Goal: Task Accomplishment & Management: Manage account settings

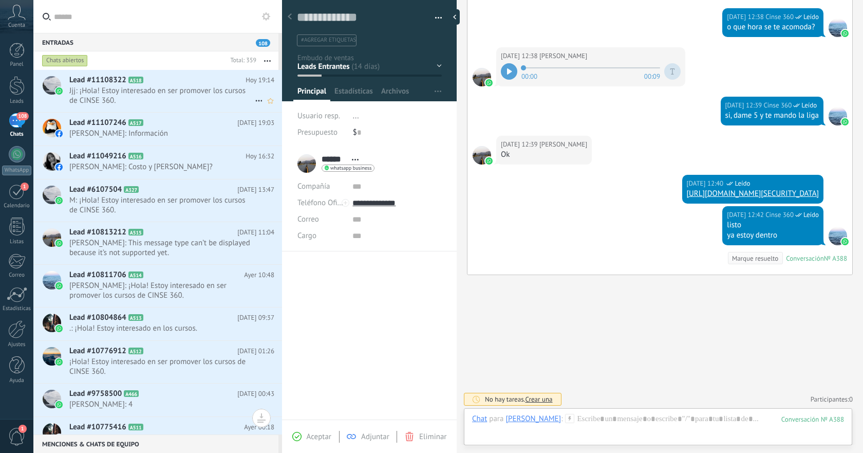
click at [171, 98] on span "Jjj: ¡Hola! Estoy interesado en ser promover los cursos de CINSE 360." at bounding box center [162, 96] width 186 height 20
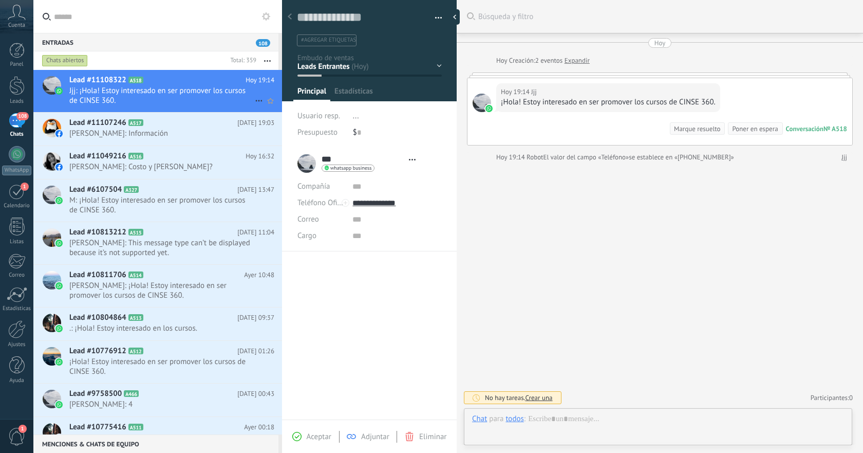
type textarea "**********"
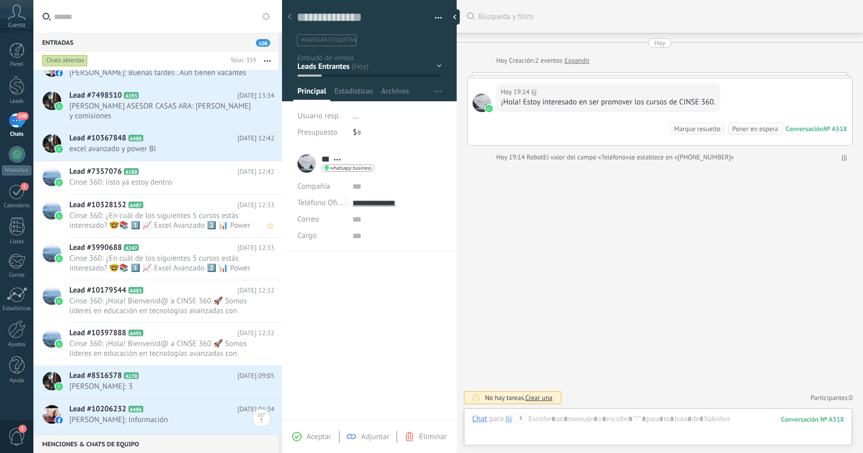
scroll to position [1461, 0]
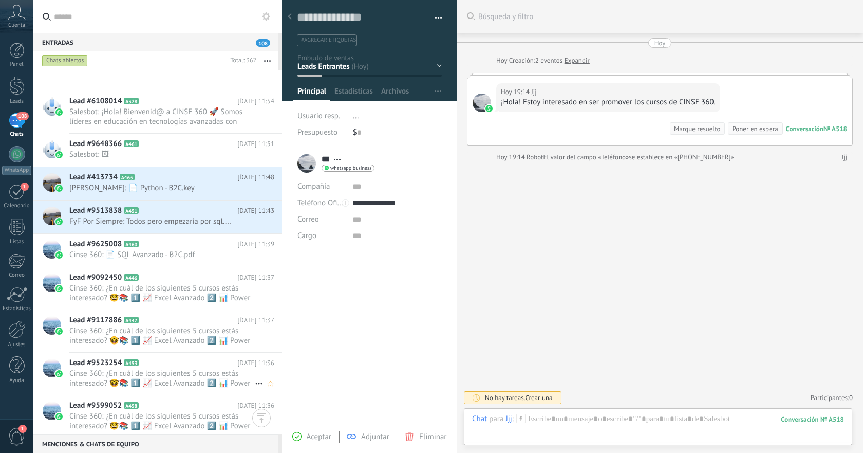
scroll to position [4643, 0]
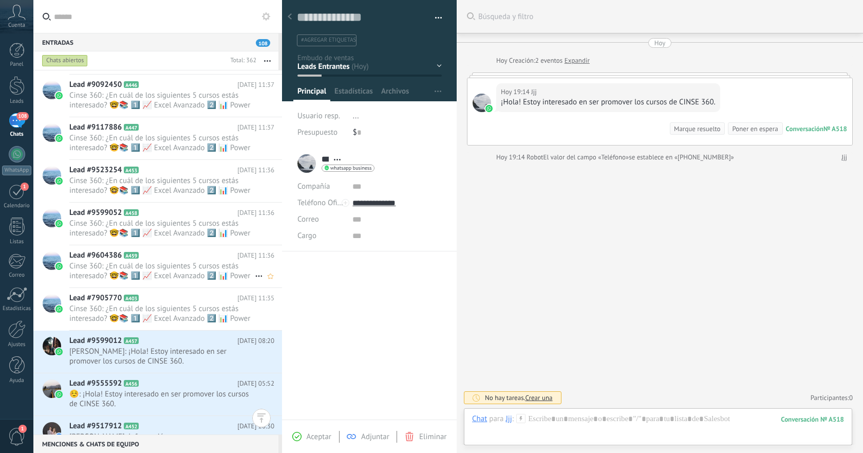
click at [200, 268] on span "Cinse 360: ¿En cuál de los siguientes 5 cursos estás interesado? 🤓📚 1️⃣ 📈 Excel…" at bounding box center [162, 271] width 186 height 20
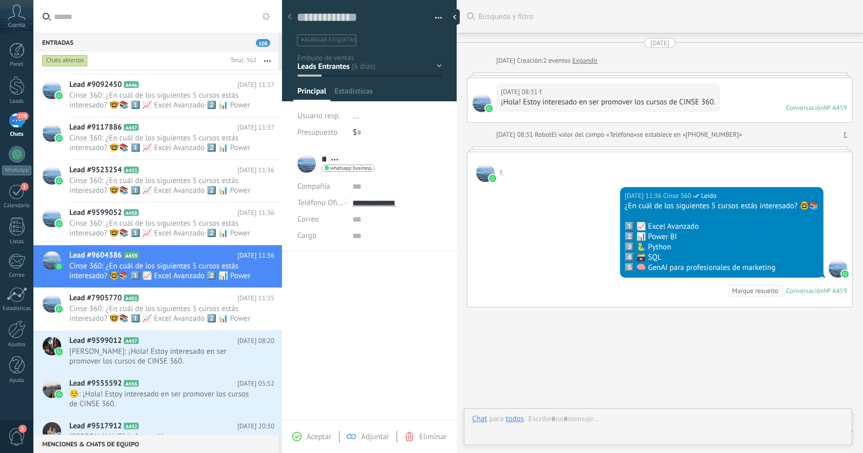
scroll to position [33, 0]
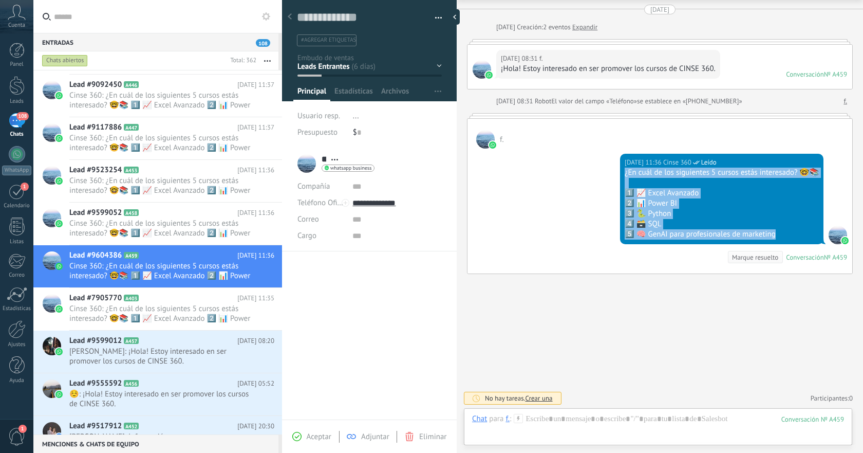
drag, startPoint x: 625, startPoint y: 172, endPoint x: 782, endPoint y: 238, distance: 170.2
click at [782, 238] on div "¿En cuál de los siguientes 5 cursos estás interesado? 🤓📚 1️⃣ 📈 Excel Avanzado 2…" at bounding box center [722, 204] width 194 height 72
copy div "¿En cuál de los siguientes 5 cursos estás interesado? 🤓📚 1️⃣ 📈 Excel Avanzado 2…"
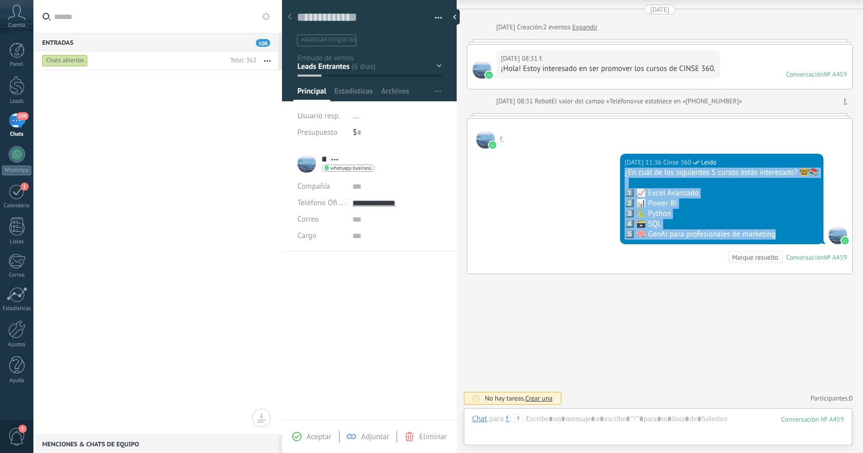
scroll to position [0, 0]
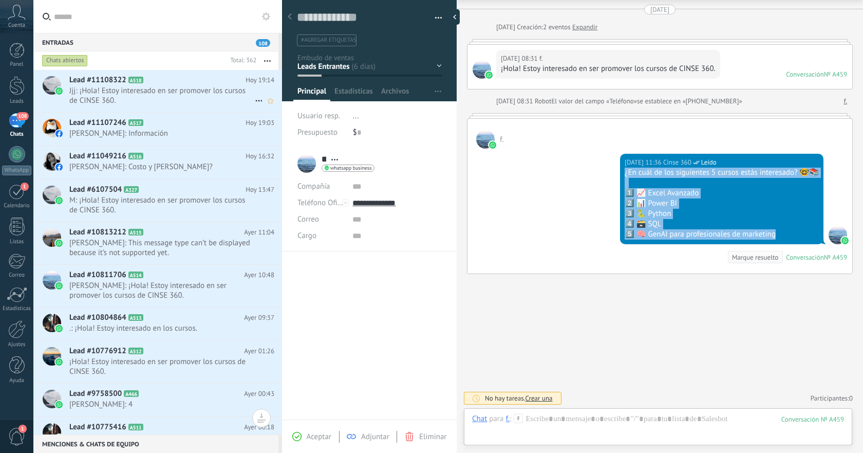
click at [206, 96] on span "Jjj: ¡Hola! Estoy interesado en ser promover los cursos de CINSE 360." at bounding box center [162, 96] width 186 height 20
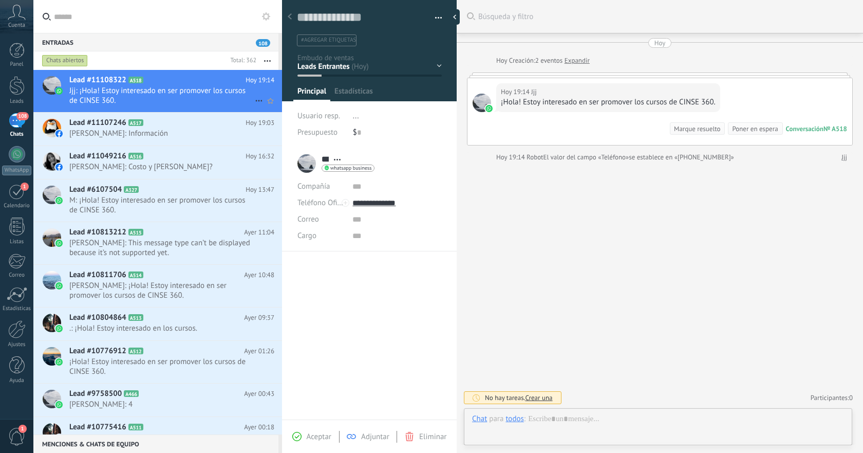
scroll to position [15, 0]
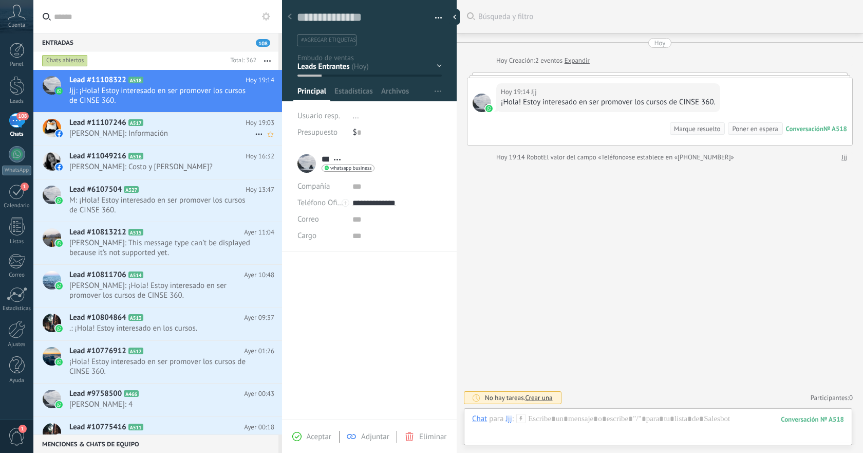
click at [173, 133] on span "Alberto Sanchez: Información" at bounding box center [162, 133] width 186 height 10
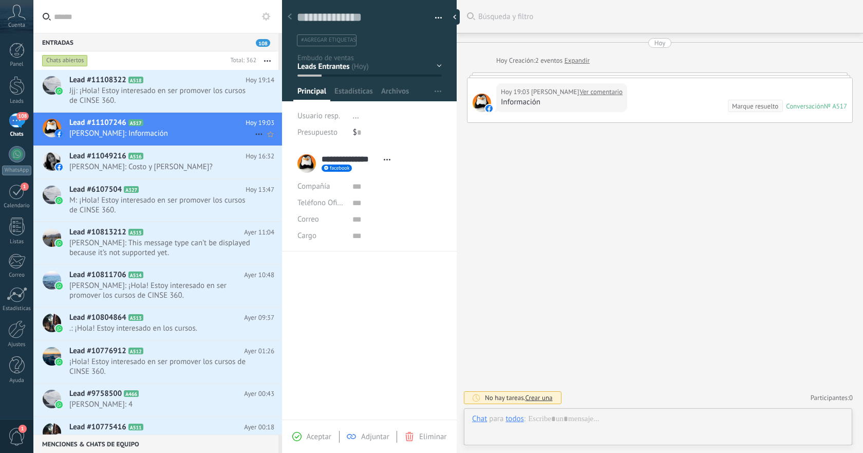
scroll to position [15, 0]
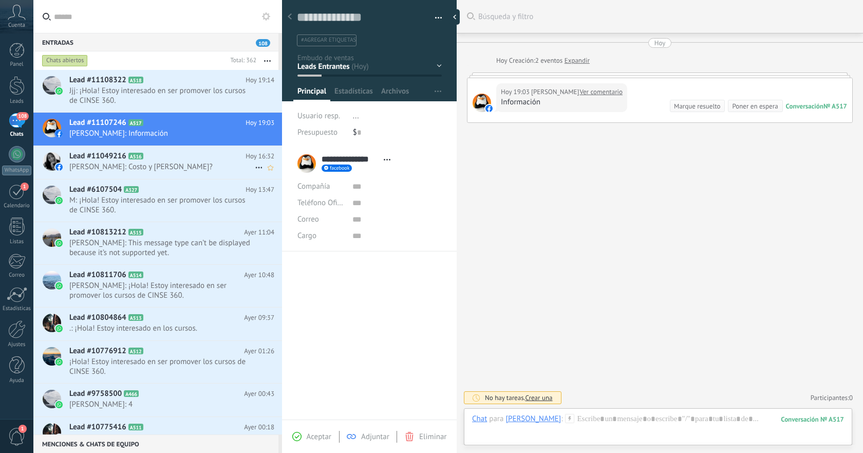
click at [173, 167] on span "Berenice Perez: Costo y horario?" at bounding box center [162, 167] width 186 height 10
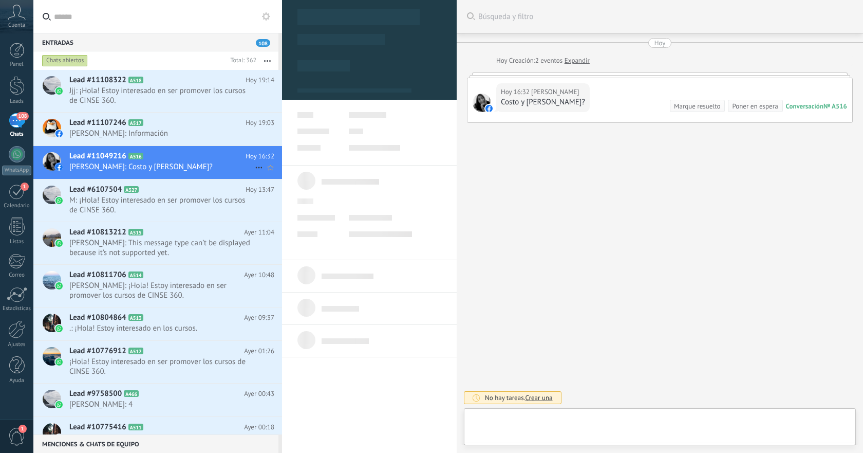
type textarea "**********"
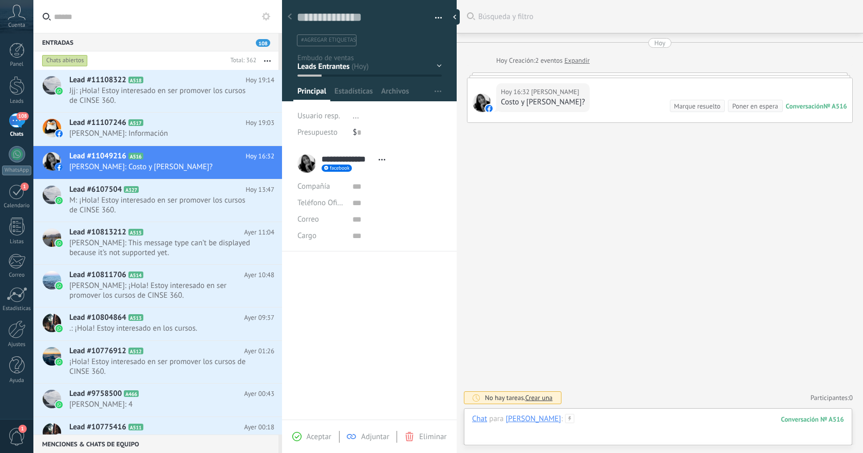
click at [615, 417] on div at bounding box center [658, 429] width 372 height 31
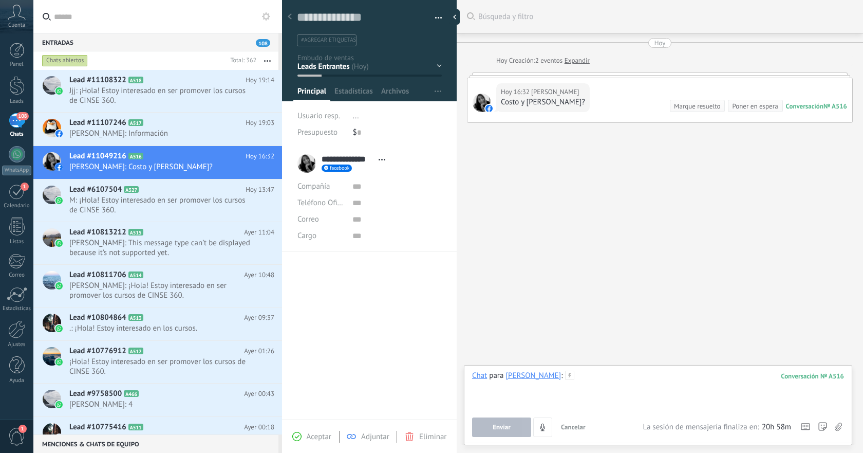
paste div
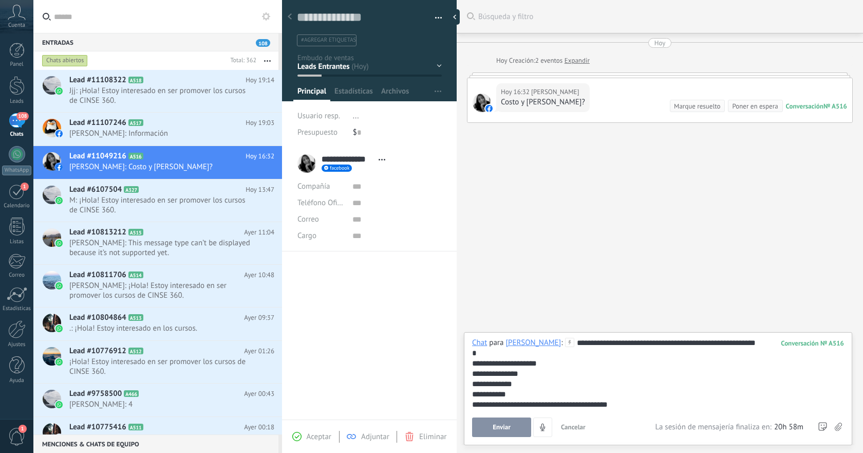
click at [514, 426] on button "Enviar" at bounding box center [501, 427] width 59 height 20
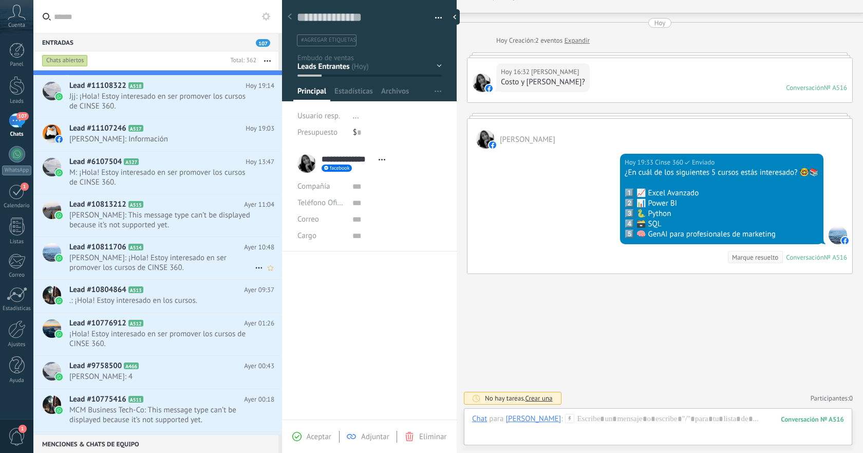
scroll to position [38, 0]
click at [186, 291] on h2 "Lead #10804864 A513" at bounding box center [156, 289] width 175 height 10
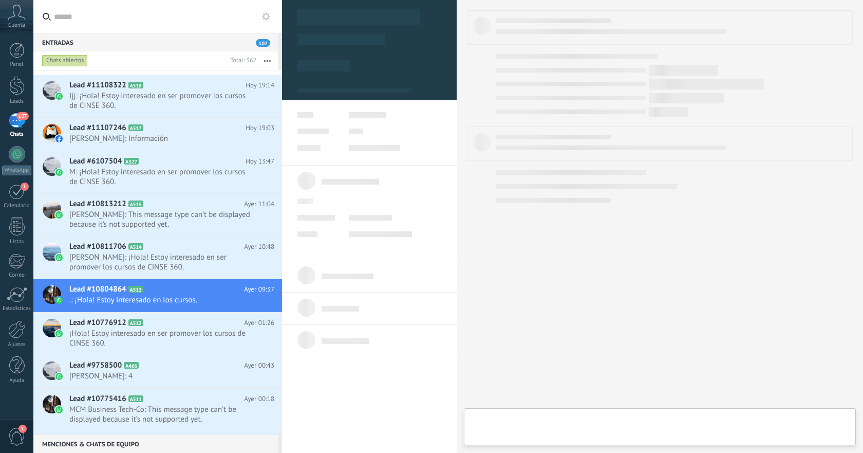
type textarea "**********"
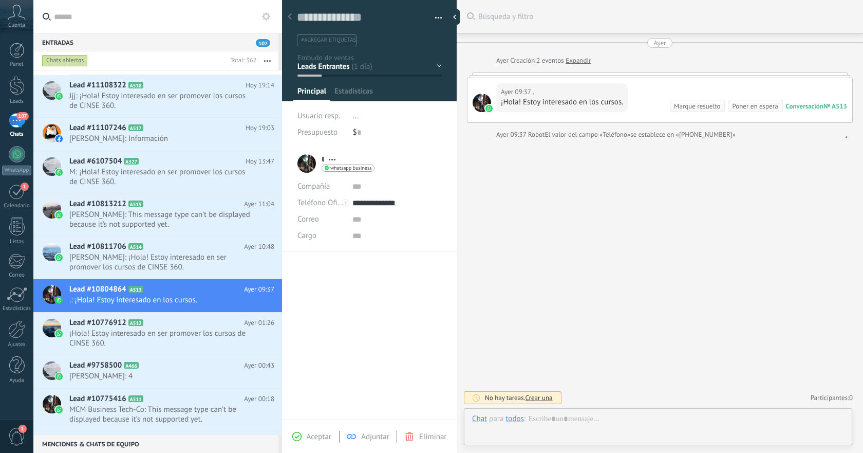
scroll to position [15, 0]
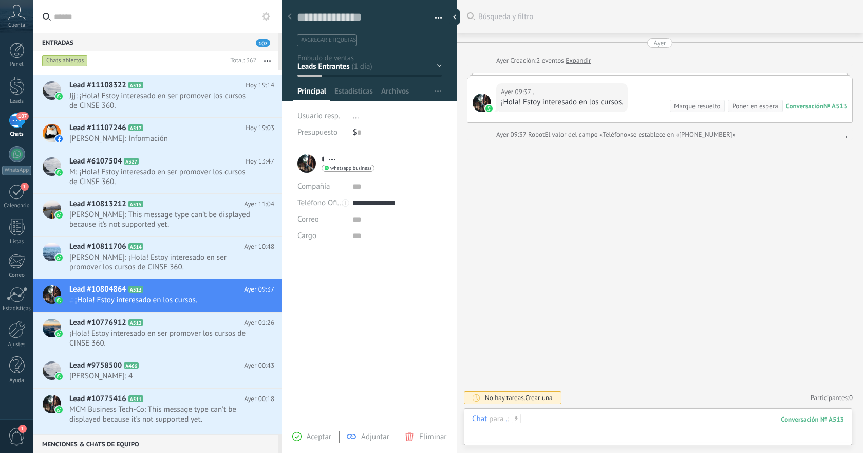
click at [617, 419] on div at bounding box center [658, 429] width 372 height 31
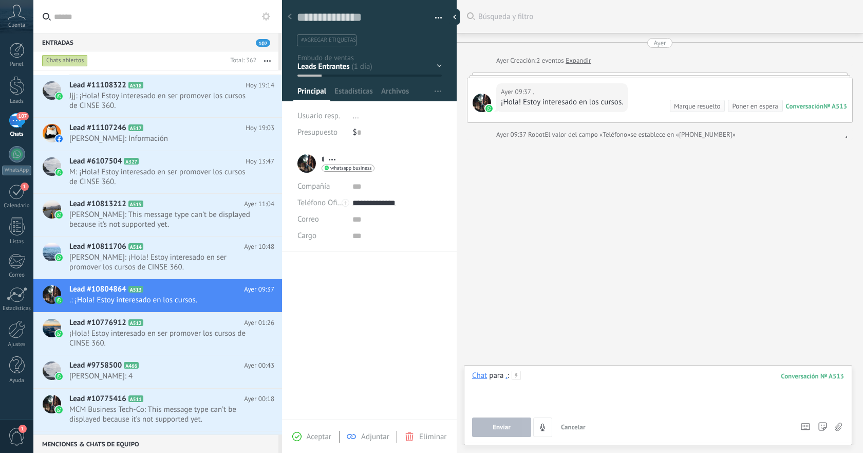
paste div
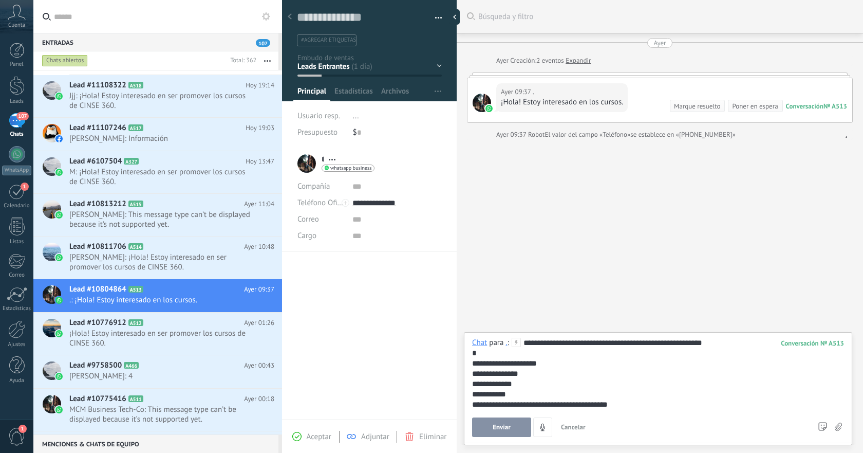
click at [504, 430] on span "Enviar" at bounding box center [502, 427] width 18 height 7
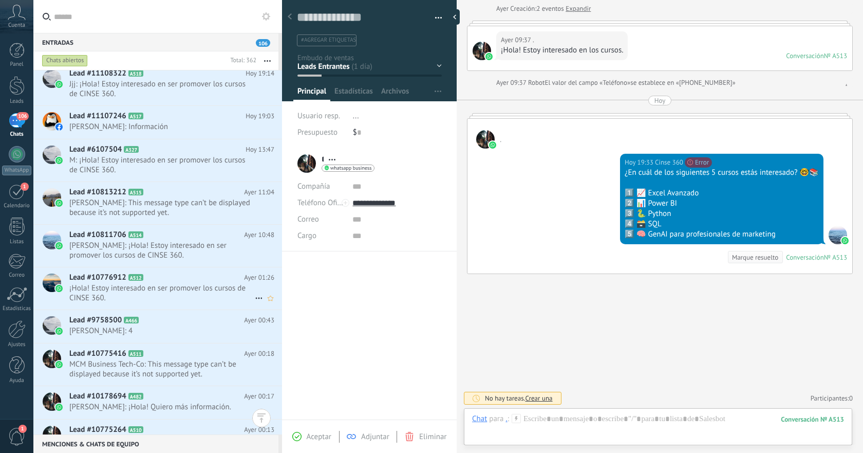
scroll to position [94, 0]
click at [213, 323] on h2 "Lead #9758500 A466" at bounding box center [156, 319] width 175 height 10
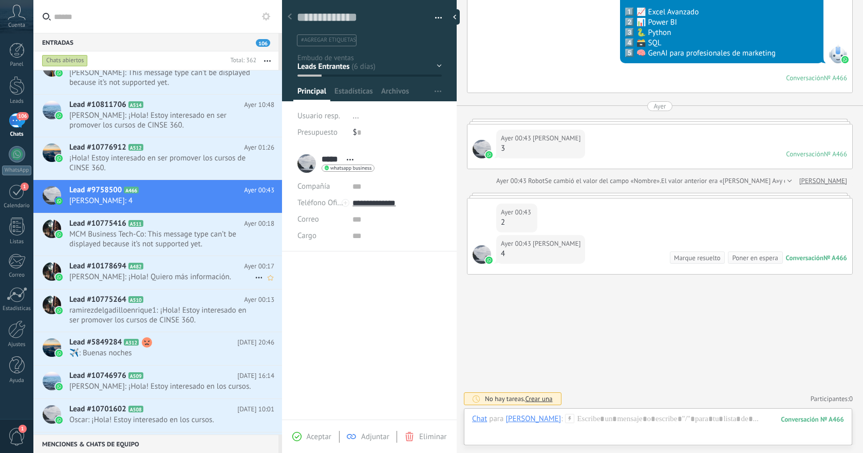
scroll to position [230, 0]
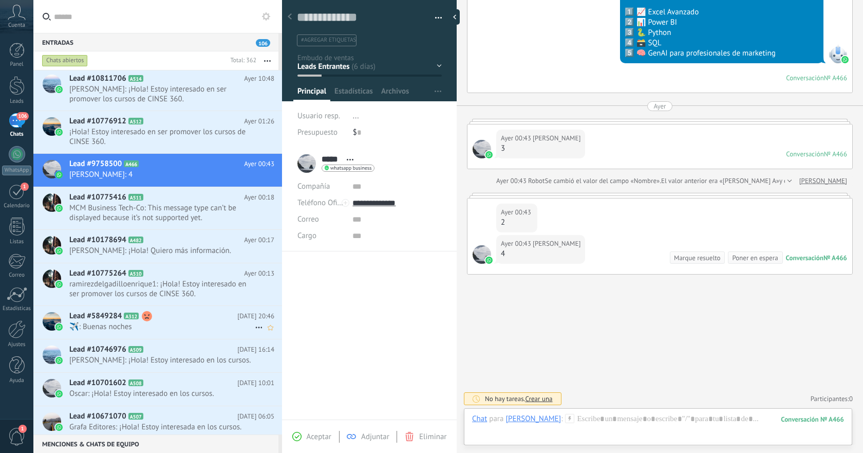
click at [213, 322] on span "️️✈️: Buenas noches" at bounding box center [162, 327] width 186 height 10
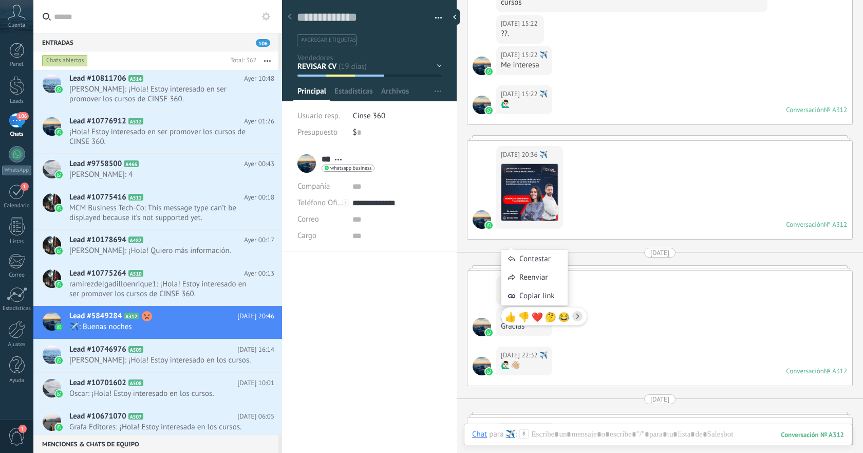
scroll to position [1828, 0]
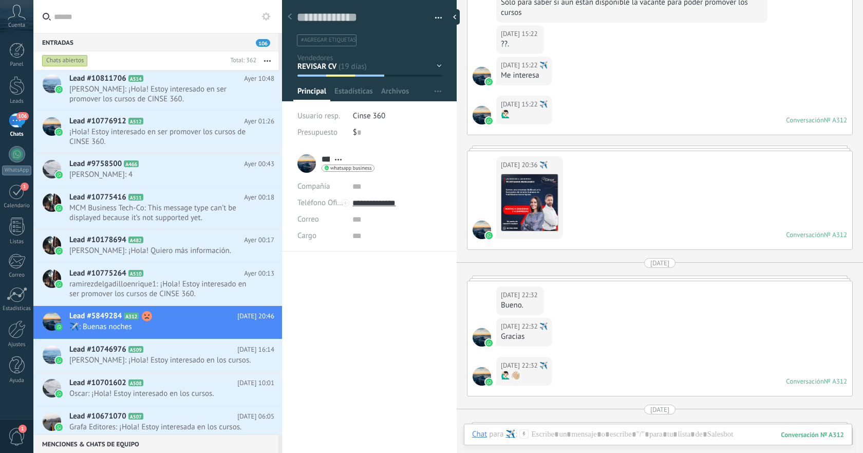
click at [628, 189] on div "26.08.2025 20:36 ️️✈️ Descargar Conversación № A312 Conversación № A312" at bounding box center [660, 200] width 385 height 98
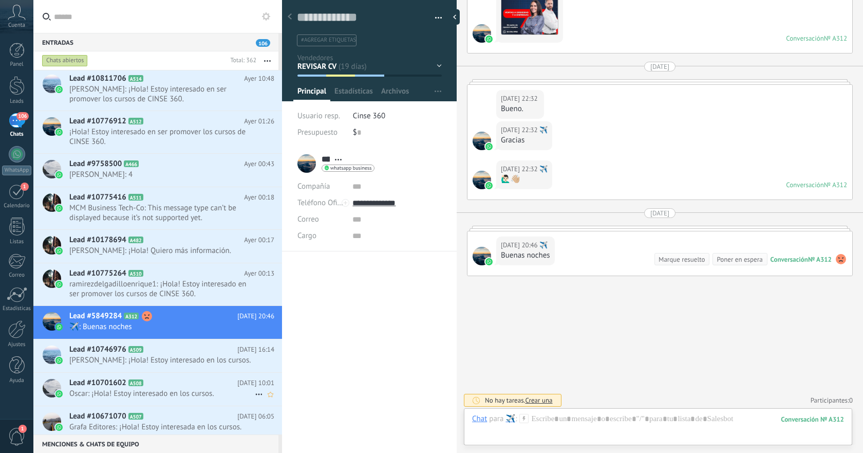
scroll to position [291, 0]
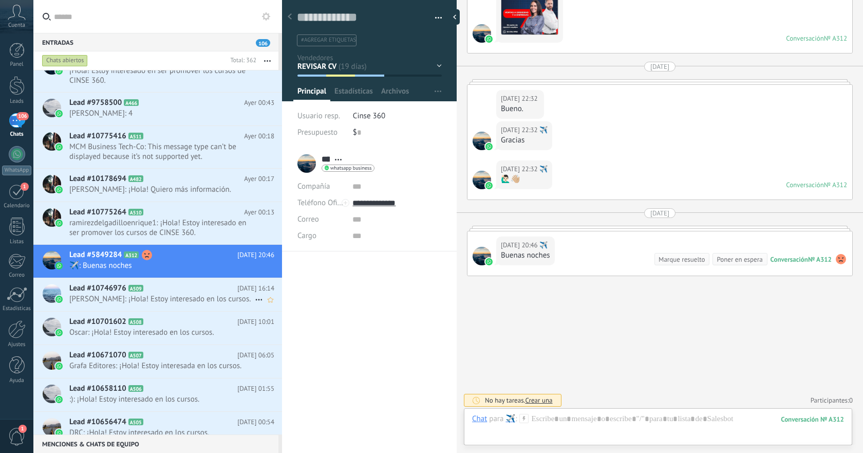
click at [204, 297] on span "Karla: ¡Hola! Estoy interesado en los cursos." at bounding box center [162, 299] width 186 height 10
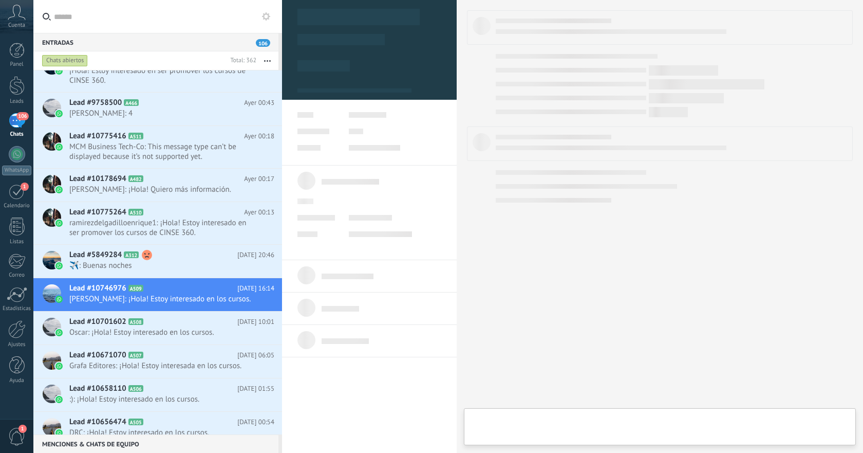
type textarea "**********"
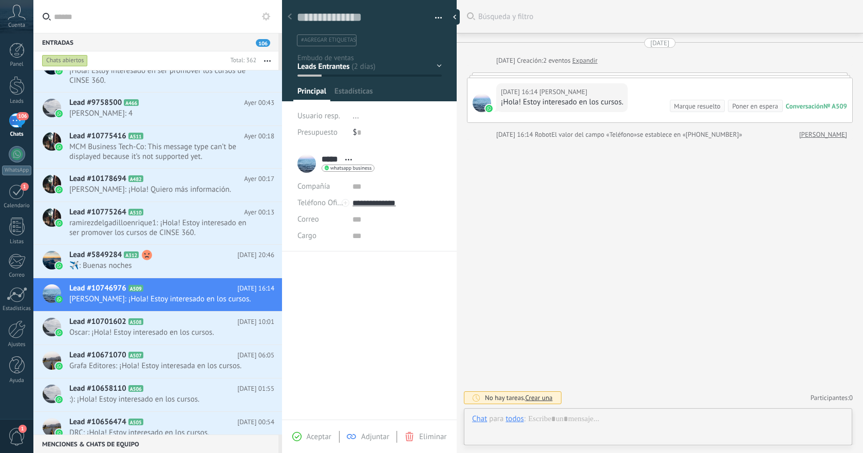
scroll to position [15, 0]
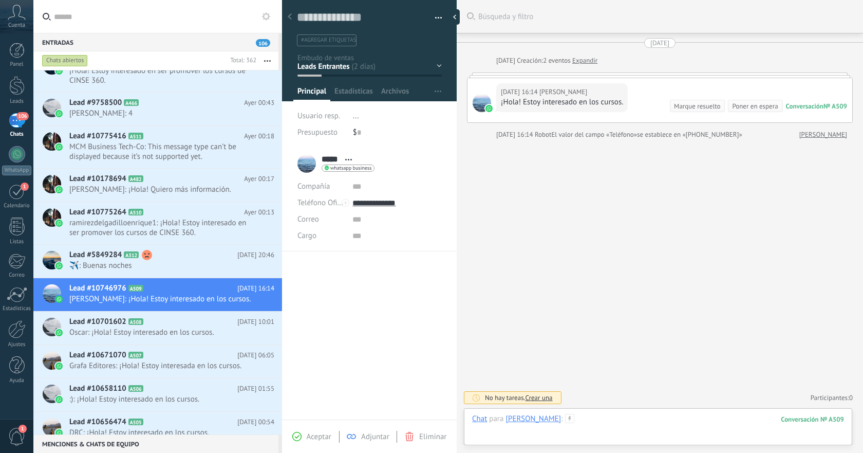
click at [615, 417] on div at bounding box center [658, 429] width 372 height 31
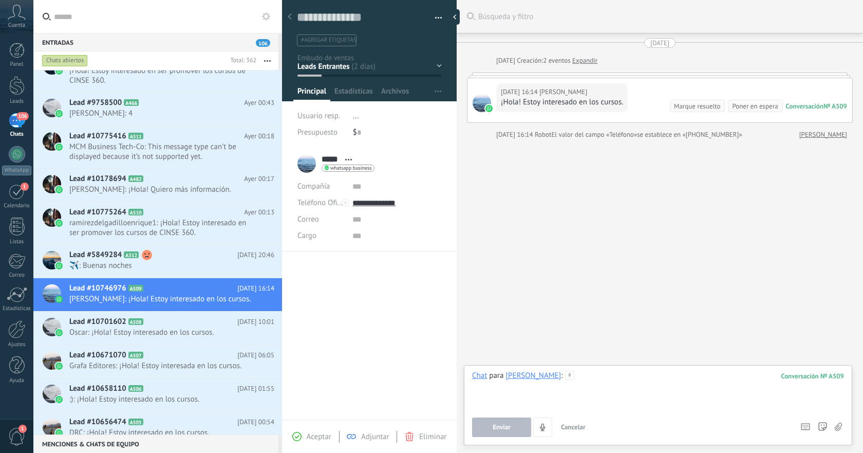
paste div
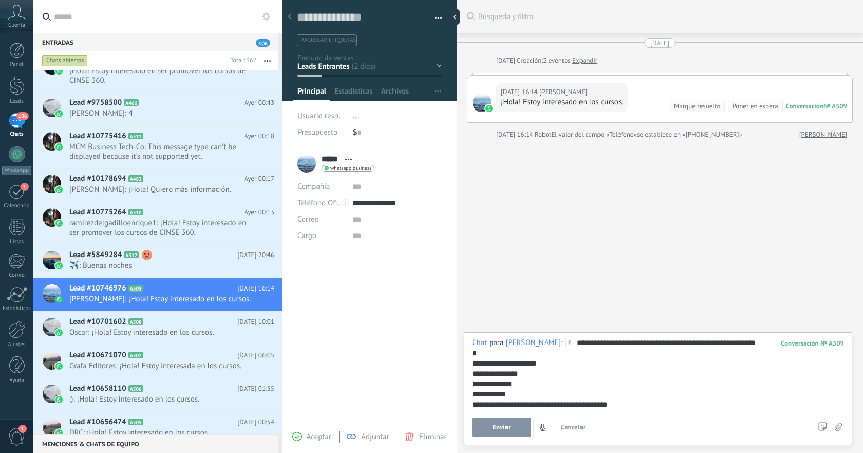
click at [511, 428] on button "Enviar" at bounding box center [501, 427] width 59 height 20
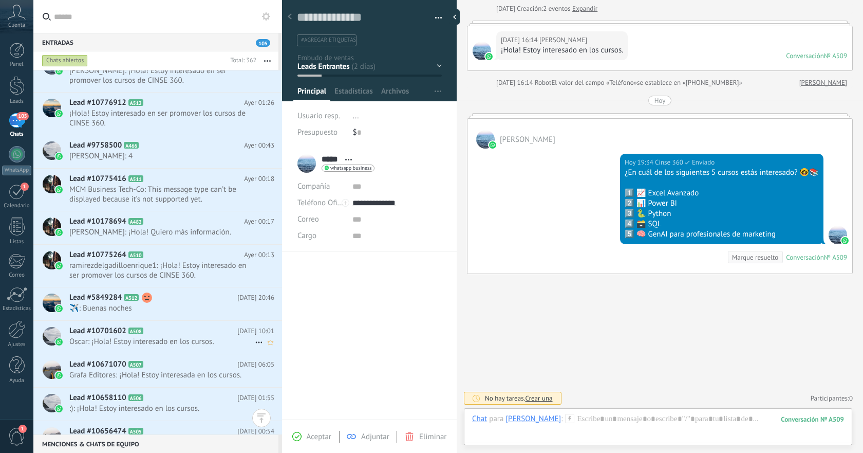
scroll to position [301, 0]
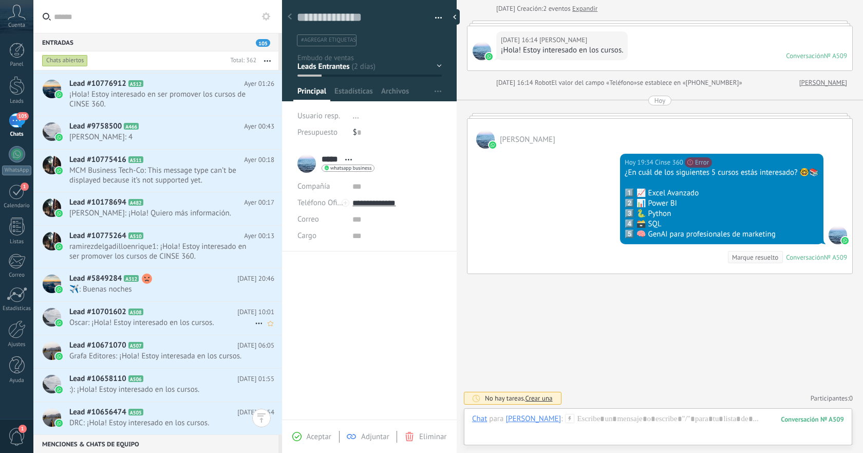
click at [187, 323] on span "Oscar: ¡Hola! Estoy interesado en los cursos." at bounding box center [162, 323] width 186 height 10
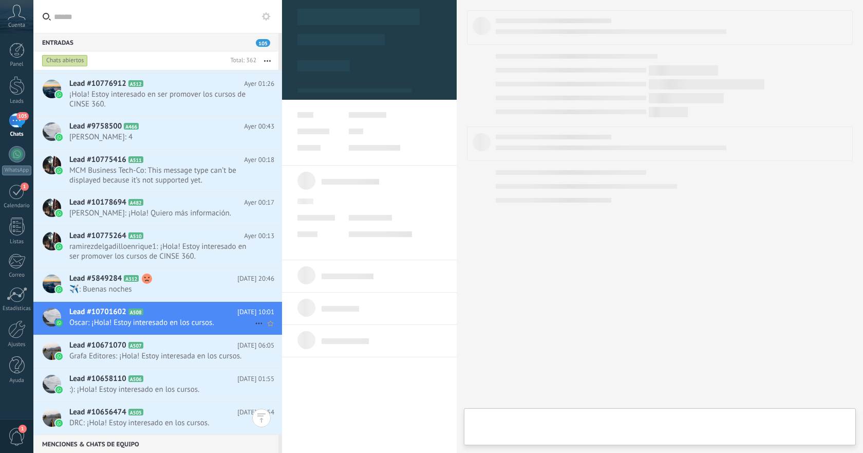
type textarea "**********"
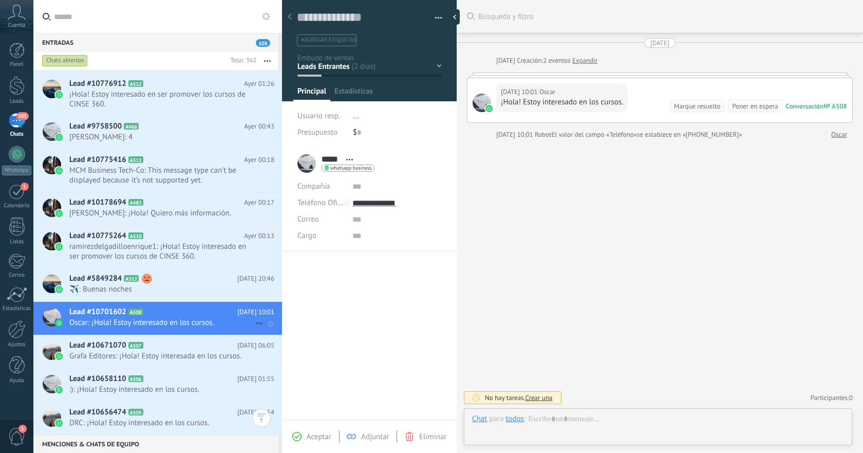
scroll to position [15, 0]
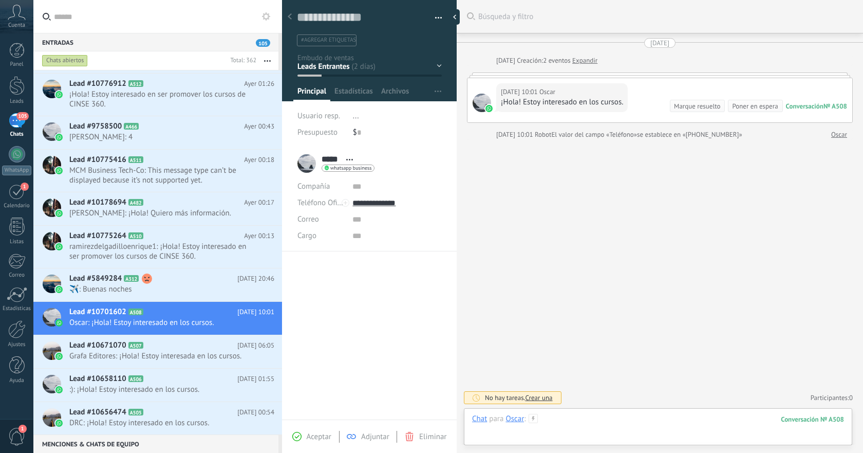
click at [604, 416] on div at bounding box center [658, 429] width 372 height 31
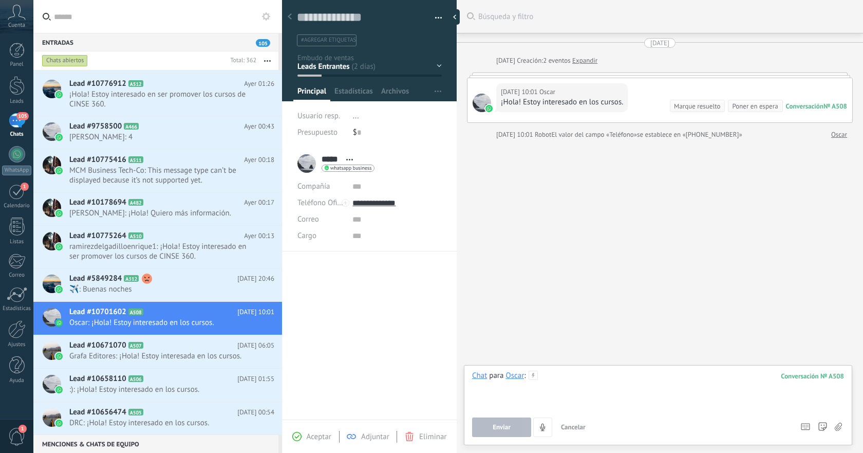
paste div
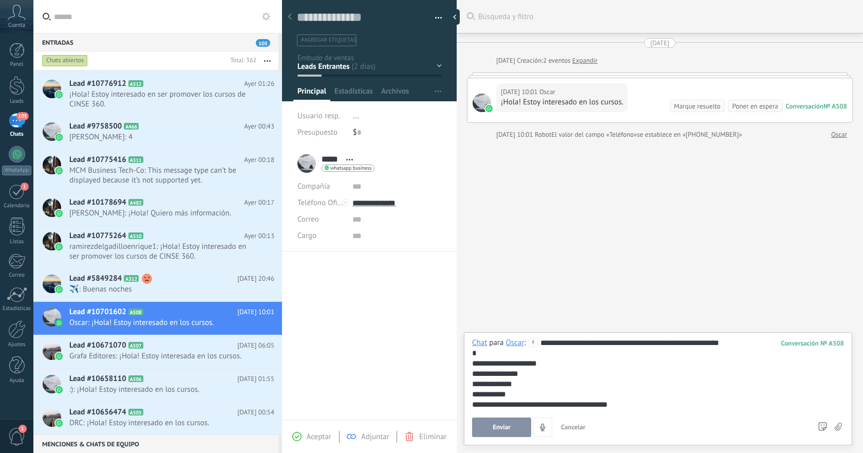
click at [510, 429] on span "Enviar" at bounding box center [502, 427] width 18 height 7
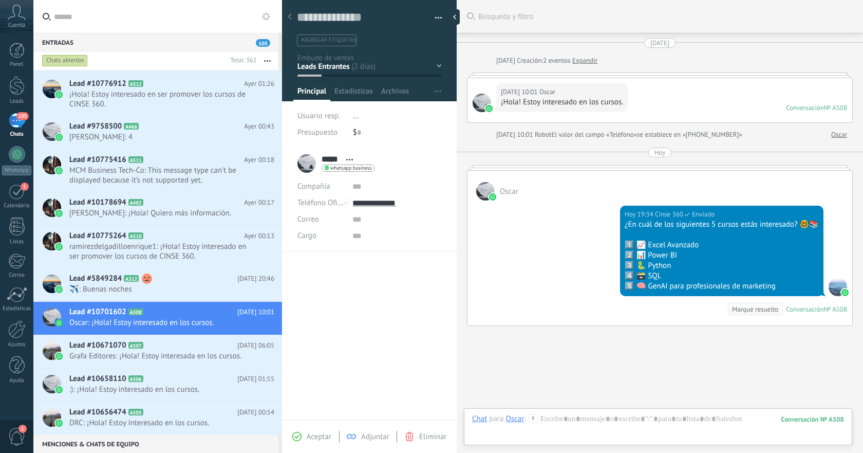
scroll to position [52, 0]
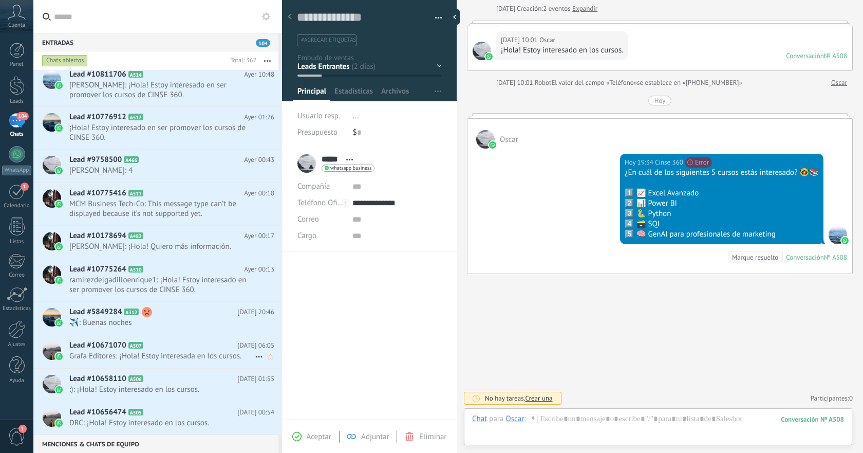
click at [204, 352] on span "Grafa Editores: ¡Hola! Estoy interesada en los cursos." at bounding box center [162, 356] width 186 height 10
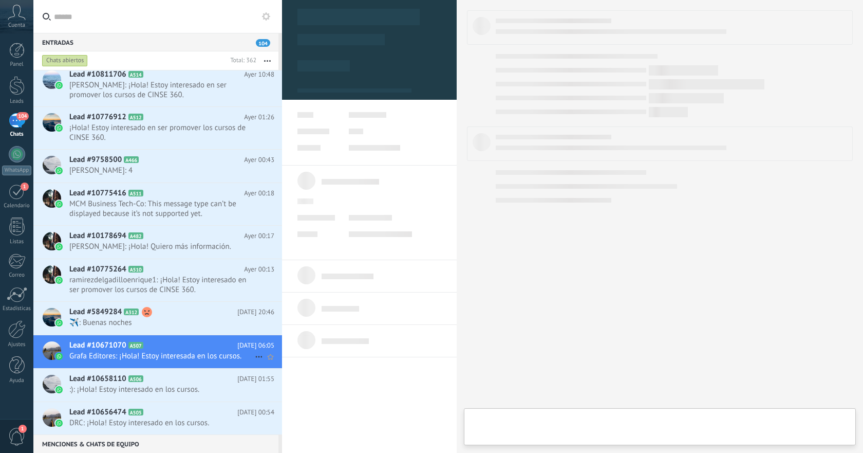
type textarea "**********"
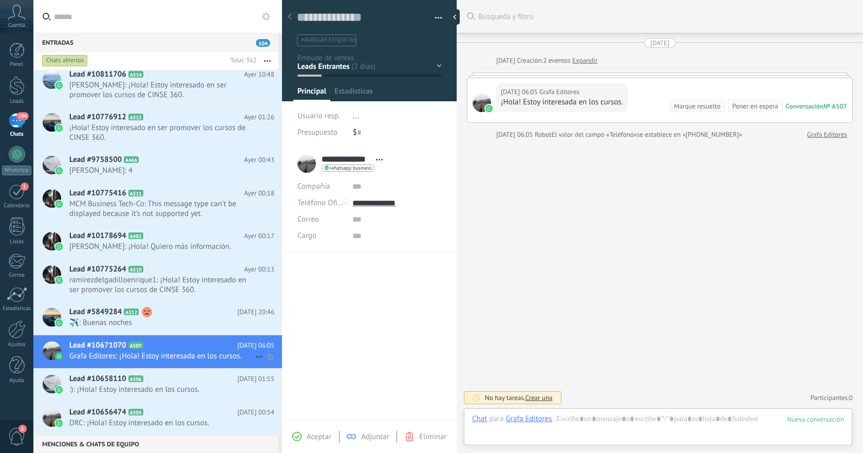
scroll to position [15, 0]
click at [646, 418] on div at bounding box center [658, 429] width 372 height 31
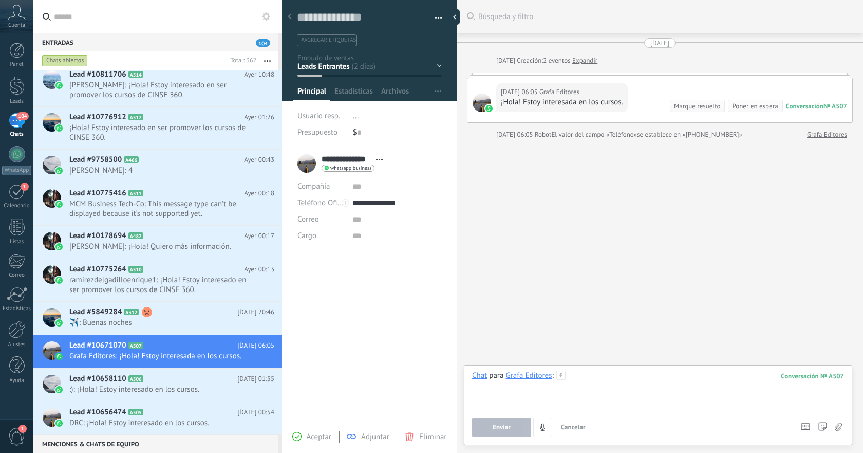
paste div
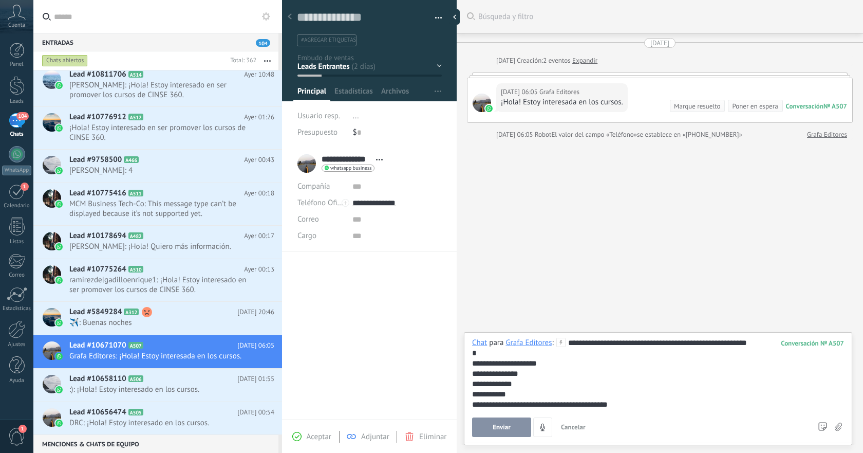
click at [504, 426] on span "Enviar" at bounding box center [502, 427] width 18 height 7
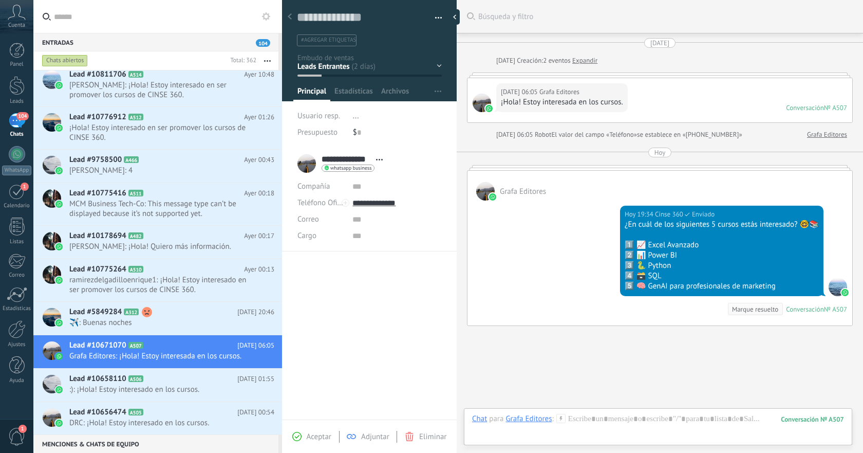
scroll to position [52, 0]
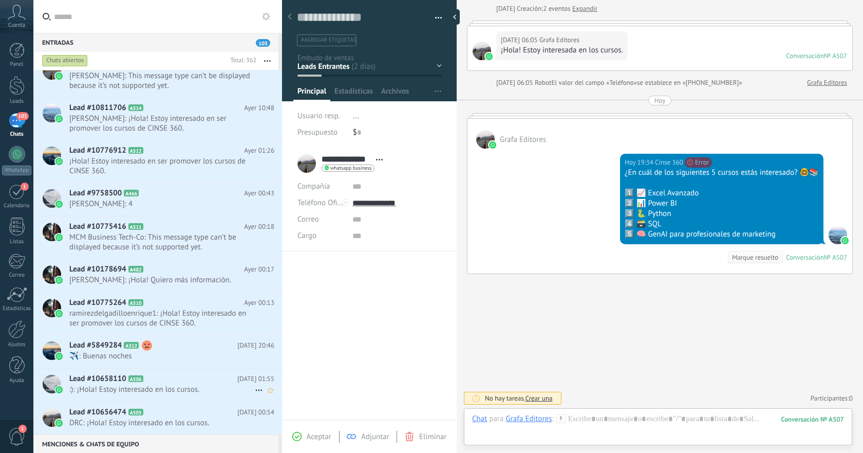
click at [210, 386] on span ":): ¡Hola! Estoy interesado en los cursos." at bounding box center [162, 389] width 186 height 10
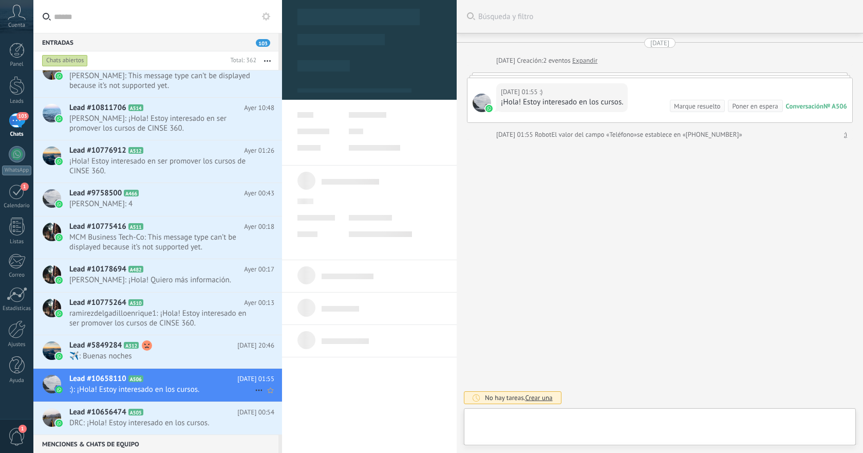
type textarea "**********"
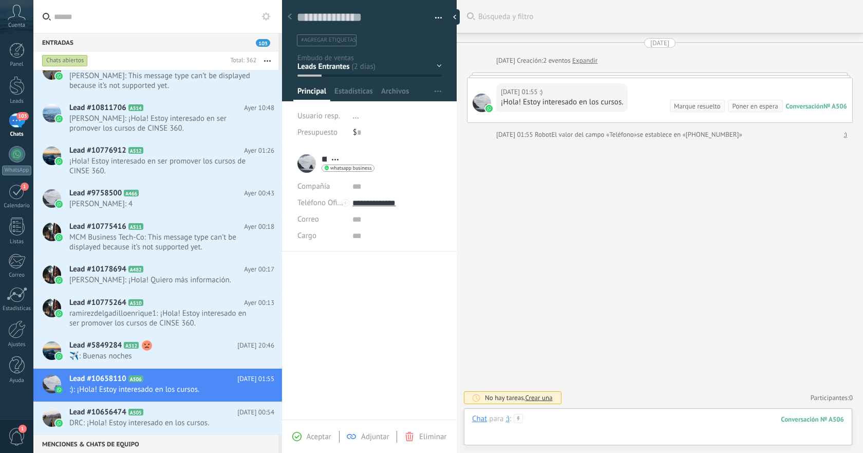
click at [621, 419] on div at bounding box center [658, 429] width 372 height 31
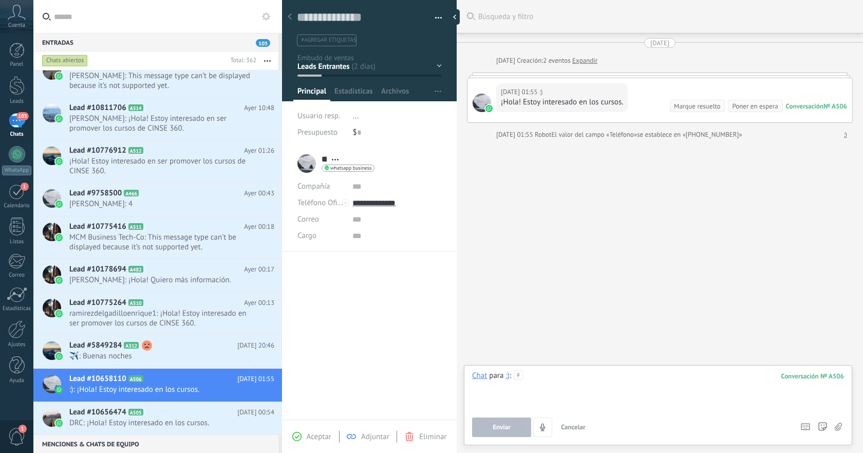
paste div
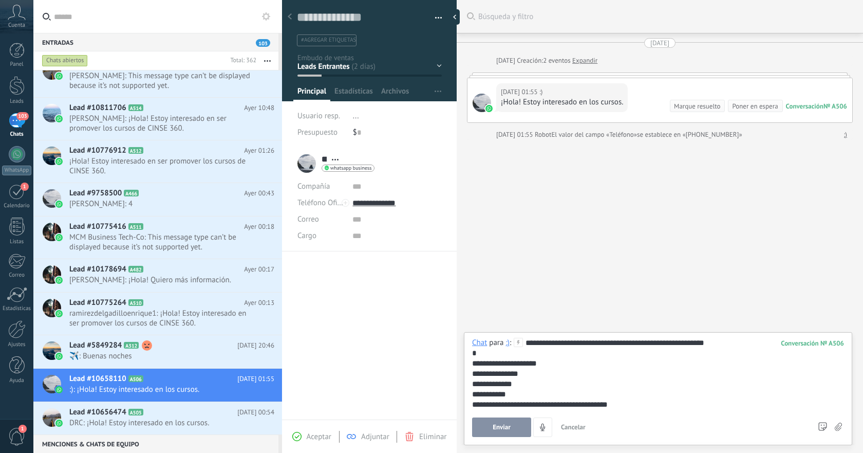
click at [512, 427] on button "Enviar" at bounding box center [501, 427] width 59 height 20
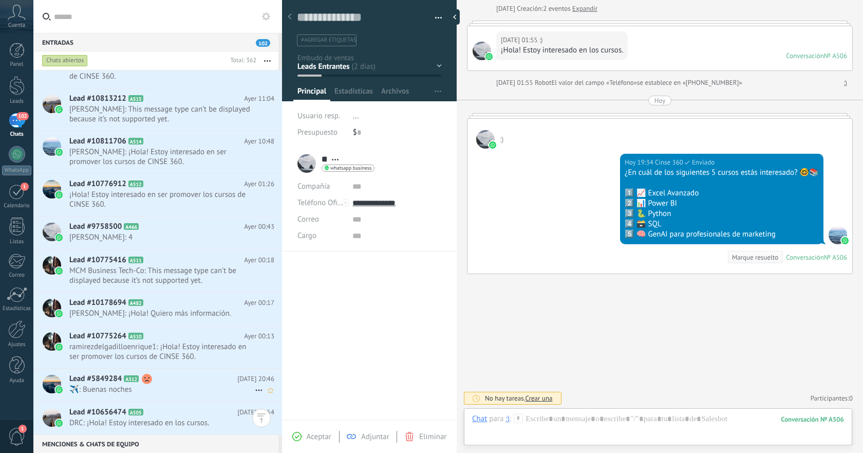
scroll to position [363, 0]
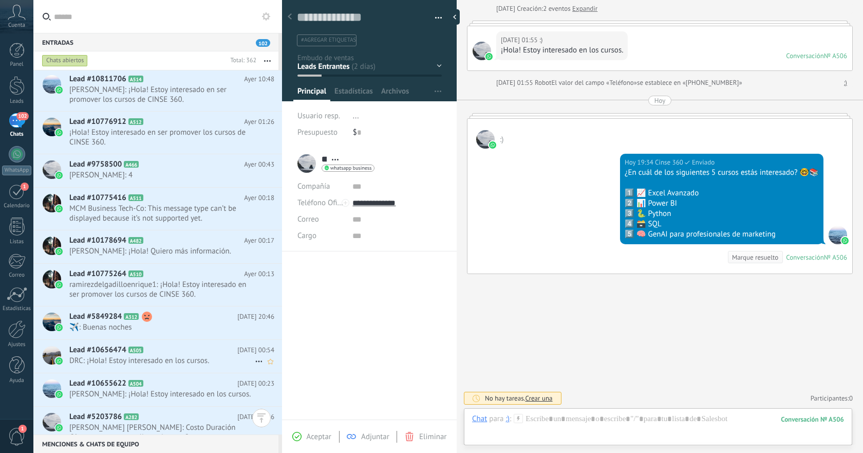
click at [197, 359] on span "DRC: ¡Hola! Estoy interesado en los cursos." at bounding box center [162, 361] width 186 height 10
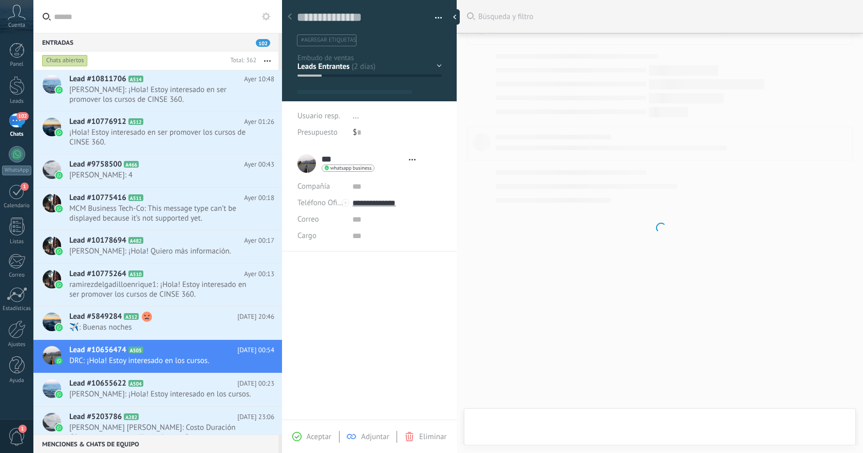
type textarea "**********"
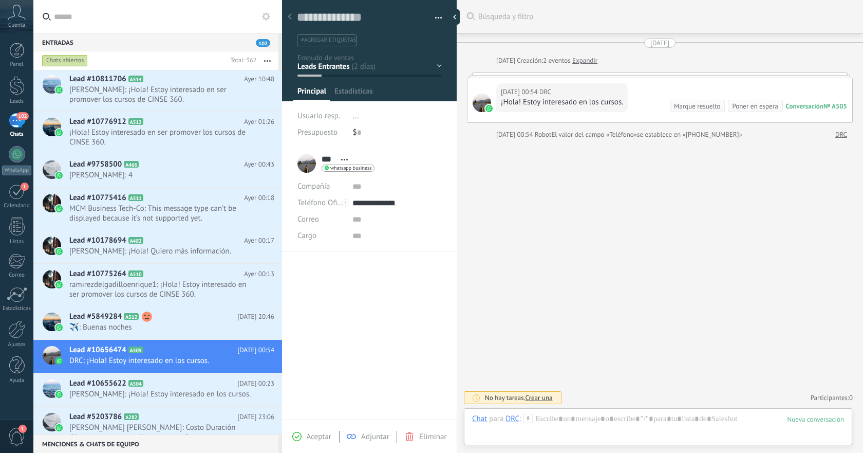
scroll to position [15, 0]
click at [614, 415] on div at bounding box center [658, 429] width 372 height 31
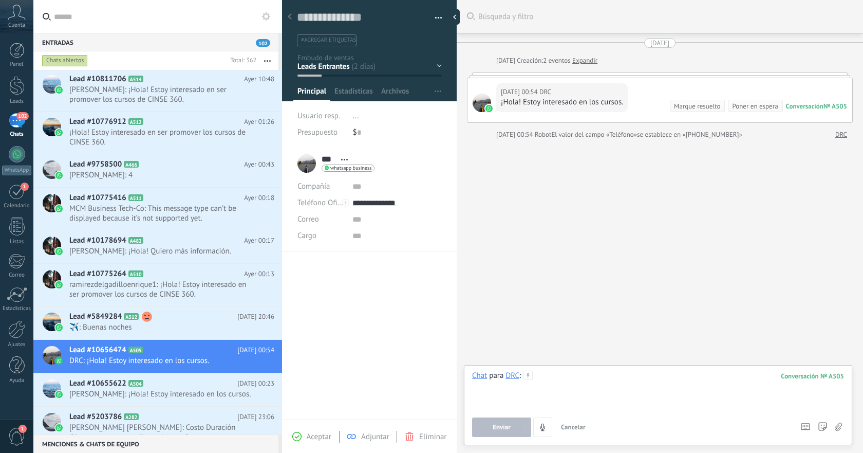
paste div
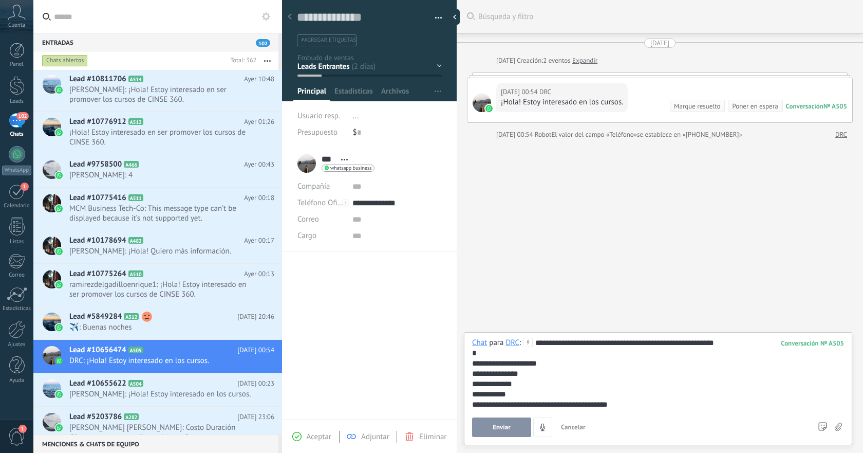
click at [499, 426] on span "Enviar" at bounding box center [502, 427] width 18 height 7
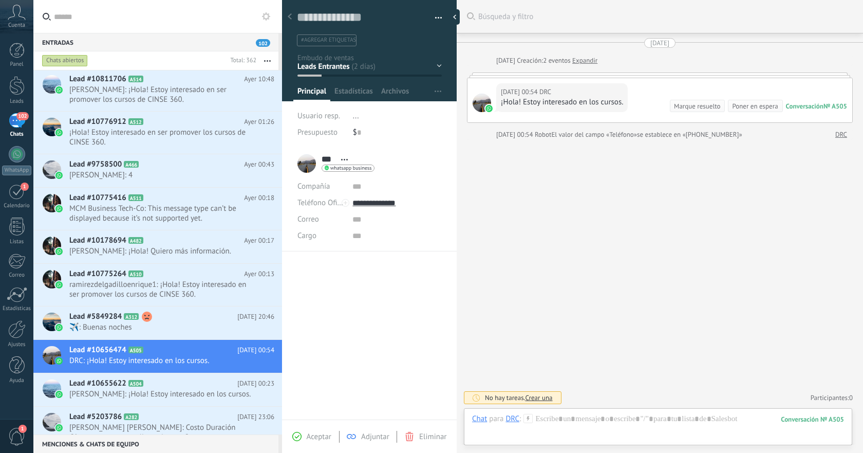
scroll to position [52, 0]
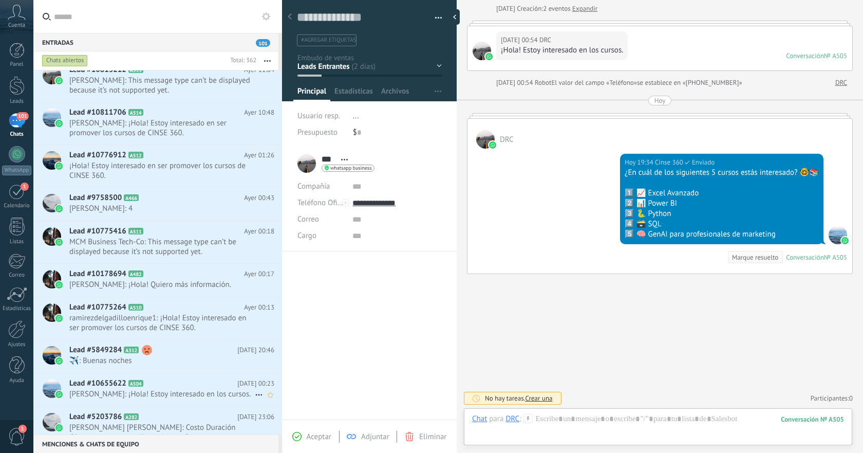
click at [188, 390] on span "SOLEDAD MARTINEZ: ¡Hola! Estoy interesado en los cursos." at bounding box center [162, 394] width 186 height 10
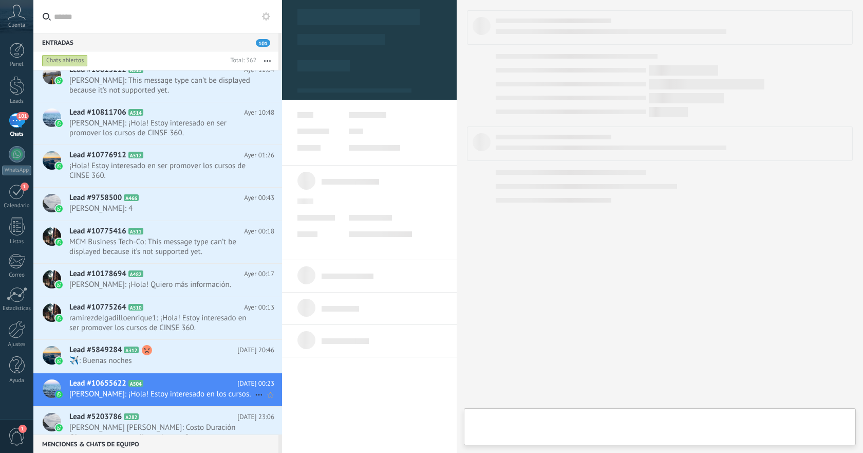
type textarea "**********"
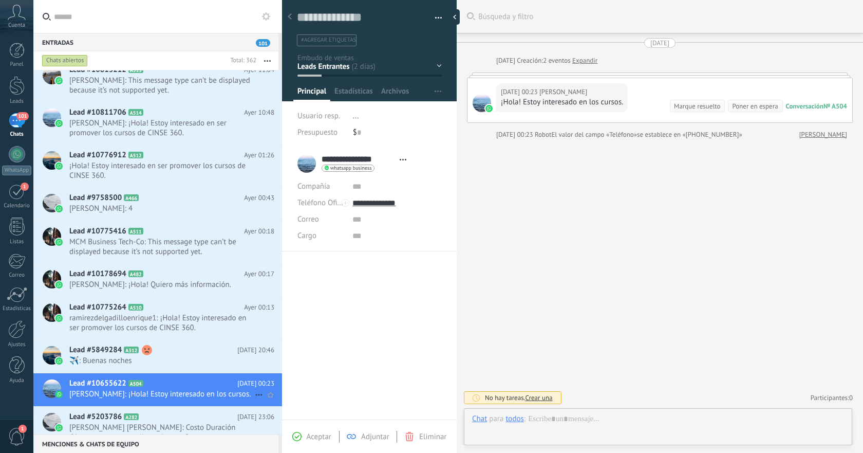
scroll to position [15, 0]
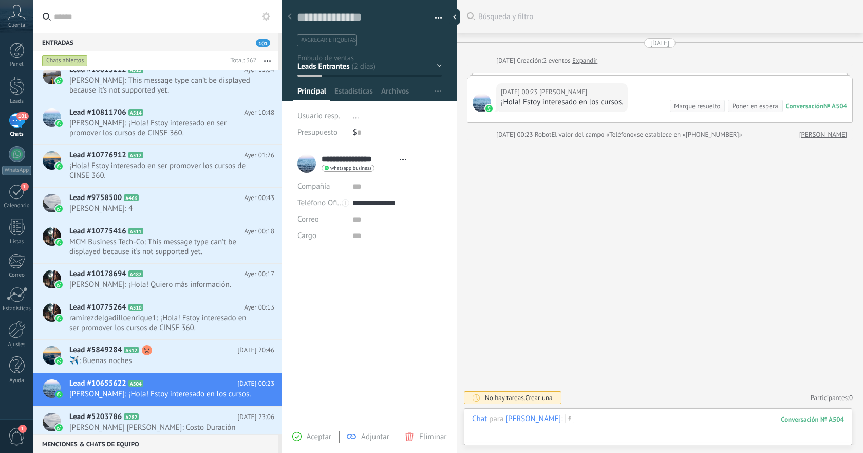
click at [649, 419] on div at bounding box center [658, 429] width 372 height 31
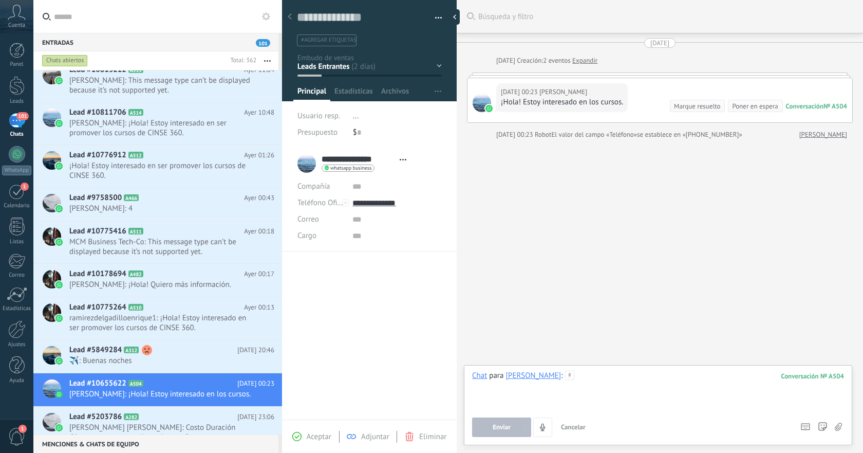
paste div
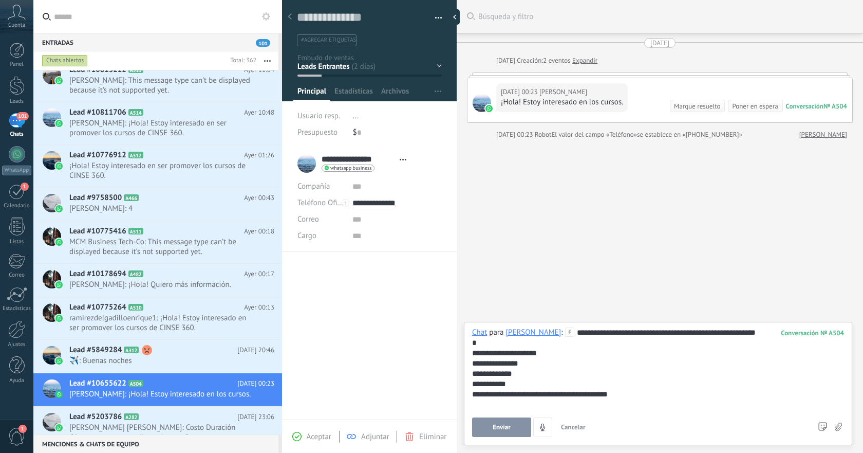
click at [513, 425] on button "Enviar" at bounding box center [501, 427] width 59 height 20
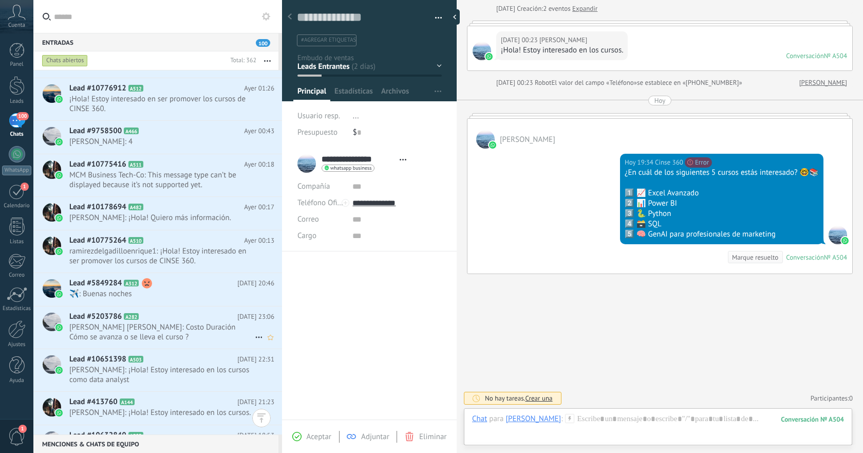
scroll to position [475, 0]
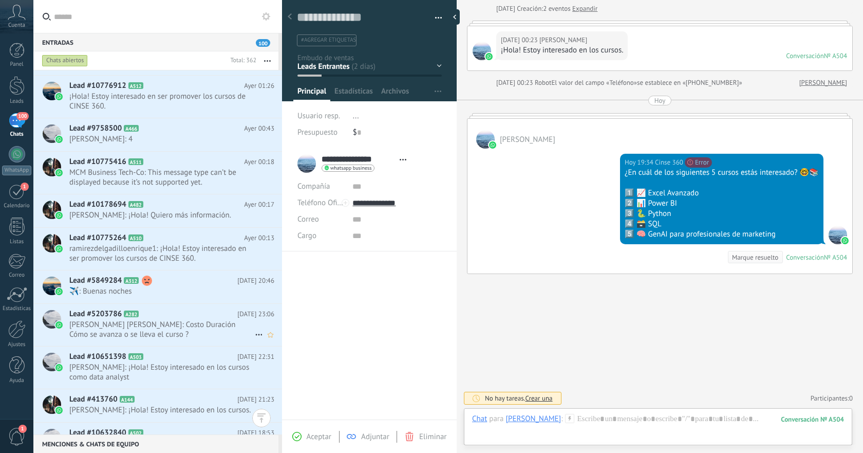
click at [204, 370] on span "Jared: ¡Hola! Estoy interesado en los cursos como data analyst" at bounding box center [162, 372] width 186 height 20
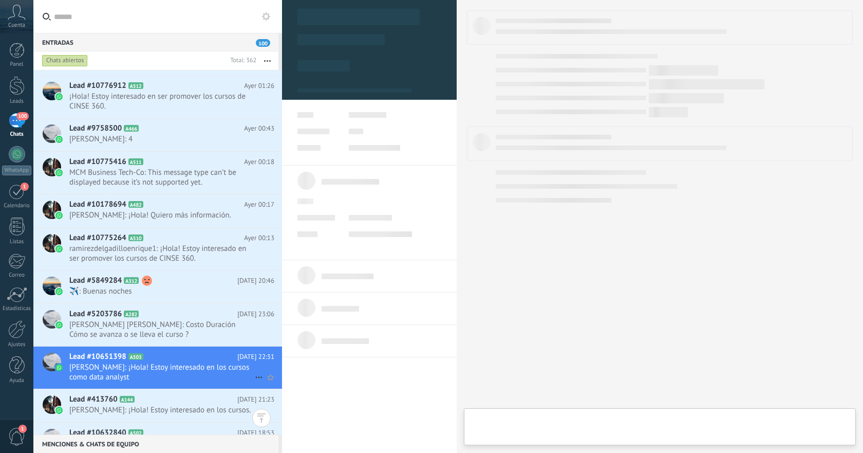
type textarea "**********"
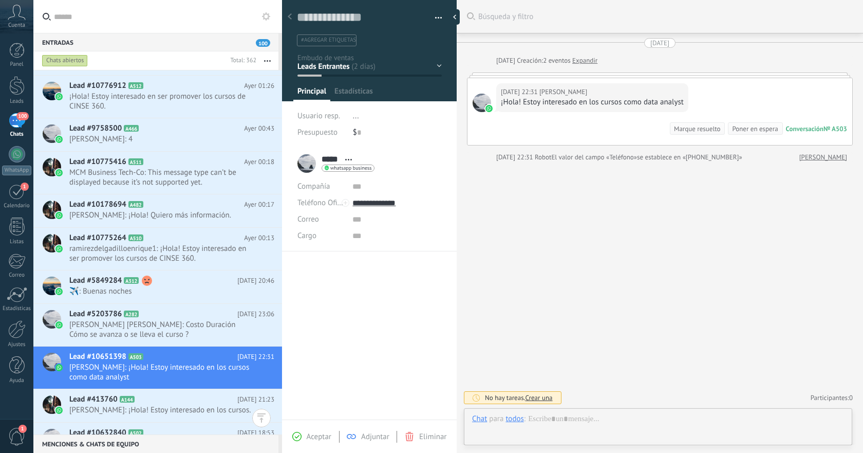
scroll to position [15, 0]
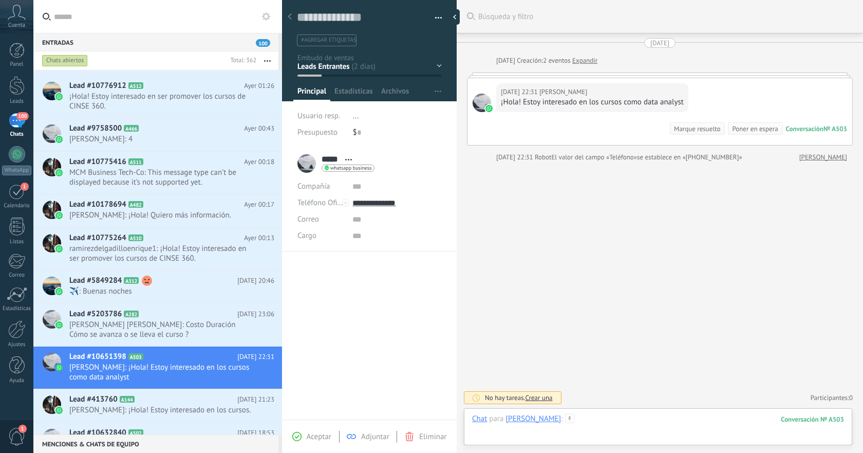
click at [623, 418] on div at bounding box center [658, 429] width 372 height 31
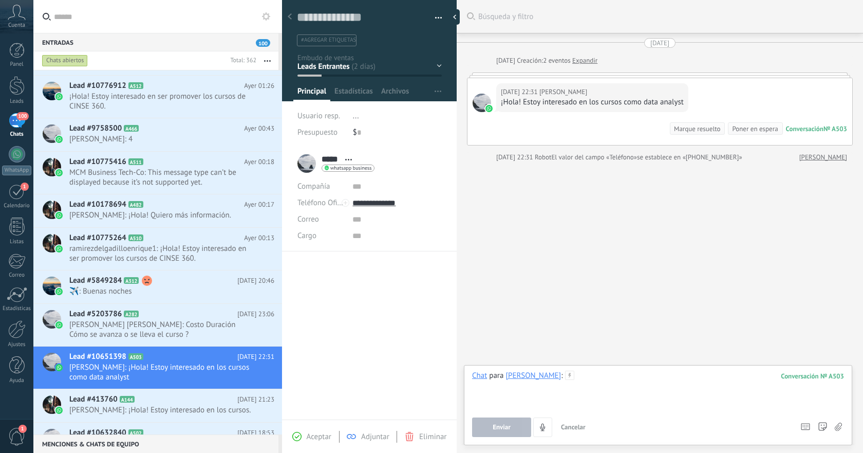
paste div
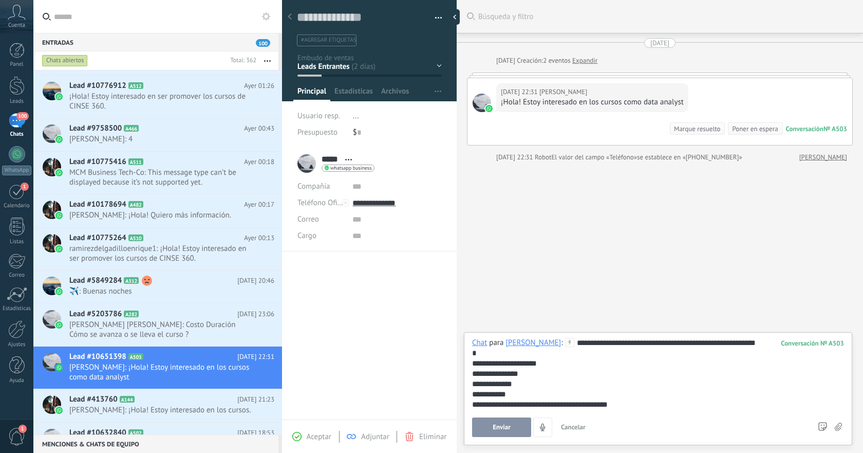
click at [509, 428] on span "Enviar" at bounding box center [502, 427] width 18 height 7
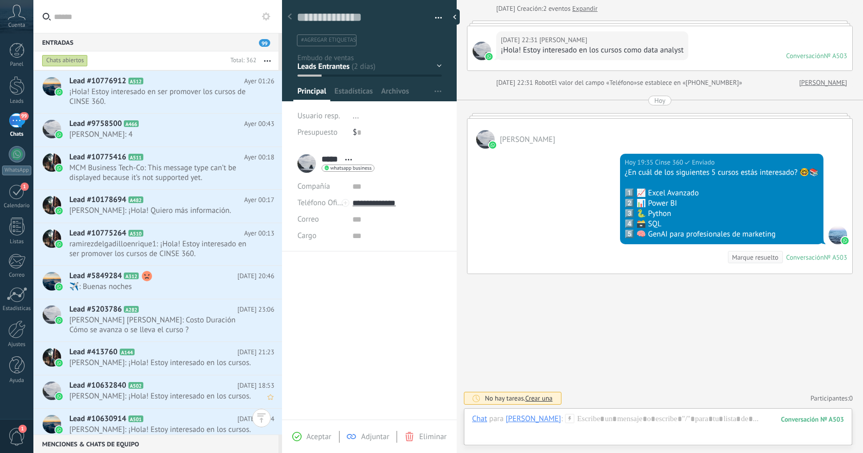
scroll to position [525, 0]
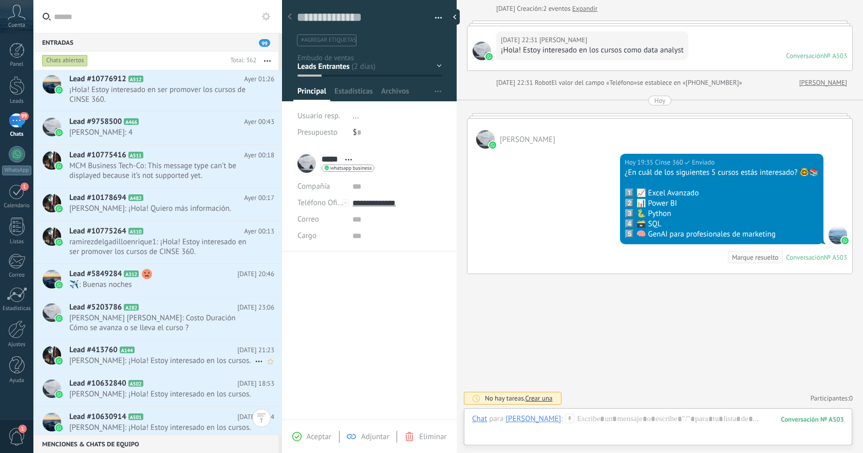
click at [211, 362] on span "Diego: ¡Hola! Estoy interesado en los cursos." at bounding box center [162, 361] width 186 height 10
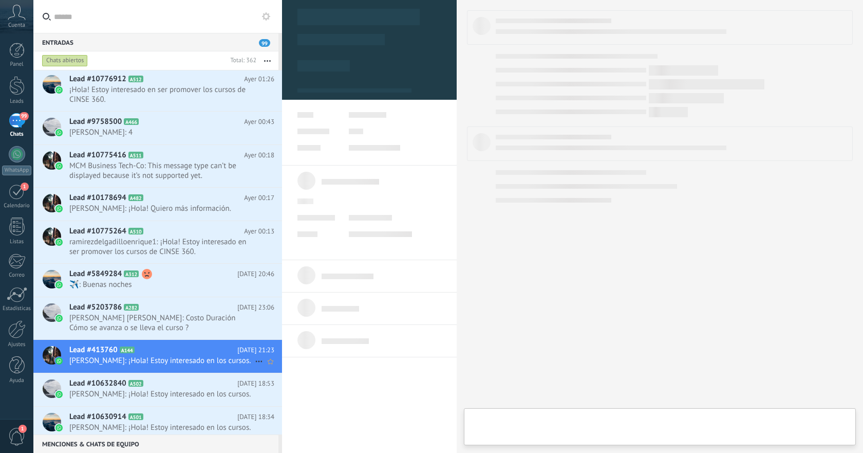
type textarea "**********"
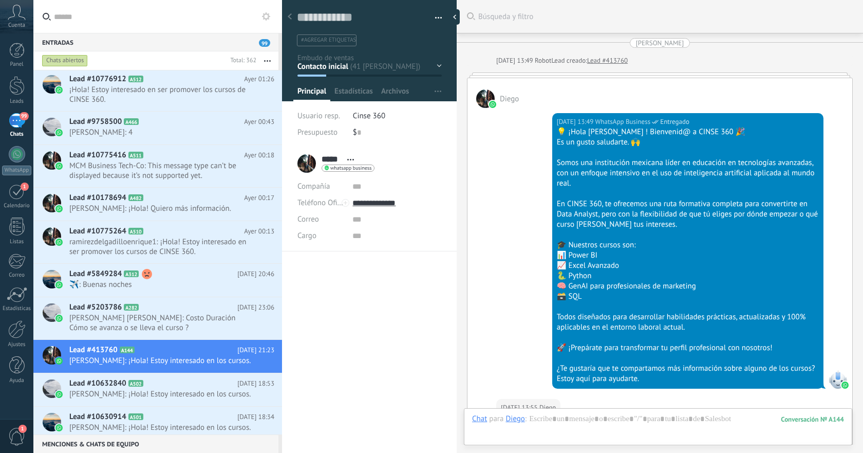
scroll to position [507, 0]
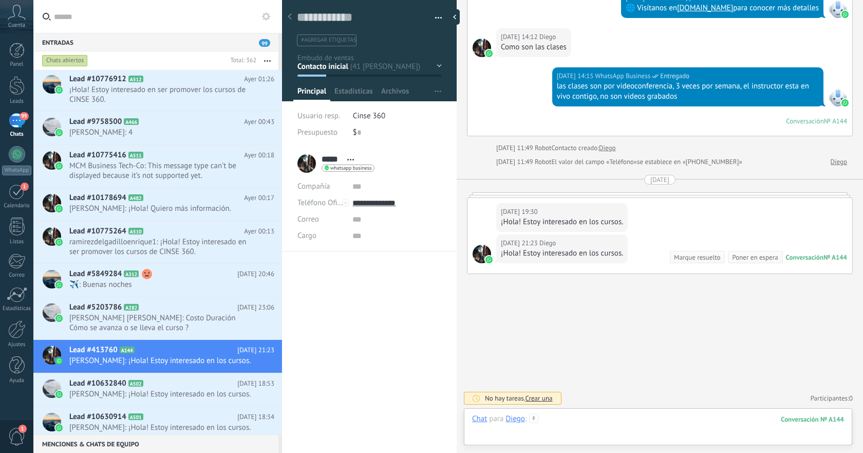
click at [624, 419] on div at bounding box center [658, 429] width 372 height 31
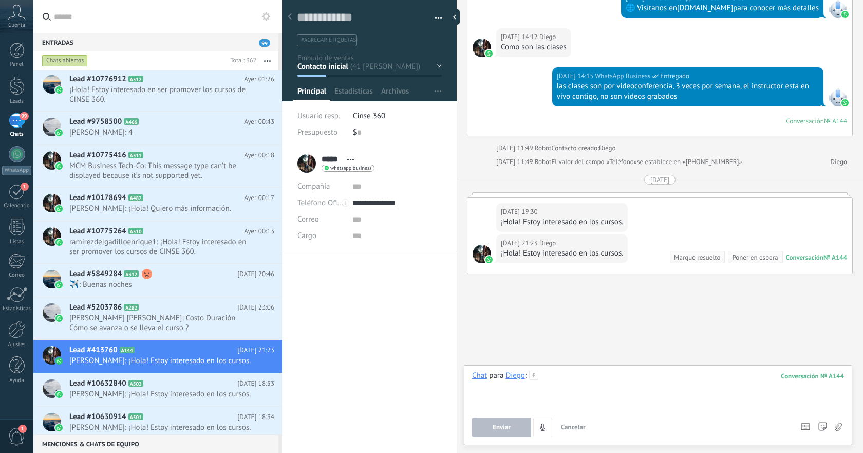
paste div
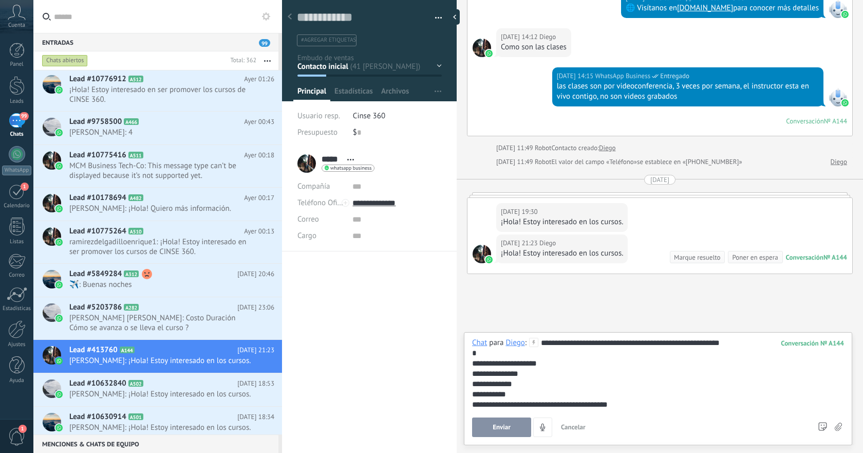
click at [512, 426] on button "Enviar" at bounding box center [501, 427] width 59 height 20
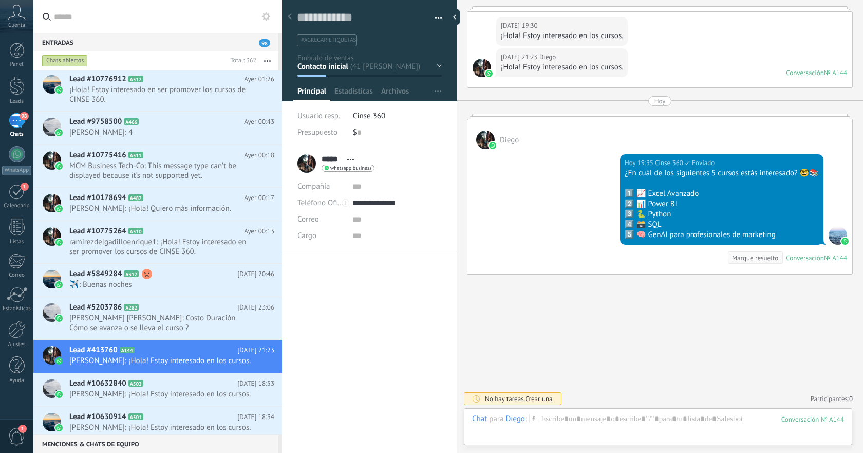
scroll to position [516, 0]
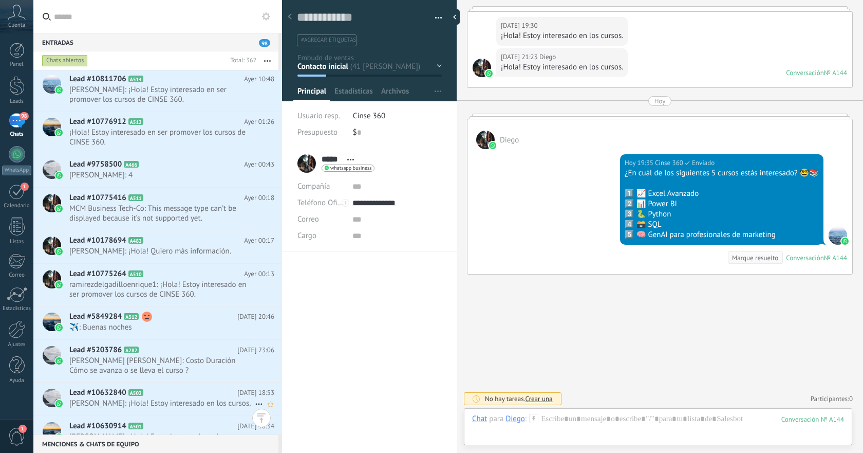
click at [188, 400] on span "Noé Esquivel: ¡Hola! Estoy interesado en los cursos." at bounding box center [162, 403] width 186 height 10
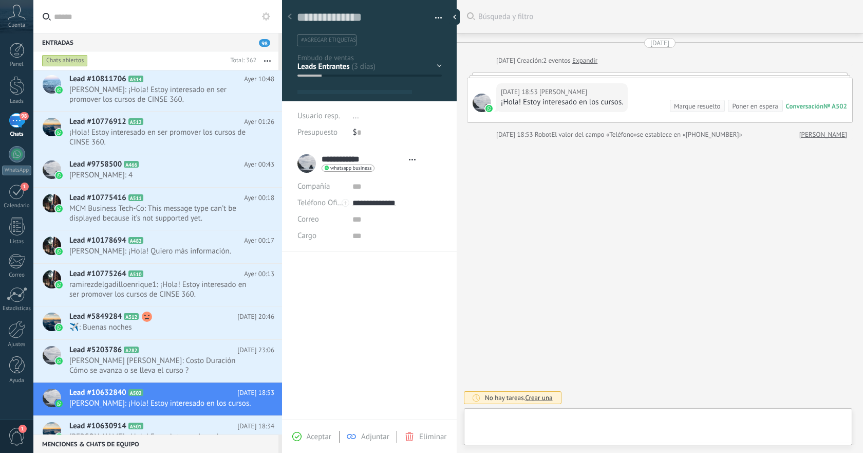
type textarea "**********"
click at [618, 418] on div at bounding box center [658, 429] width 372 height 31
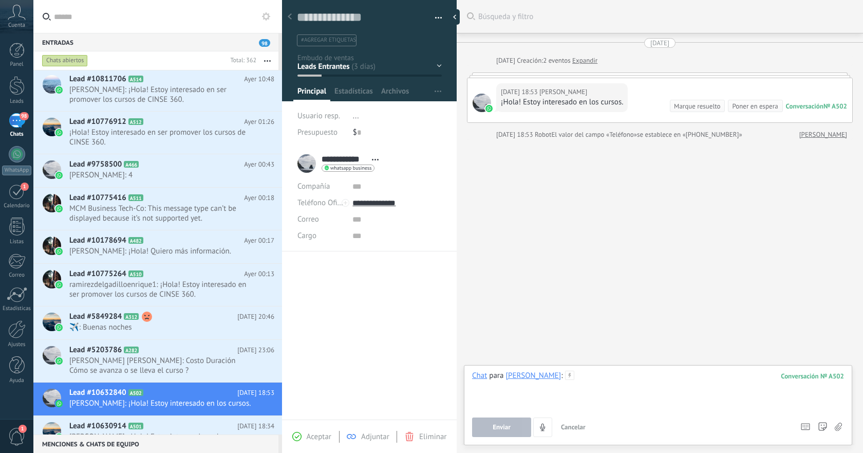
paste div
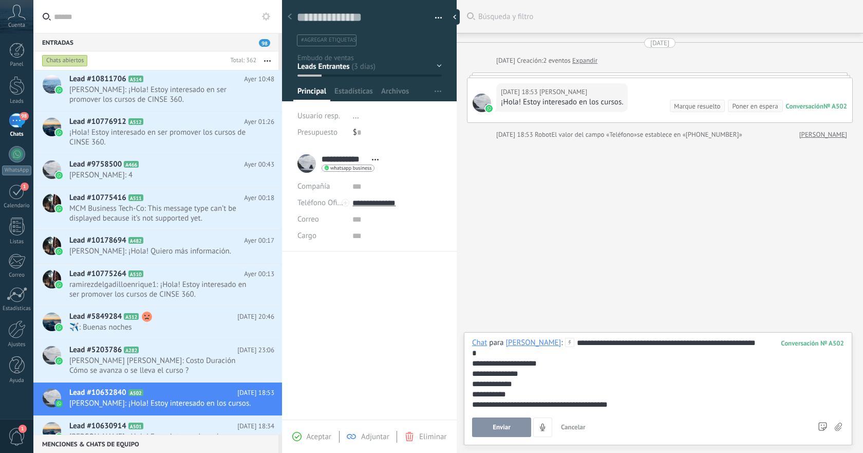
click at [506, 424] on span "Enviar" at bounding box center [502, 427] width 18 height 7
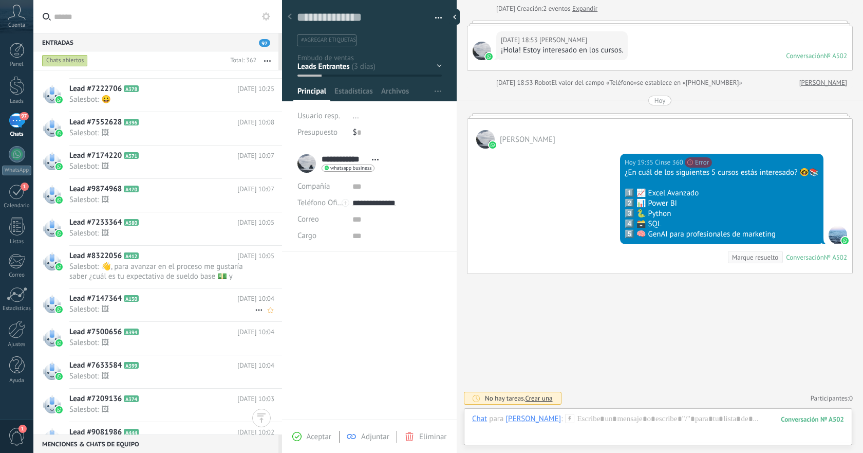
scroll to position [2463, 0]
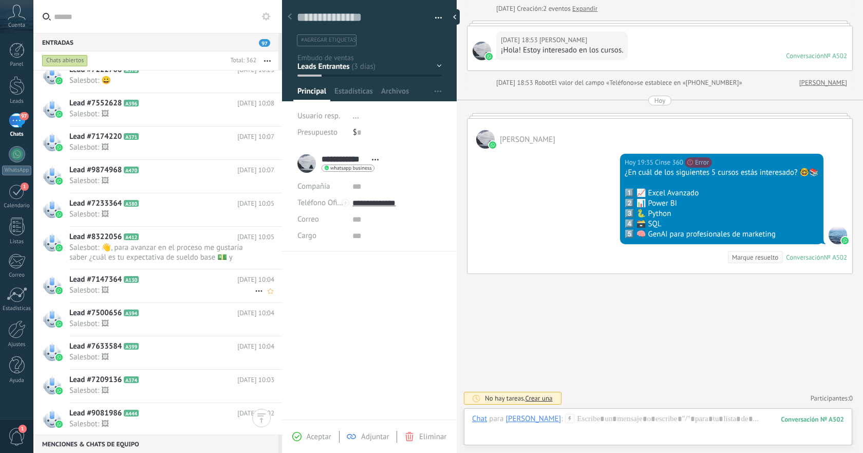
click at [185, 317] on h2 "Lead #7500656 A394" at bounding box center [153, 313] width 168 height 10
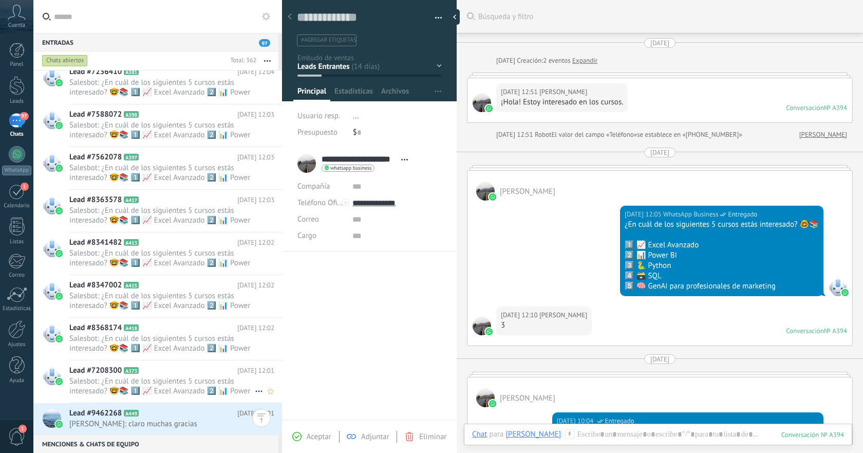
scroll to position [3971, 0]
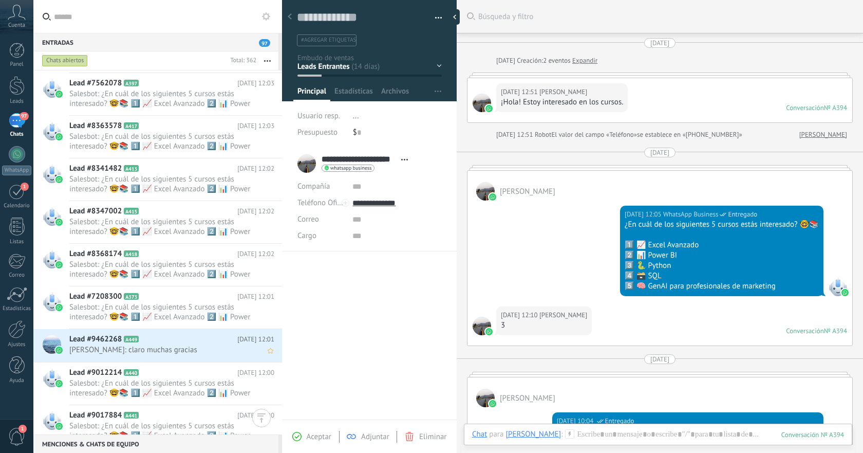
click at [166, 340] on h2 "Lead #9462268 A449" at bounding box center [153, 339] width 168 height 10
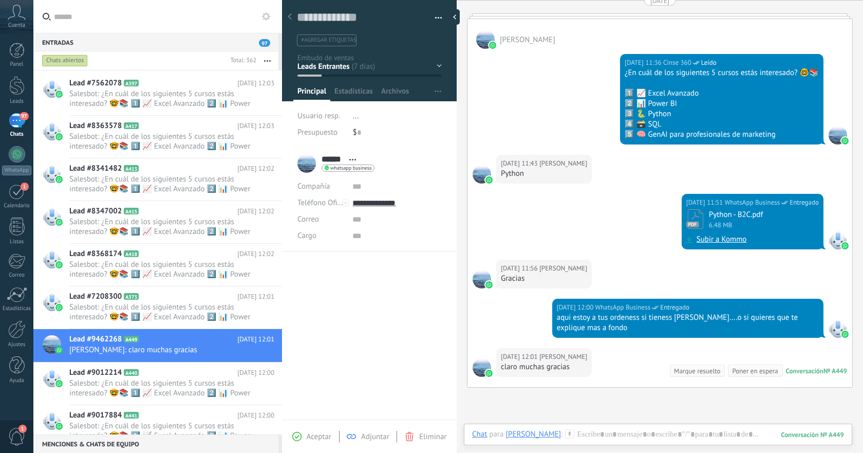
scroll to position [4166, 0]
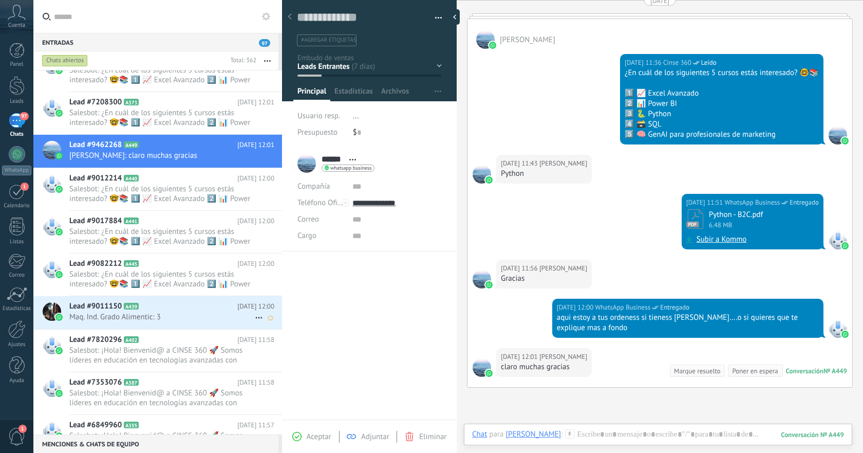
click at [195, 311] on h2 "Lead #9011150 A439" at bounding box center [153, 306] width 168 height 10
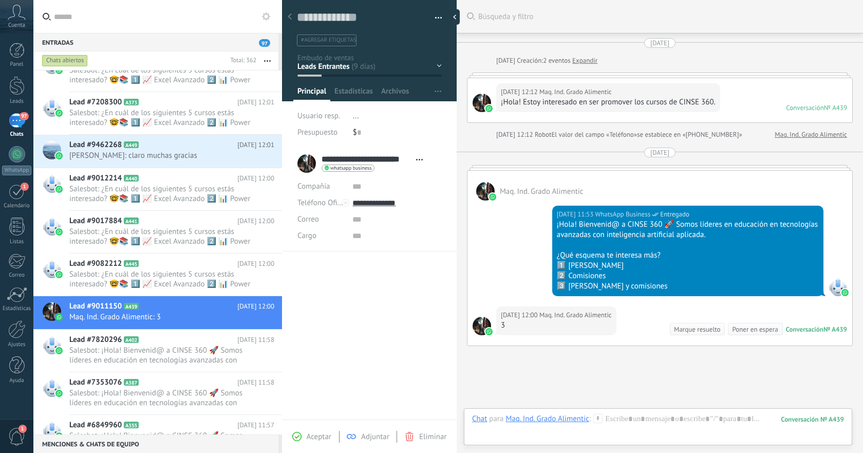
scroll to position [72, 0]
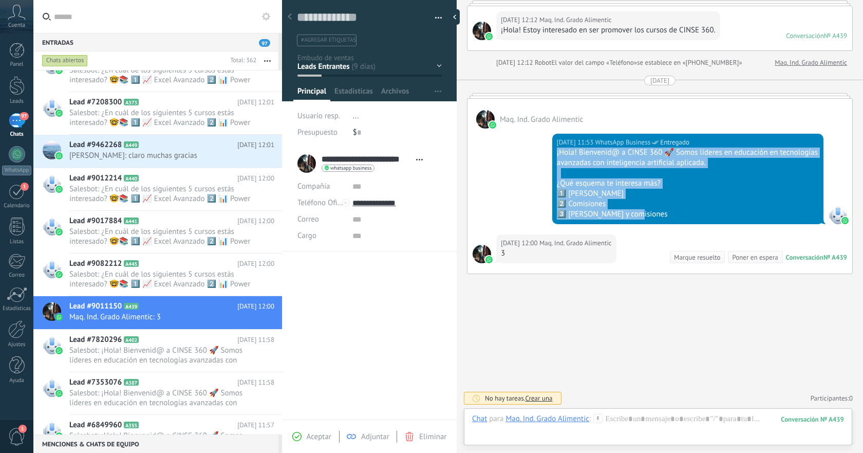
drag, startPoint x: 556, startPoint y: 155, endPoint x: 670, endPoint y: 214, distance: 127.8
click at [670, 214] on div "¡Hola! Bienvenid@ a CINSE 360 🚀 Somos líderes en educación en tecnologías avanz…" at bounding box center [688, 184] width 262 height 72
copy div "¡Hola! Bienvenid@ a CINSE 360 🚀 Somos líderes en educación en tecnologías avanz…"
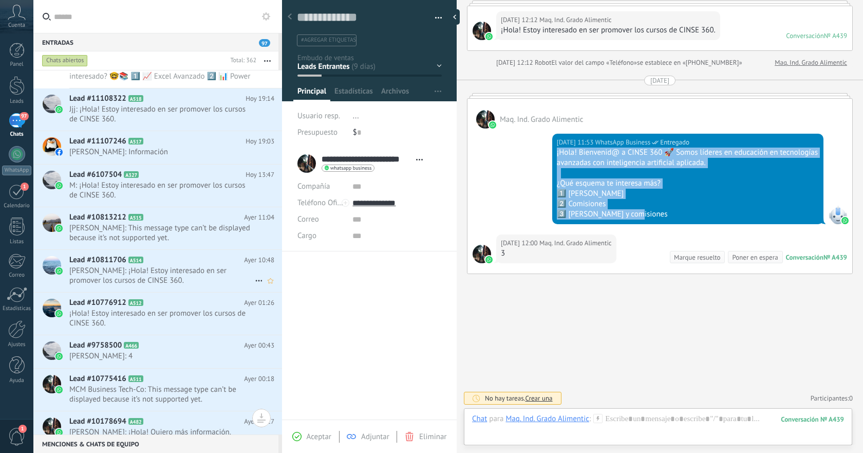
scroll to position [412, 0]
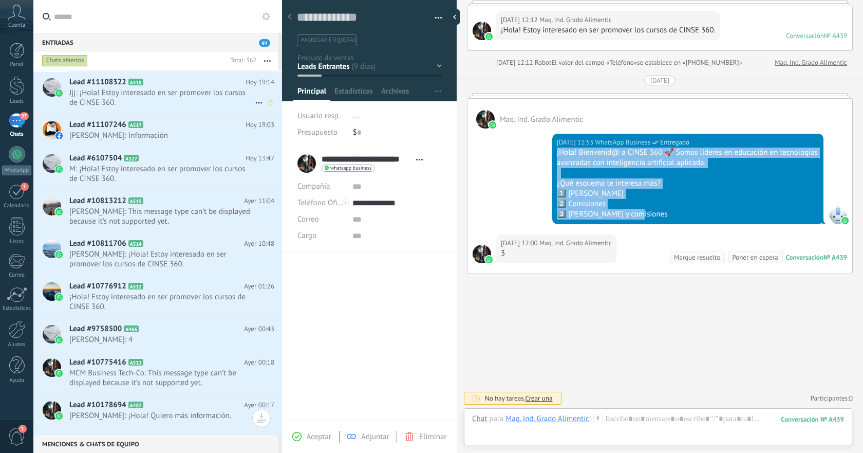
click at [189, 92] on span "Jjj: ¡Hola! Estoy interesado en ser promover los cursos de CINSE 360." at bounding box center [162, 98] width 186 height 20
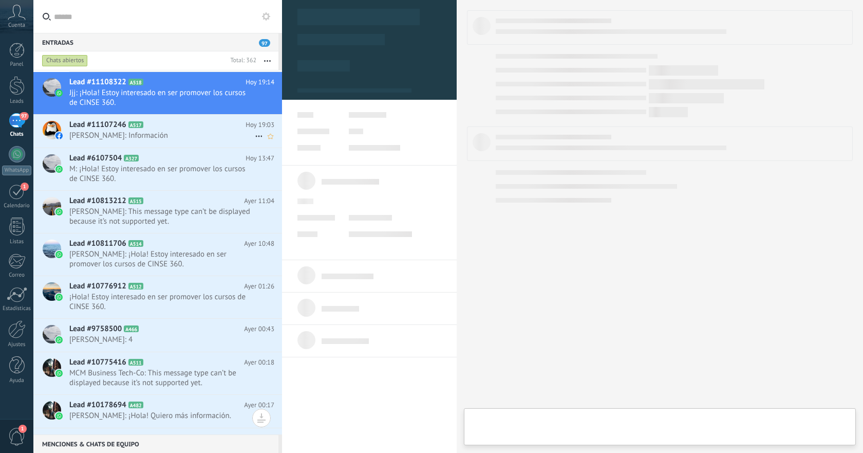
type textarea "**********"
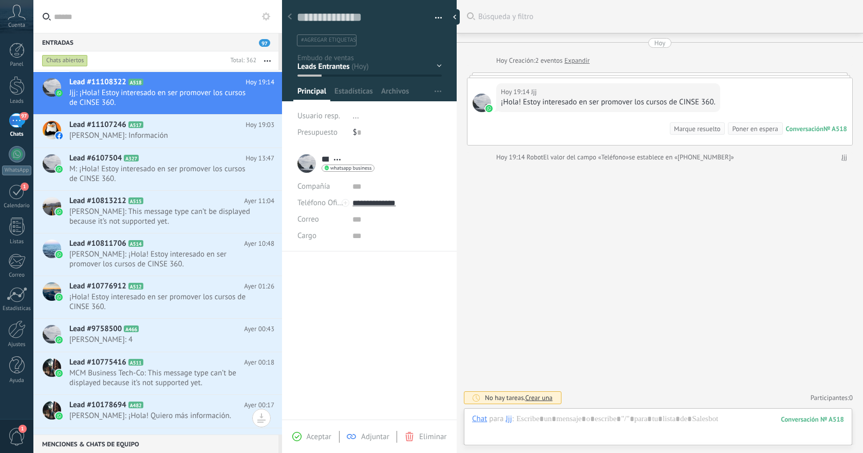
scroll to position [15, 0]
click at [641, 416] on div at bounding box center [658, 429] width 372 height 31
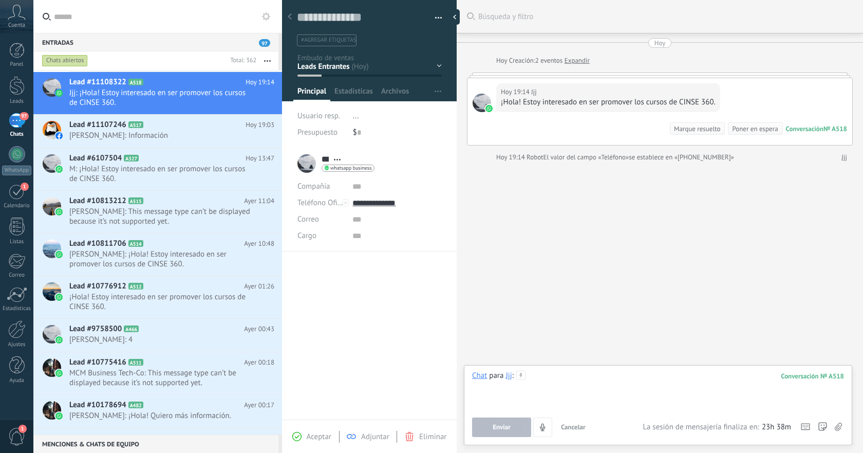
paste div
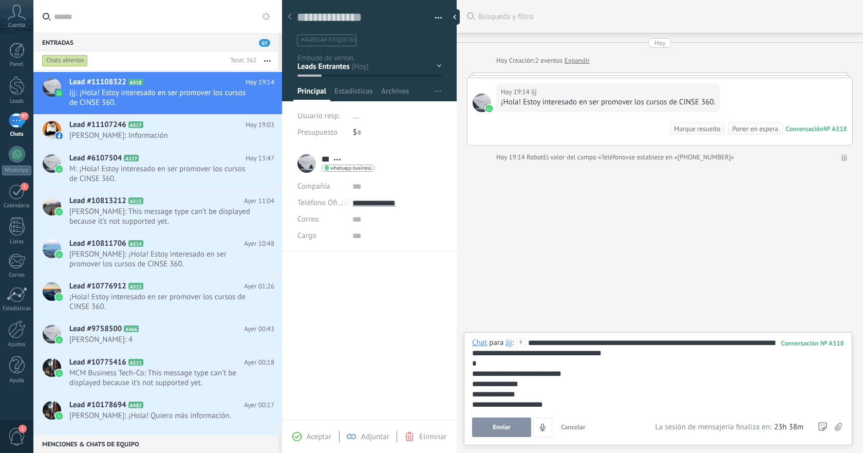
click at [512, 425] on button "Enviar" at bounding box center [501, 427] width 59 height 20
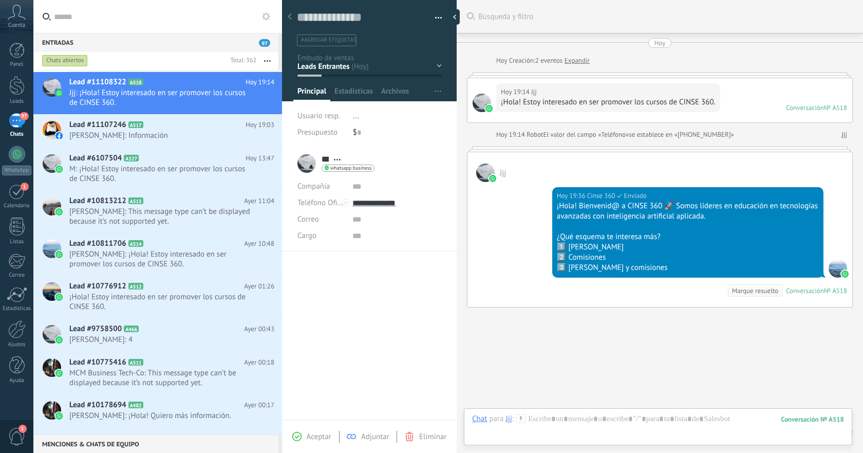
scroll to position [33, 0]
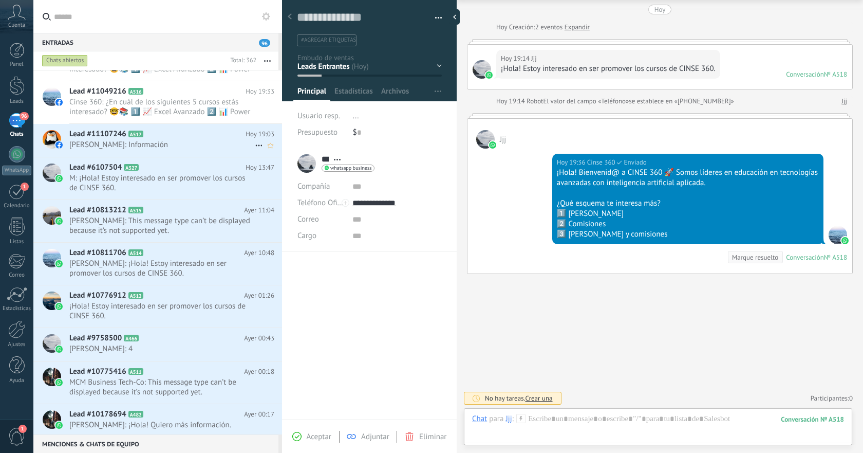
click at [200, 143] on span "Alberto Sanchez: Información" at bounding box center [162, 145] width 186 height 10
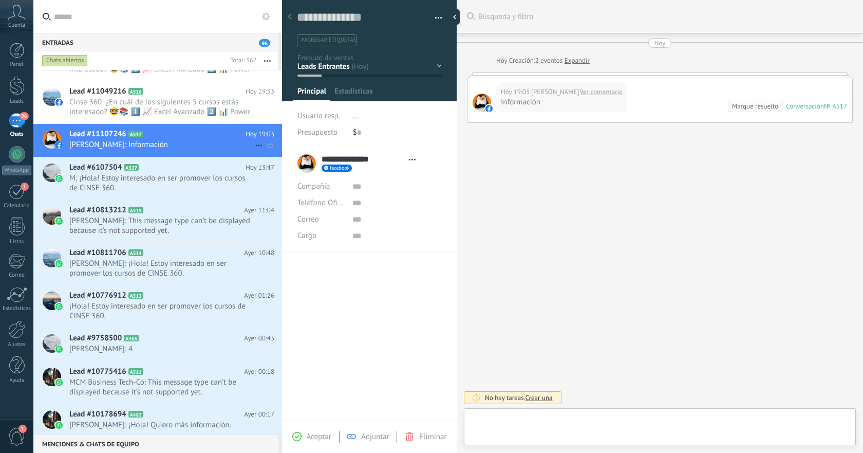
type textarea "**********"
click at [636, 418] on div at bounding box center [658, 429] width 372 height 31
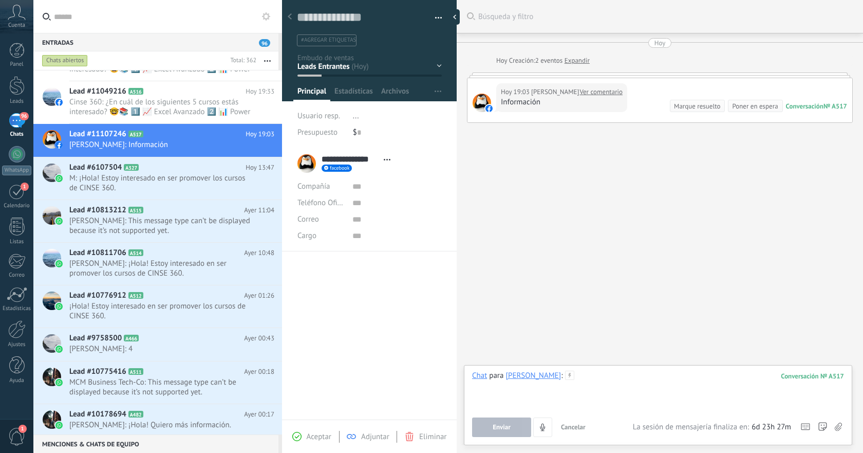
paste div
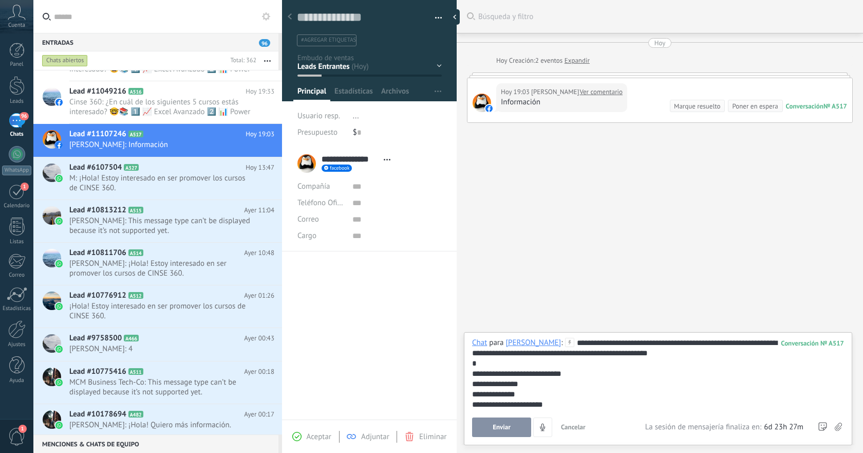
click at [508, 429] on span "Enviar" at bounding box center [502, 427] width 18 height 7
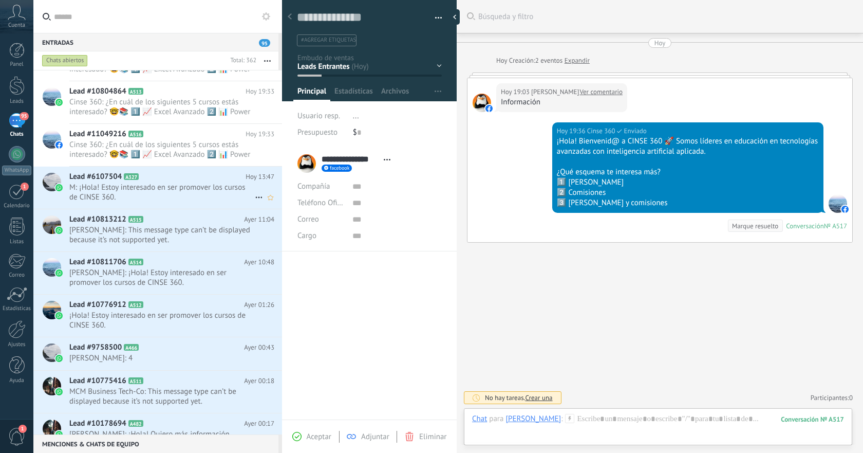
click at [228, 192] on span "M: ¡Hola! Estoy interesado en ser promover los cursos de CINSE 360." at bounding box center [162, 192] width 186 height 20
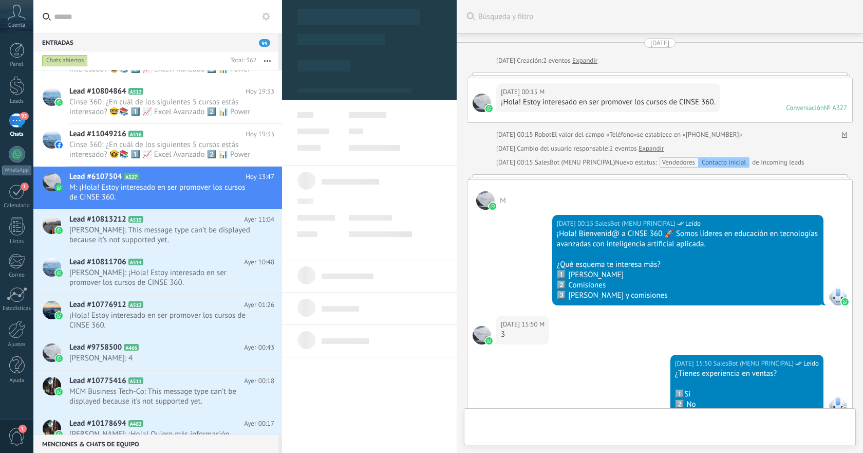
scroll to position [405, 0]
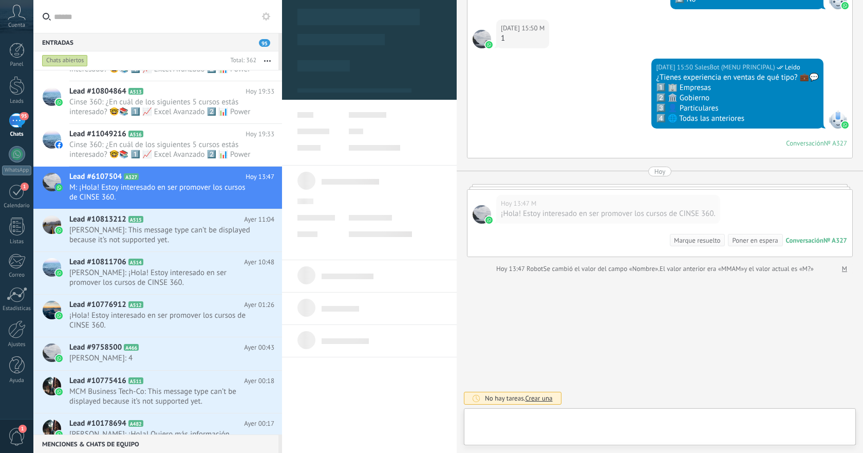
type textarea "**********"
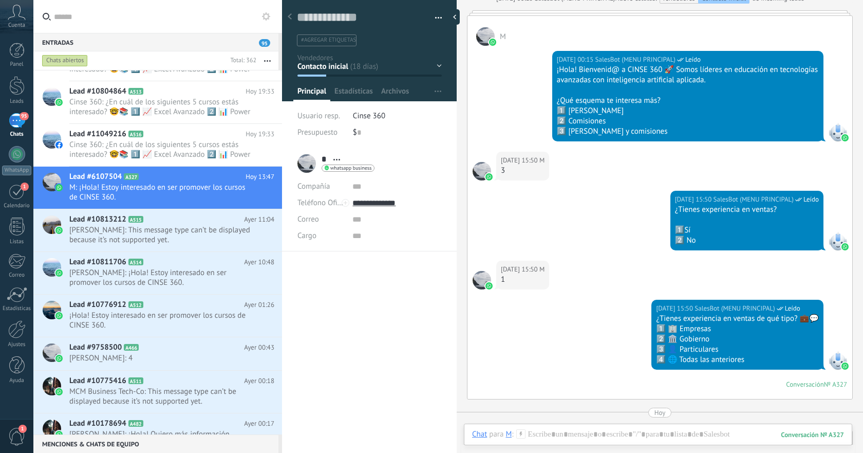
scroll to position [168, 0]
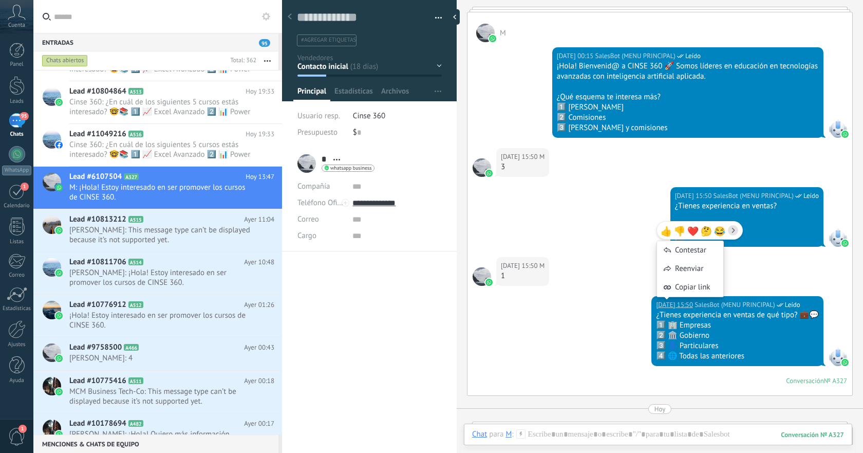
click at [621, 349] on div "14.08.2025 15:50 SalesBot (MENU PRINCIPAL) Leído ¿Tienes experiencia en ventas …" at bounding box center [660, 345] width 385 height 99
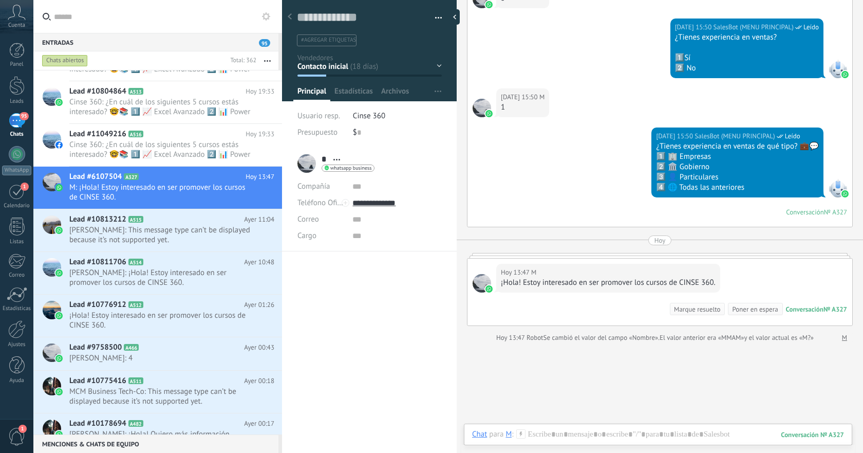
scroll to position [405, 0]
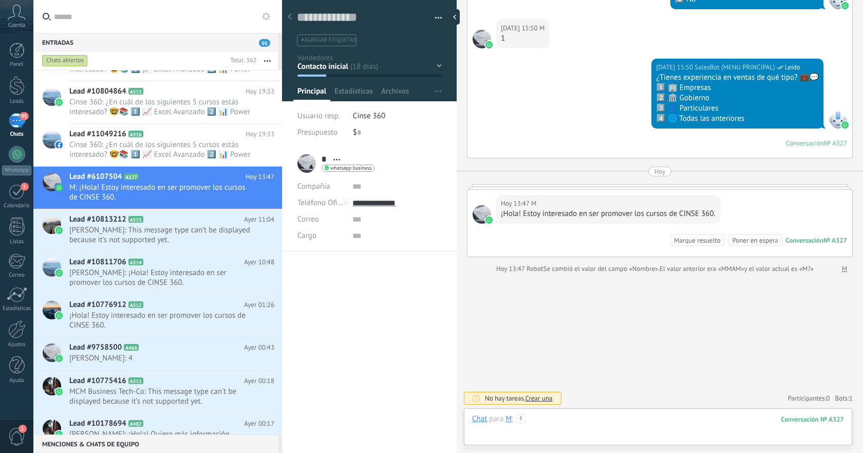
click at [647, 418] on div at bounding box center [658, 429] width 372 height 31
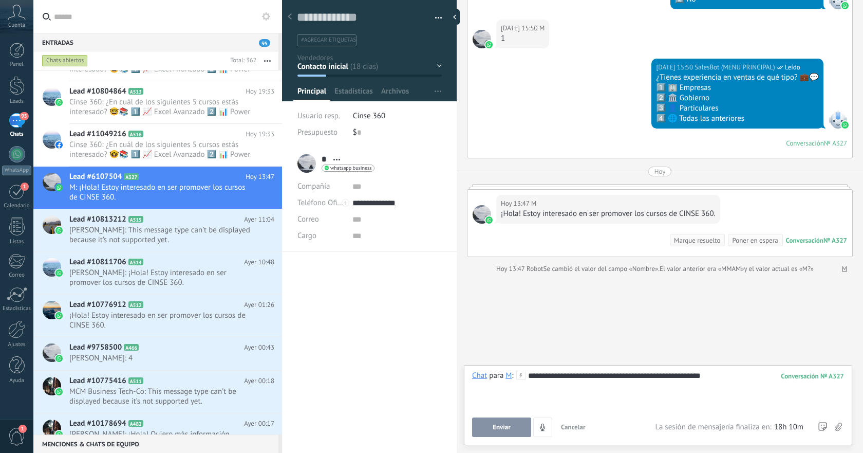
click at [516, 424] on button "Enviar" at bounding box center [501, 427] width 59 height 20
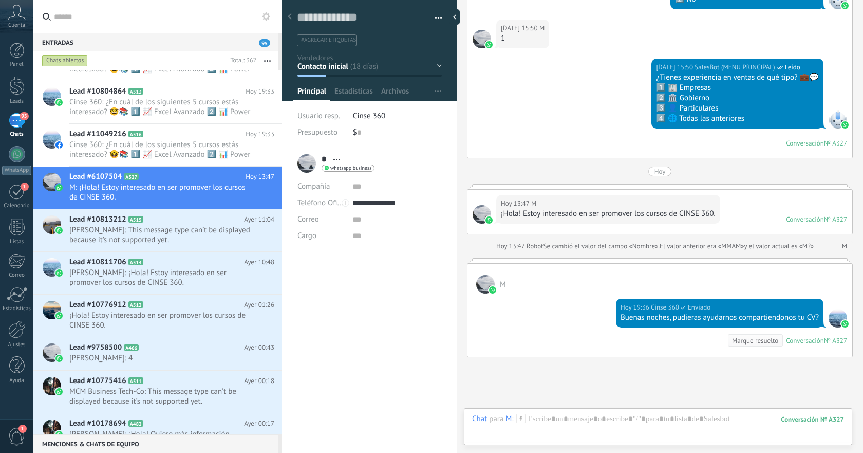
scroll to position [376, 0]
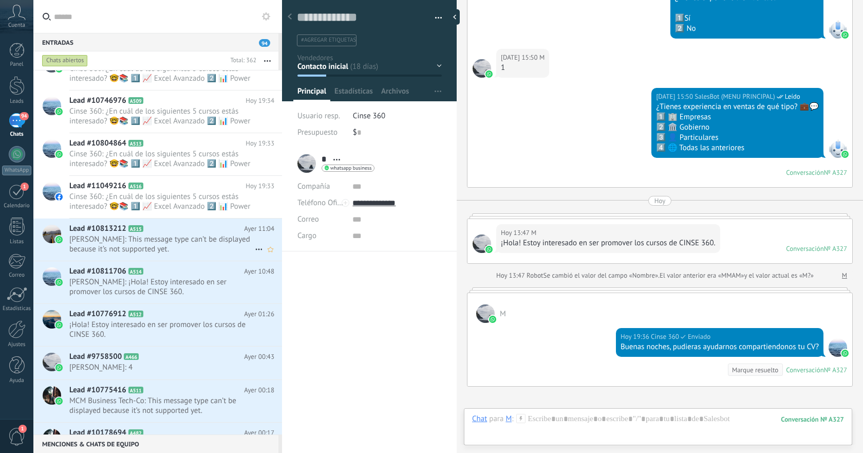
click at [223, 249] on span "Leticia González: This message type can’t be displayed because it’s not support…" at bounding box center [162, 244] width 186 height 20
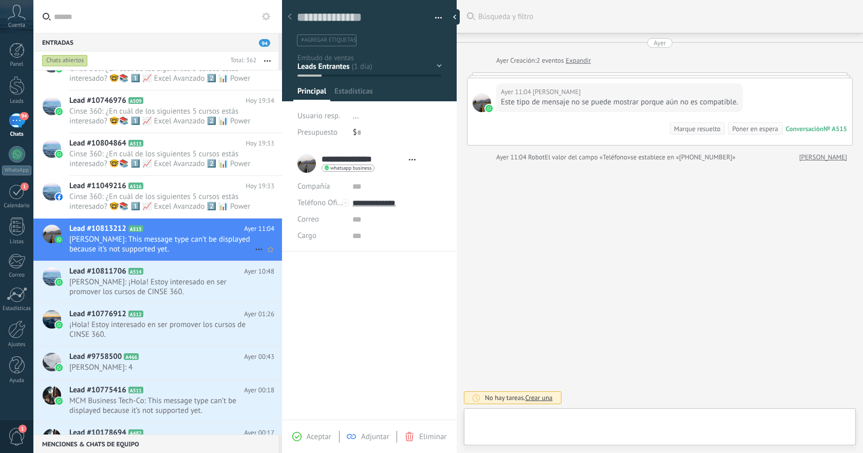
scroll to position [15, 0]
click at [417, 437] on div "Eliminar" at bounding box center [426, 436] width 42 height 9
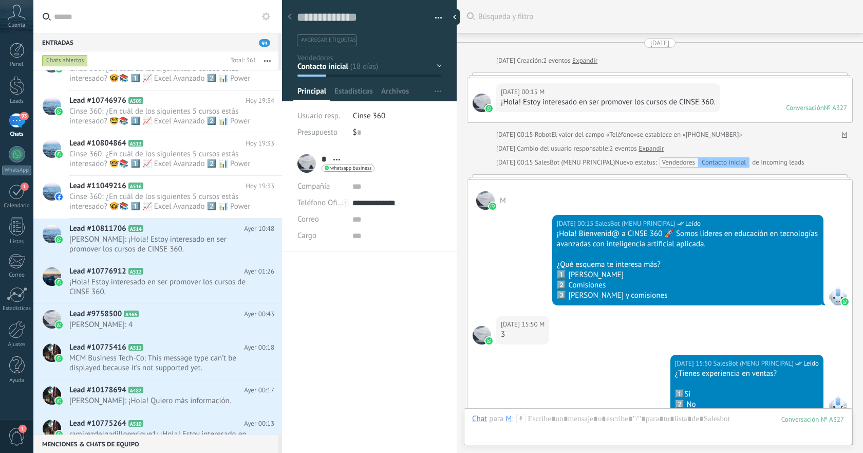
scroll to position [488, 0]
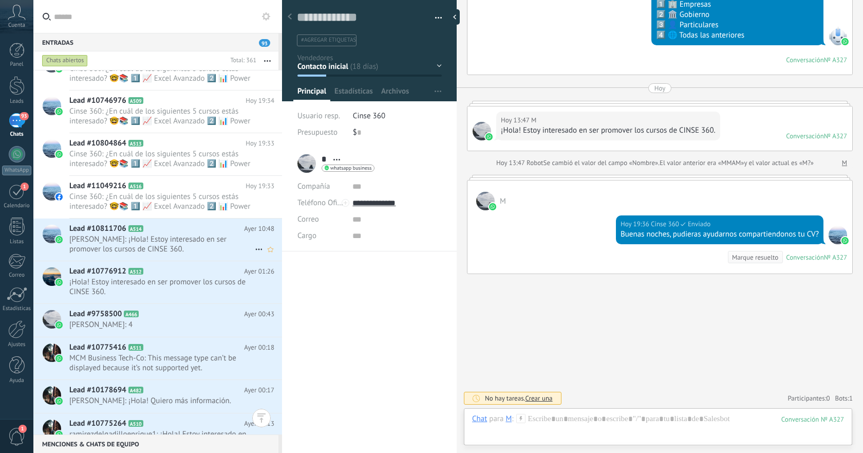
click at [199, 244] on span "alejandro faw: ¡Hola! Estoy interesado en ser promover los cursos de CINSE 360." at bounding box center [162, 244] width 186 height 20
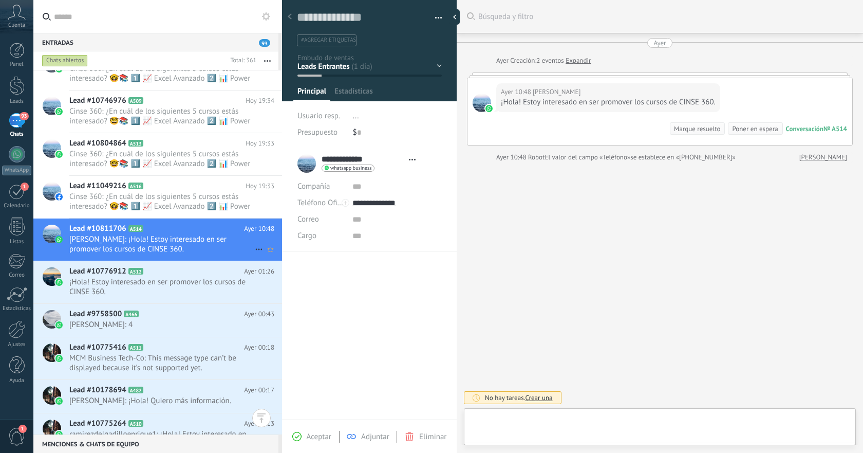
type textarea "**********"
click at [628, 422] on div at bounding box center [658, 429] width 372 height 31
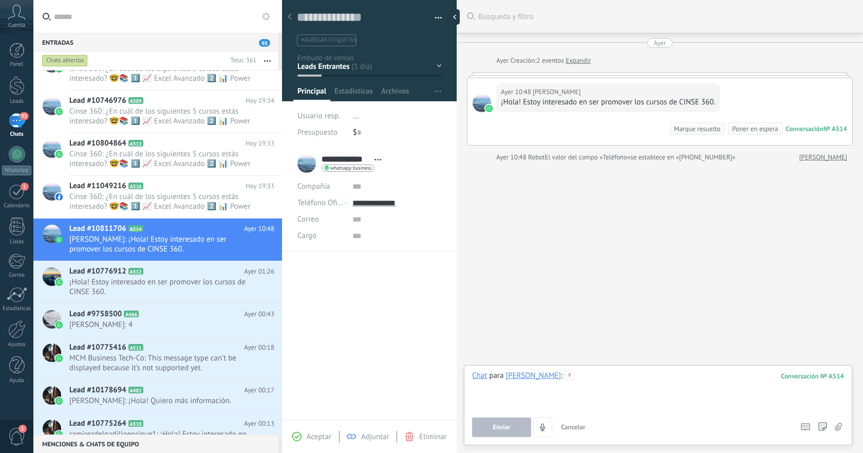
paste div
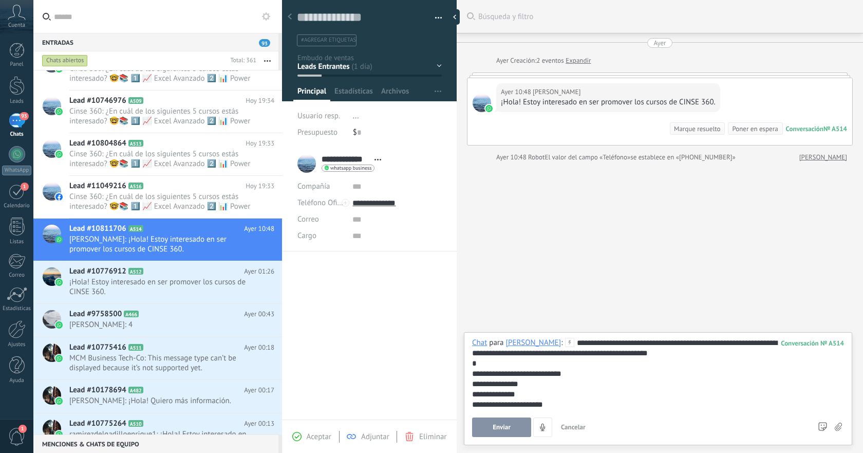
click at [509, 426] on span "Enviar" at bounding box center [502, 427] width 18 height 7
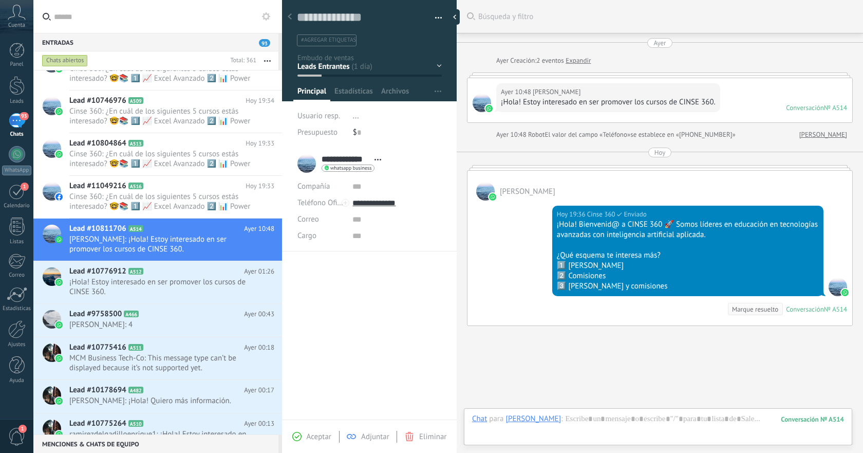
scroll to position [52, 0]
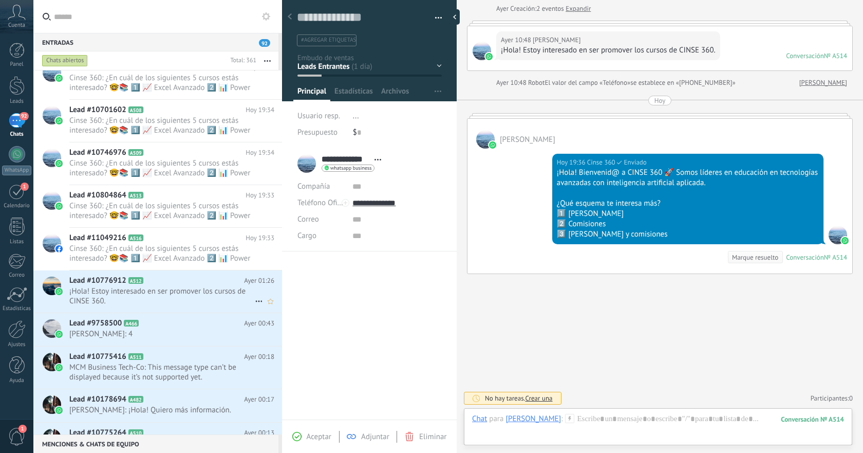
click at [221, 290] on span "¡Hola! Estoy interesado en ser promover los cursos de CINSE 360." at bounding box center [162, 296] width 186 height 20
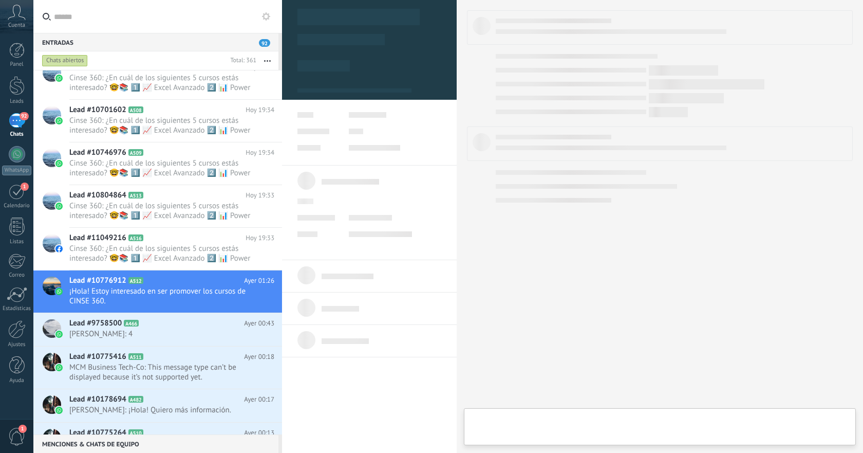
type textarea "**********"
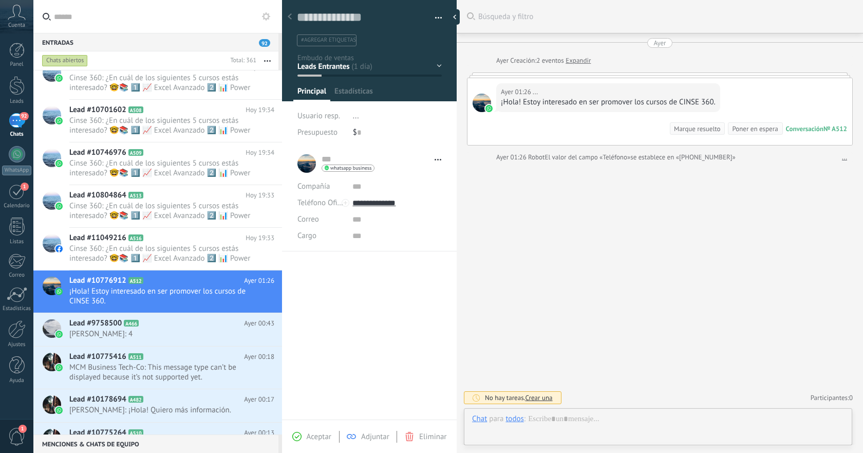
scroll to position [15, 0]
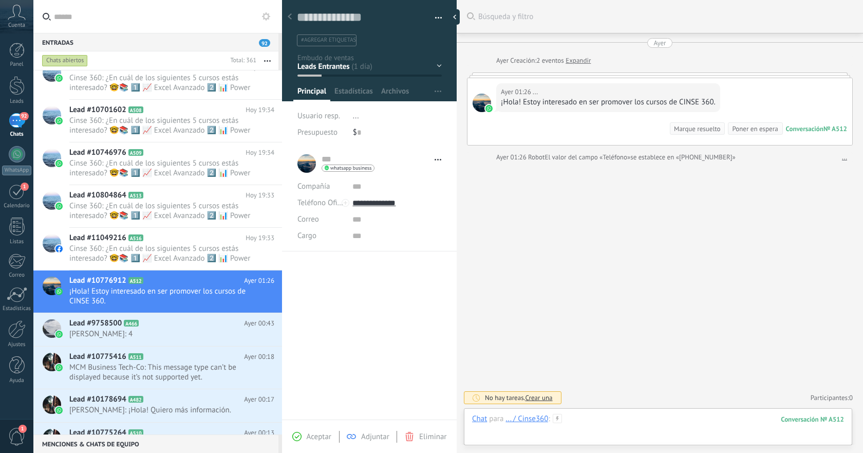
click at [600, 418] on div at bounding box center [658, 429] width 372 height 31
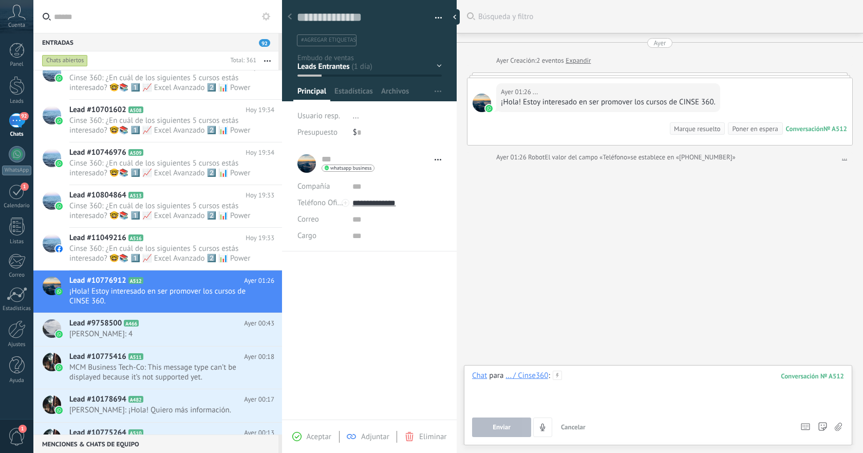
paste div
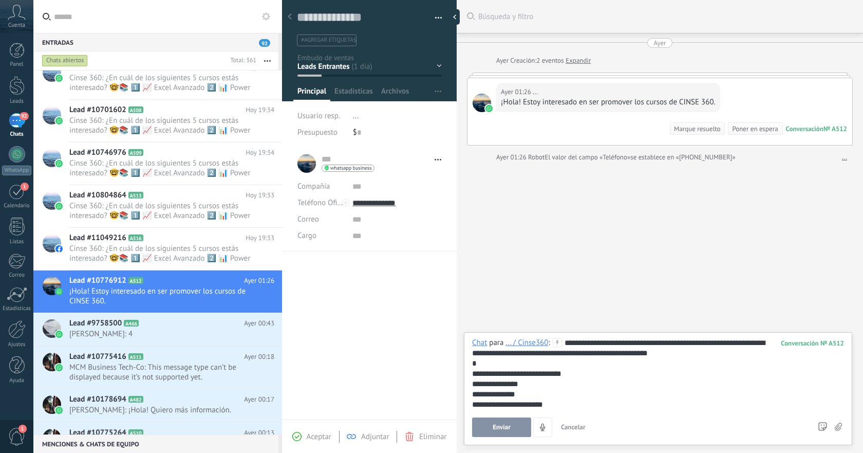
click at [506, 427] on span "Enviar" at bounding box center [502, 427] width 18 height 7
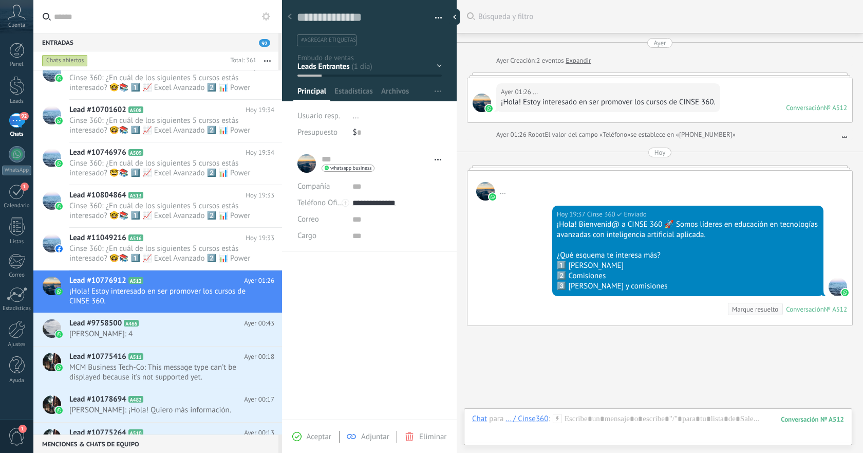
scroll to position [52, 0]
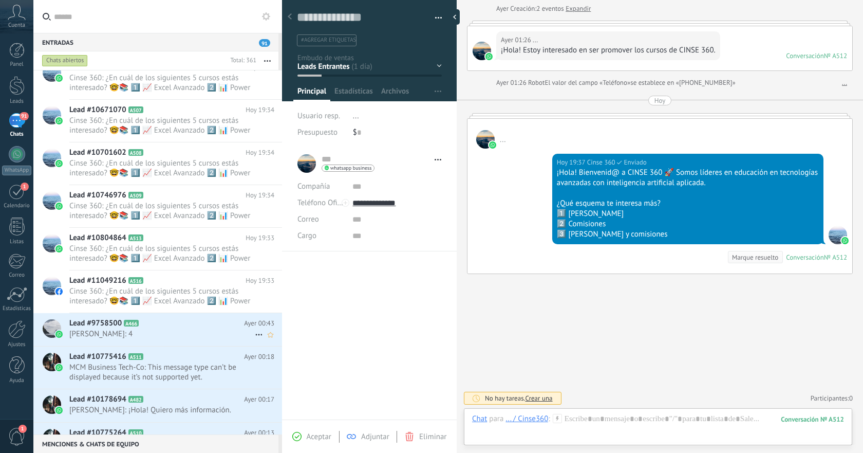
click at [214, 330] on span "Diane: 4" at bounding box center [162, 334] width 186 height 10
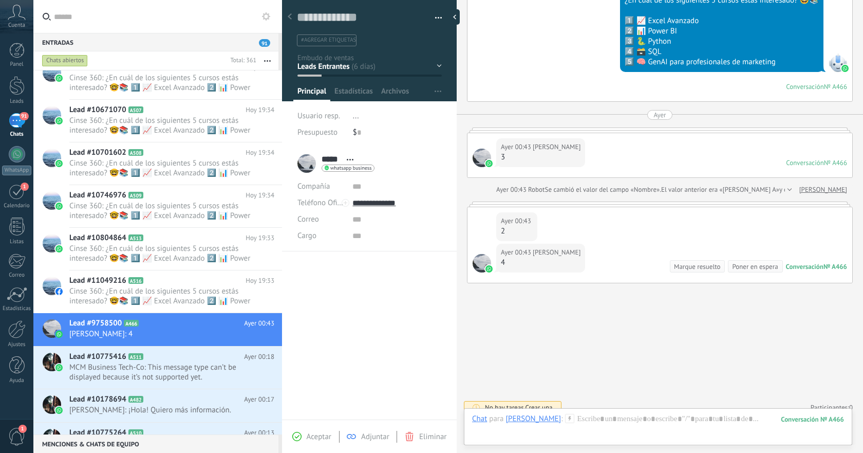
scroll to position [233, 0]
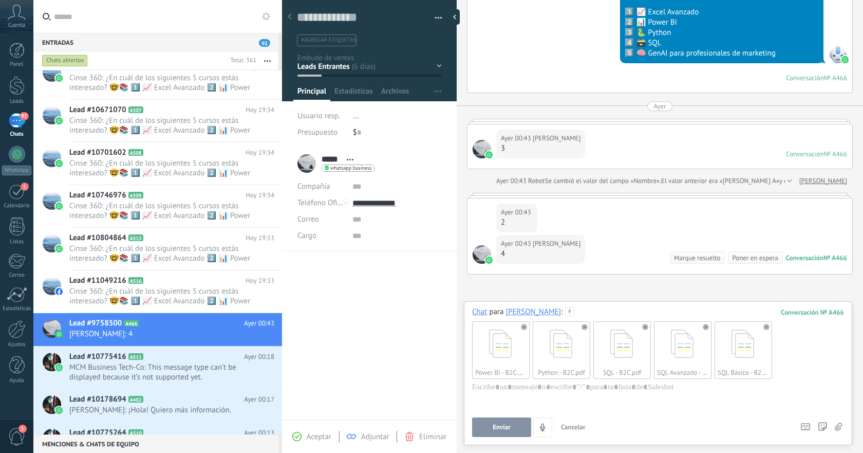
click at [510, 423] on button "Enviar" at bounding box center [501, 427] width 59 height 20
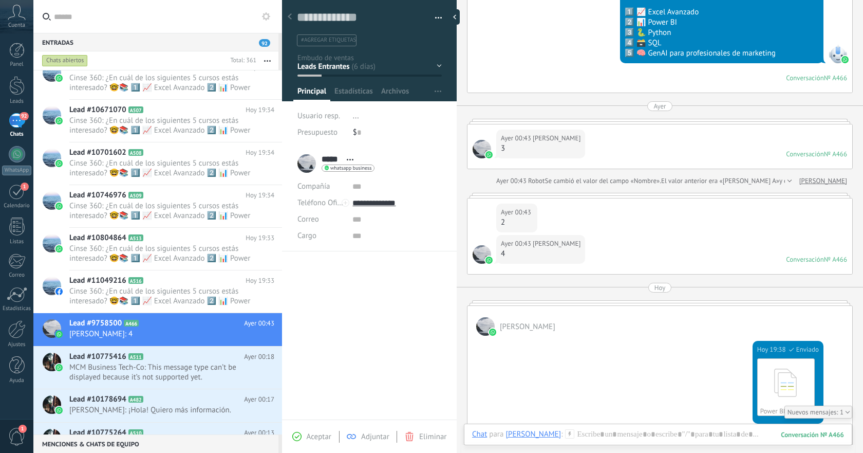
scroll to position [583, 0]
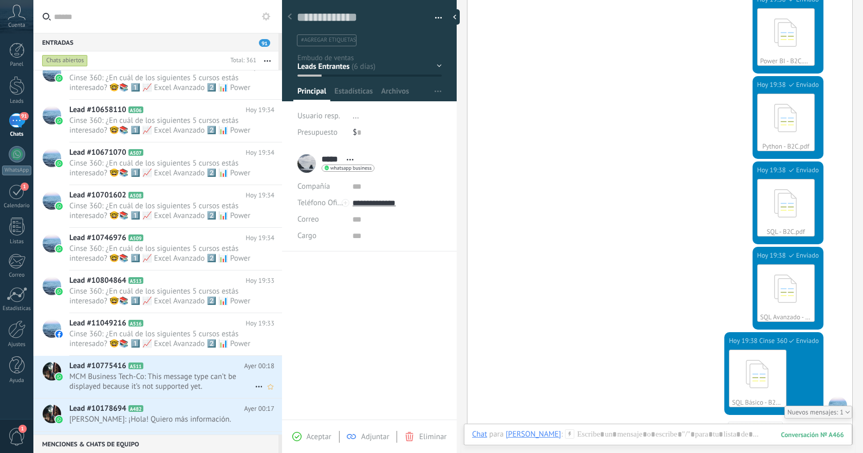
click at [208, 374] on span "MCM Business Tech-Co: This message type can’t be displayed because it’s not sup…" at bounding box center [162, 382] width 186 height 20
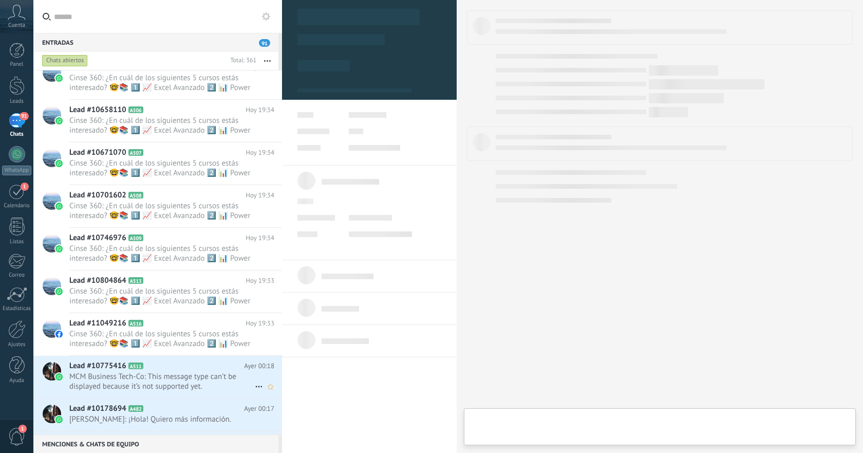
click at [208, 374] on span "MCM Business Tech-Co: This message type can’t be displayed because it’s not sup…" at bounding box center [162, 382] width 186 height 20
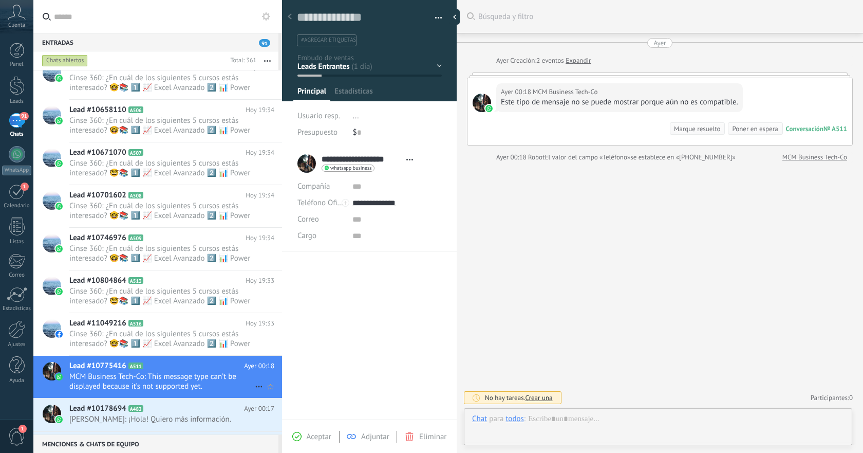
scroll to position [15, 0]
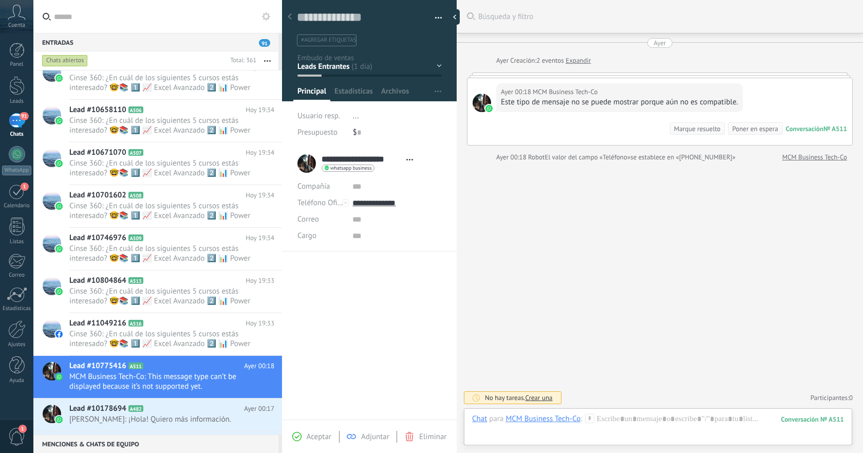
click at [421, 435] on span "Eliminar" at bounding box center [432, 437] width 27 height 10
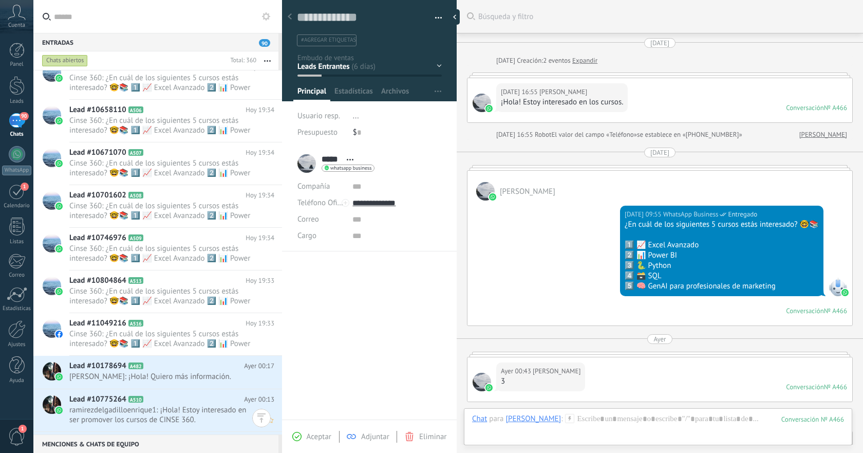
scroll to position [761, 0]
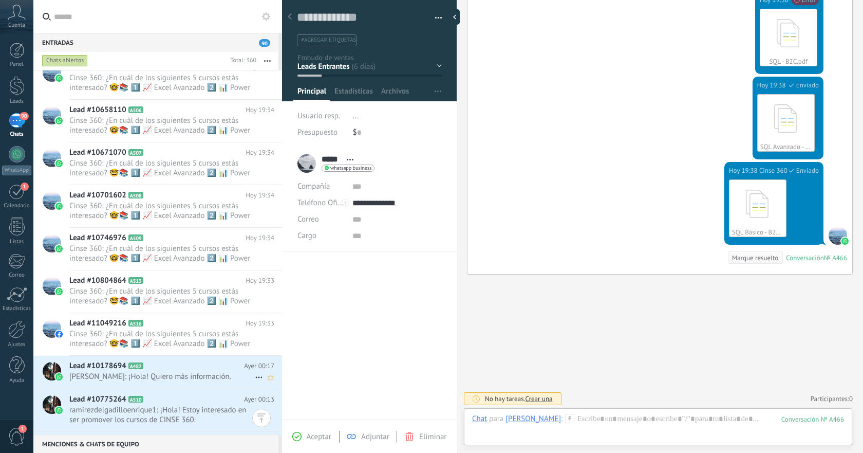
click at [200, 376] on span "Luis: ¡Hola! Quiero más información." at bounding box center [162, 377] width 186 height 10
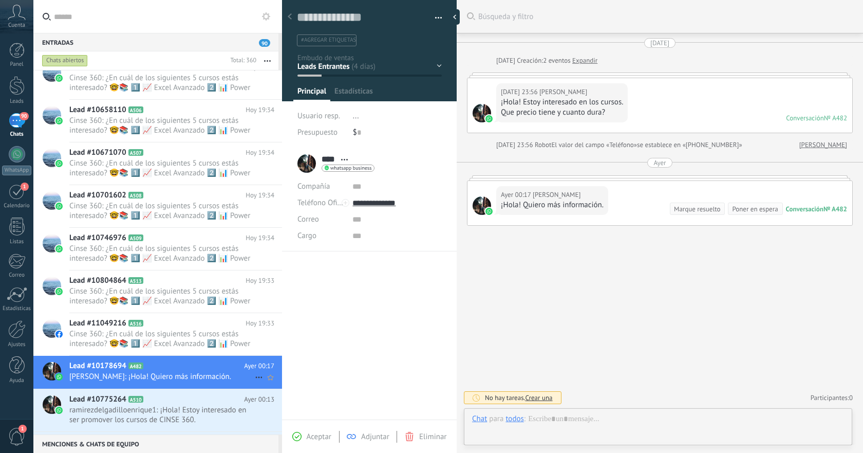
scroll to position [15, 0]
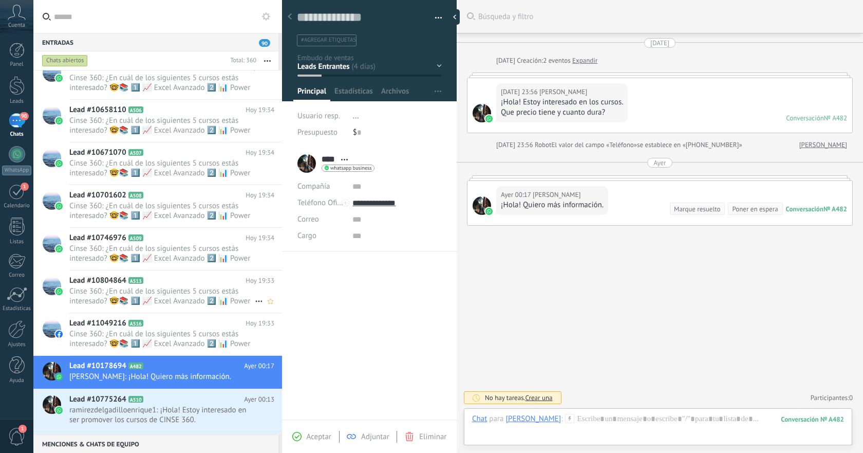
click at [187, 297] on span "Cinse 360: ¿En cuál de los siguientes 5 cursos estás interesado? 🤓📚 1️⃣ 📈 Excel…" at bounding box center [162, 296] width 186 height 20
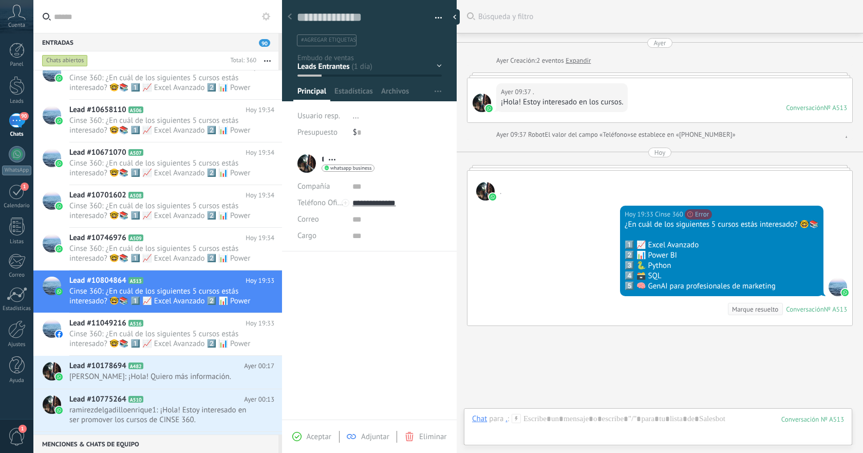
scroll to position [52, 0]
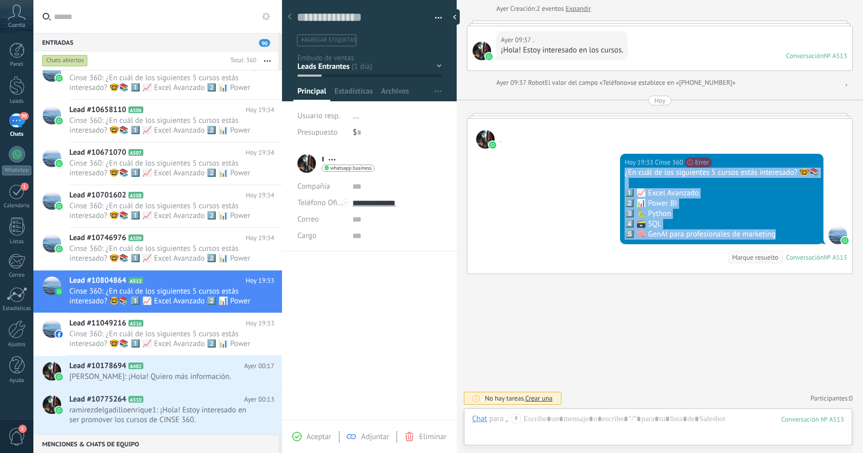
drag, startPoint x: 625, startPoint y: 175, endPoint x: 790, endPoint y: 231, distance: 174.4
click at [790, 231] on div "¿En cuál de los siguientes 5 cursos estás interesado? 🤓📚 1️⃣ 📈 Excel Avanzado 2…" at bounding box center [722, 204] width 194 height 72
copy div "¿En cuál de los siguientes 5 cursos estás interesado? 🤓📚 1️⃣ 📈 Excel Avanzado 2…"
click at [628, 422] on div at bounding box center [658, 429] width 372 height 31
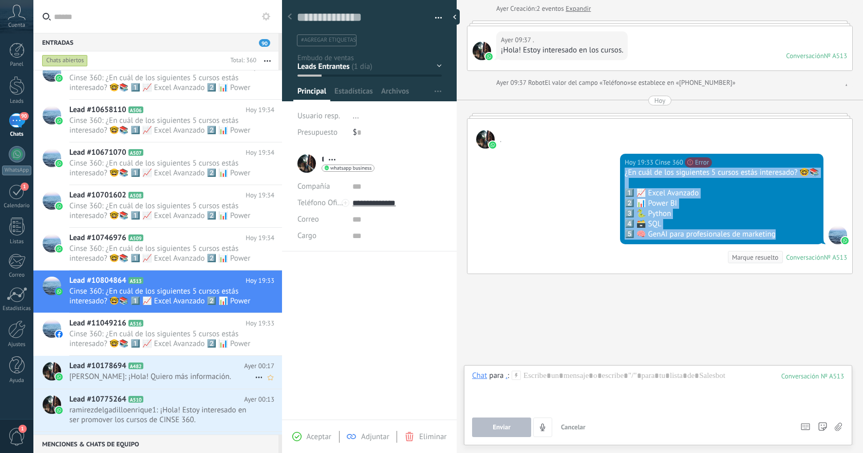
click at [212, 375] on span "Luis: ¡Hola! Quiero más información." at bounding box center [162, 377] width 186 height 10
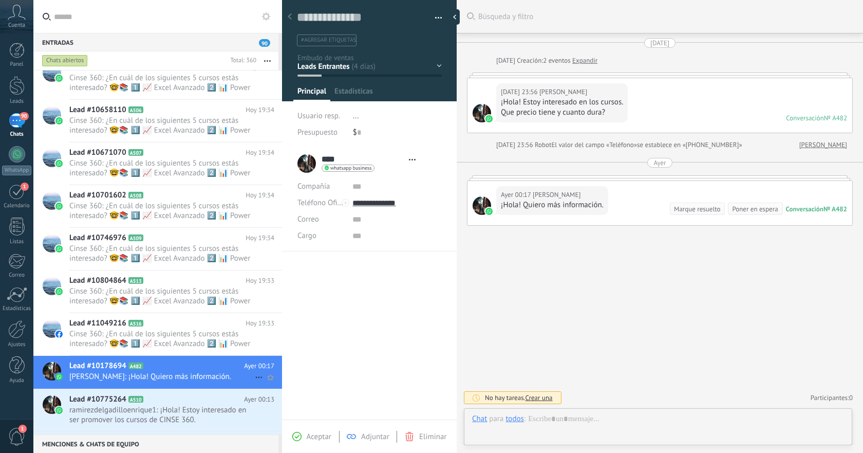
type textarea "**********"
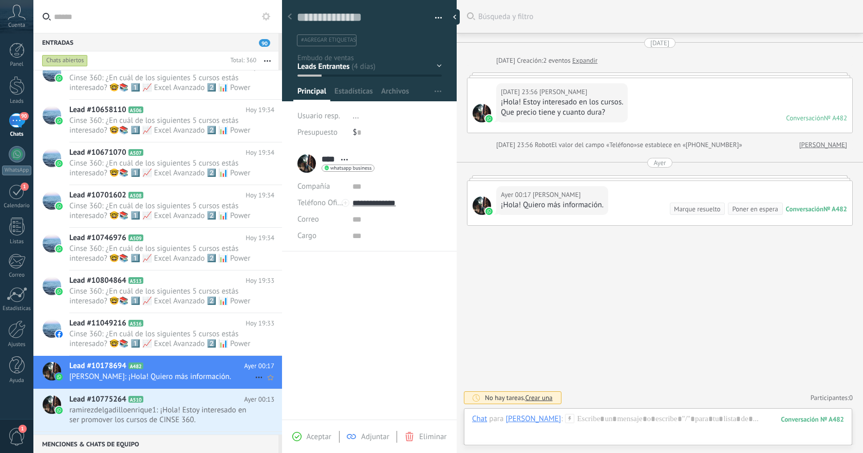
scroll to position [15, 0]
click at [629, 420] on div at bounding box center [658, 429] width 372 height 31
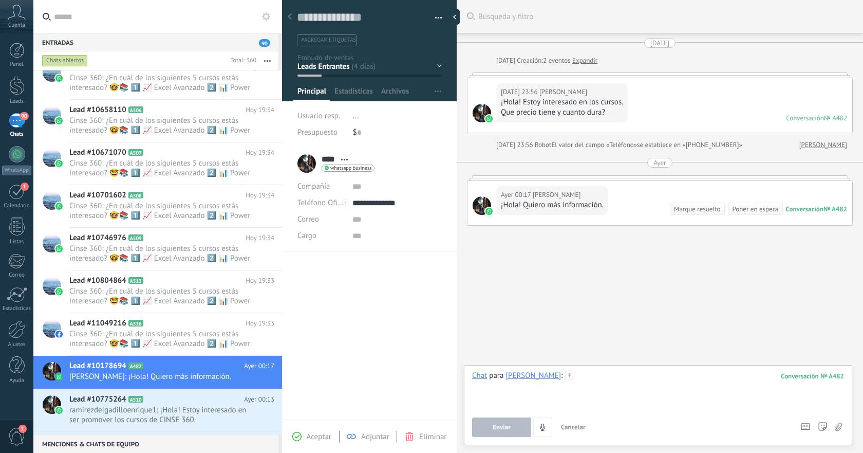
paste div
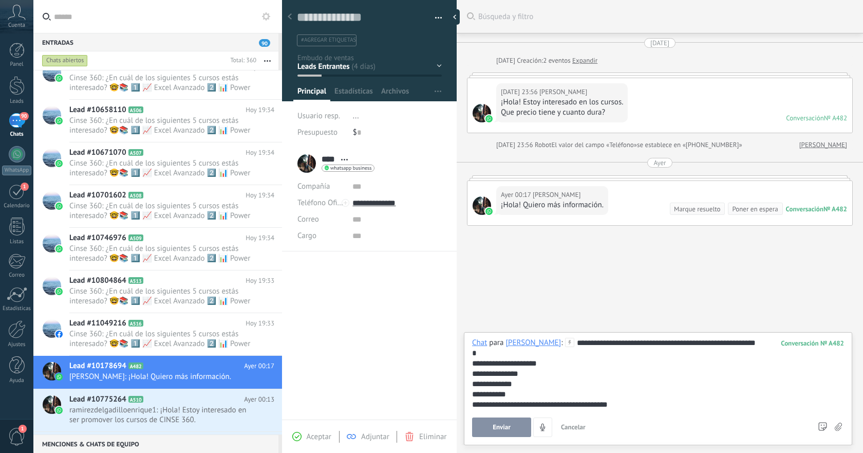
click at [510, 432] on button "Enviar" at bounding box center [501, 427] width 59 height 20
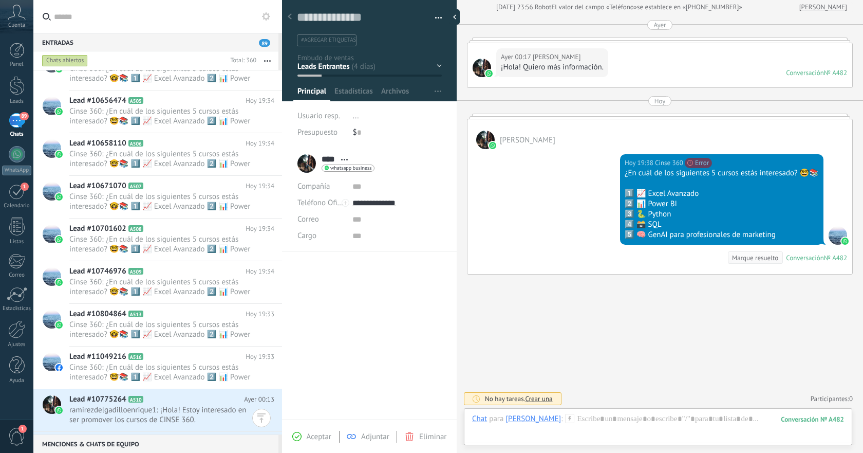
scroll to position [457, 0]
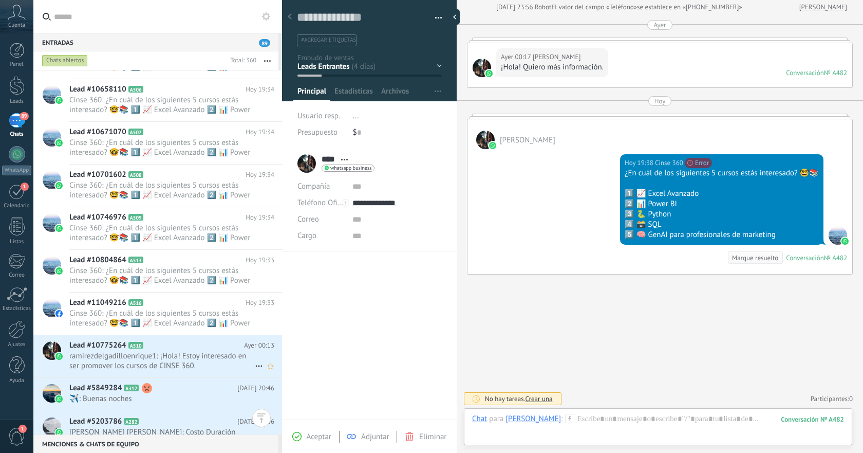
click at [244, 354] on span "ramirezdelgadilloenrique1: ¡Hola! Estoy interesado en ser promover los cursos d…" at bounding box center [162, 361] width 186 height 20
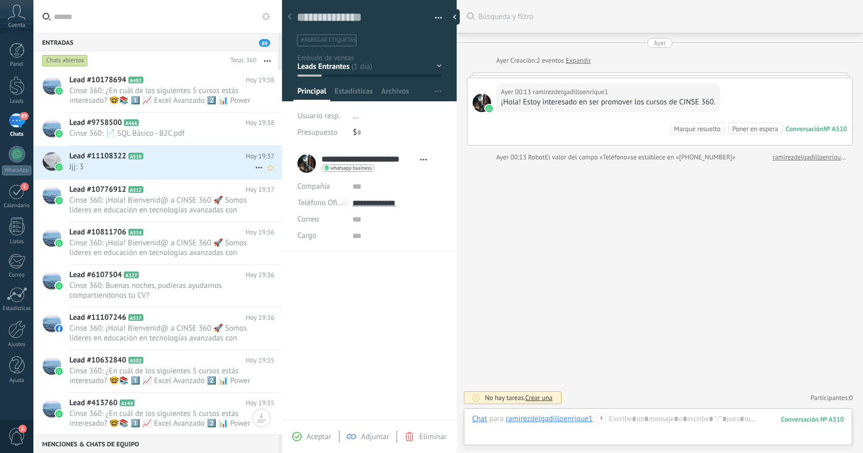
click at [206, 169] on span "Jjj: 3" at bounding box center [162, 167] width 186 height 10
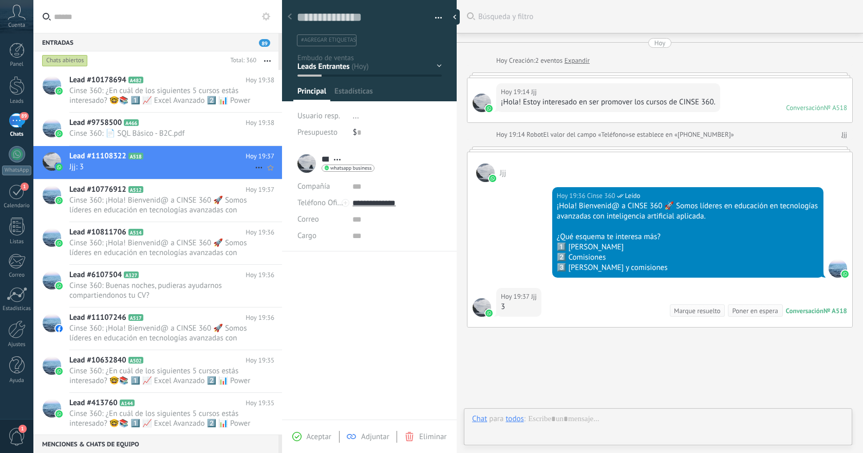
scroll to position [53, 0]
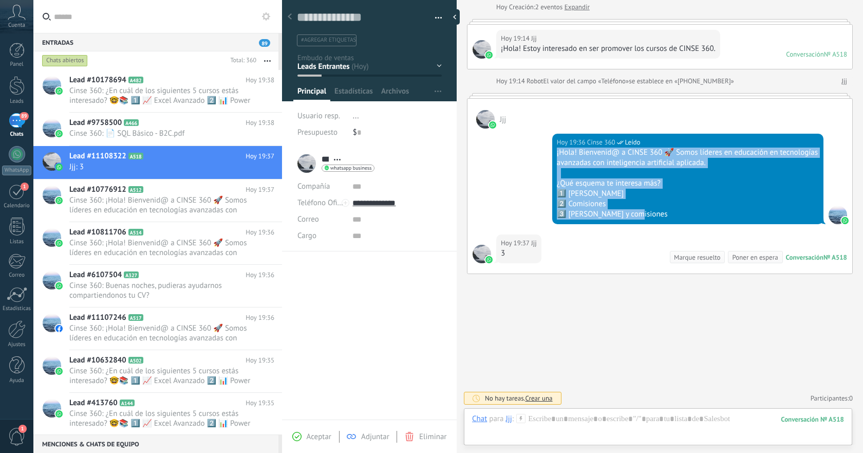
drag, startPoint x: 554, startPoint y: 152, endPoint x: 663, endPoint y: 214, distance: 125.2
click at [663, 214] on div "Hoy 19:36 Cinse 360 Leído ¡Hola! Bienvenid@ a CINSE 360 🚀 Somos líderes en educ…" at bounding box center [688, 179] width 271 height 90
copy div "¡Hola! Bienvenid@ a CINSE 360 🚀 Somos líderes en educación en tecnologías avanz…"
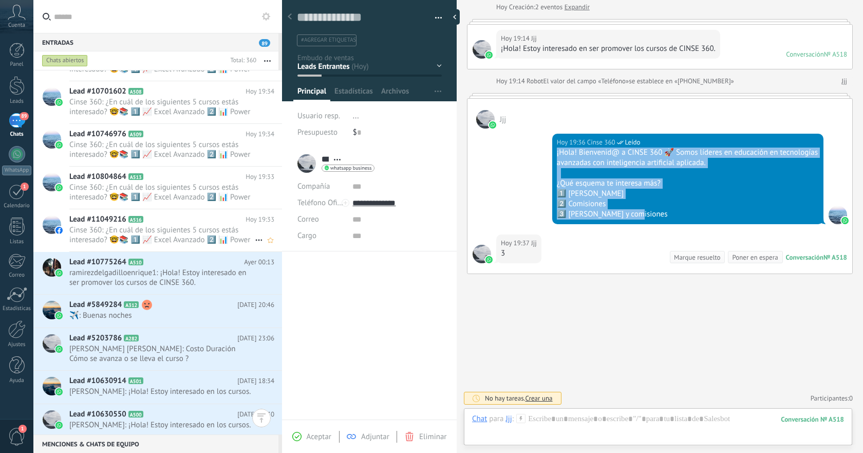
scroll to position [558, 0]
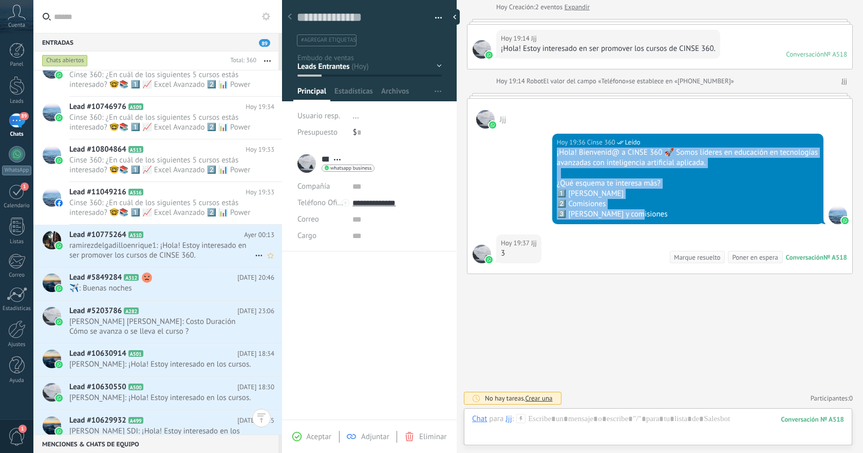
click at [212, 255] on span "ramirezdelgadilloenrique1: ¡Hola! Estoy interesado en ser promover los cursos d…" at bounding box center [162, 251] width 186 height 20
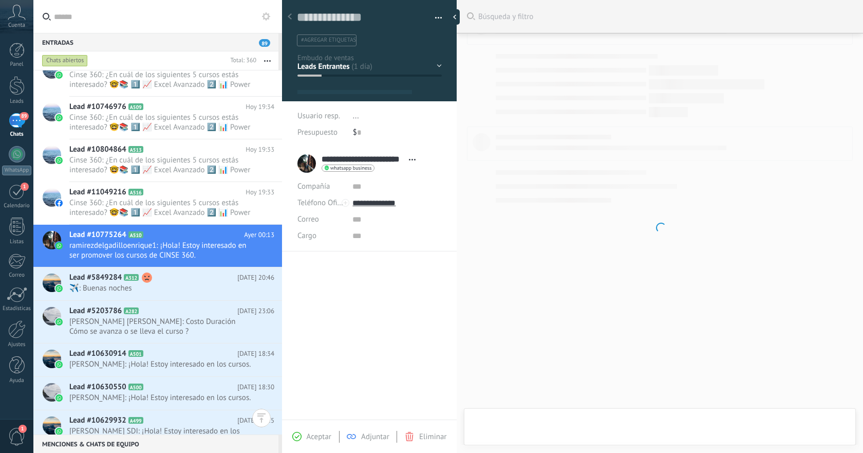
type textarea "**********"
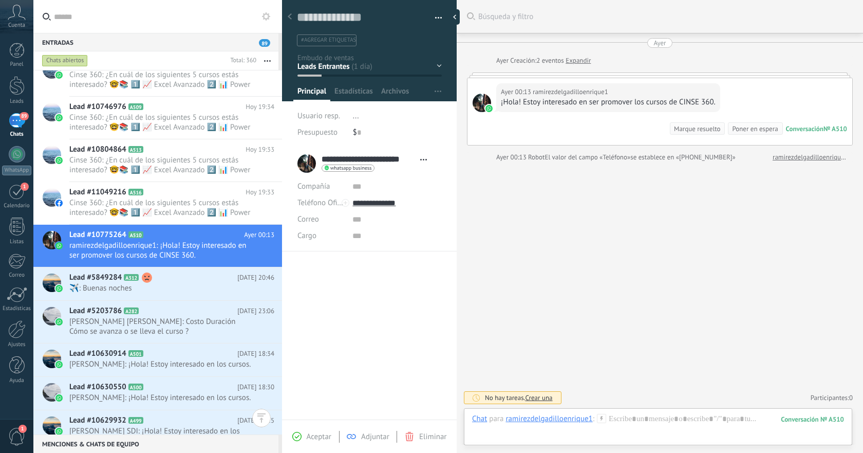
scroll to position [15, 0]
click at [657, 415] on div at bounding box center [658, 429] width 372 height 31
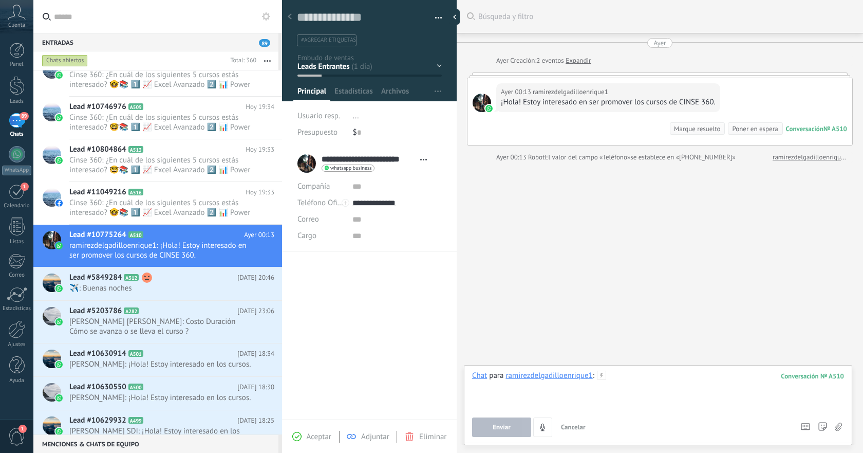
paste div
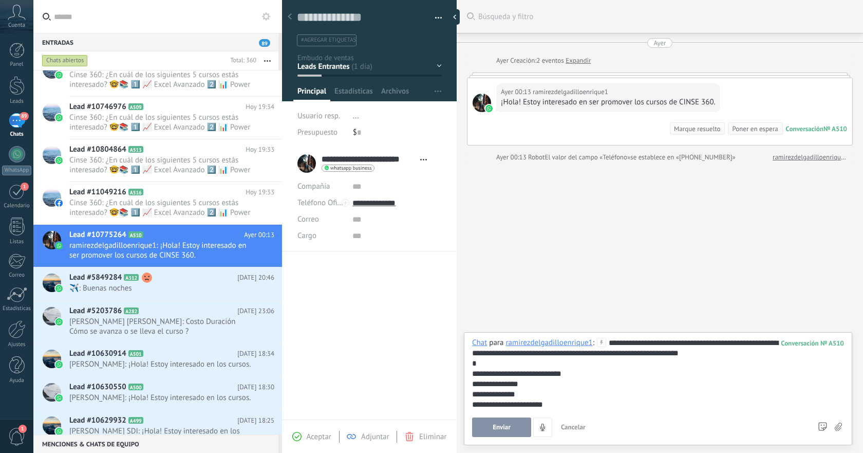
click at [515, 430] on button "Enviar" at bounding box center [501, 427] width 59 height 20
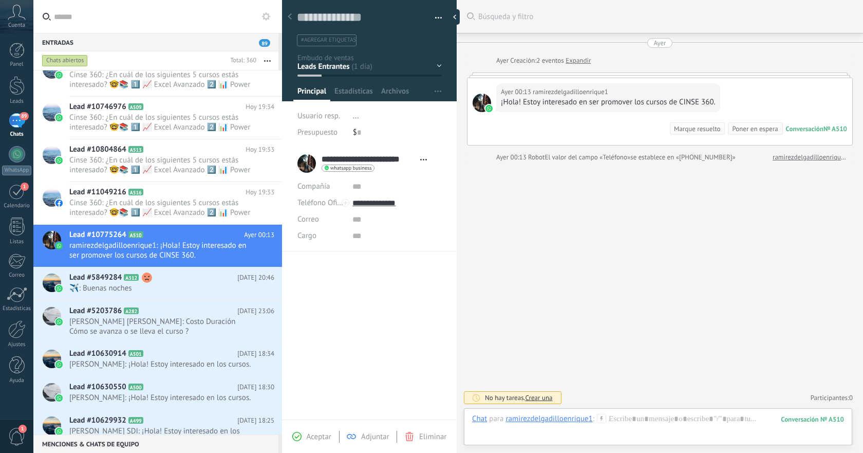
scroll to position [52, 0]
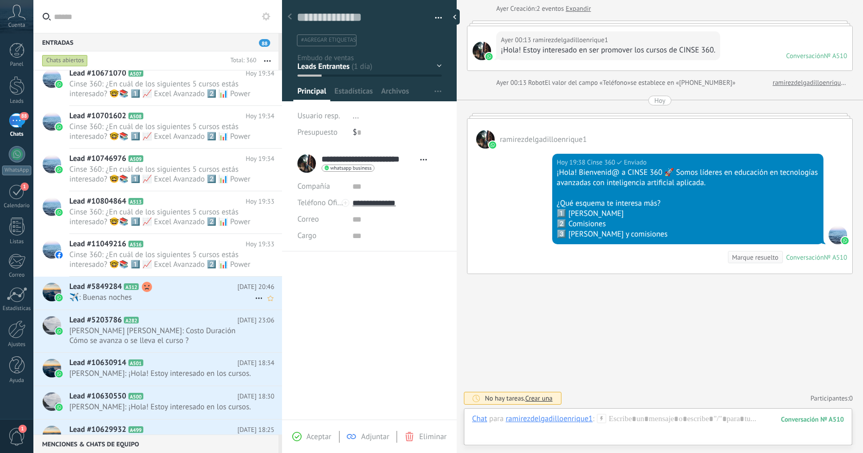
click at [174, 295] on span "️️✈️: Buenas noches" at bounding box center [162, 297] width 186 height 10
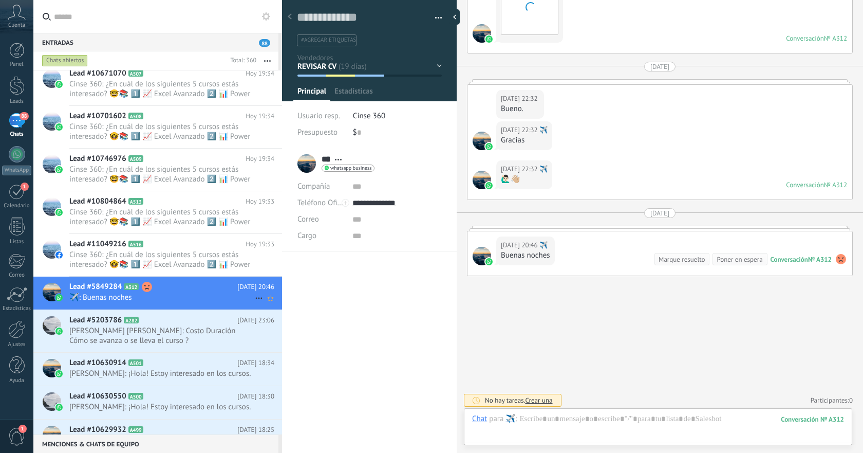
scroll to position [15, 0]
click at [161, 331] on span "Eduardo Salas Reyna: Costo Duración Cómo se avanza o se lleva el curso ?" at bounding box center [162, 336] width 186 height 20
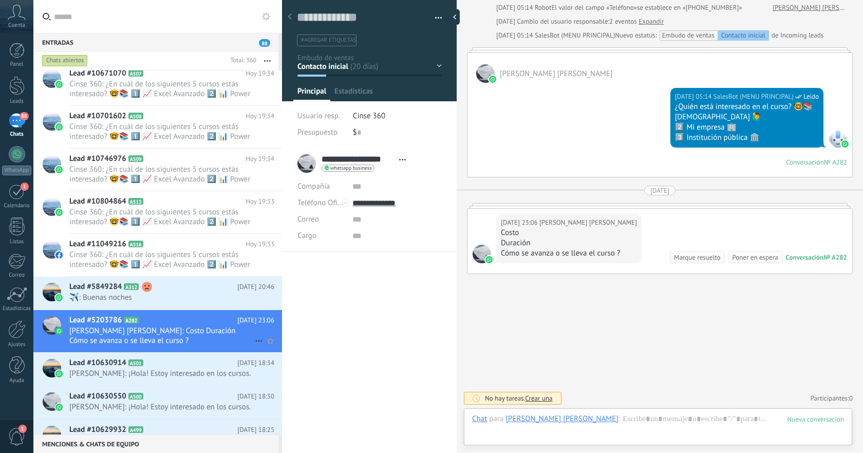
scroll to position [15, 0]
click at [174, 374] on span "Sherman: ¡Hola! Estoy interesado en los cursos." at bounding box center [162, 374] width 186 height 10
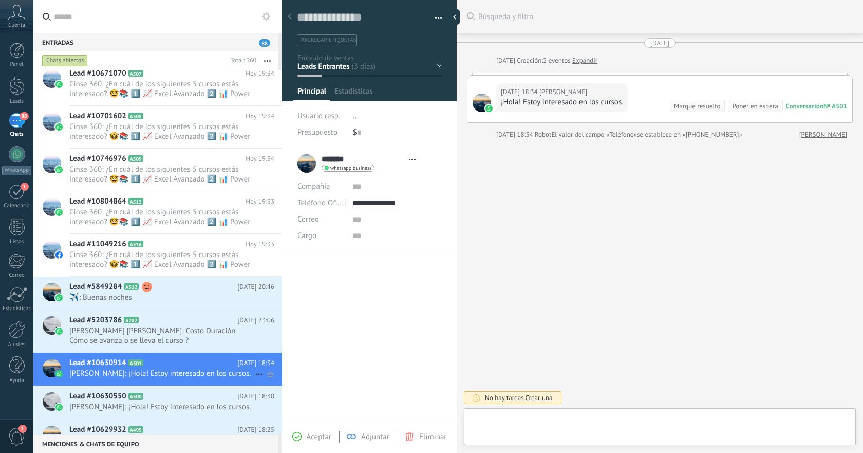
scroll to position [15, 0]
click at [191, 188] on div "Lead #10746976 A509 Hoy 19:34 Cinse 360: ¿En cuál de los siguientes 5 cursos es…" at bounding box center [175, 170] width 213 height 42
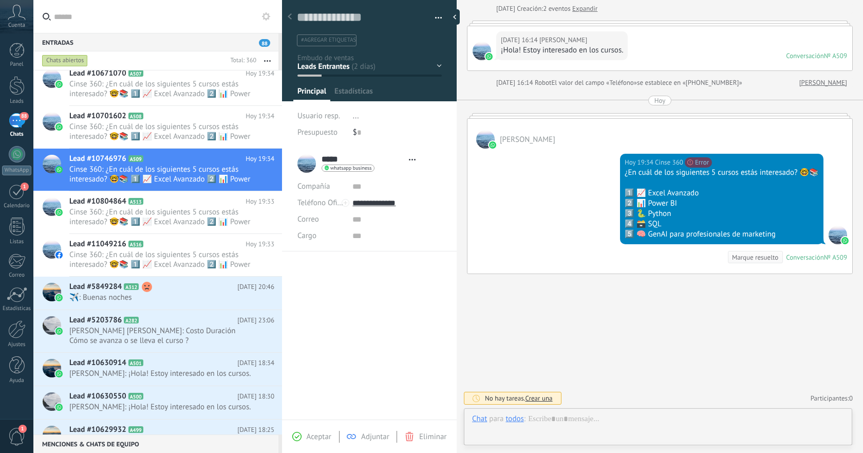
scroll to position [15, 0]
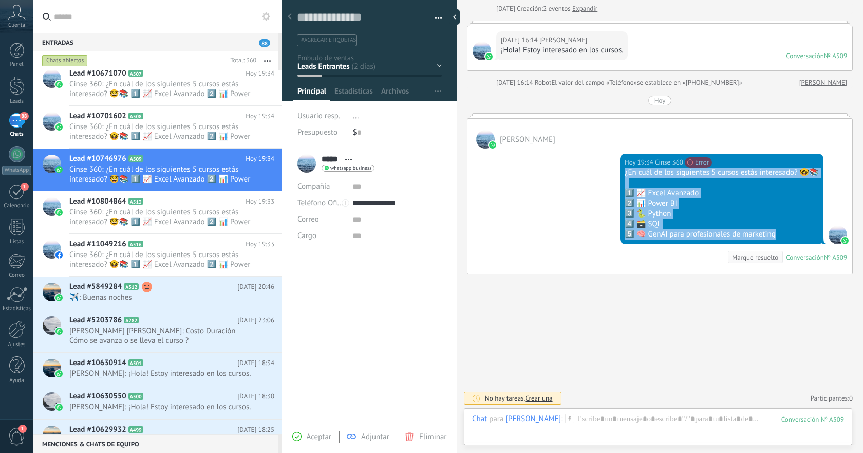
drag, startPoint x: 622, startPoint y: 173, endPoint x: 784, endPoint y: 232, distance: 172.4
click at [784, 232] on div "Hoy 19:34 Cinse 360 No se puede enviar tu mensaje. El destinatario ha estado in…" at bounding box center [722, 199] width 204 height 90
copy div "¿En cuál de los siguientes 5 cursos estás interesado? 🤓📚 1️⃣ 📈 Excel Avanzado 2…"
click at [179, 364] on h2 "Lead #10630914 A501" at bounding box center [153, 363] width 168 height 10
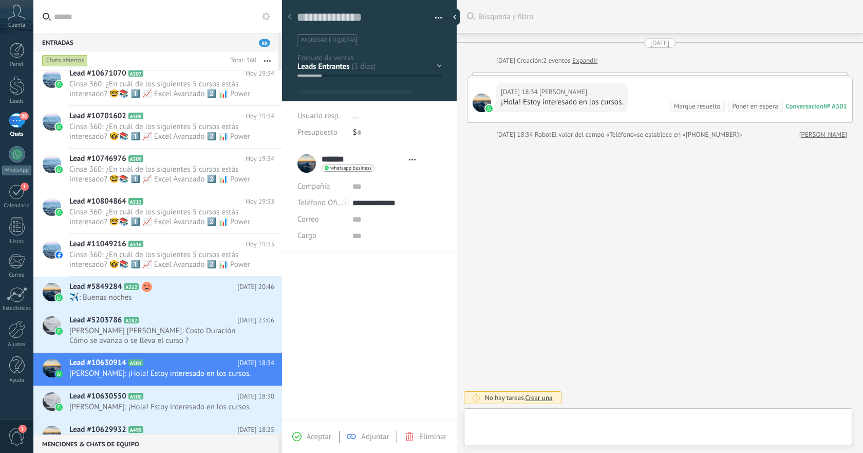
type textarea "**********"
click at [638, 416] on div at bounding box center [658, 429] width 372 height 31
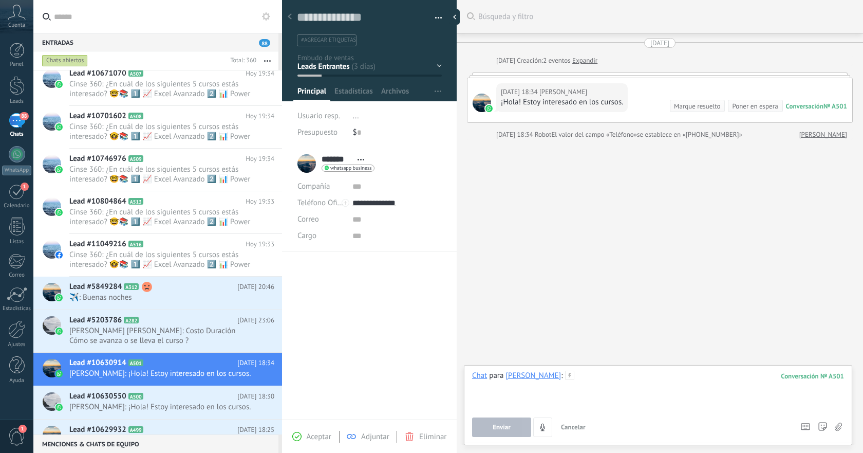
paste div
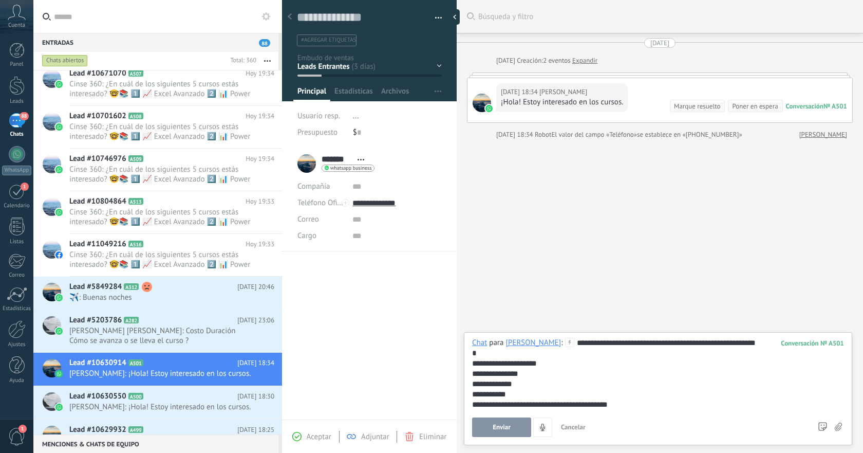
click at [504, 426] on span "Enviar" at bounding box center [502, 427] width 18 height 7
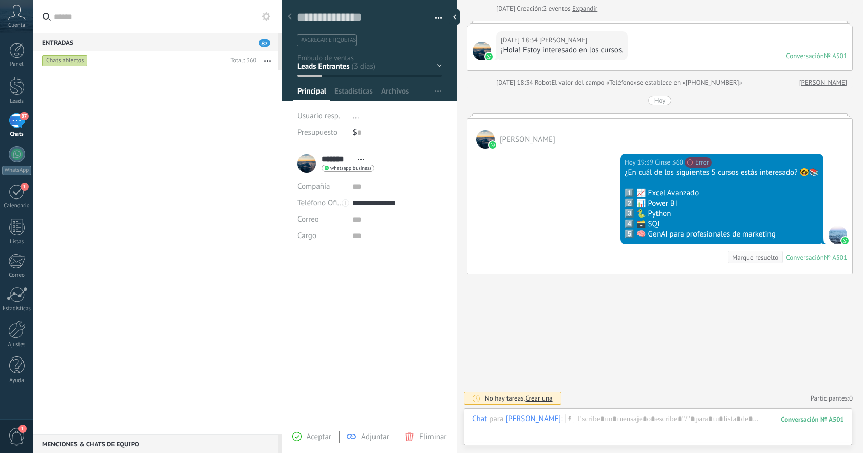
scroll to position [0, 0]
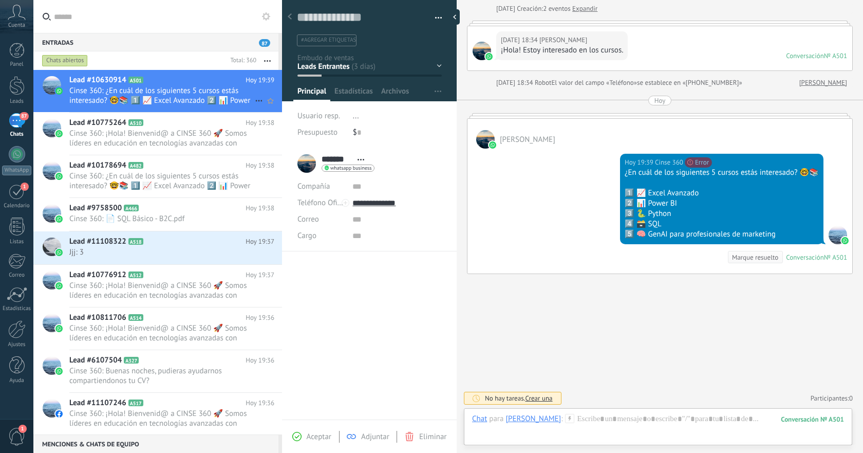
click at [219, 92] on span "Cinse 360: ¿En cuál de los siguientes 5 cursos estás interesado? 🤓📚 1️⃣ 📈 Excel…" at bounding box center [162, 96] width 186 height 20
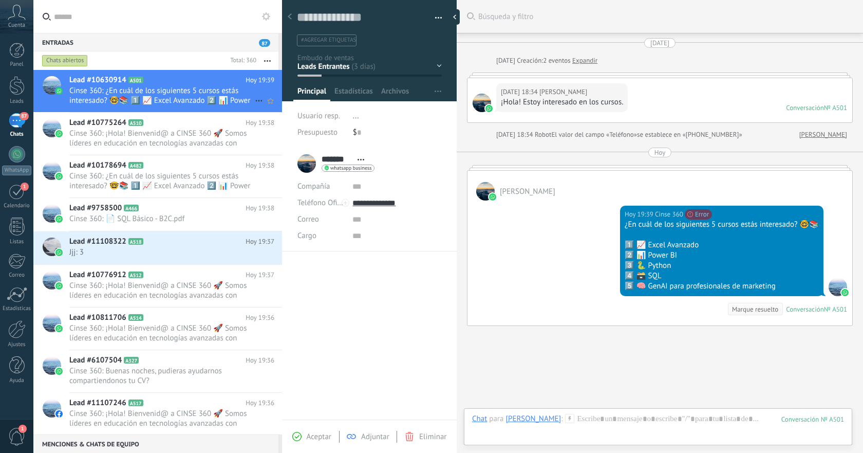
scroll to position [52, 0]
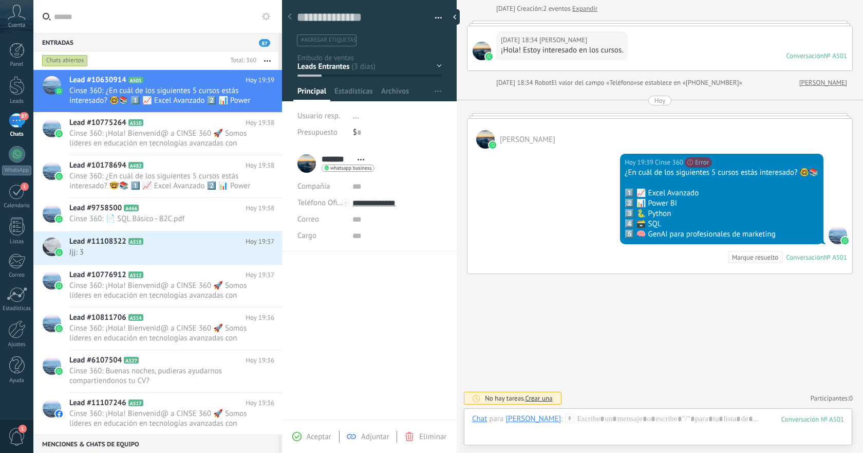
click at [431, 442] on div "Aceptar Adjuntar Eliminar" at bounding box center [369, 435] width 175 height 33
click at [422, 438] on span "Eliminar" at bounding box center [432, 437] width 27 height 10
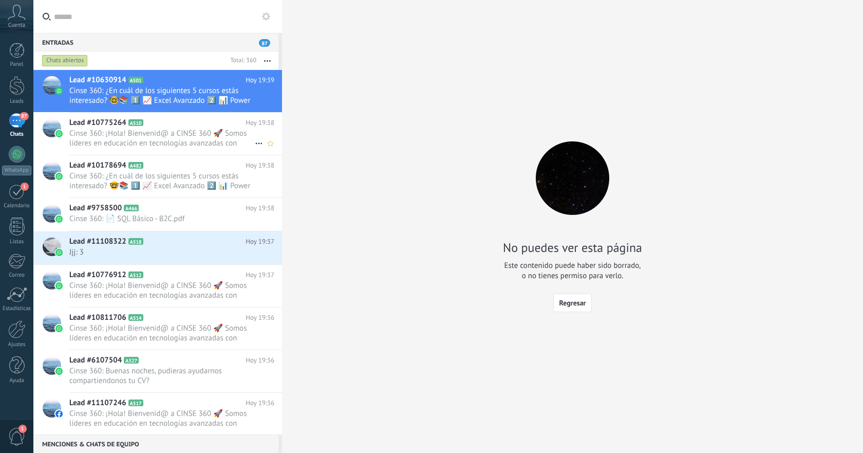
click at [230, 136] on span "Cinse 360: ¡Hola! Bienvenid@ a CINSE 360 🚀 Somos líderes en educación en tecnol…" at bounding box center [162, 138] width 186 height 20
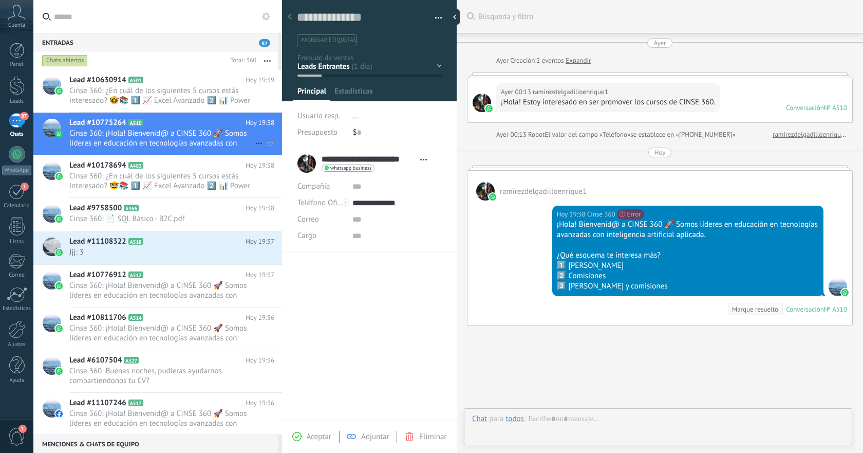
scroll to position [52, 0]
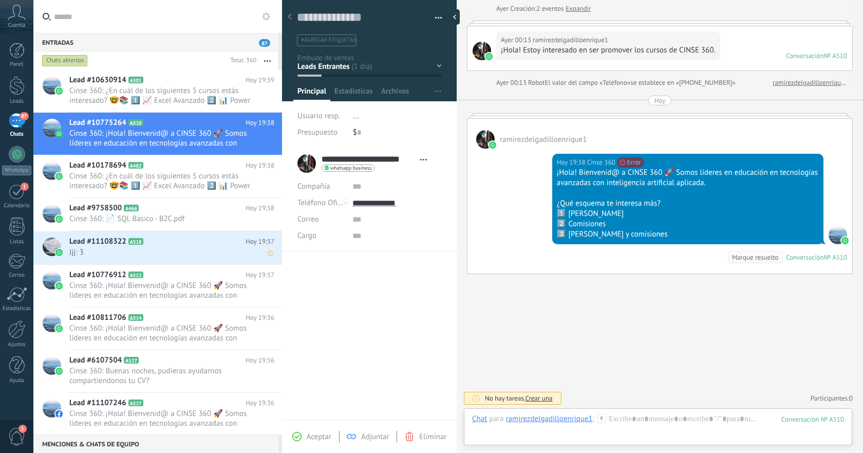
click at [210, 239] on h2 "Lead #11108322 A518" at bounding box center [157, 241] width 176 height 10
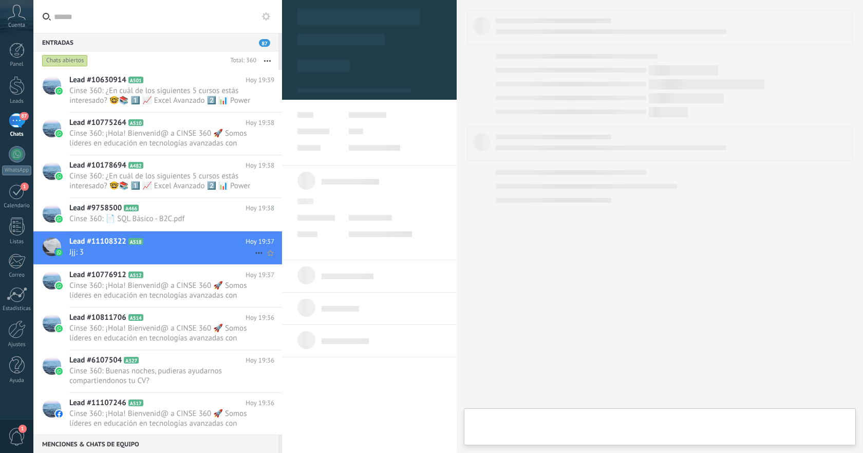
type textarea "**********"
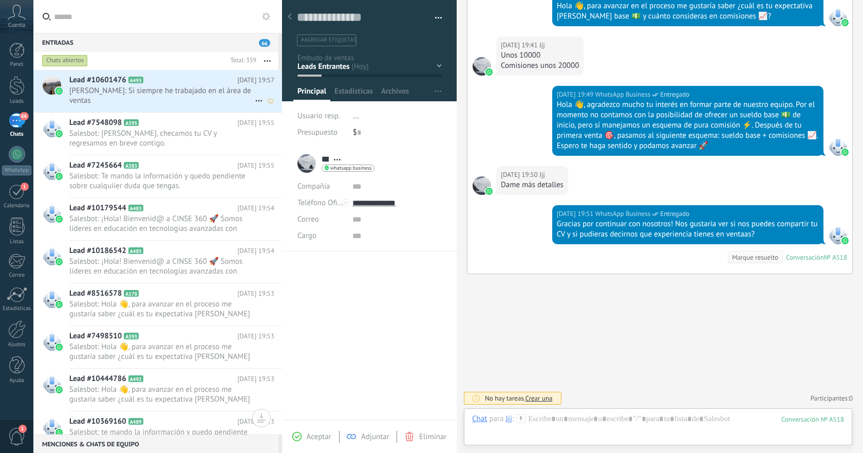
click at [172, 87] on span "Jorge: Si siempre he trabajado en el área de ventas" at bounding box center [162, 96] width 186 height 20
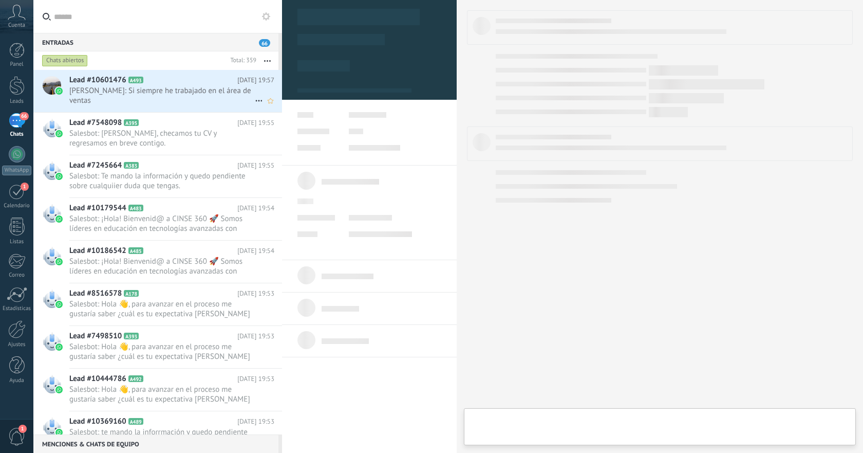
type textarea "**********"
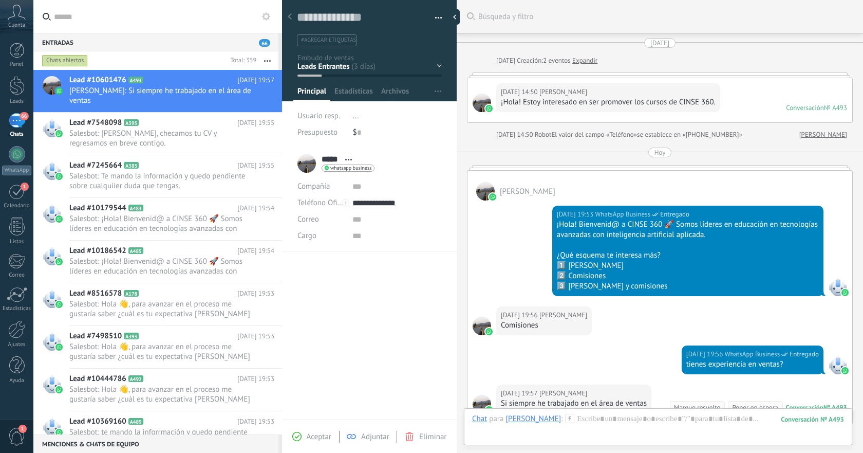
scroll to position [150, 0]
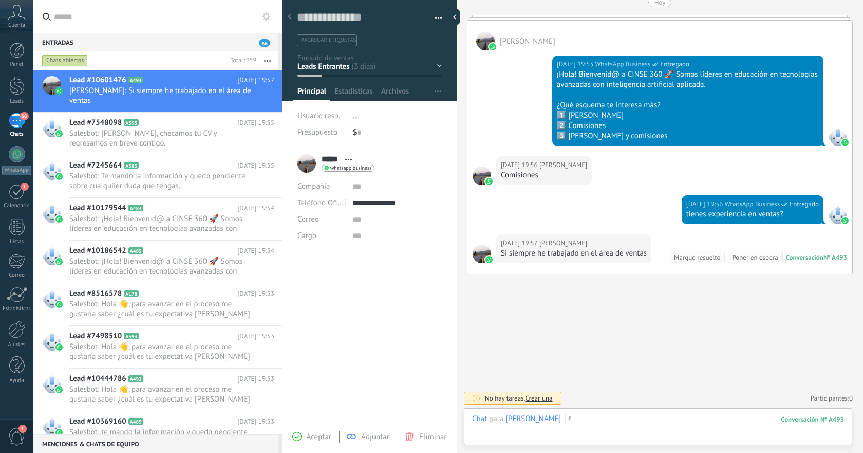
click at [642, 419] on div at bounding box center [658, 429] width 372 height 31
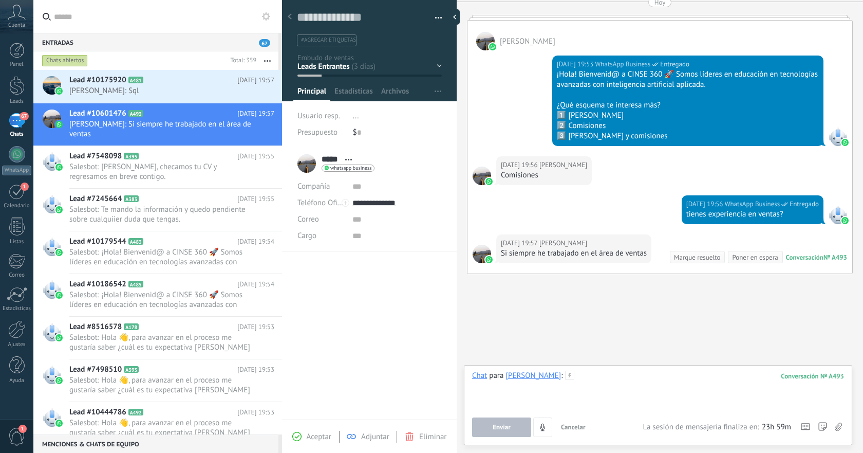
click at [626, 379] on div at bounding box center [658, 390] width 372 height 39
click at [515, 427] on button "Enviar" at bounding box center [501, 427] width 59 height 20
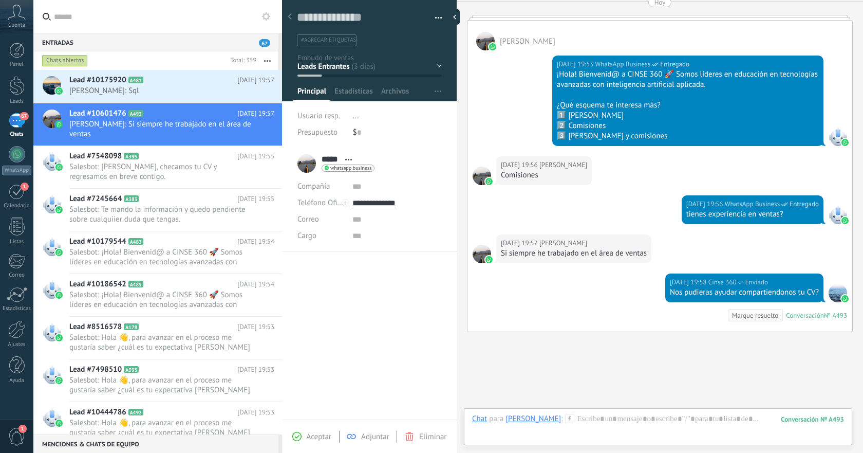
scroll to position [208, 0]
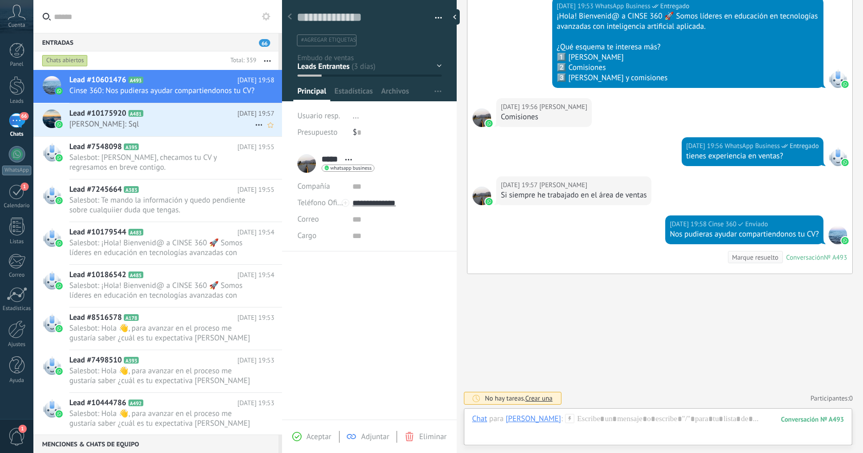
click at [202, 129] on span "Abraham Teniente: Sql" at bounding box center [162, 124] width 186 height 10
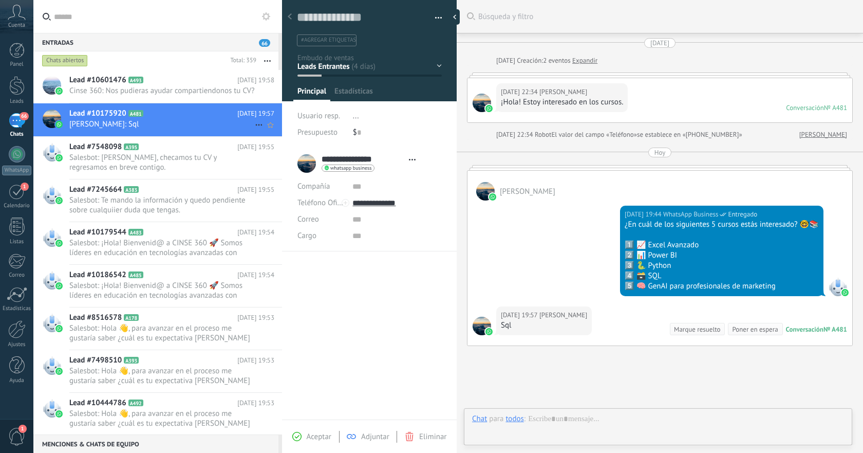
type textarea "**********"
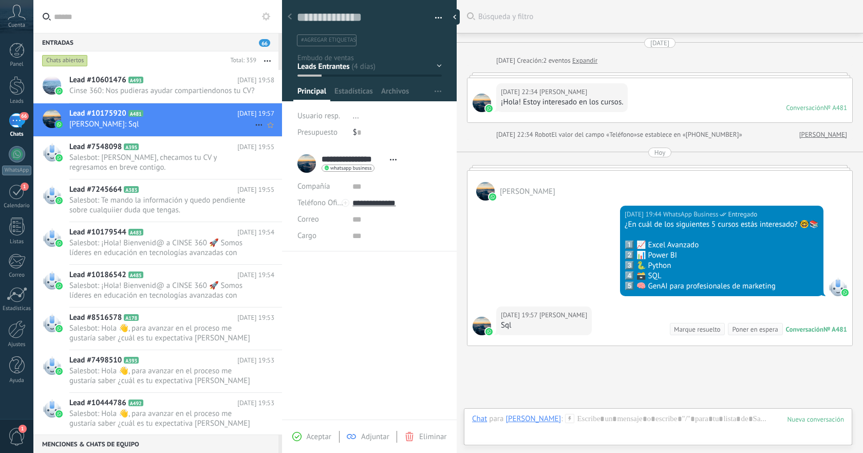
scroll to position [72, 0]
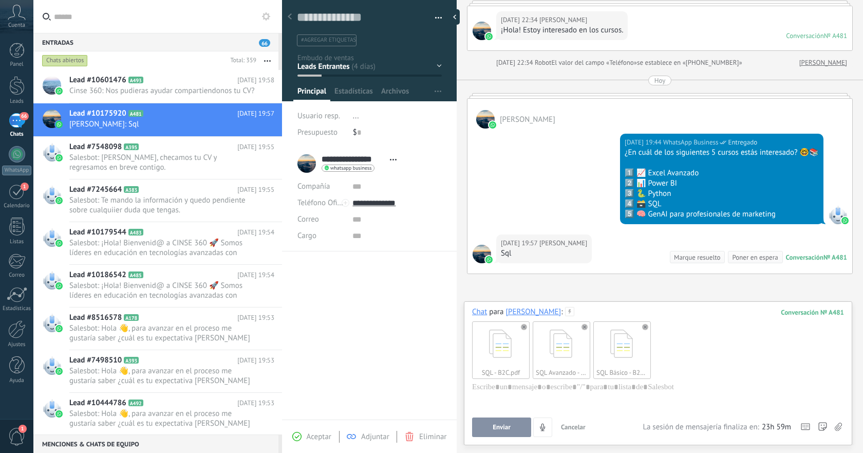
click at [509, 430] on span "Enviar" at bounding box center [502, 427] width 18 height 7
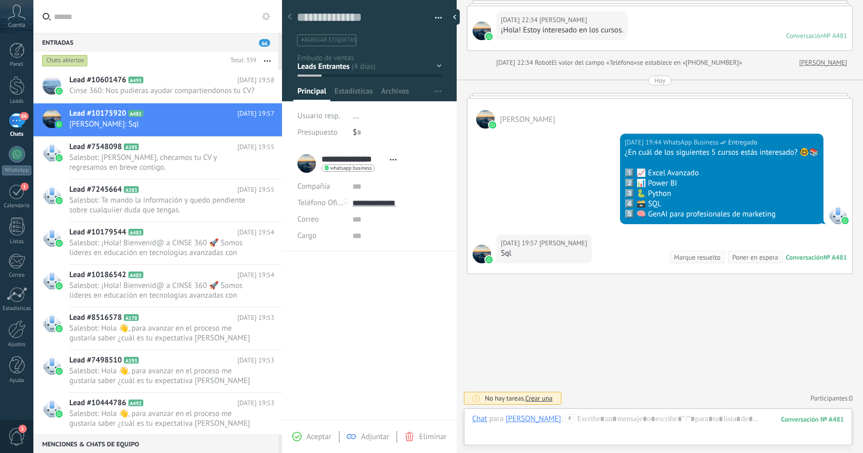
scroll to position [355, 0]
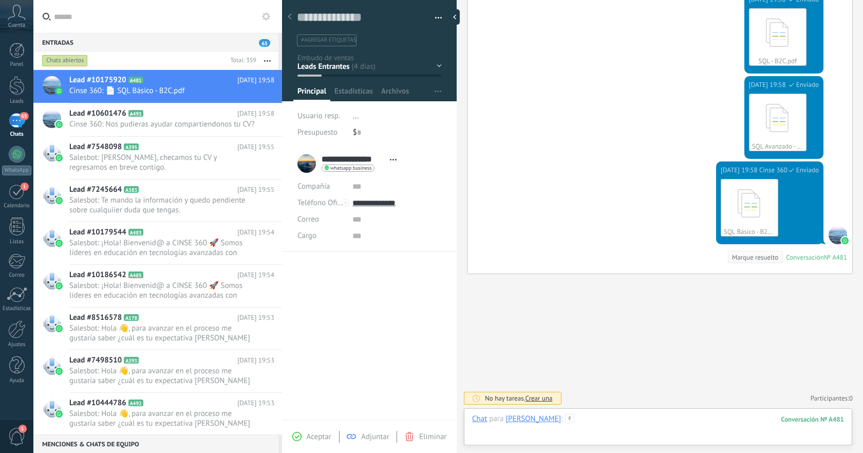
click at [624, 419] on div at bounding box center [658, 429] width 372 height 31
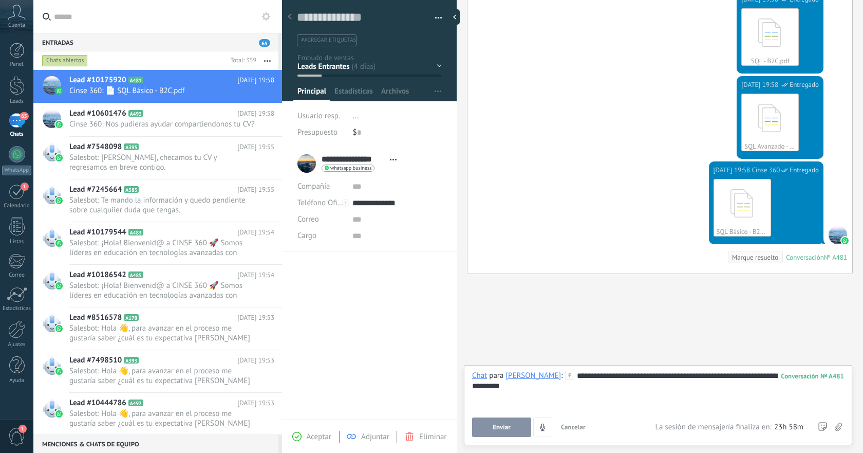
click at [510, 419] on button "Enviar" at bounding box center [501, 427] width 59 height 20
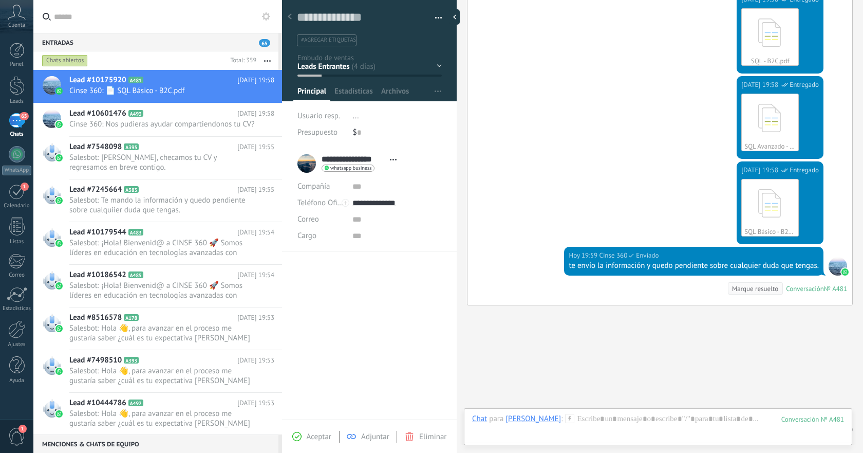
scroll to position [386, 0]
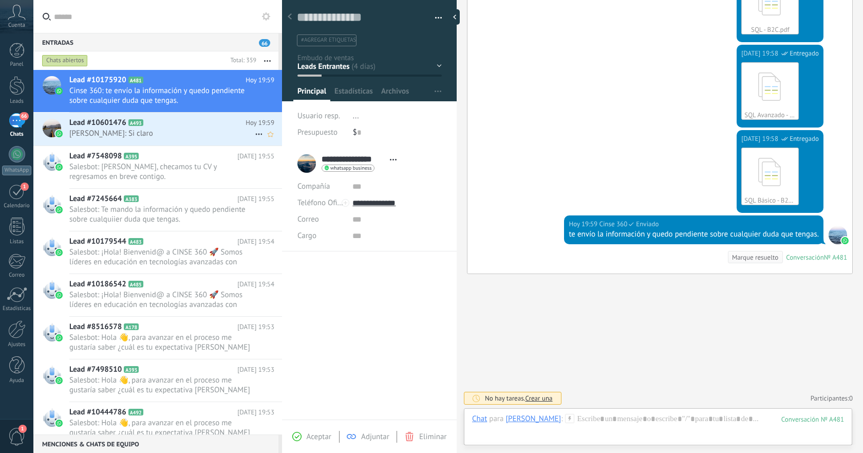
click at [191, 131] on span "Jorge: Si claro" at bounding box center [162, 133] width 186 height 10
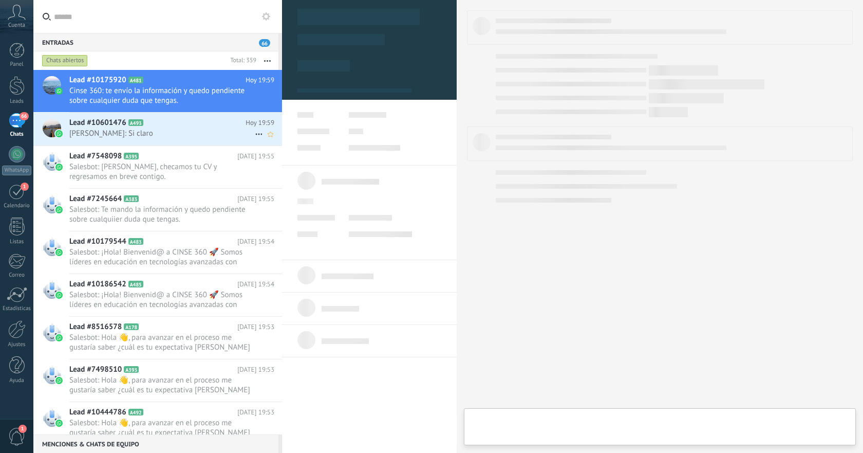
type textarea "**********"
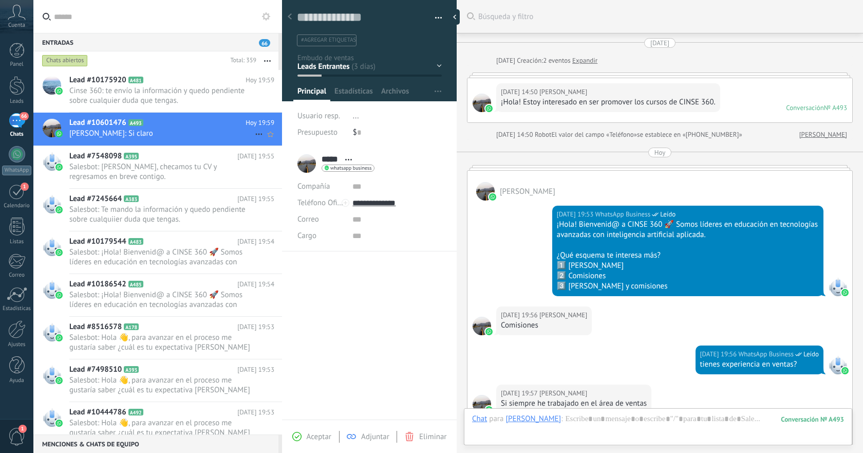
scroll to position [228, 0]
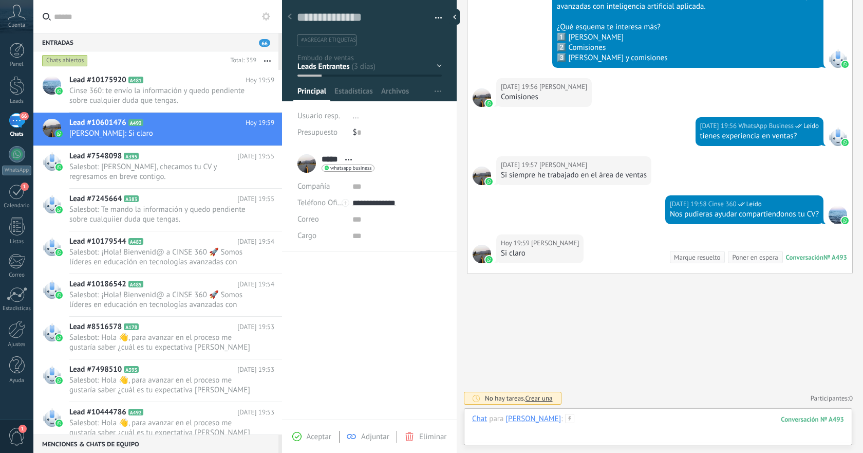
click at [611, 415] on div at bounding box center [658, 429] width 372 height 31
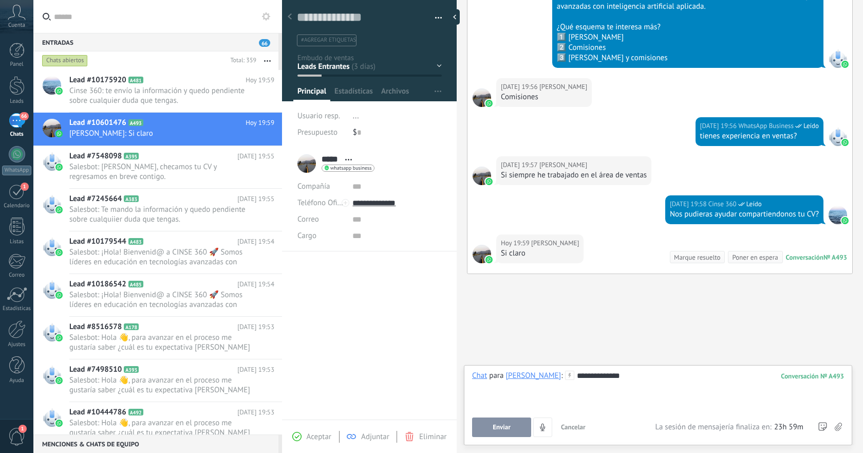
click at [500, 427] on span "Enviar" at bounding box center [502, 427] width 18 height 7
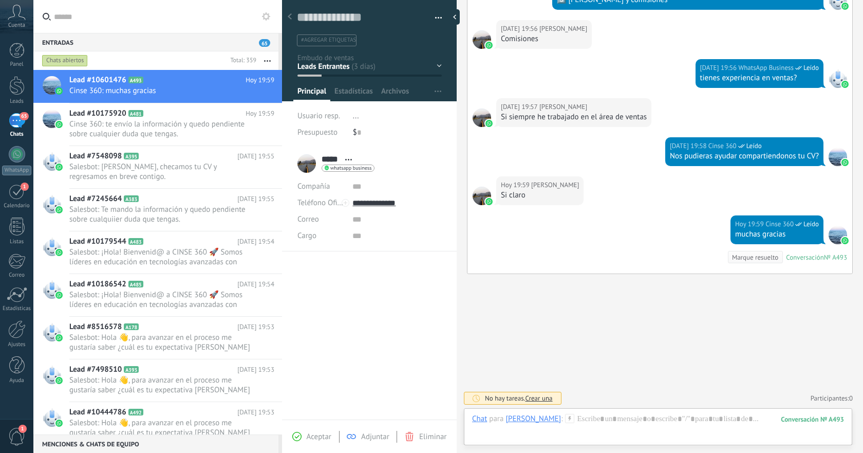
scroll to position [360, 0]
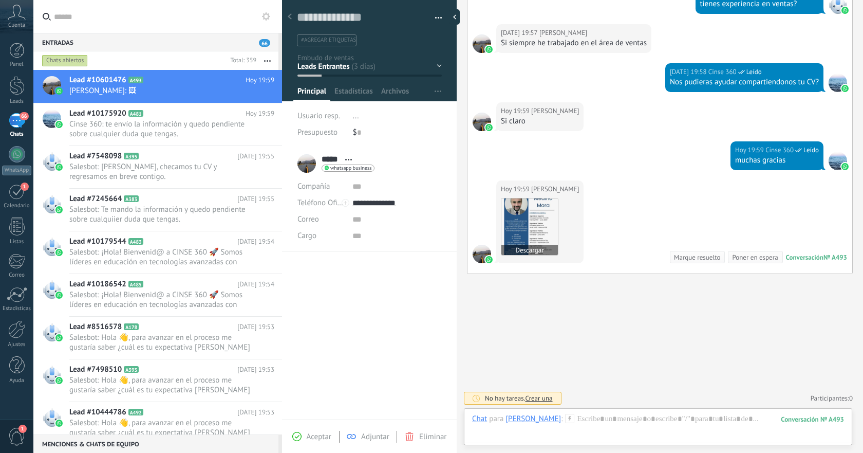
click at [523, 227] on img at bounding box center [530, 226] width 57 height 57
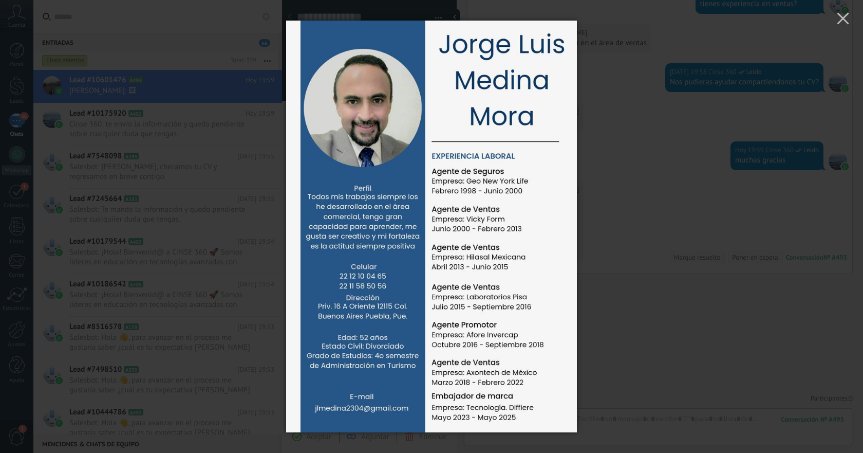
click at [612, 227] on div at bounding box center [431, 226] width 863 height 453
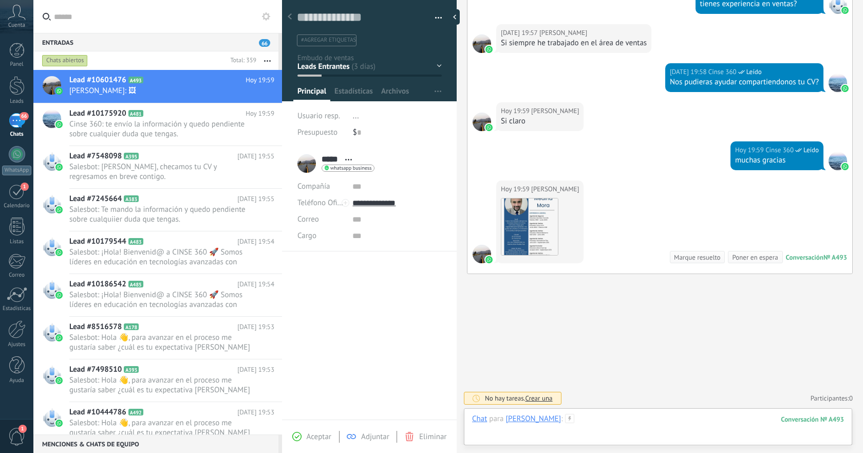
click at [589, 417] on div at bounding box center [658, 429] width 372 height 31
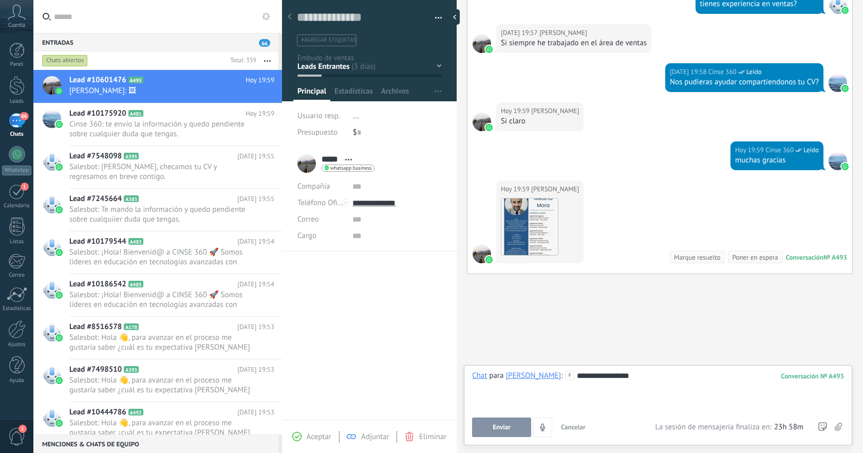
click at [615, 401] on div "**********" at bounding box center [658, 390] width 372 height 39
click at [530, 408] on div "**********" at bounding box center [658, 390] width 372 height 39
click at [647, 325] on div "Buscar Búsqueda y filtro Carga más 29.08.2025 29.08.2025 Creación: 2 eventos Ex…" at bounding box center [660, 47] width 407 height 814
click at [651, 221] on div "Hoy 19:59 Jorge Descargar Conversación № A493 Conversación № A493 Marque resuel…" at bounding box center [660, 226] width 385 height 93
click at [611, 378] on div "**********" at bounding box center [658, 390] width 372 height 39
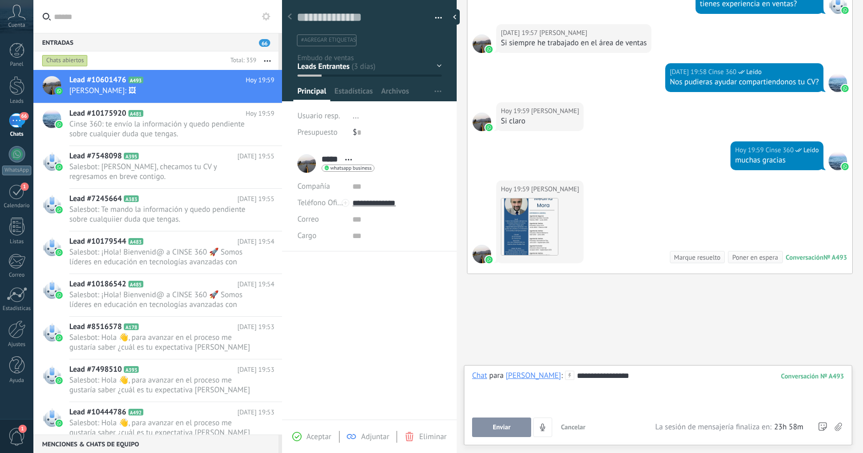
click at [611, 378] on div "**********" at bounding box center [658, 390] width 372 height 39
click at [629, 373] on div at bounding box center [658, 390] width 372 height 39
click at [619, 323] on div "Buscar Búsqueda y filtro Carga más 29.08.2025 29.08.2025 Creación: 2 eventos Ex…" at bounding box center [660, 47] width 407 height 814
click at [611, 377] on div at bounding box center [658, 390] width 372 height 39
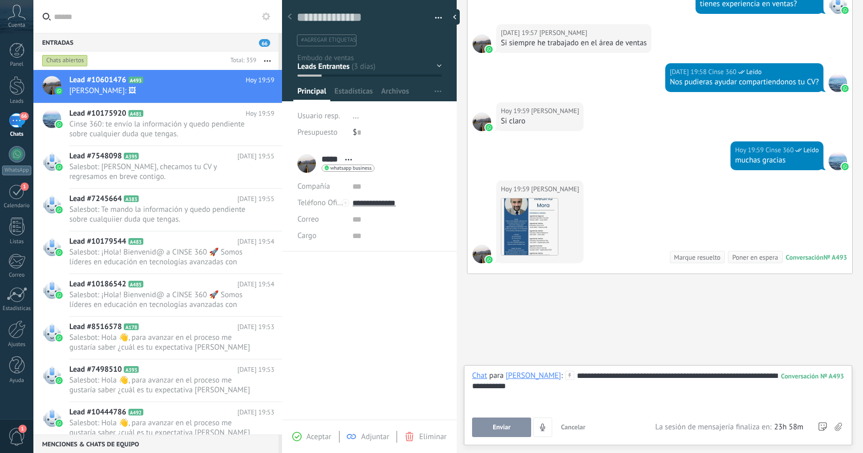
click at [504, 434] on button "Enviar" at bounding box center [501, 427] width 59 height 20
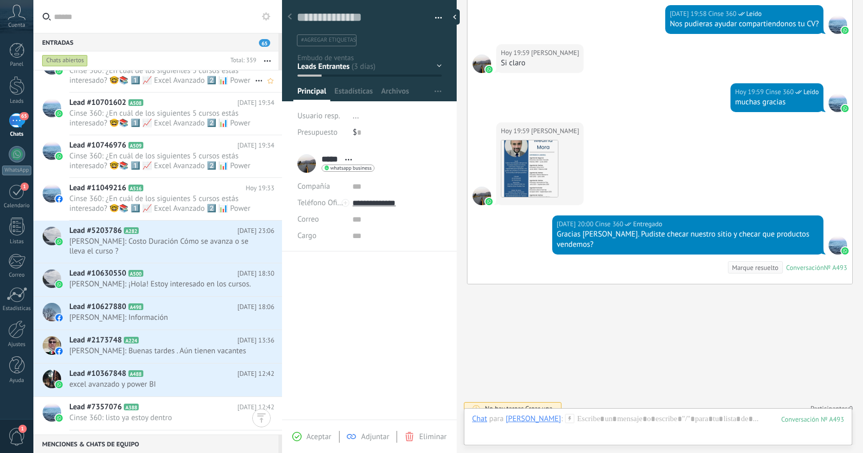
scroll to position [1528, 0]
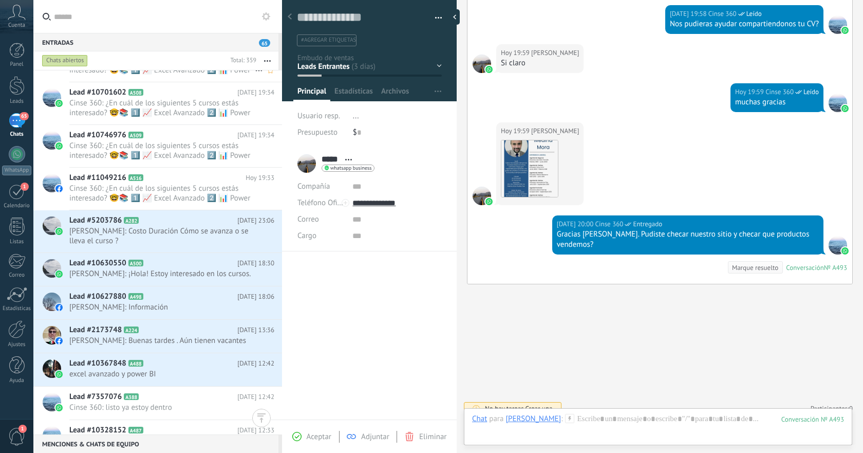
click at [182, 231] on span "Eduardo Salas Reyna: Costo Duración Cómo se avanza o se lleva el curso ?" at bounding box center [162, 236] width 186 height 20
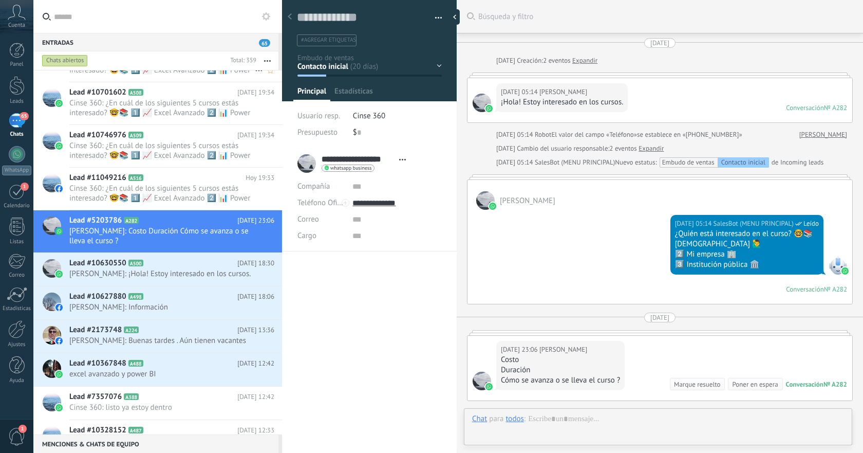
scroll to position [127, 0]
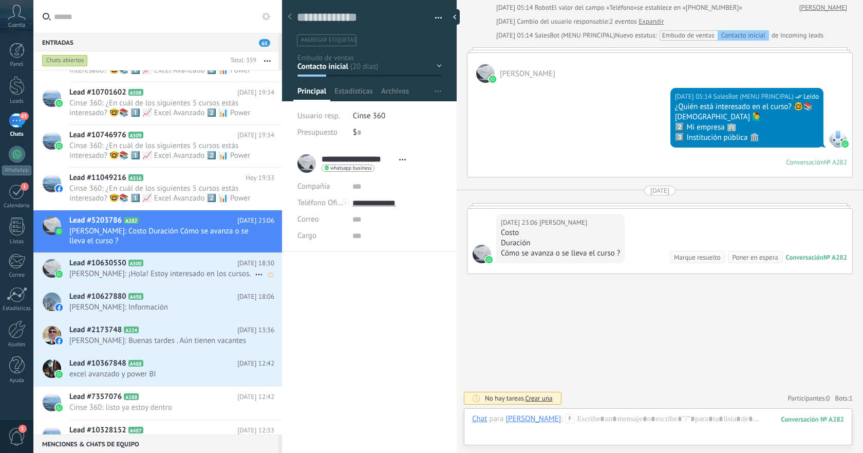
click at [247, 273] on span "Alejandro Morfín: ¡Hola! Estoy interesado en los cursos." at bounding box center [162, 274] width 186 height 10
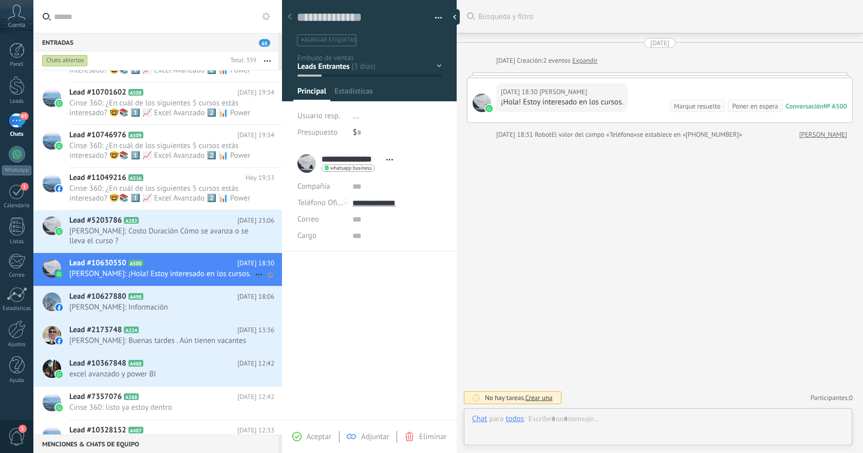
scroll to position [15, 0]
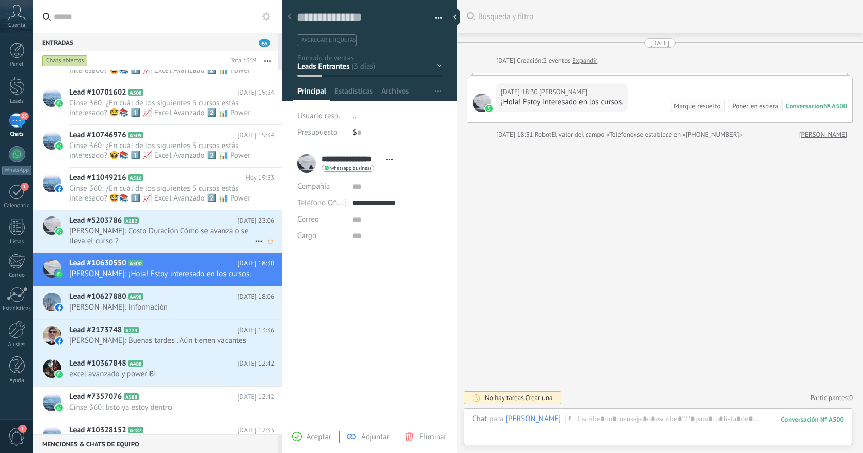
click at [258, 238] on icon at bounding box center [259, 241] width 12 height 12
click at [272, 268] on span "Conversación cerrada" at bounding box center [305, 266] width 70 height 21
click at [424, 438] on span "Eliminar" at bounding box center [432, 437] width 27 height 10
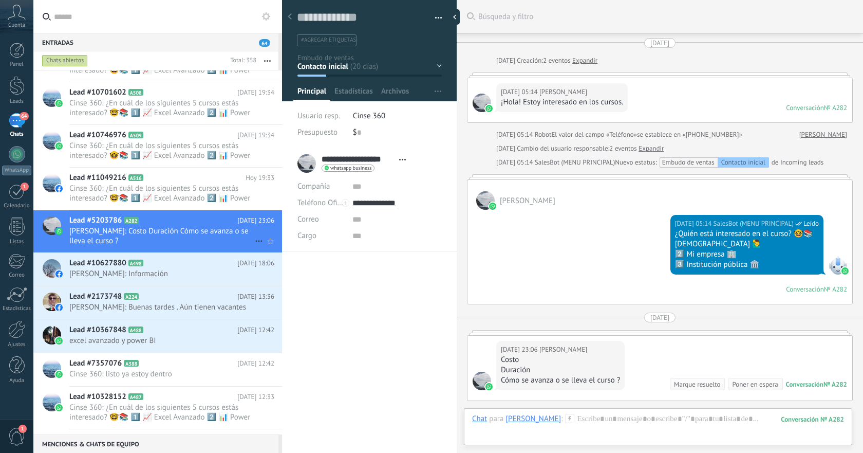
scroll to position [127, 0]
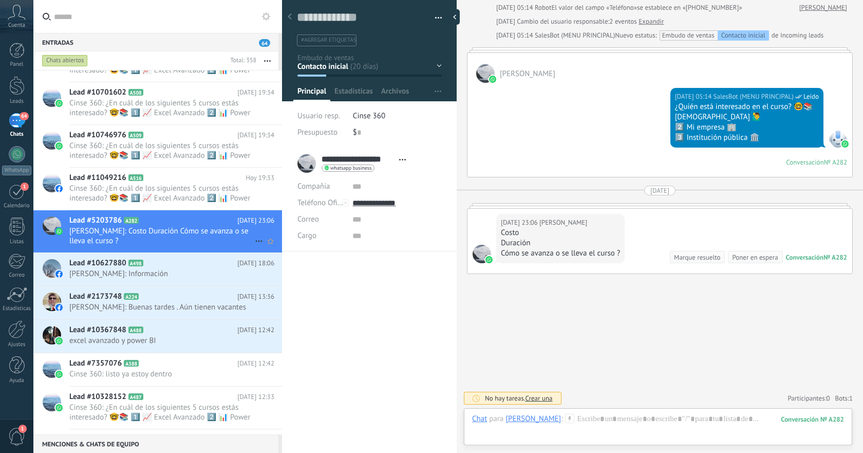
click at [257, 227] on span "Eduardo Salas Reyna: Costo Duración Cómo se avanza o se lleva el curso ?" at bounding box center [171, 236] width 205 height 20
click at [255, 241] on use at bounding box center [258, 242] width 7 height 2
click at [279, 265] on span "Conversación cerrada" at bounding box center [305, 266] width 70 height 21
click at [238, 264] on span "29.08.2025 18:06" at bounding box center [255, 263] width 37 height 10
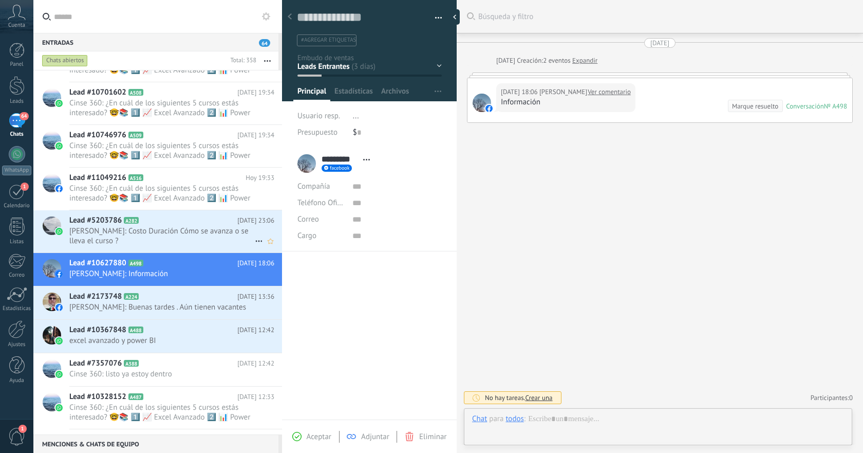
click at [247, 236] on span "Eduardo Salas Reyna: Costo Duración Cómo se avanza o se lleva el curso ?" at bounding box center [162, 236] width 186 height 20
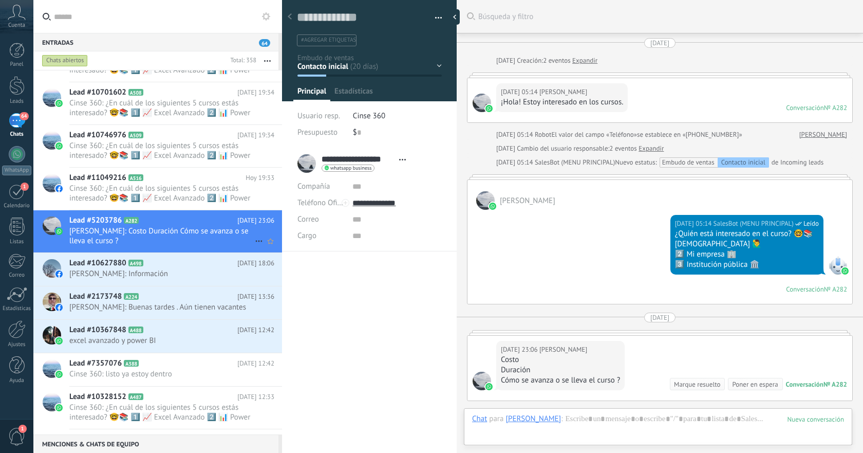
scroll to position [127, 0]
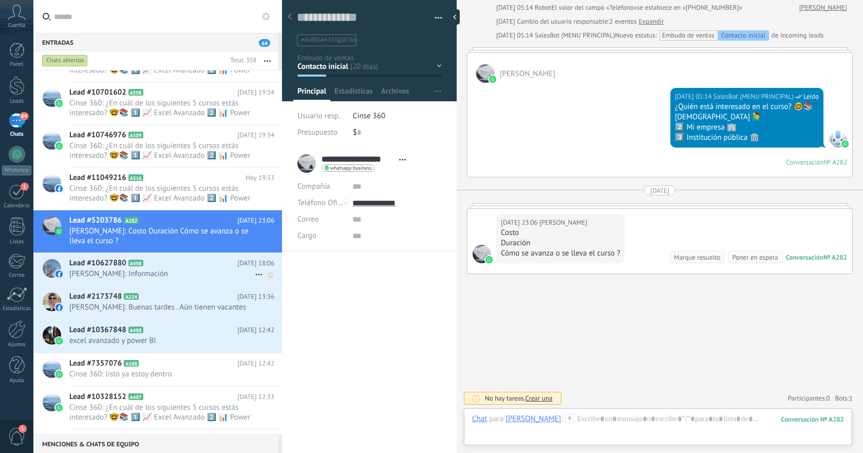
click at [230, 271] on span "Adry BeHe: Información" at bounding box center [162, 274] width 186 height 10
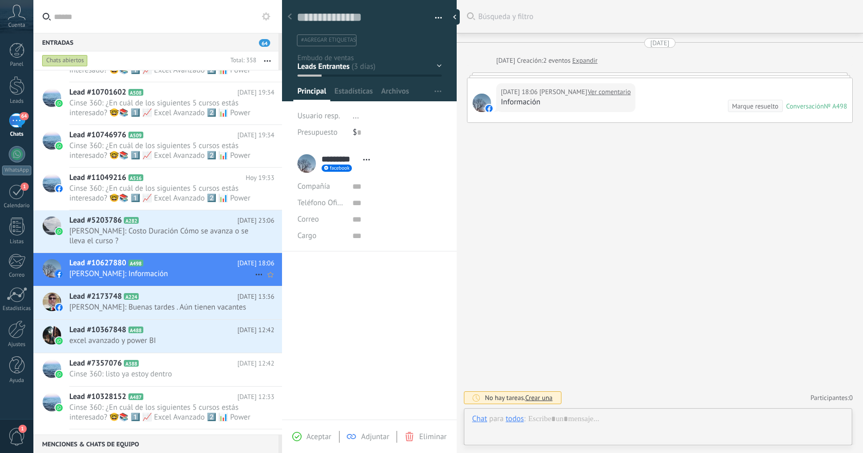
scroll to position [15, 0]
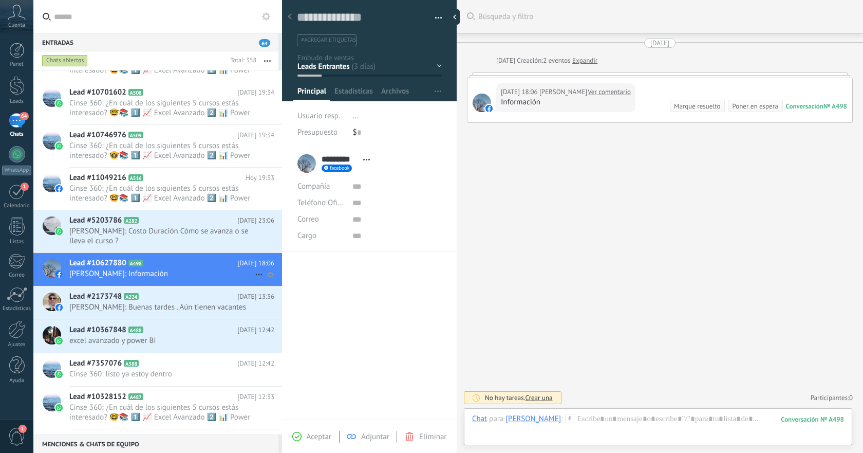
click at [254, 275] on icon at bounding box center [259, 274] width 12 height 12
click at [421, 447] on div at bounding box center [431, 226] width 863 height 453
click at [429, 436] on span "Eliminar" at bounding box center [432, 437] width 27 height 10
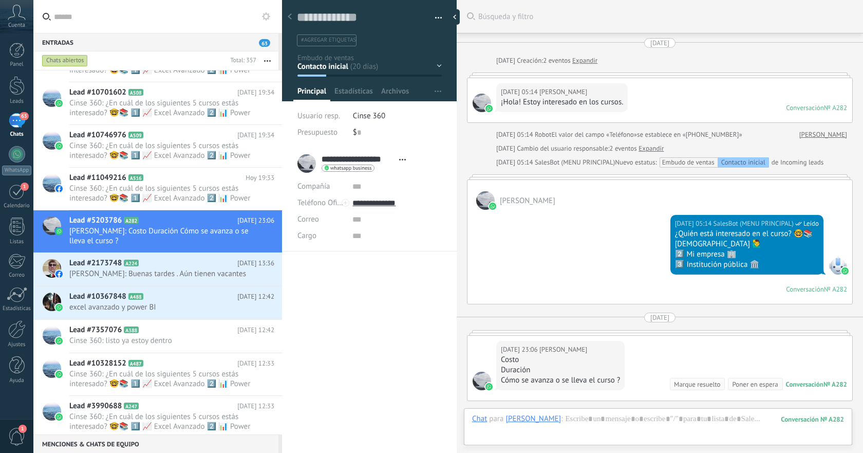
scroll to position [127, 0]
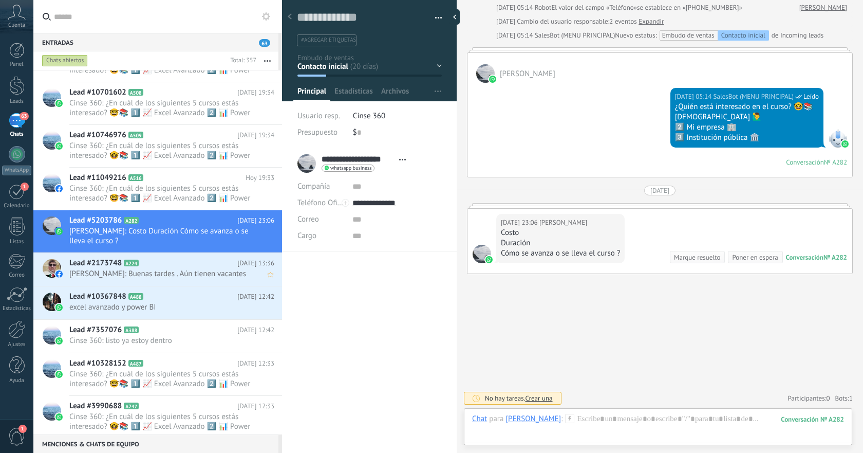
click at [0, 0] on icon at bounding box center [0, 0] width 0 height 0
click at [211, 274] on div at bounding box center [431, 226] width 863 height 453
click at [199, 275] on span "Pedro Vazquez: Buenas tardes . Aún tienen vacantes" at bounding box center [162, 274] width 186 height 10
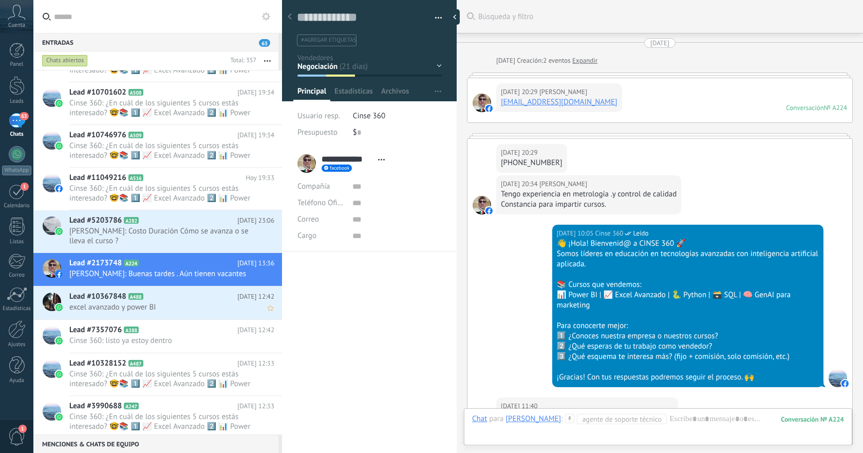
scroll to position [864, 0]
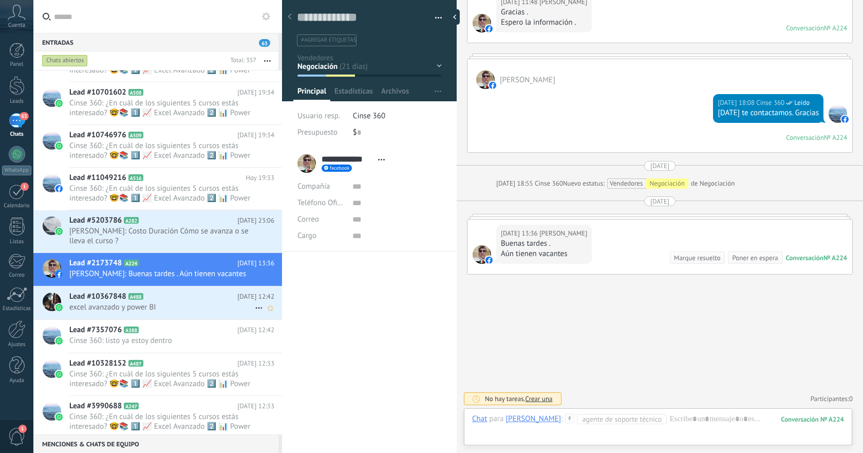
click at [204, 302] on div "Lead #10367848 A488 29.08.2025 12:42 excel avanzado y power BI" at bounding box center [175, 302] width 213 height 32
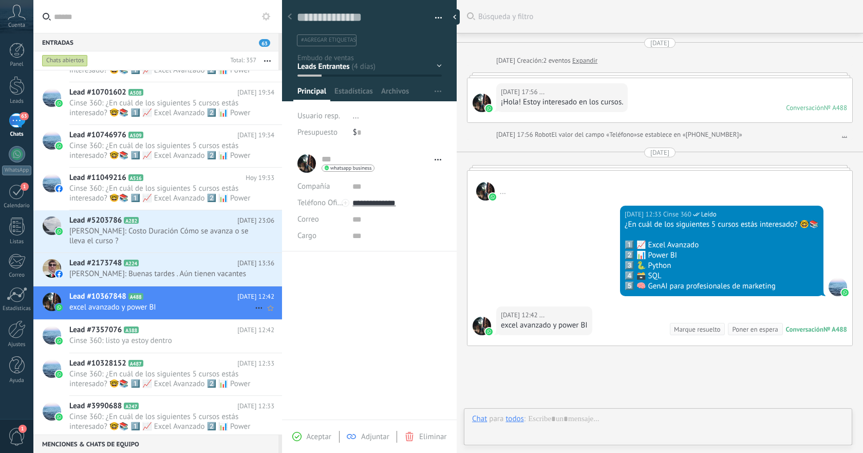
scroll to position [72, 0]
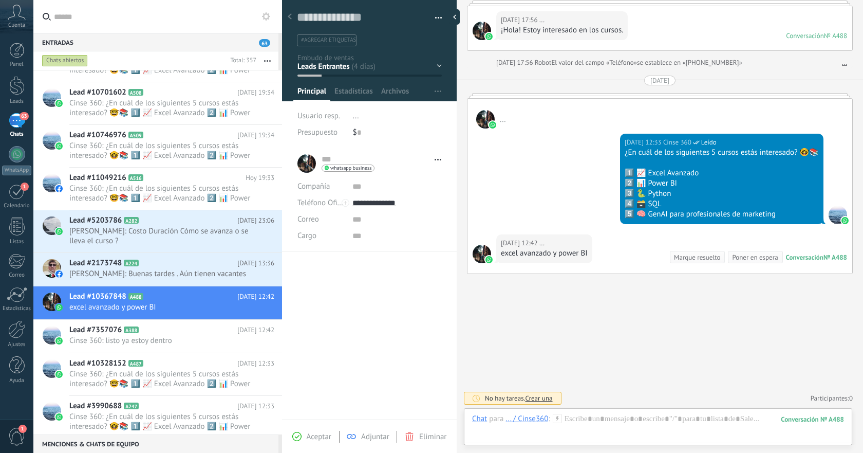
click at [421, 431] on div "Aceptar Adjuntar Eliminar" at bounding box center [370, 437] width 170 height 12
click at [427, 435] on span "Eliminar" at bounding box center [432, 437] width 27 height 10
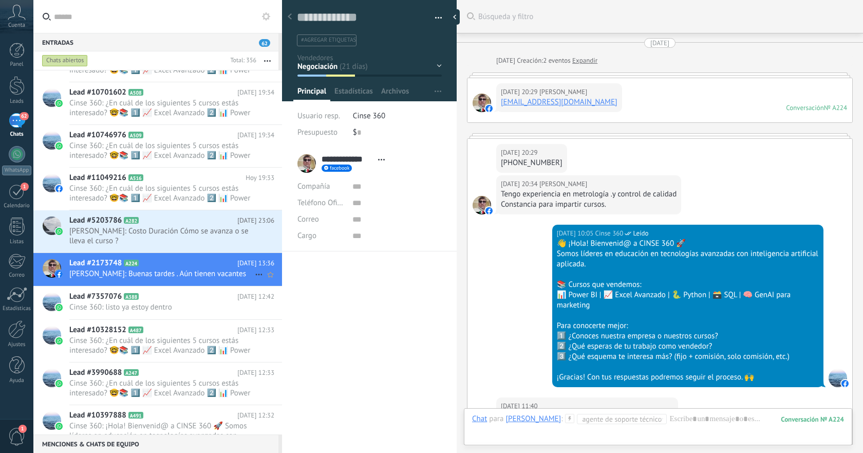
scroll to position [864, 0]
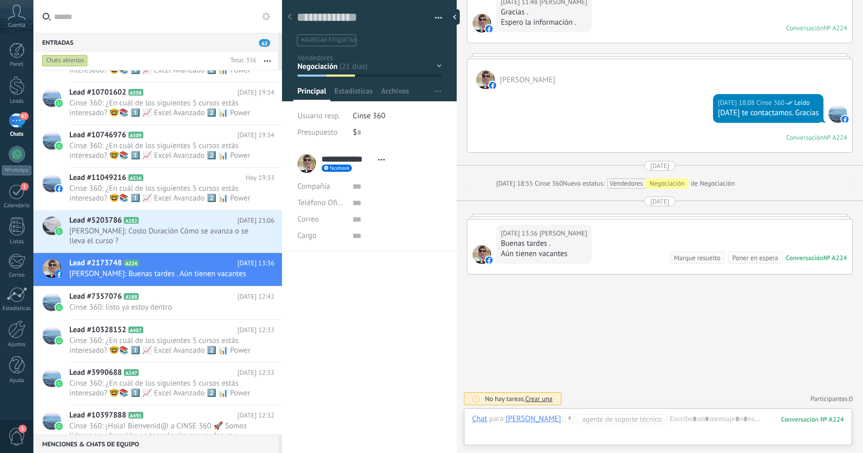
click at [381, 160] on use at bounding box center [381, 160] width 7 height 2
click at [419, 230] on input "text" at bounding box center [397, 236] width 89 height 16
click at [433, 21] on button "button" at bounding box center [435, 17] width 15 height 15
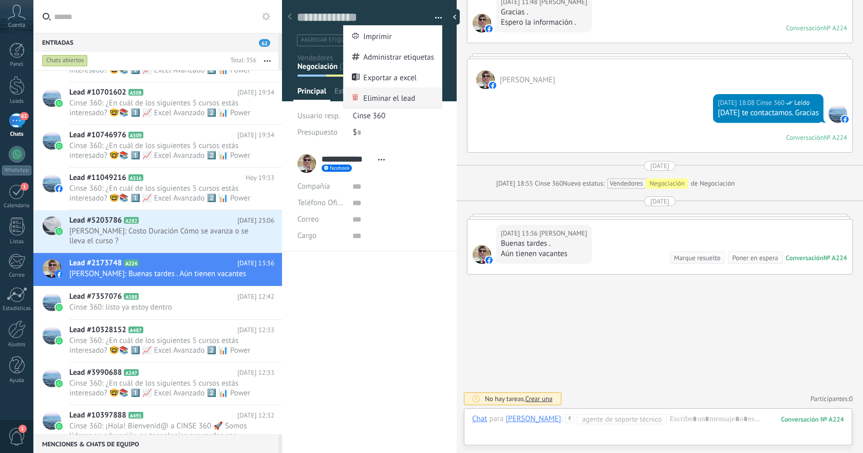
click at [398, 92] on span "Eliminar el lead" at bounding box center [389, 97] width 52 height 21
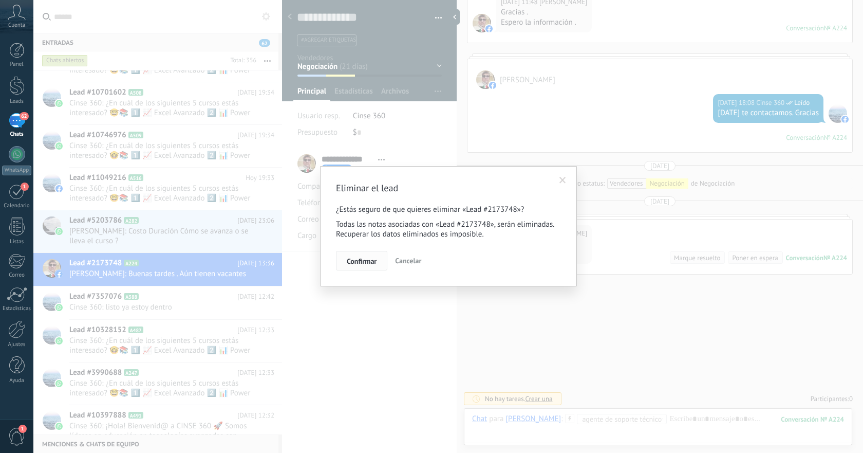
click at [365, 262] on span "Confirmar" at bounding box center [362, 260] width 30 height 7
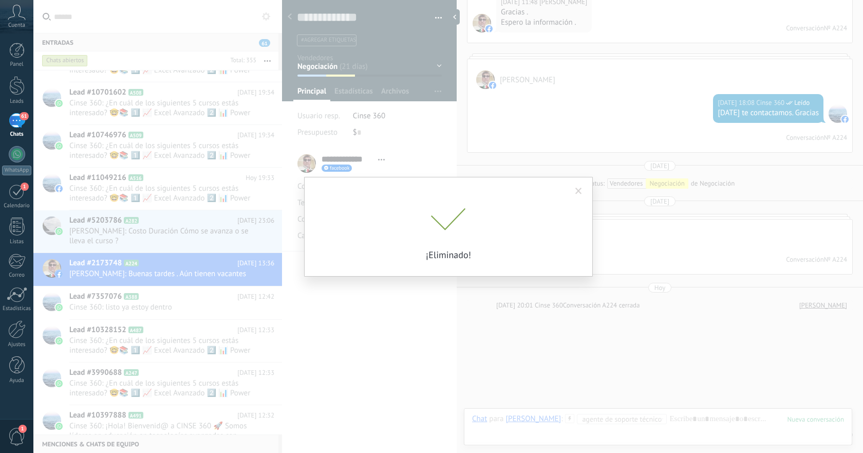
scroll to position [899, 0]
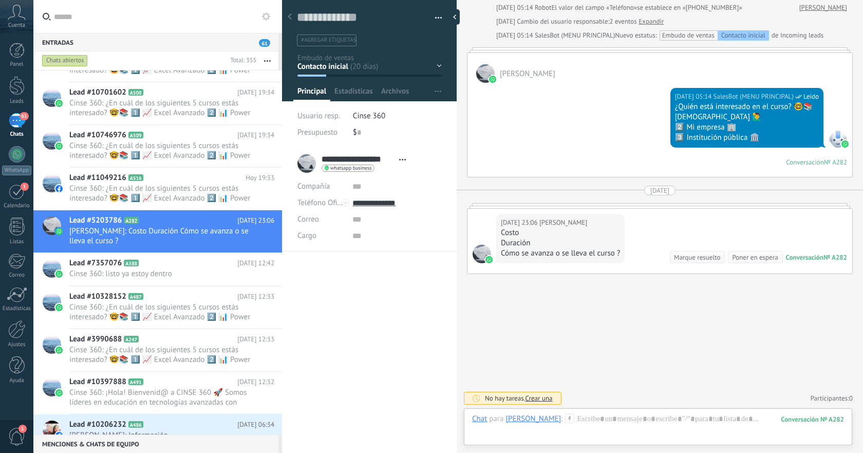
scroll to position [15, 0]
click at [439, 15] on div "Guardar y crear Imprimir Administrar etiquetas Exportar a excel" at bounding box center [369, 19] width 175 height 53
click at [434, 21] on button "button" at bounding box center [435, 17] width 15 height 15
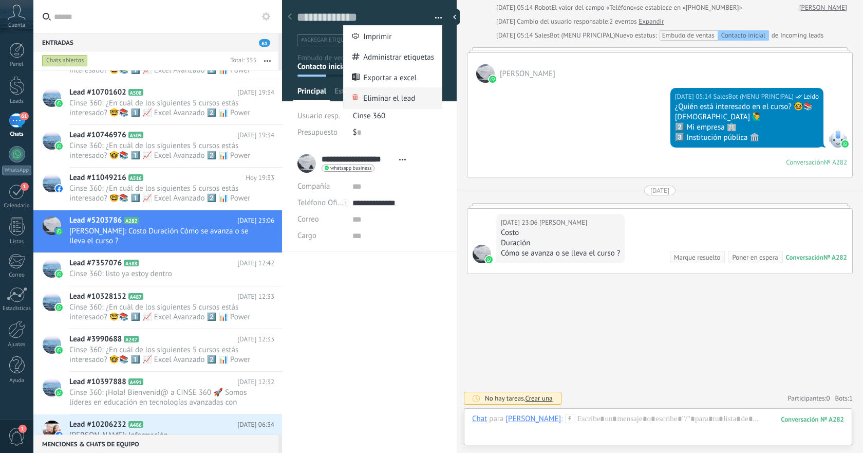
click at [393, 94] on span "Eliminar el lead" at bounding box center [389, 97] width 52 height 21
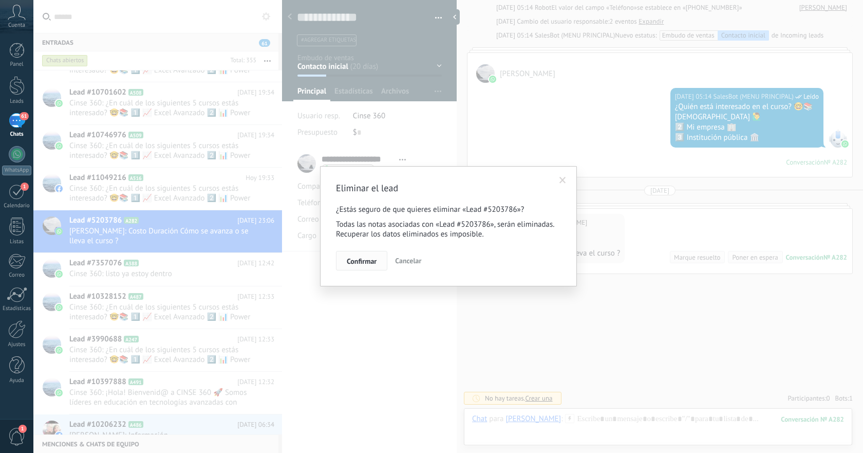
click at [366, 264] on span "Confirmar" at bounding box center [362, 260] width 30 height 7
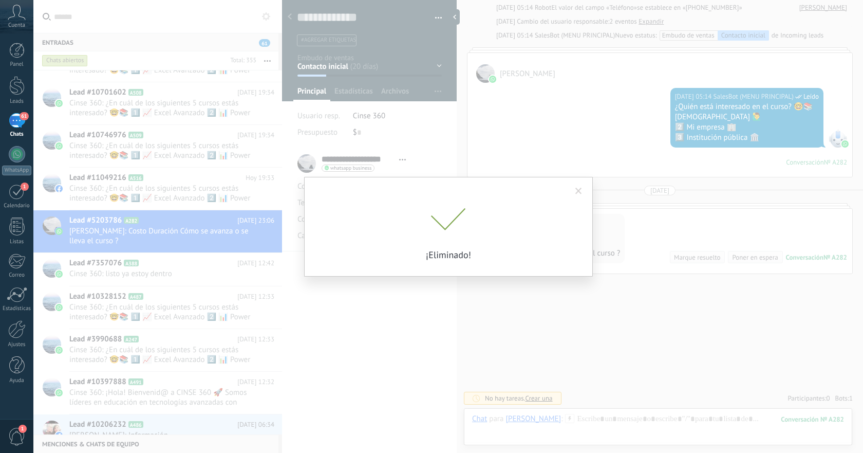
scroll to position [162, 0]
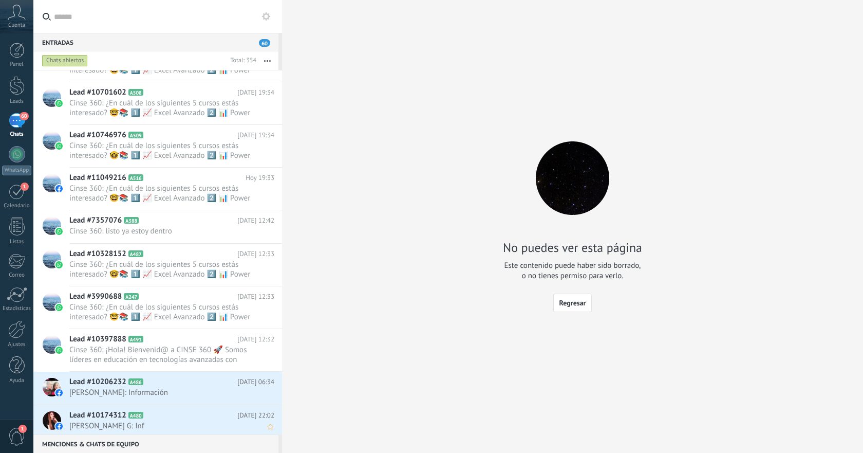
scroll to position [1556, 0]
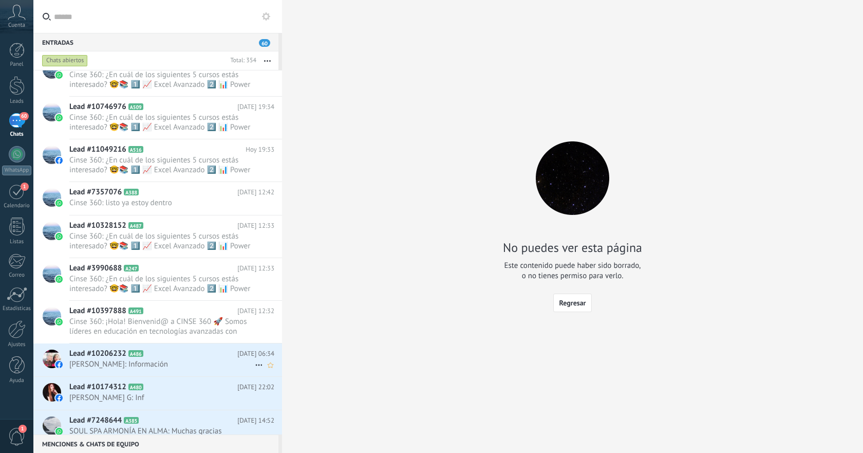
click at [237, 360] on span "Angeles Miranda Sanchez: Información" at bounding box center [162, 364] width 186 height 10
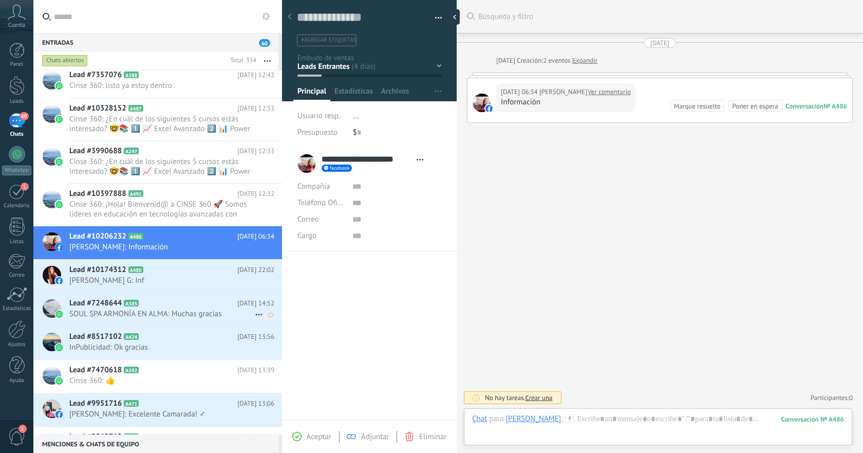
scroll to position [1661, 0]
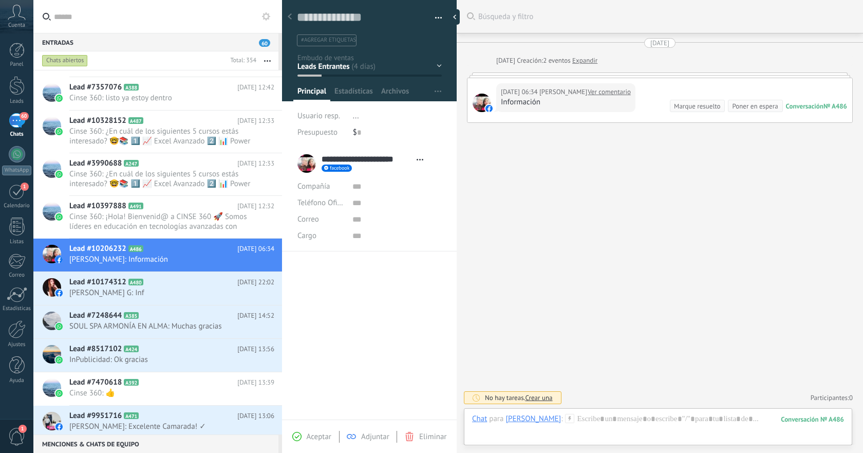
click at [421, 432] on span "Eliminar" at bounding box center [432, 437] width 27 height 10
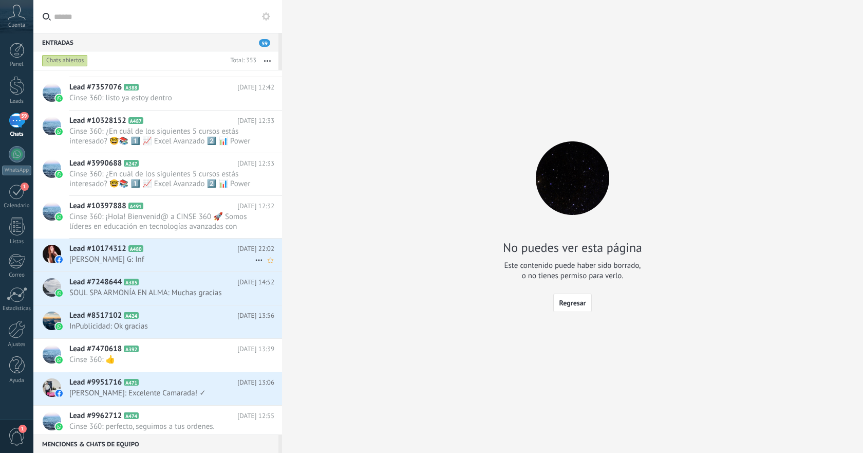
click at [218, 268] on div "Lead #10174312 A480 27.08.2025 22:02 Magy Lpez G: Inf" at bounding box center [175, 254] width 213 height 32
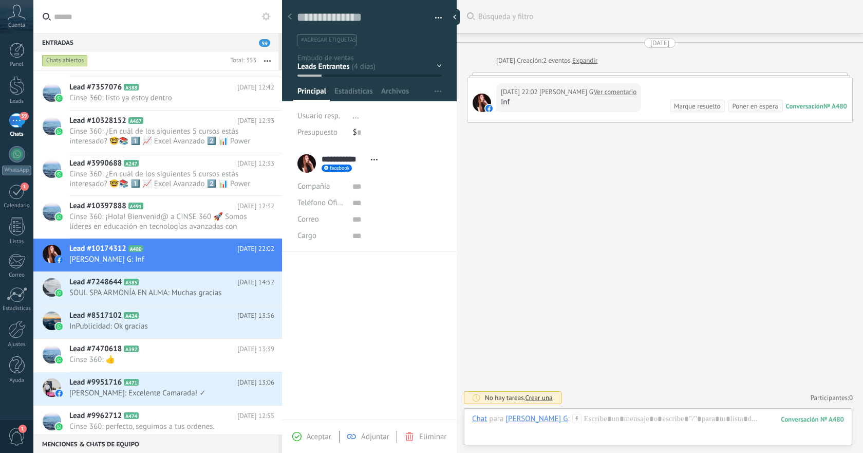
scroll to position [15, 0]
click at [413, 435] on use at bounding box center [410, 436] width 8 height 9
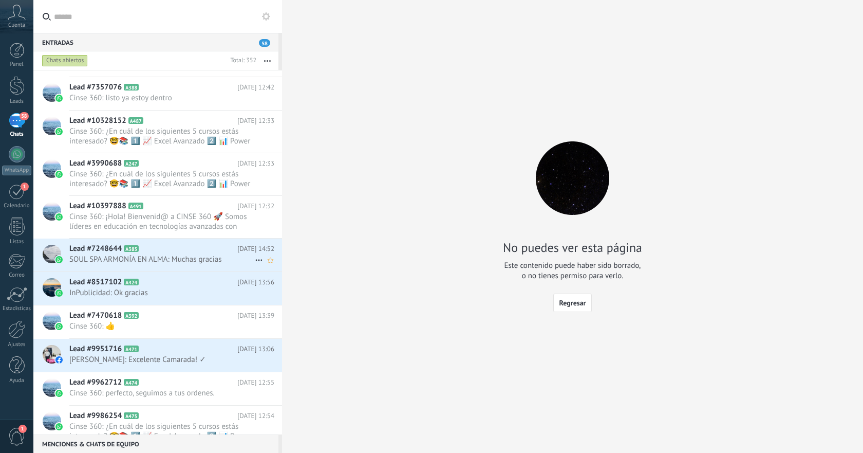
click at [237, 259] on span "SOUL SPA ARMONÍA EN ALMA: Muchas gracias" at bounding box center [162, 259] width 186 height 10
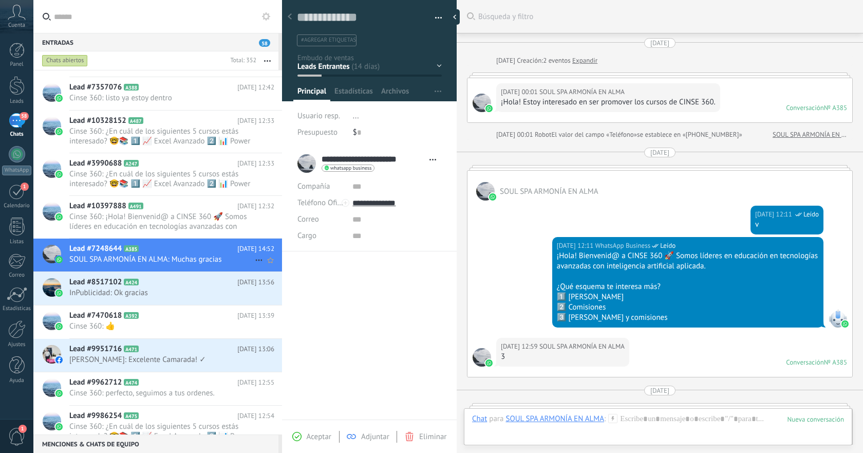
scroll to position [655, 0]
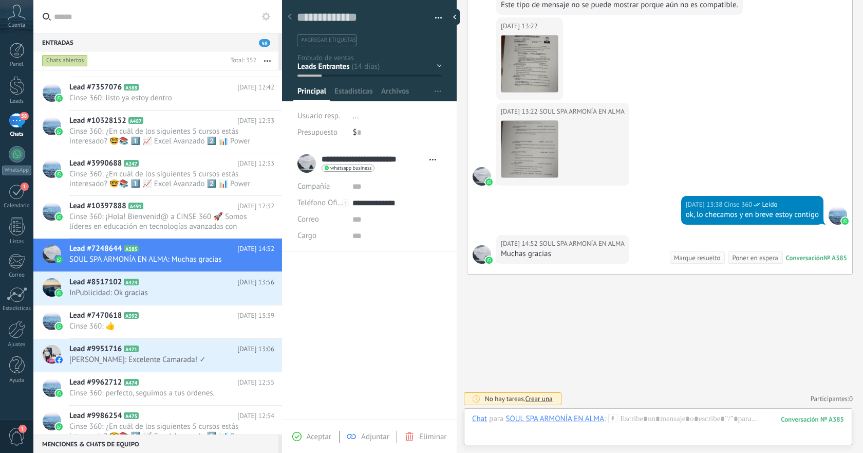
click at [421, 435] on span "Eliminar" at bounding box center [432, 437] width 27 height 10
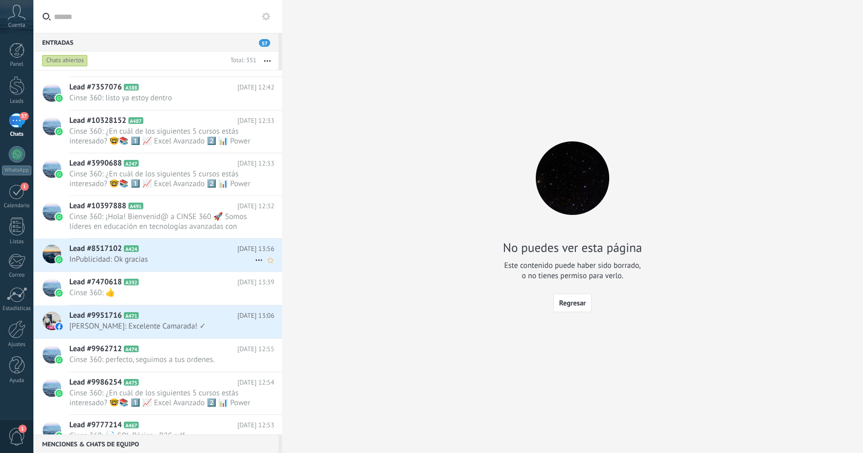
click at [252, 268] on div "Lead #8517102 A424 27.08.2025 13:56 InPublicidad: Ok gracias" at bounding box center [175, 254] width 213 height 32
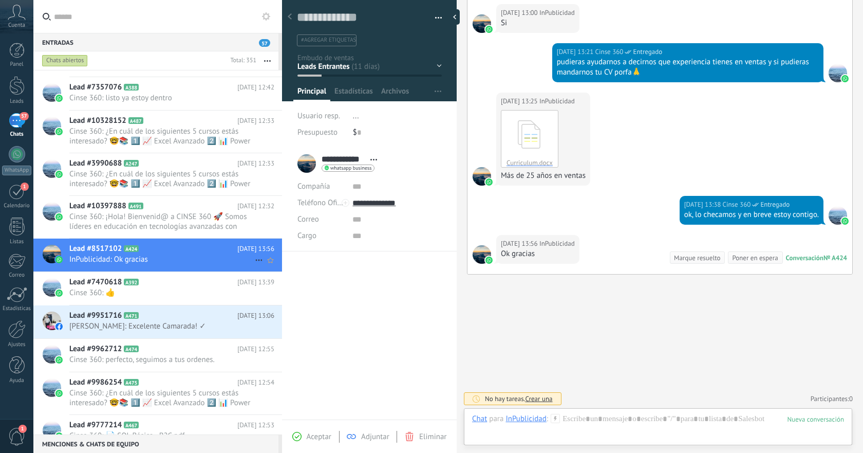
scroll to position [15, 0]
click at [416, 433] on div "Eliminar" at bounding box center [426, 436] width 42 height 9
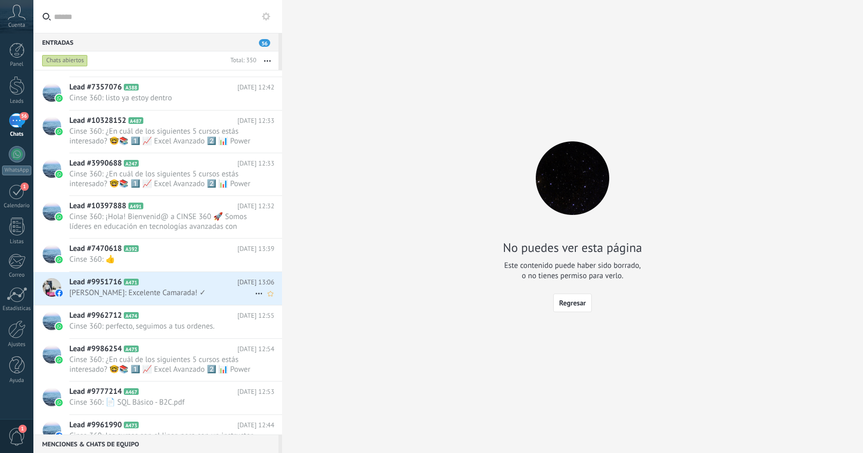
click at [225, 290] on span "Gerardo C. Rod: Excelente Camarada! ✓" at bounding box center [162, 293] width 186 height 10
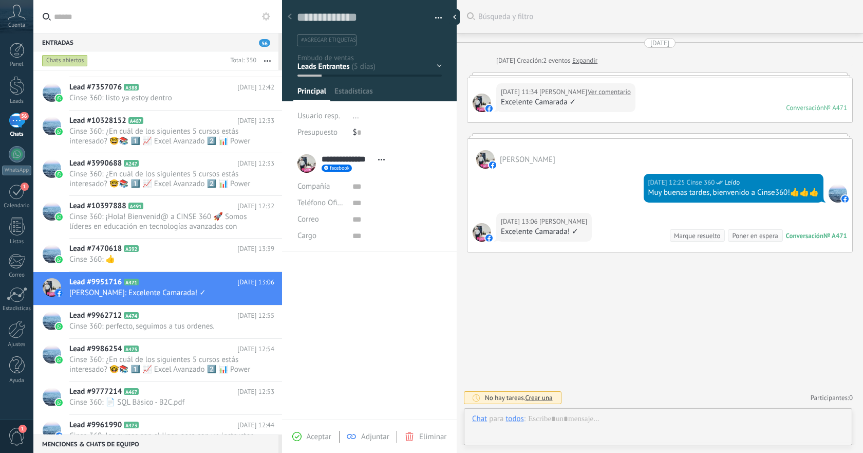
scroll to position [15, 0]
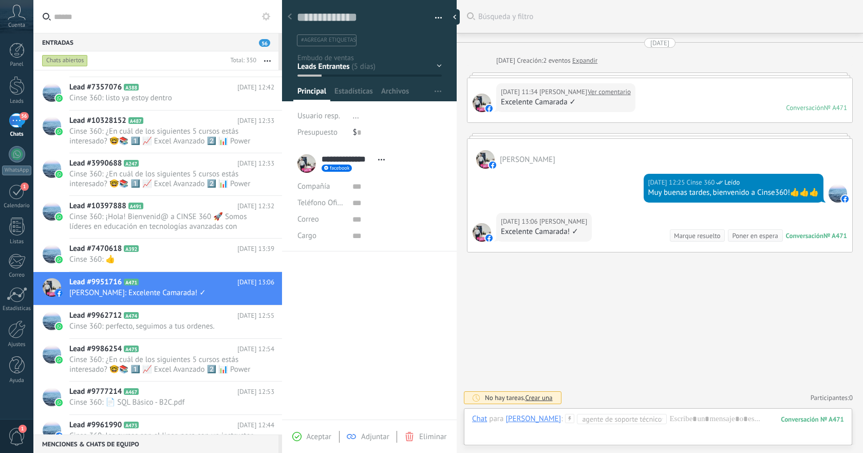
click at [416, 435] on div "Eliminar" at bounding box center [426, 436] width 42 height 9
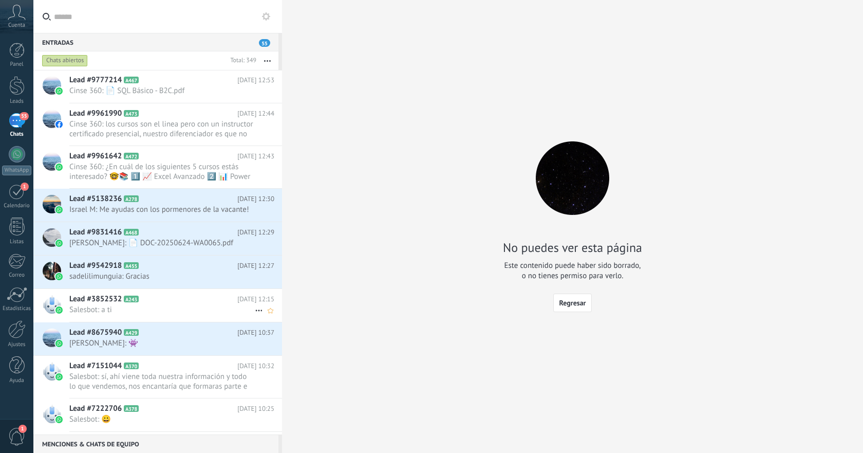
scroll to position [1928, 0]
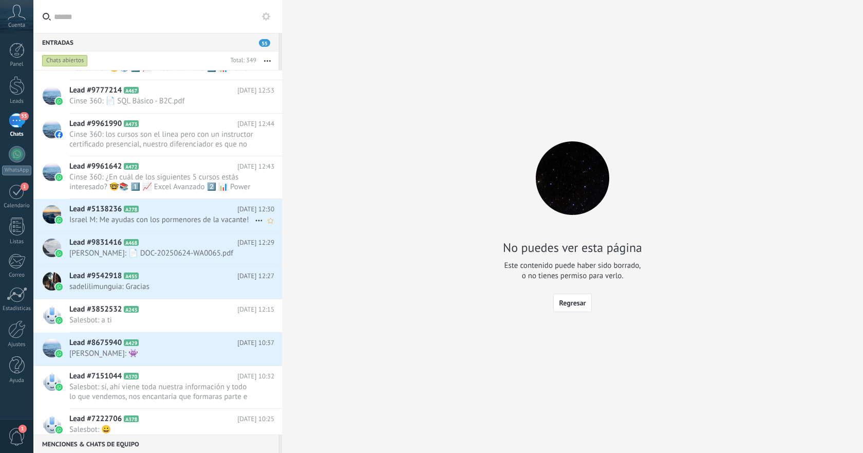
click at [237, 220] on span "Israel M: Me ayudas con los pormenores de la vacante!" at bounding box center [162, 220] width 186 height 10
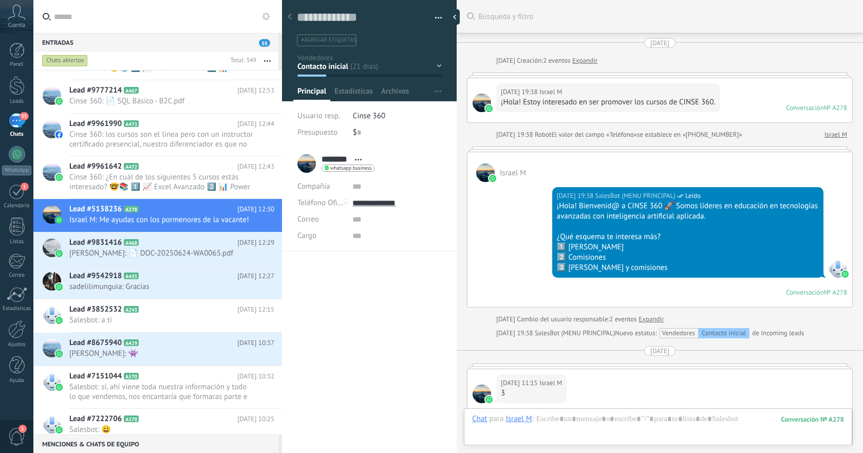
scroll to position [499, 0]
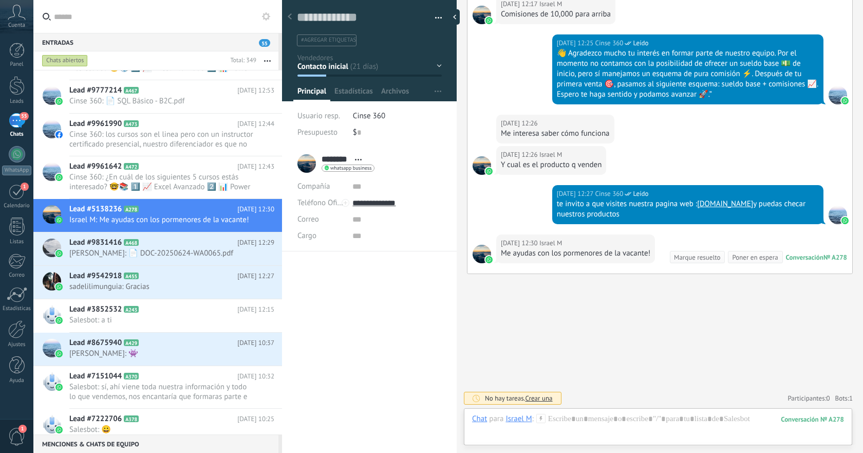
click at [436, 19] on span "button" at bounding box center [438, 20] width 7 height 2
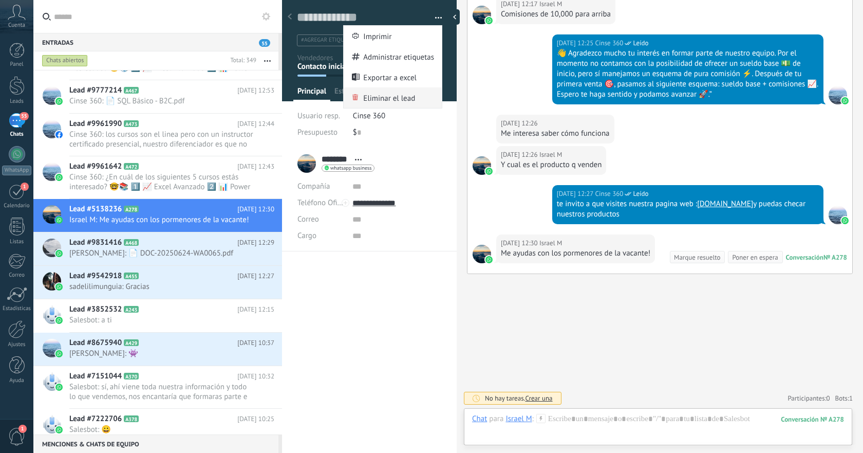
click at [387, 98] on span "Eliminar el lead" at bounding box center [389, 97] width 52 height 21
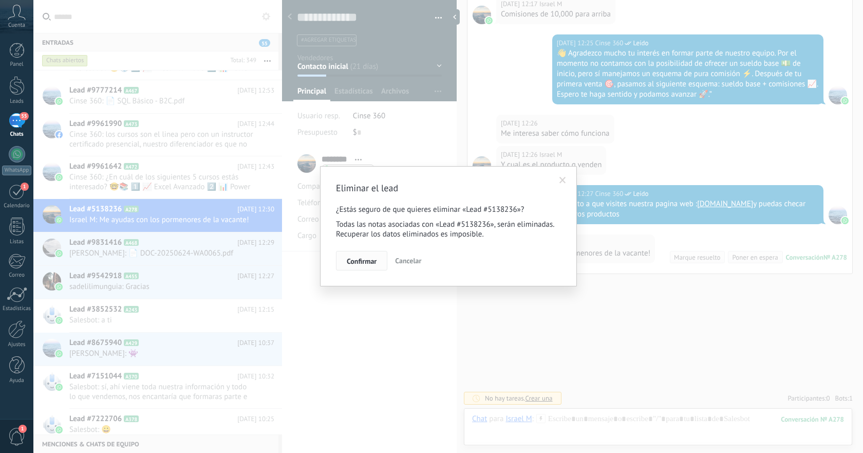
click at [363, 264] on span "Confirmar" at bounding box center [362, 260] width 30 height 7
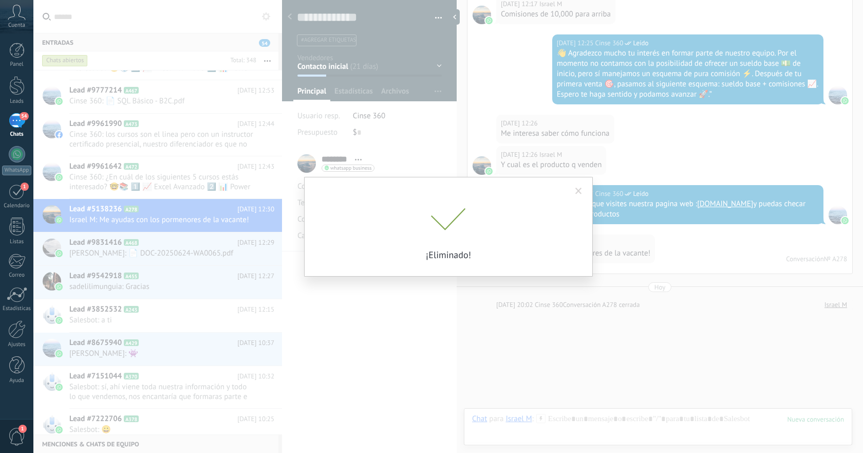
scroll to position [534, 0]
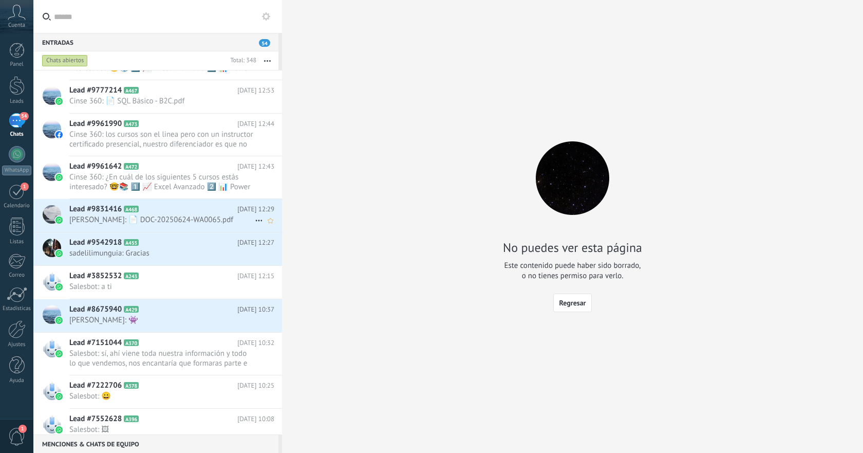
click at [231, 224] on span "Edgar Cañedo: 📄 DOC-20250624-WA0065.pdf" at bounding box center [162, 220] width 186 height 10
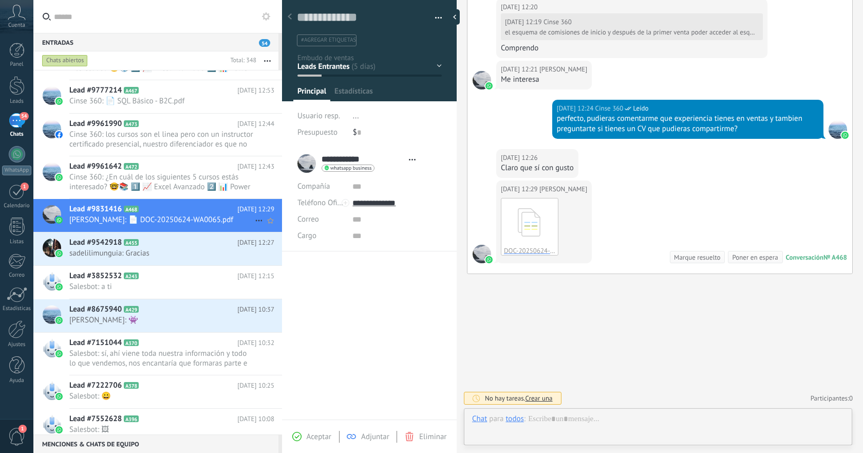
scroll to position [15, 0]
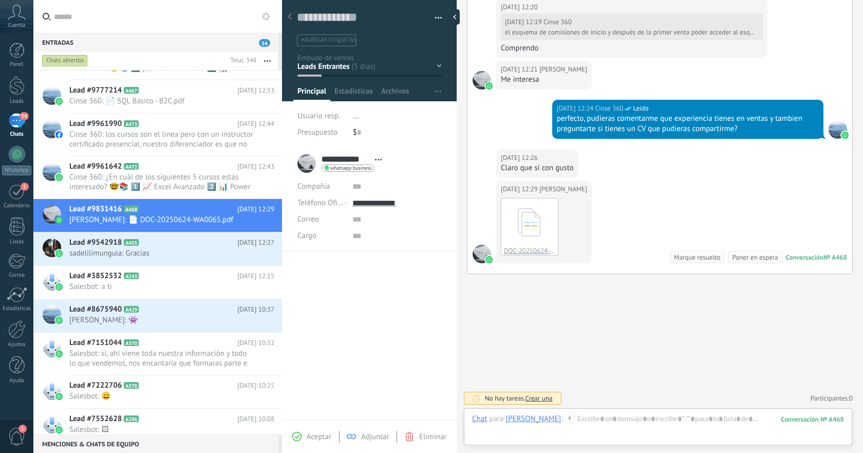
click at [435, 19] on span "button" at bounding box center [438, 20] width 7 height 2
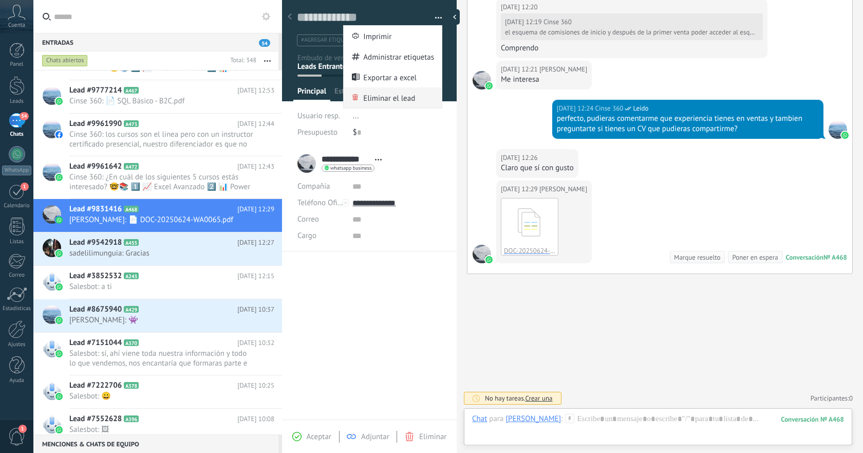
click at [388, 94] on span "Eliminar el lead" at bounding box center [389, 97] width 52 height 21
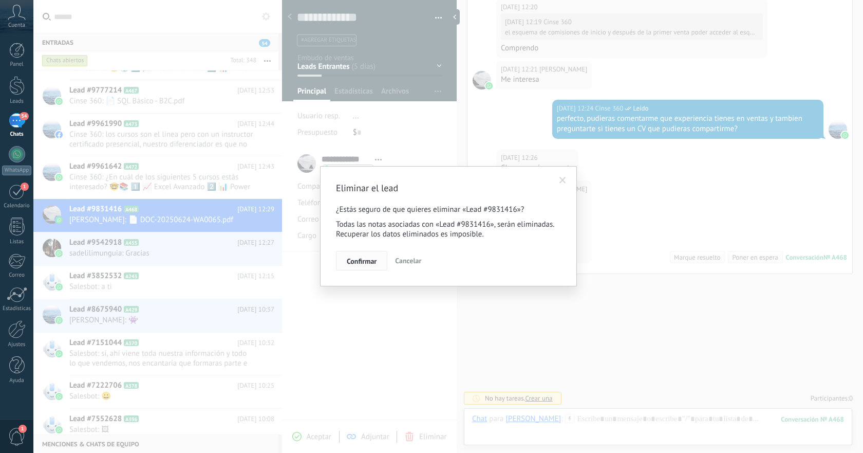
click at [358, 256] on button "Confirmar" at bounding box center [361, 261] width 51 height 20
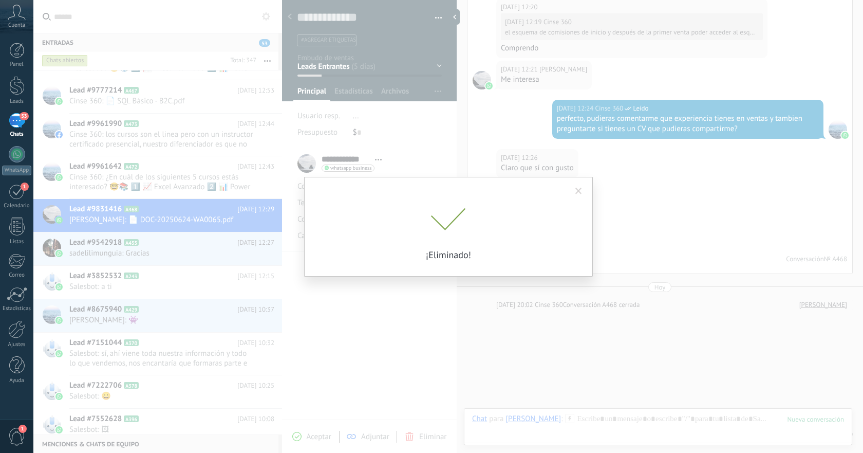
scroll to position [492, 0]
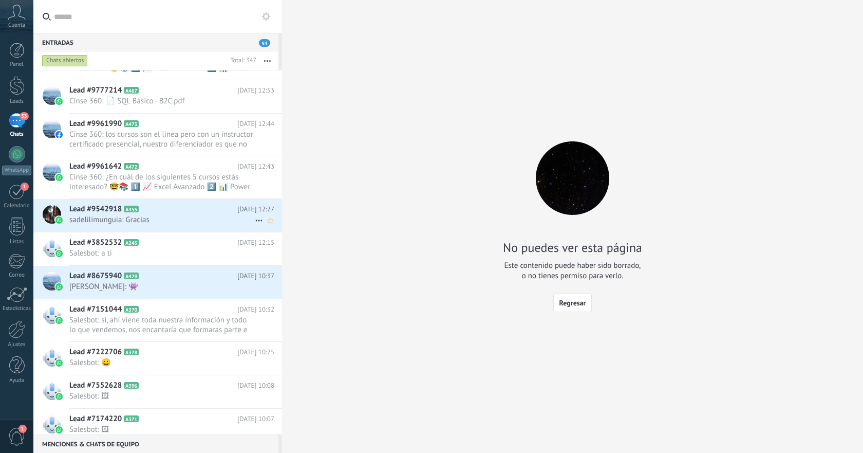
click at [256, 221] on icon at bounding box center [259, 220] width 12 height 12
click at [225, 228] on div at bounding box center [431, 226] width 863 height 453
click at [220, 223] on span "sadelilimunguia: Gracias" at bounding box center [162, 220] width 186 height 10
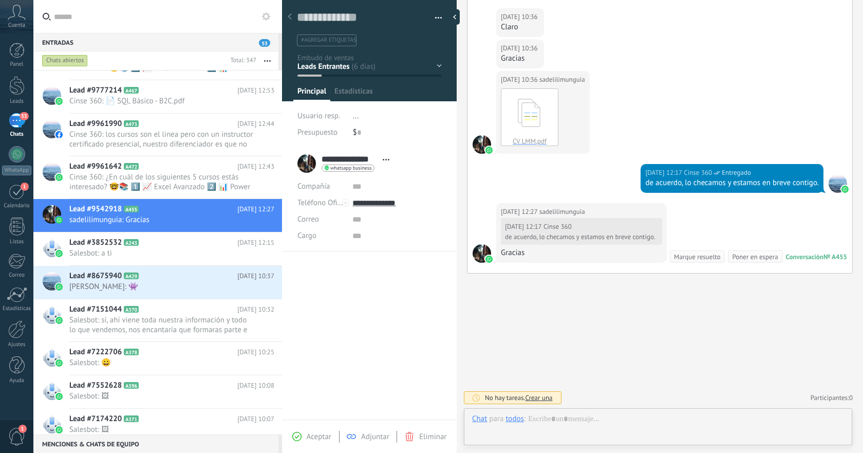
scroll to position [15, 0]
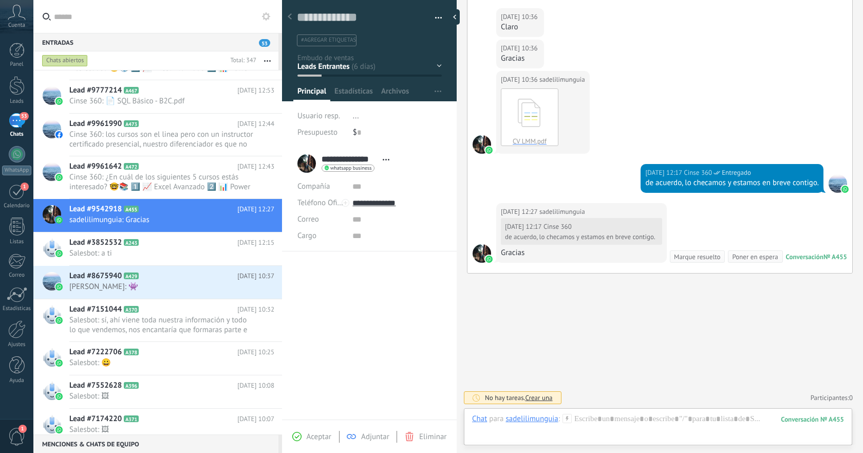
click at [423, 437] on span "Eliminar" at bounding box center [432, 437] width 27 height 10
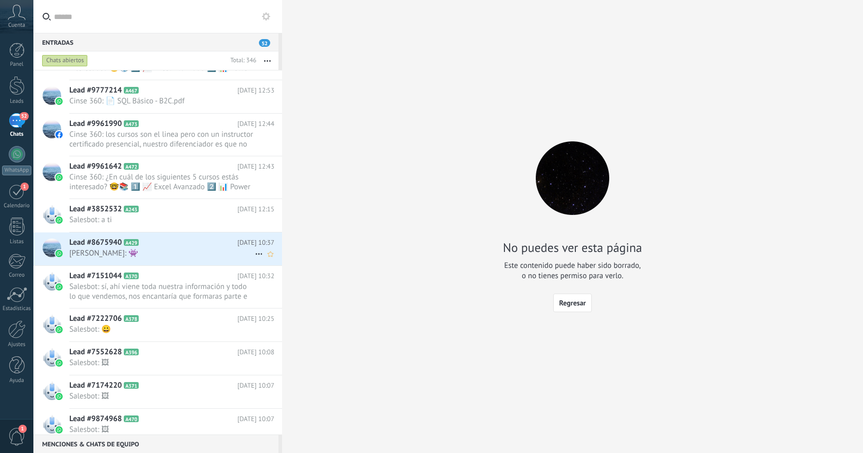
click at [191, 248] on span "[PERSON_NAME]: 👾" at bounding box center [162, 253] width 186 height 10
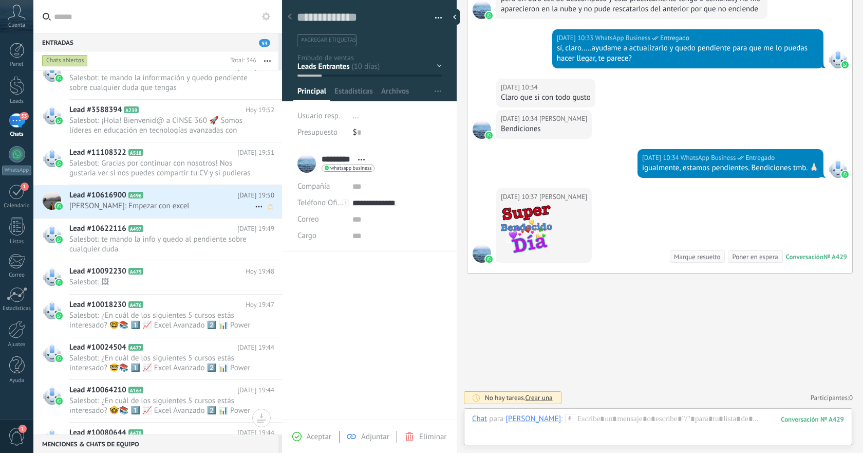
scroll to position [399, 0]
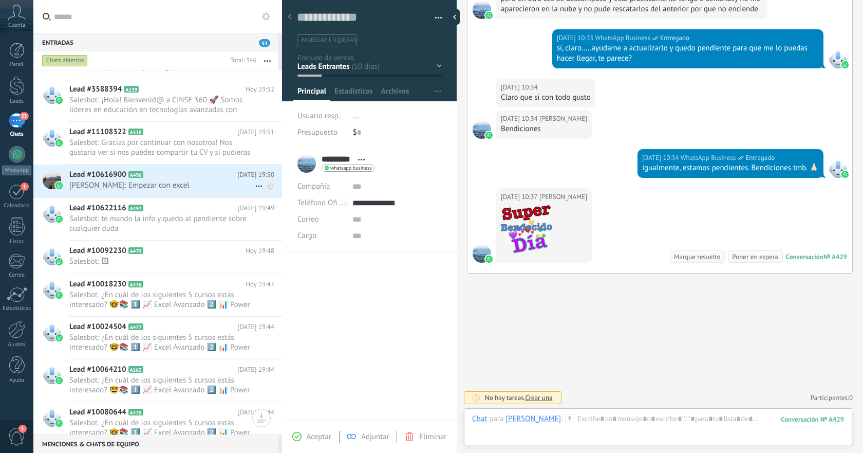
click at [191, 188] on span "Antonio Vega: Empezar con excel" at bounding box center [162, 185] width 186 height 10
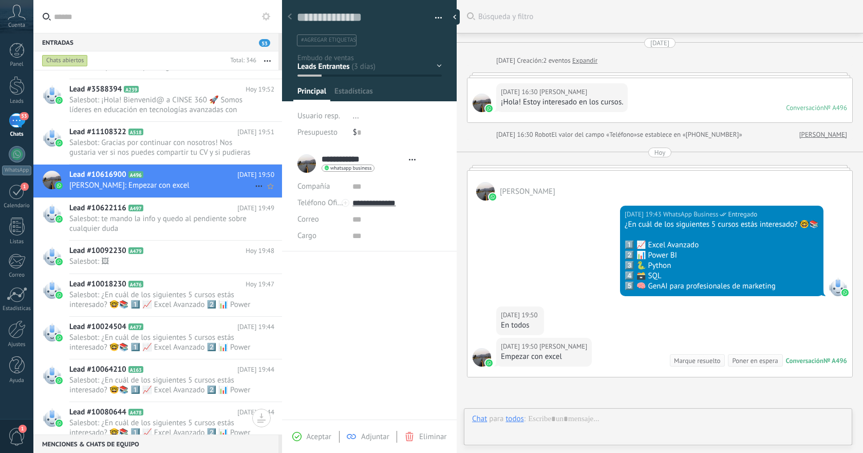
type textarea "**********"
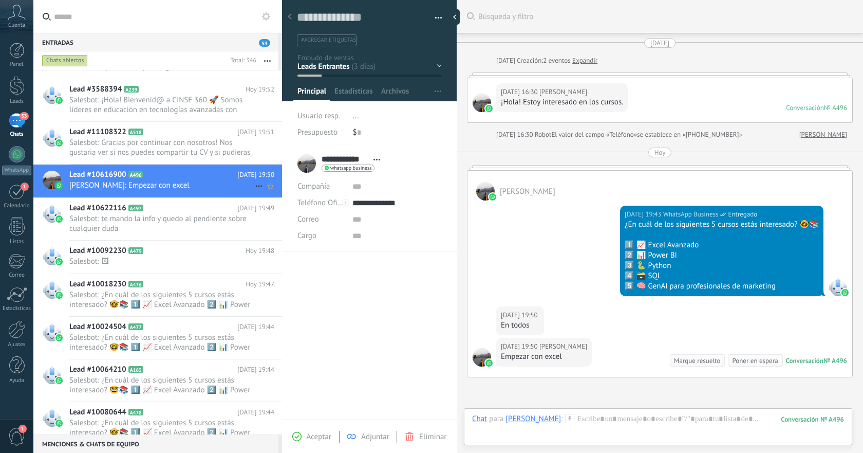
scroll to position [103, 0]
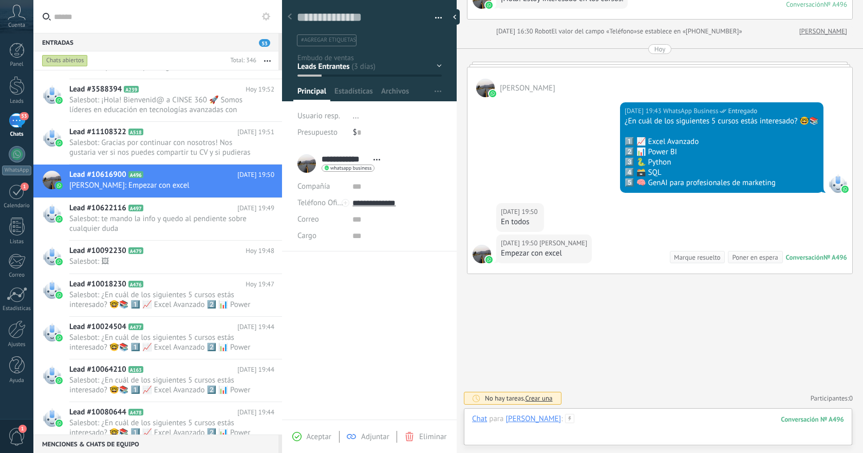
click at [600, 420] on div at bounding box center [658, 429] width 372 height 31
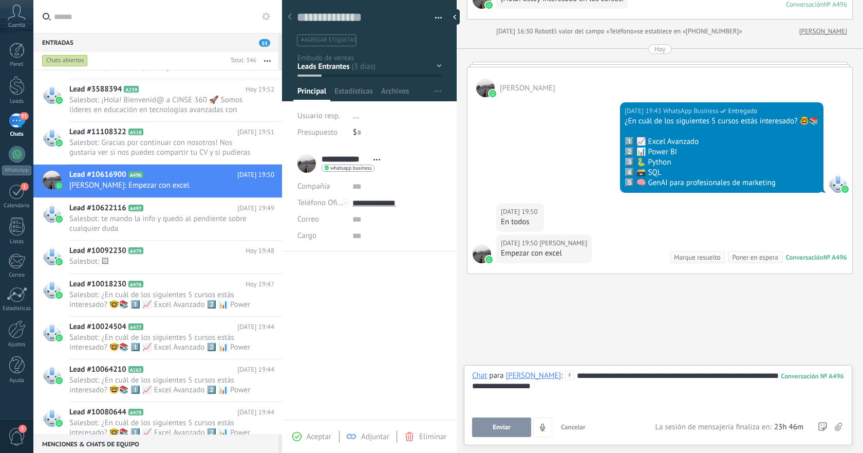
click at [554, 384] on div "**********" at bounding box center [658, 390] width 372 height 39
click at [502, 430] on span "Enviar" at bounding box center [502, 427] width 18 height 7
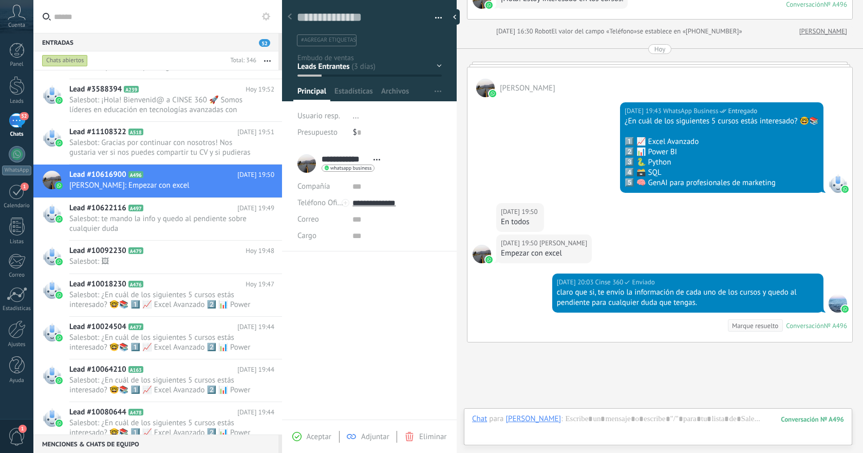
scroll to position [172, 0]
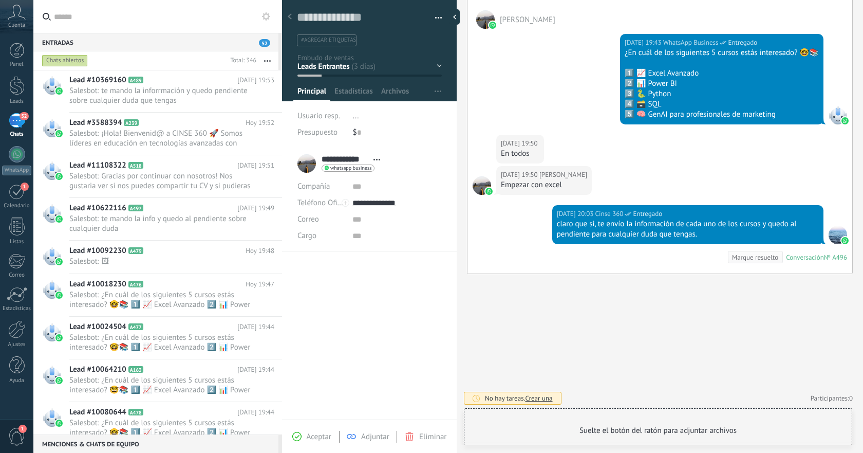
click at [600, 417] on div "Chat para Antonio Vega : 496" at bounding box center [658, 429] width 372 height 31
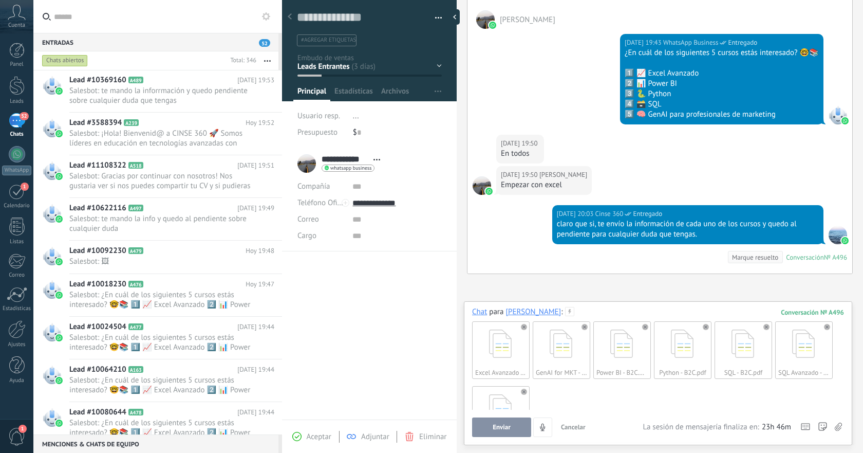
click at [513, 432] on button "Enviar" at bounding box center [501, 427] width 59 height 20
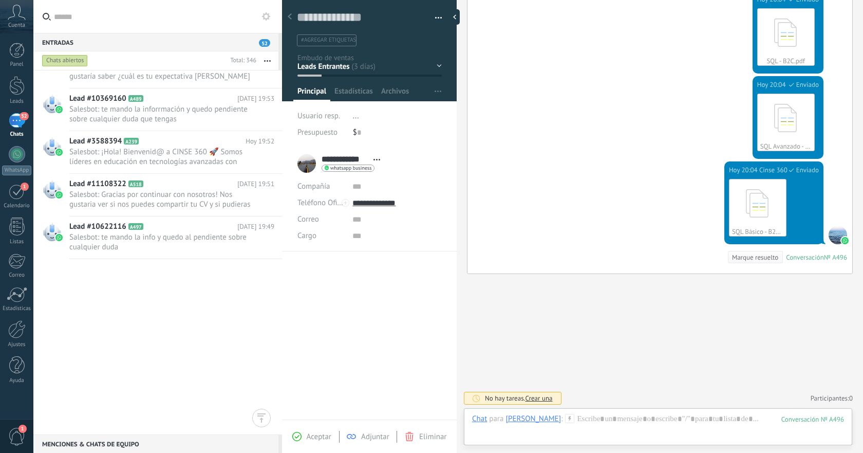
scroll to position [0, 0]
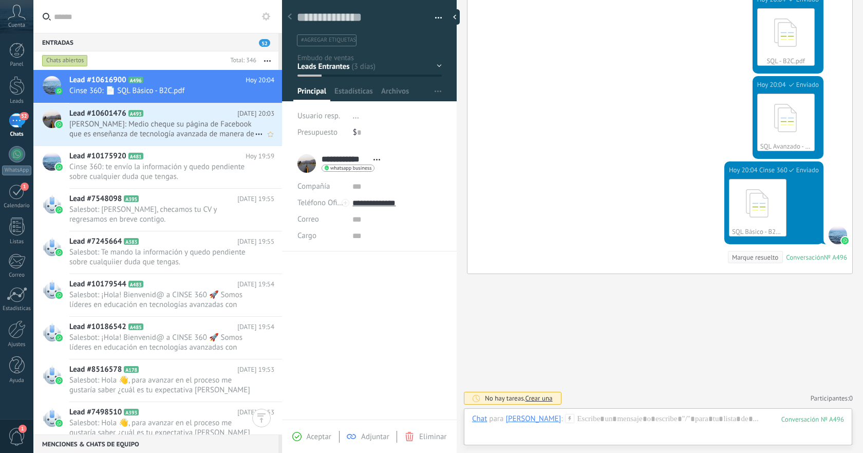
click at [196, 118] on h2 "Lead #10601476 A493" at bounding box center [153, 113] width 168 height 10
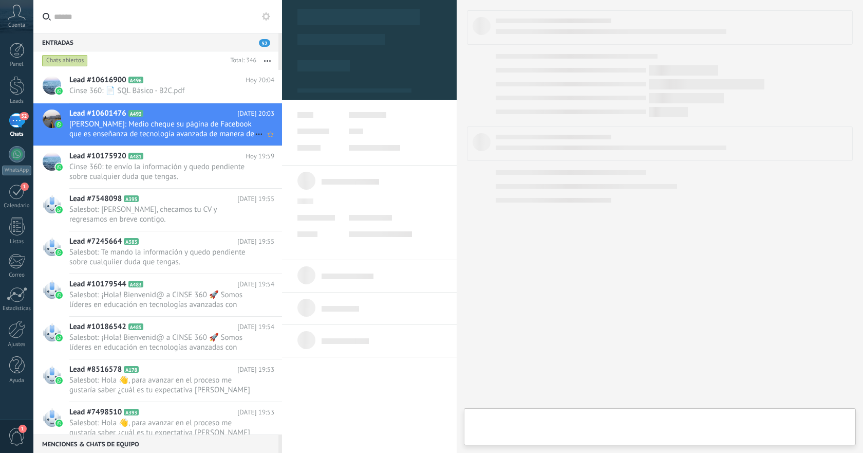
type textarea "**********"
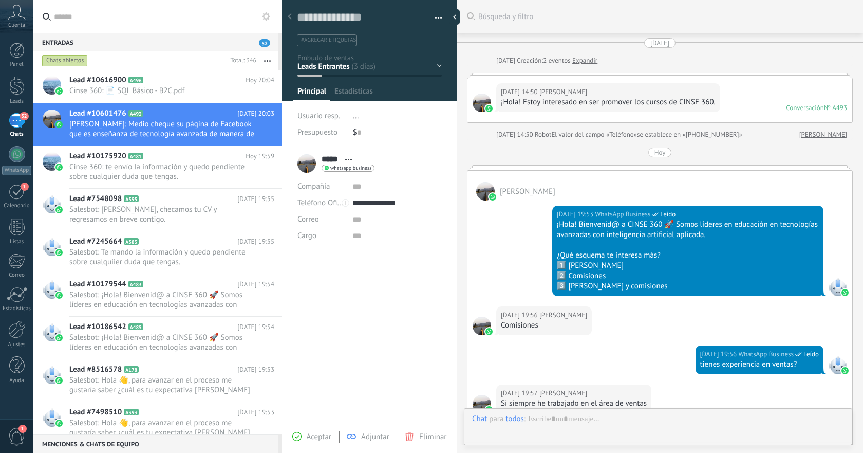
scroll to position [471, 0]
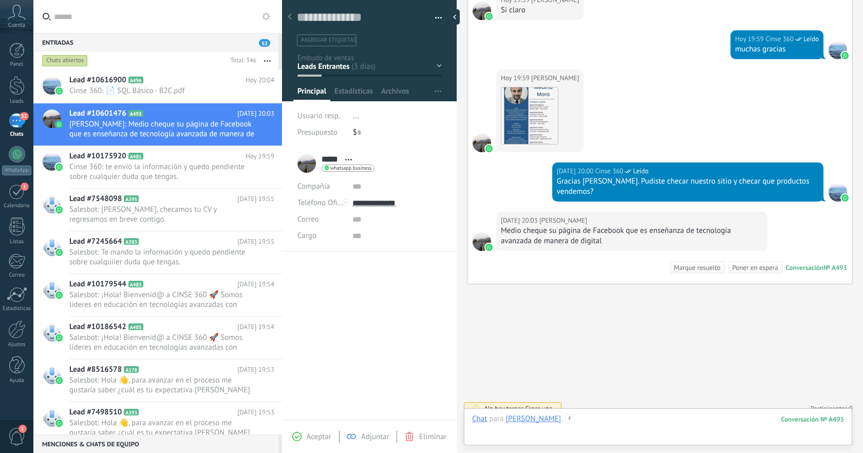
click at [635, 416] on div at bounding box center [658, 429] width 372 height 31
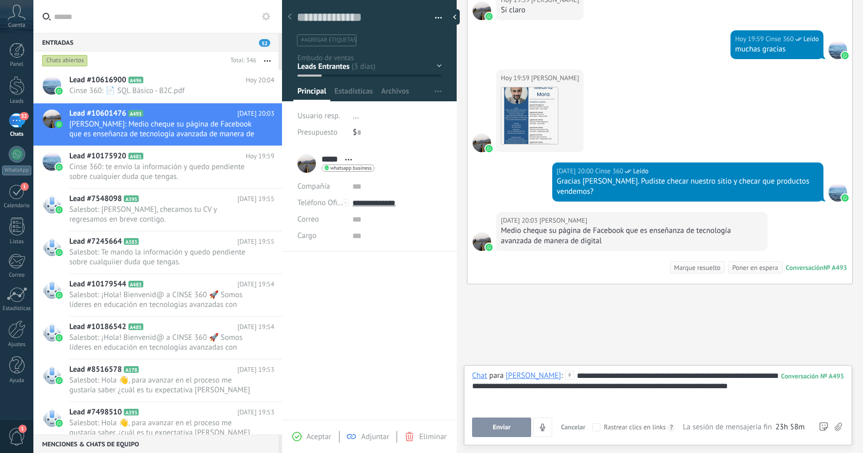
click at [510, 423] on button "Enviar" at bounding box center [501, 427] width 59 height 20
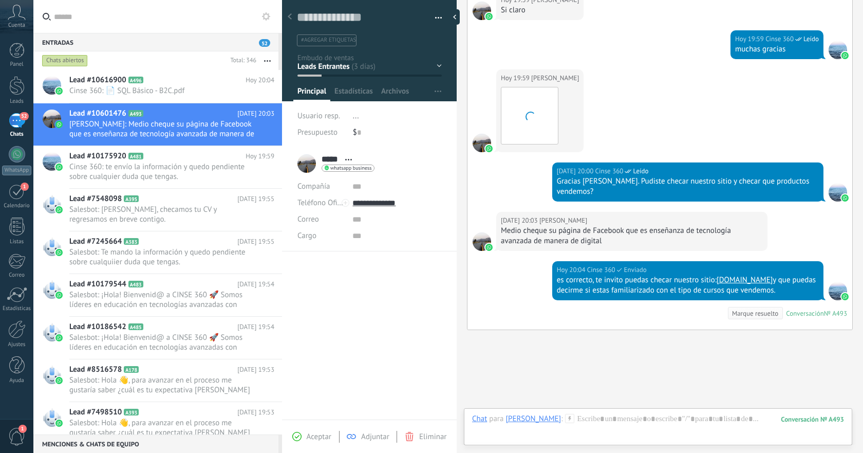
scroll to position [517, 0]
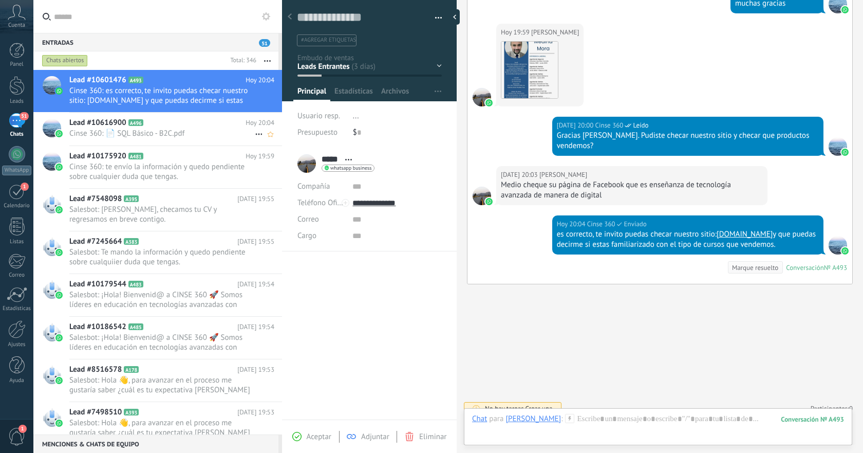
click at [185, 130] on span "Cinse 360: 📄 SQL Básico - B2C.pdf" at bounding box center [162, 133] width 186 height 10
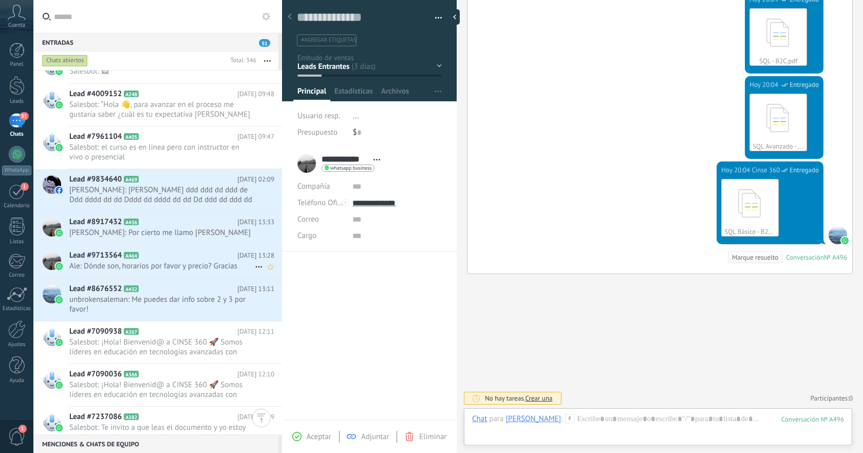
scroll to position [2874, 0]
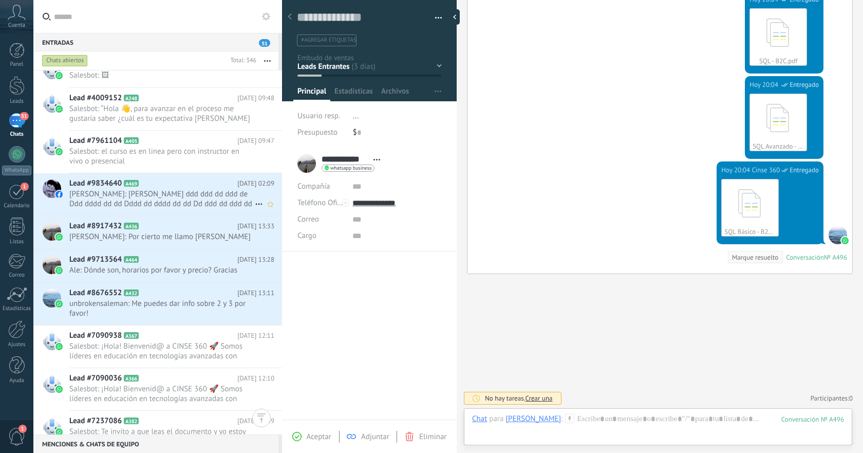
click at [228, 209] on div "Lead #9834640 A469 27.08.2025 02:09 Emma Castillo: Ddd ddd ddd dd ddd de Ddd dd…" at bounding box center [175, 194] width 213 height 42
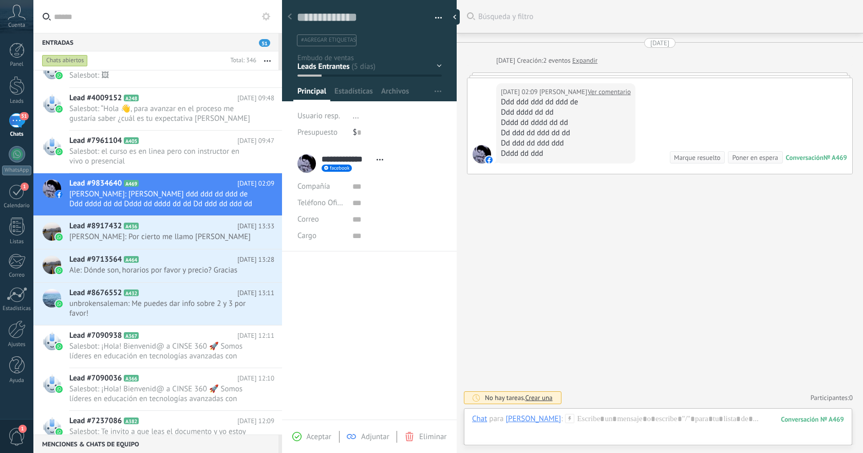
scroll to position [15, 0]
click at [418, 432] on div "Eliminar" at bounding box center [426, 436] width 42 height 9
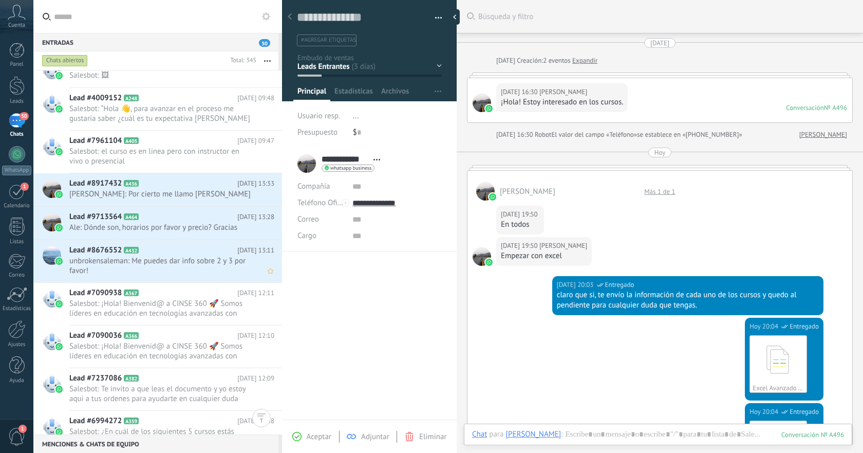
scroll to position [658, 0]
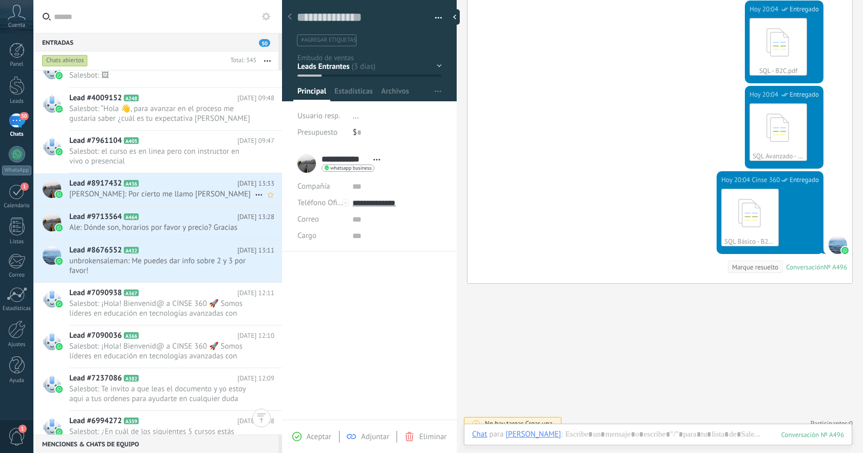
click at [205, 193] on span "Adolfo Rodríguez: Por cierto me llamo Adolfo" at bounding box center [162, 194] width 186 height 10
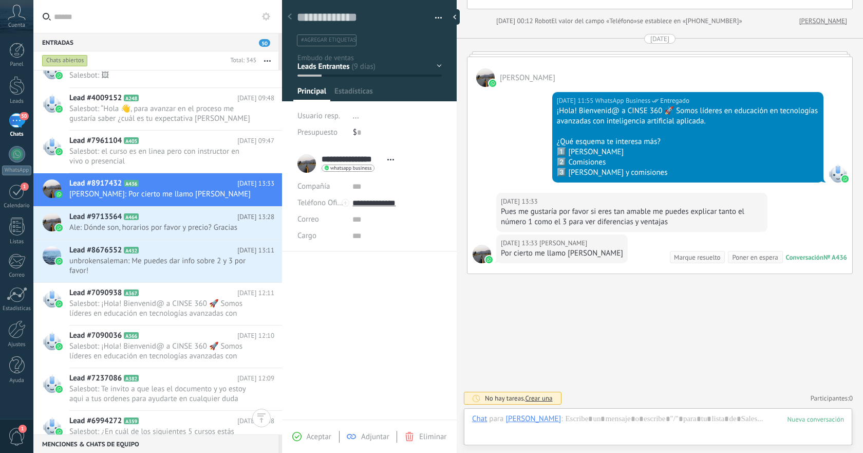
scroll to position [15, 0]
click at [423, 435] on span "Eliminar" at bounding box center [432, 437] width 27 height 10
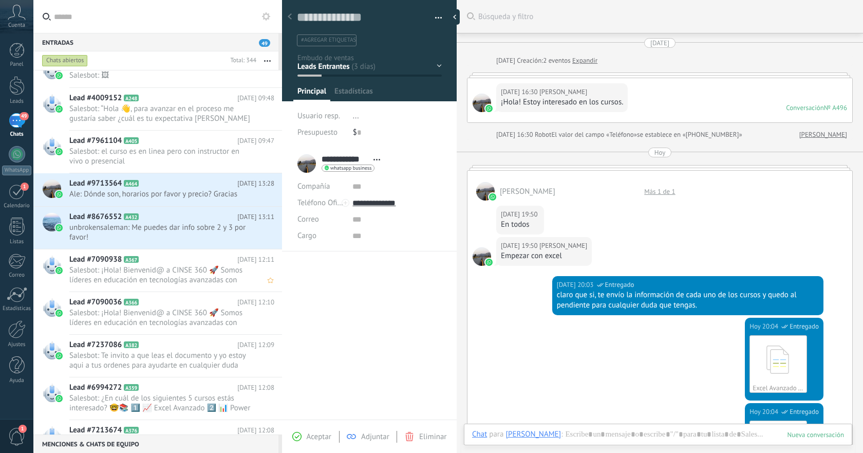
scroll to position [658, 0]
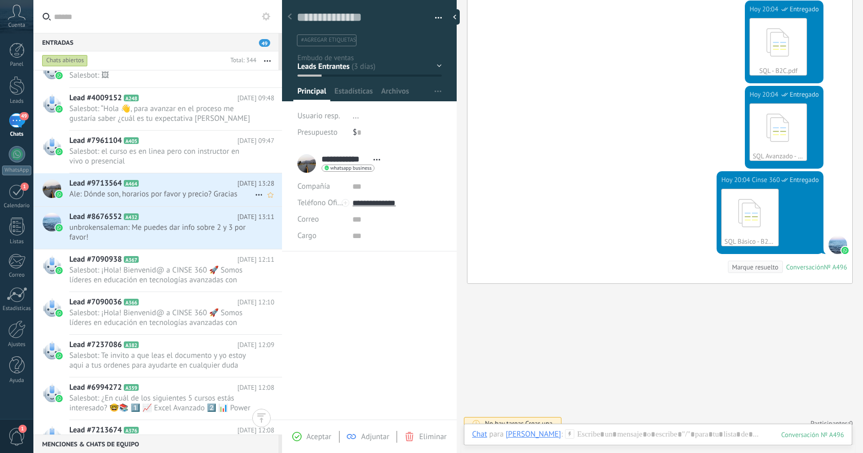
click at [231, 201] on div "Lead #9713564 A464 26.08.2025 13:28 Ale: Dónde son, horarios por favor y precio…" at bounding box center [175, 189] width 213 height 32
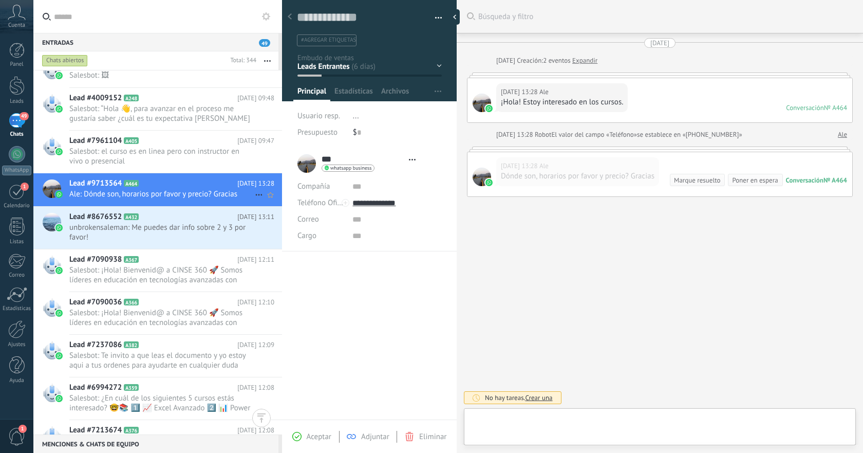
scroll to position [15, 0]
click at [429, 437] on span "Eliminar" at bounding box center [432, 437] width 27 height 10
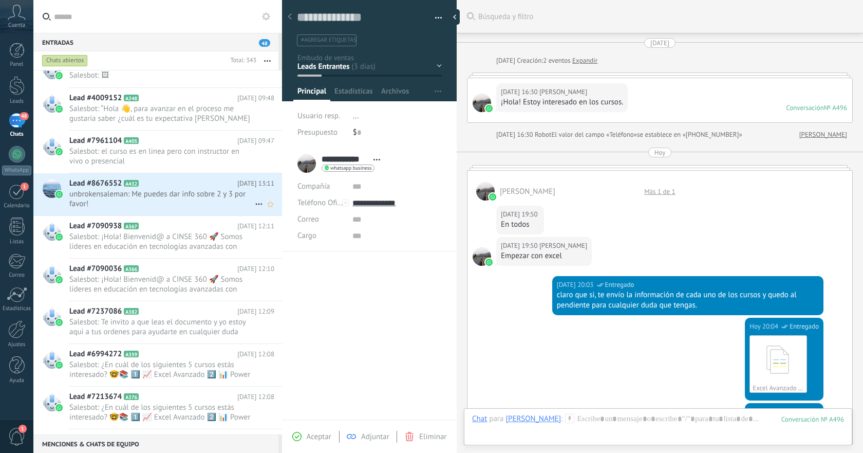
scroll to position [668, 0]
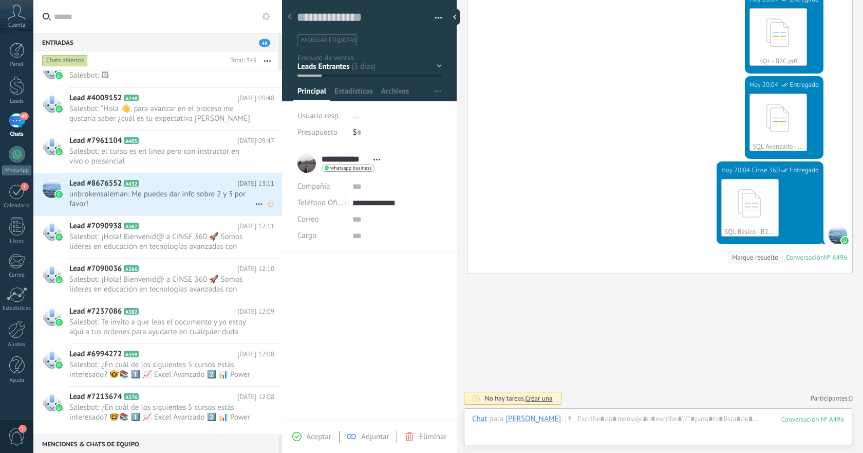
click at [216, 198] on span "unbrokensaleman: Me puedes dar info sobre 2 y 3 por favor!" at bounding box center [162, 199] width 186 height 20
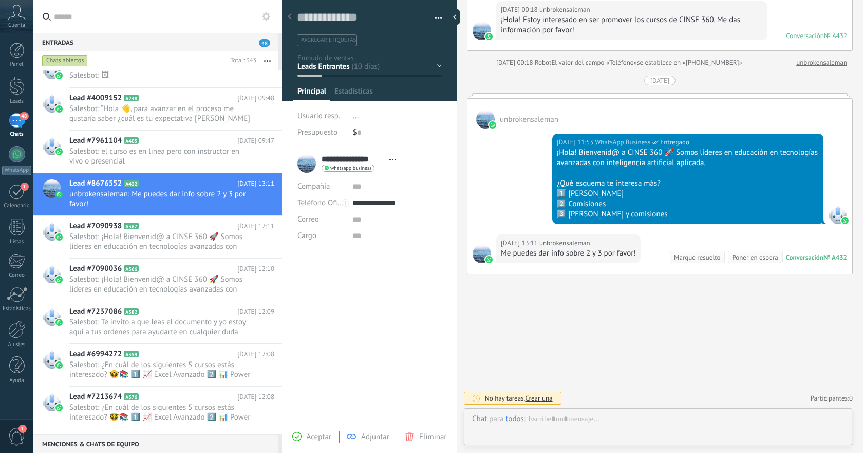
scroll to position [15, 0]
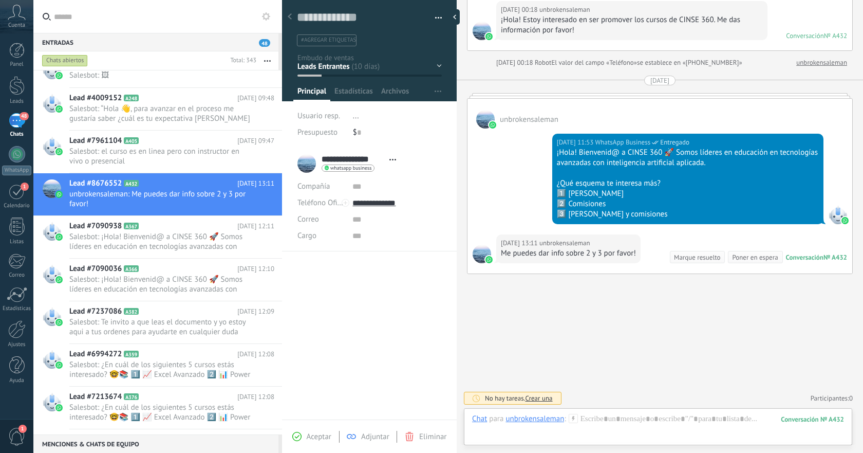
click at [431, 435] on span "Eliminar" at bounding box center [432, 437] width 27 height 10
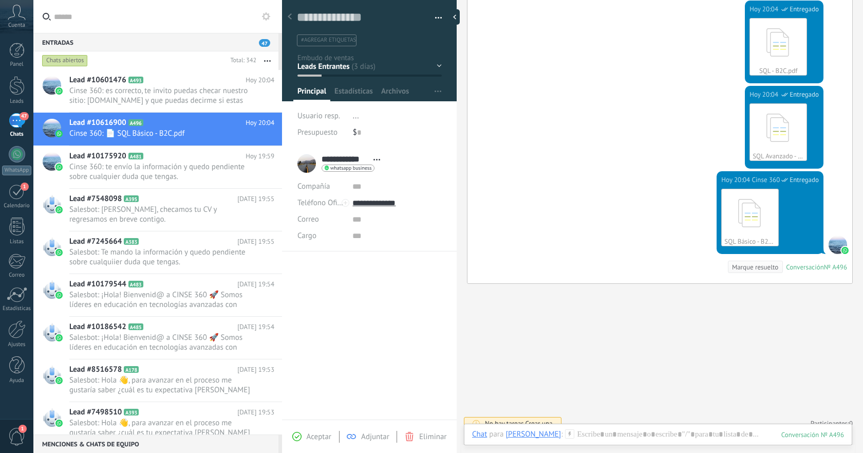
click at [267, 59] on button "button" at bounding box center [267, 60] width 22 height 19
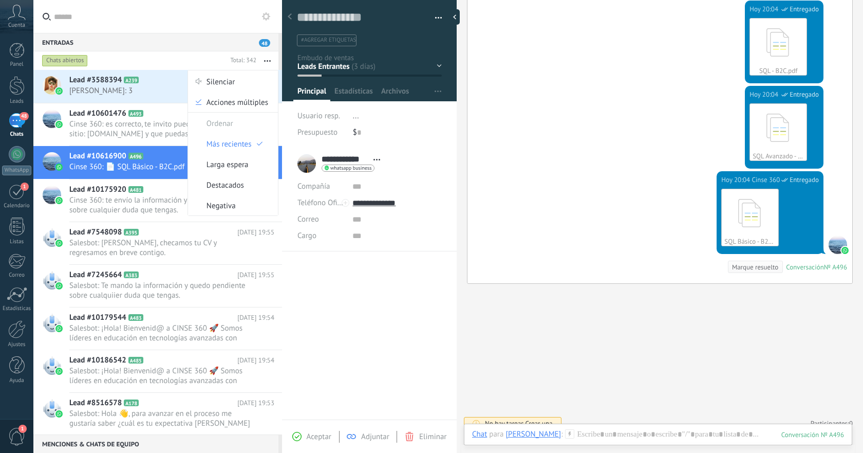
click at [135, 87] on span "Jaaziel: 3" at bounding box center [162, 91] width 186 height 10
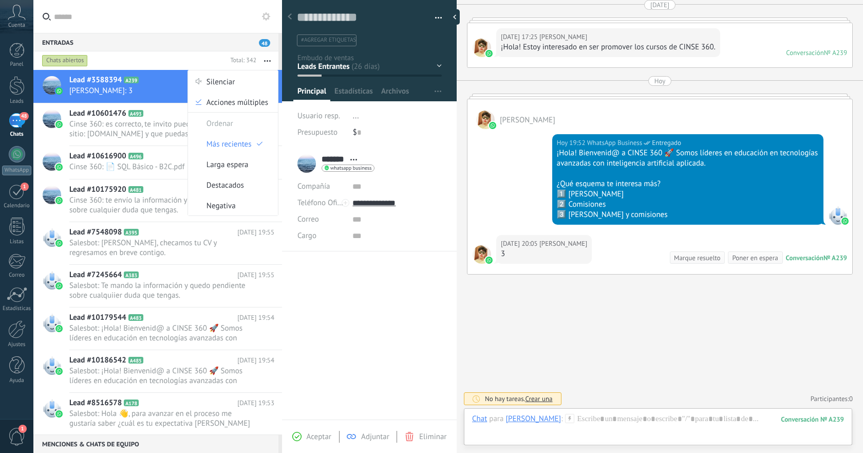
scroll to position [365, 0]
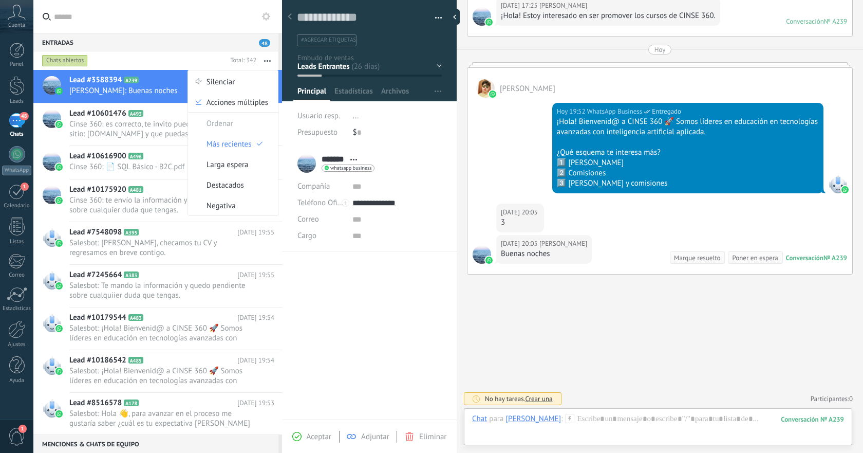
click at [133, 130] on span "Cinse 360: es correcto, te invito puedas checar nuestro sitio: www.cinse360.com…" at bounding box center [162, 129] width 186 height 20
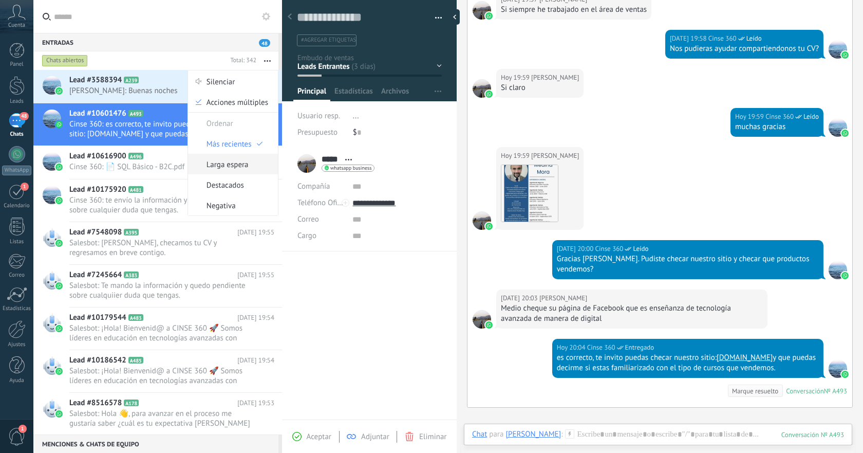
scroll to position [396, 0]
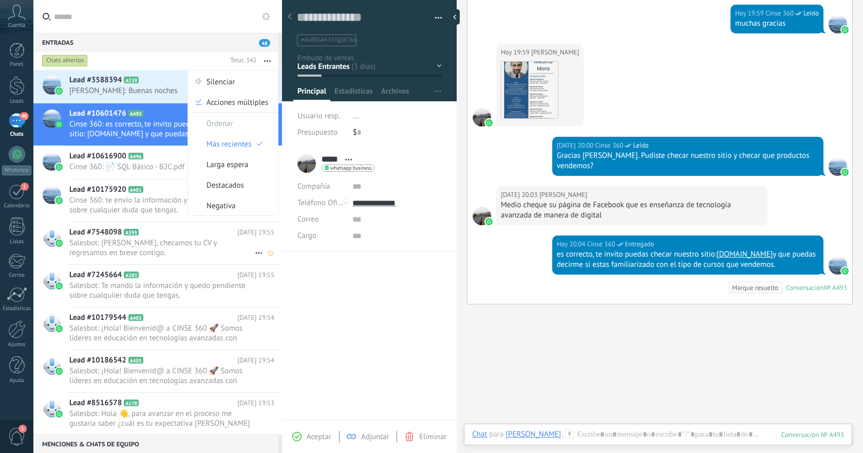
click at [170, 236] on h2 "Lead #7548098 A395" at bounding box center [153, 232] width 168 height 10
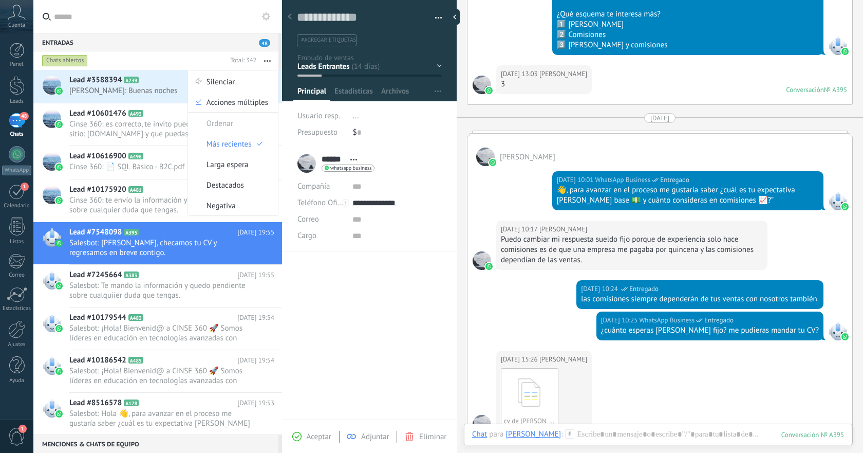
scroll to position [214, 0]
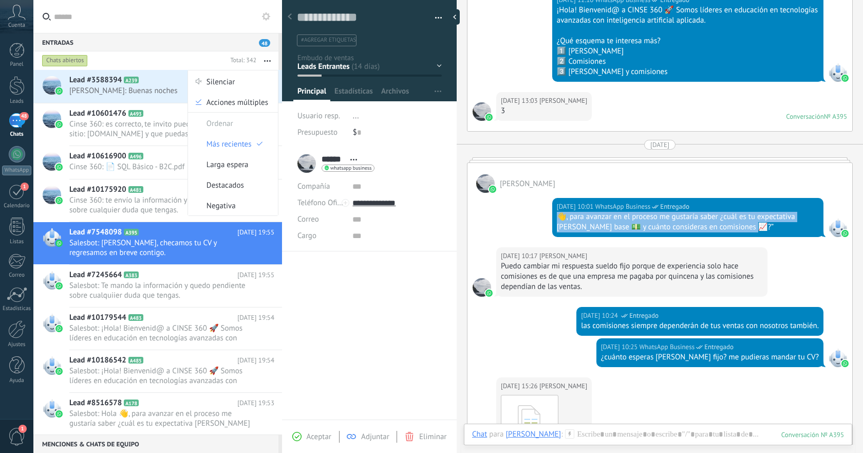
drag, startPoint x: 557, startPoint y: 216, endPoint x: 750, endPoint y: 233, distance: 193.5
click at [750, 233] on div "27.08.2025 10:01 WhatsApp Business Entregado 👋, para avanzar en el proceso me g…" at bounding box center [688, 217] width 271 height 39
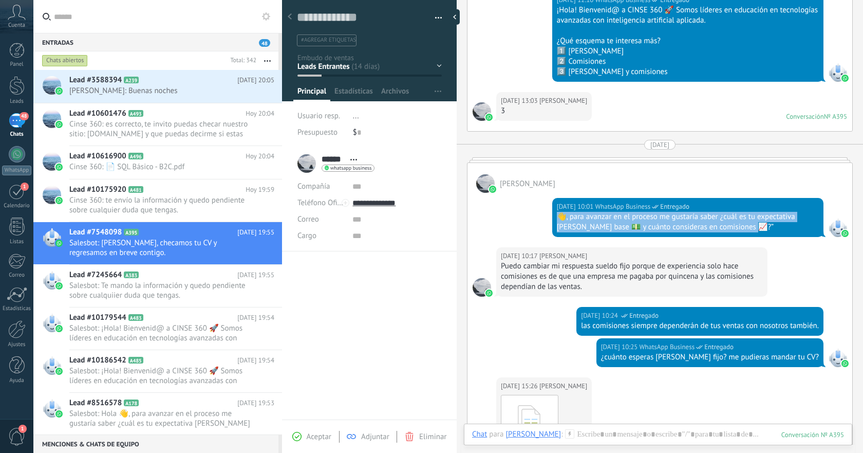
copy div "👋, para avanzar en el proceso me gustaría saber ¿cuál es tu expectativa de suel…"
click at [207, 96] on div "Lead #3588394 A239 Hoy 20:05 Jaaziel: Buenas noches" at bounding box center [175, 86] width 213 height 32
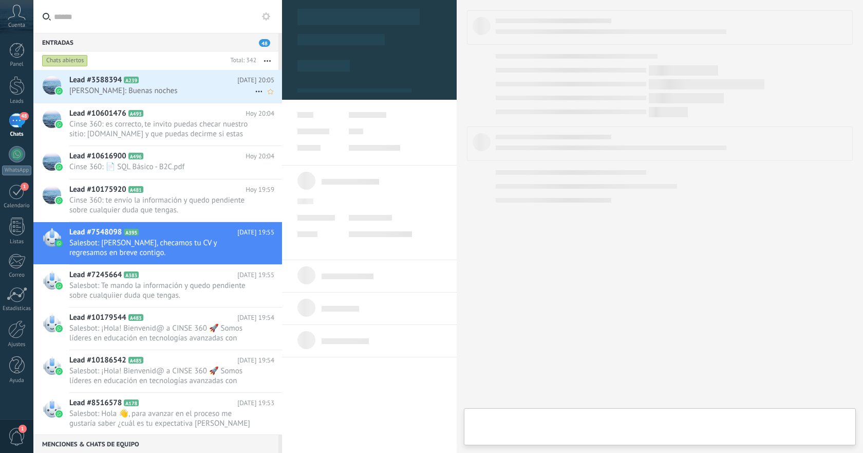
type textarea "**********"
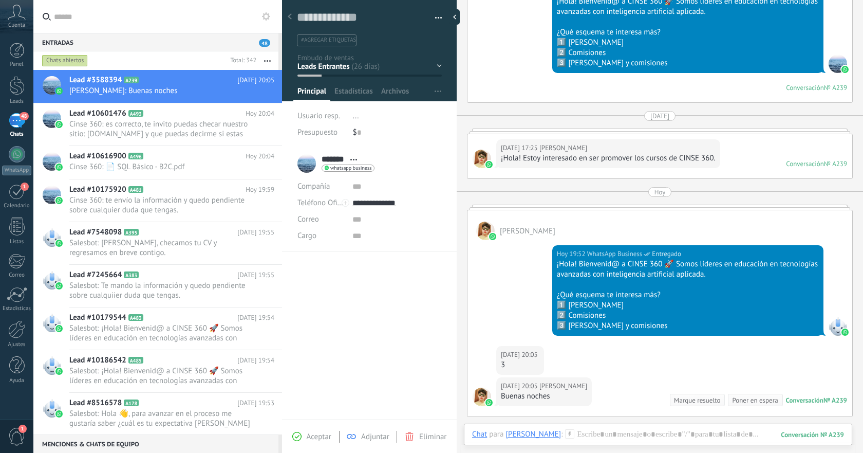
scroll to position [365, 0]
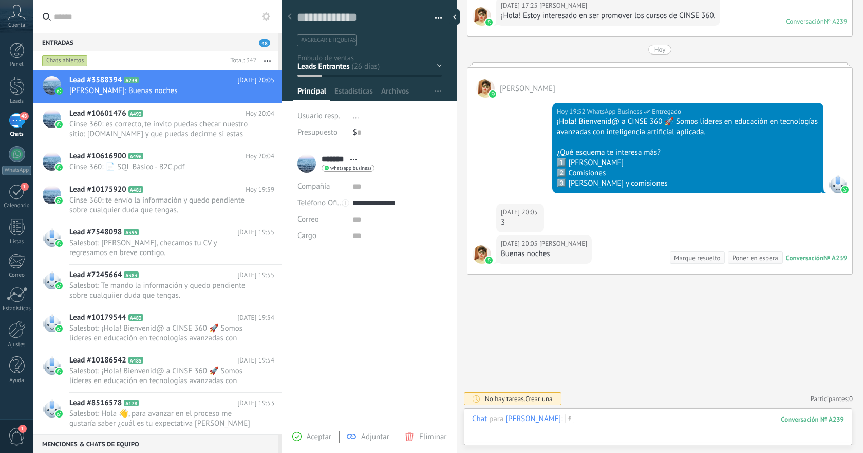
click at [585, 421] on div at bounding box center [658, 429] width 372 height 31
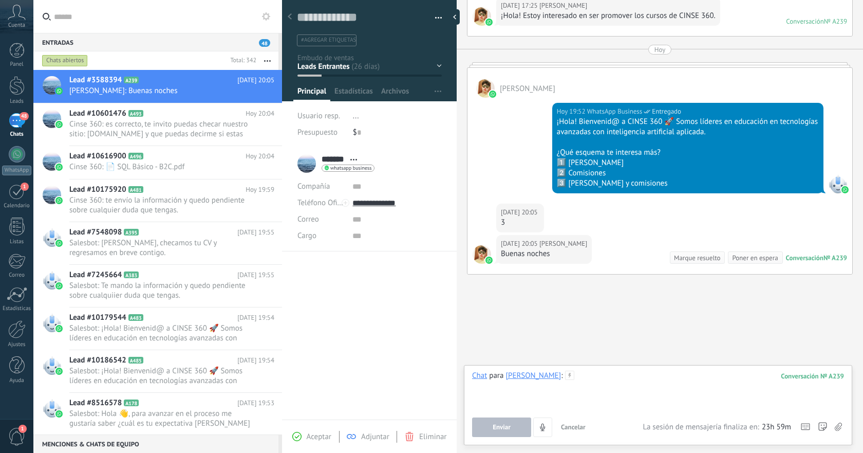
paste div
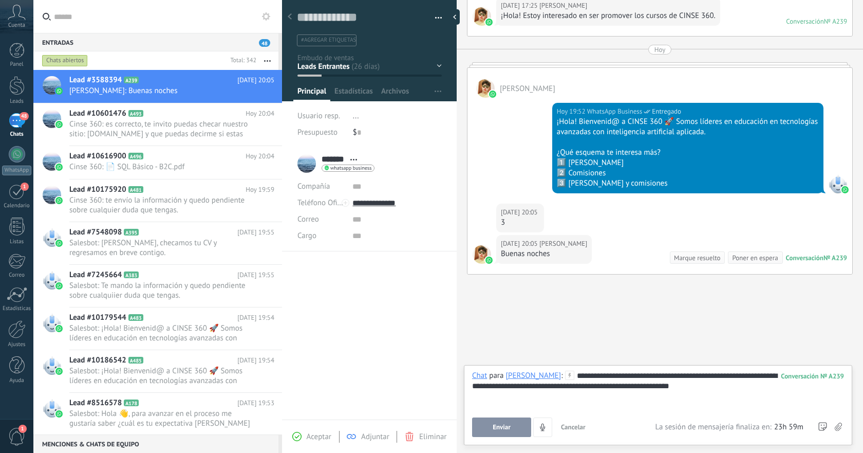
click at [498, 433] on button "Enviar" at bounding box center [501, 427] width 59 height 20
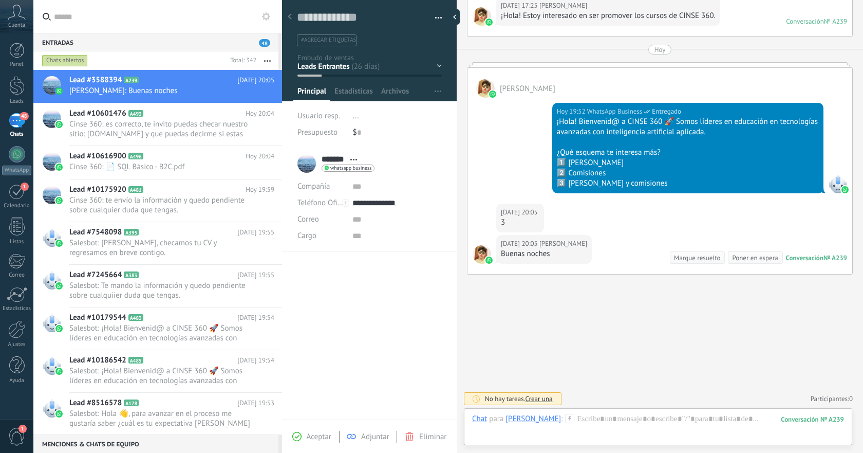
scroll to position [434, 0]
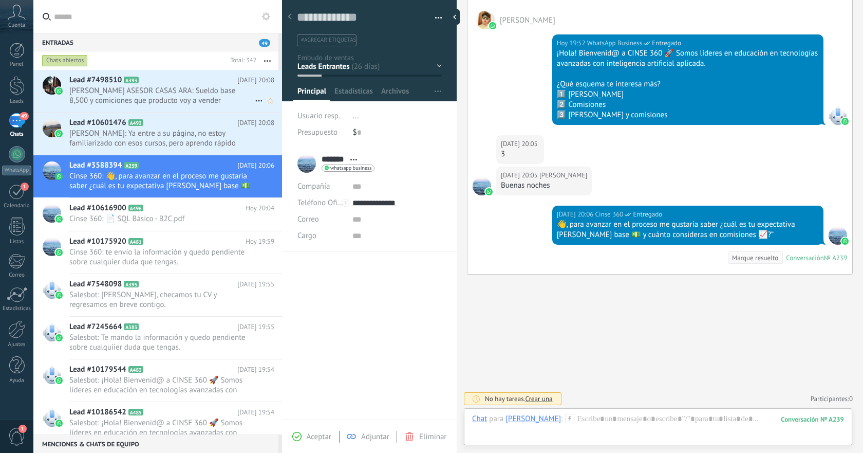
click at [190, 94] on span "MARISOL MALDONADO ASESOR CASAS ARA: Sueldo base 8,500 y comiciones que producto…" at bounding box center [162, 96] width 186 height 20
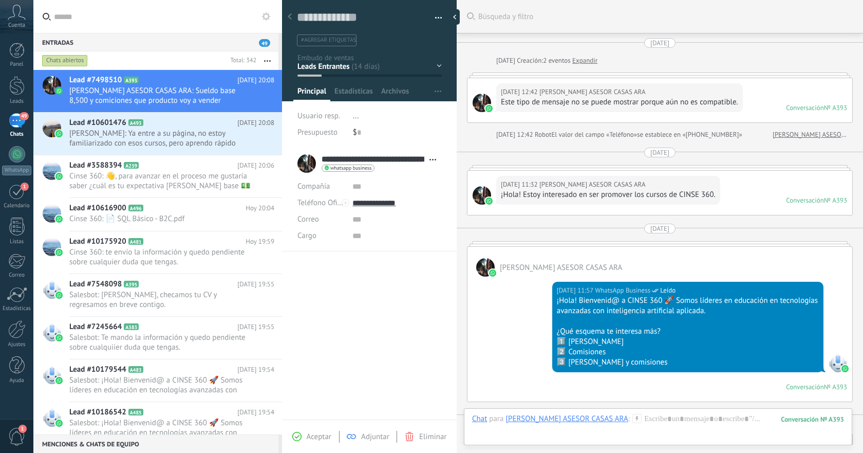
scroll to position [15, 0]
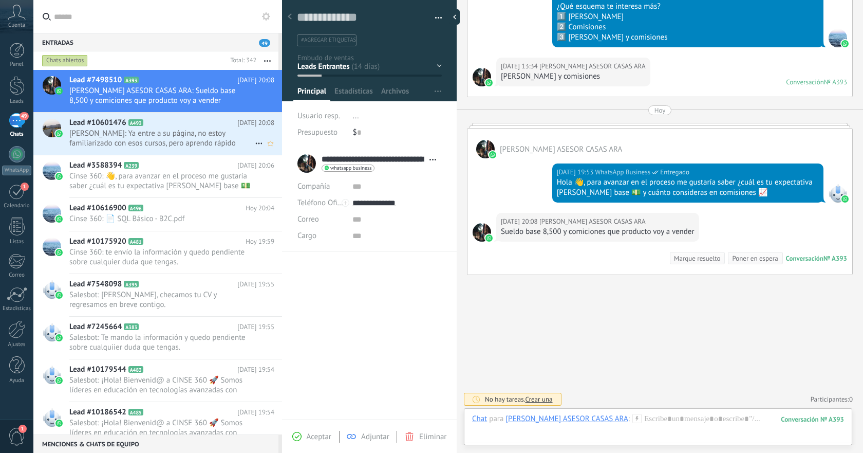
click at [207, 132] on span "Jorge: Ya entre a su página, no estoy familiarizado con esos cursos, pero apren…" at bounding box center [162, 138] width 186 height 20
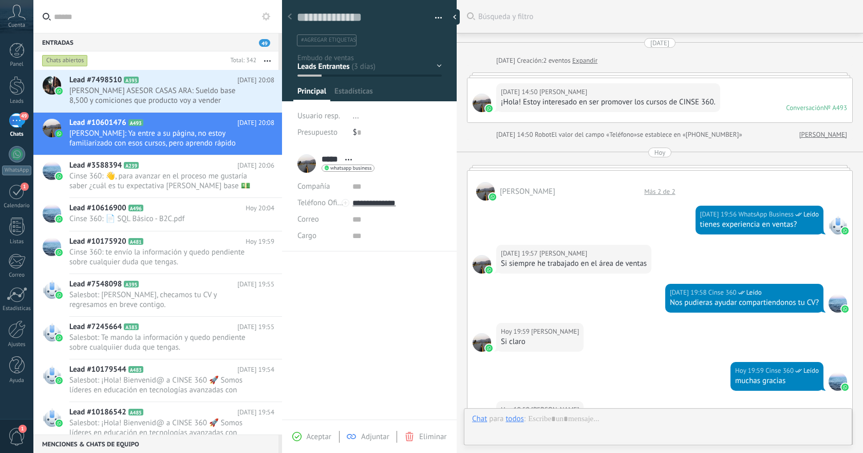
scroll to position [15, 0]
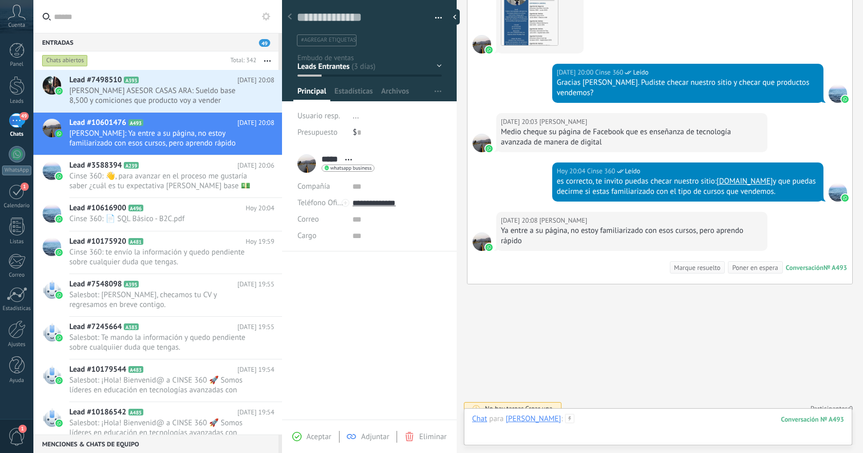
click at [647, 414] on div at bounding box center [658, 429] width 372 height 31
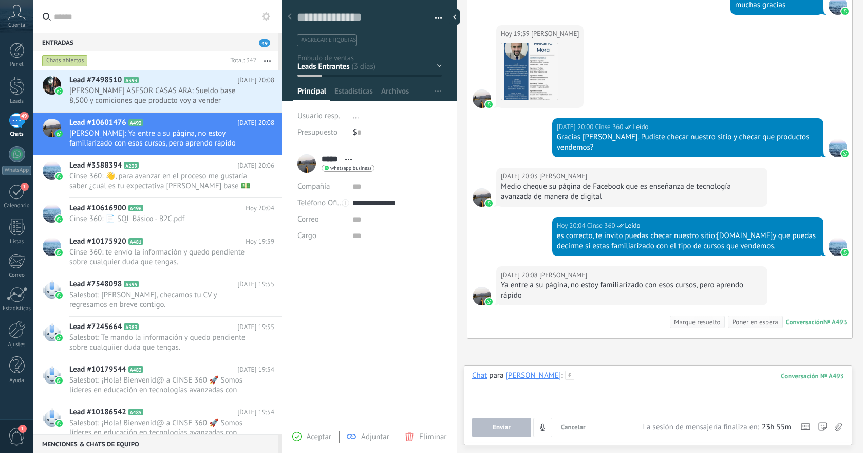
scroll to position [376, 0]
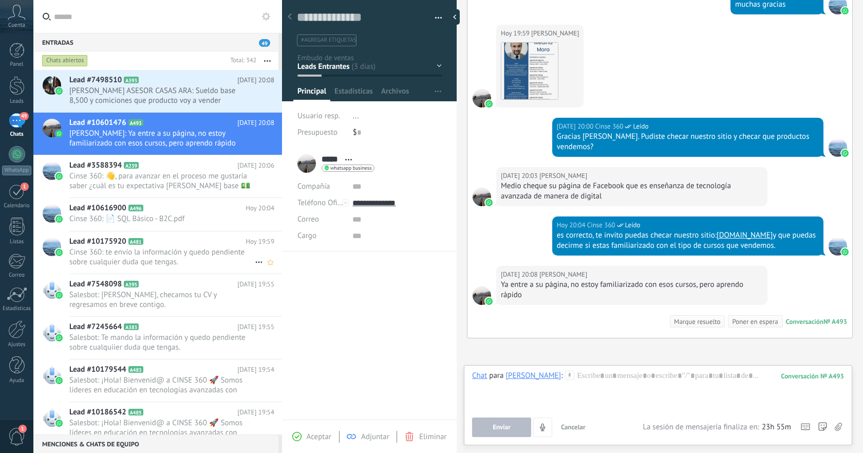
click at [186, 252] on span "Cinse 360: te envío la información y quedo pendiente sobre cualquier duda que t…" at bounding box center [162, 257] width 186 height 20
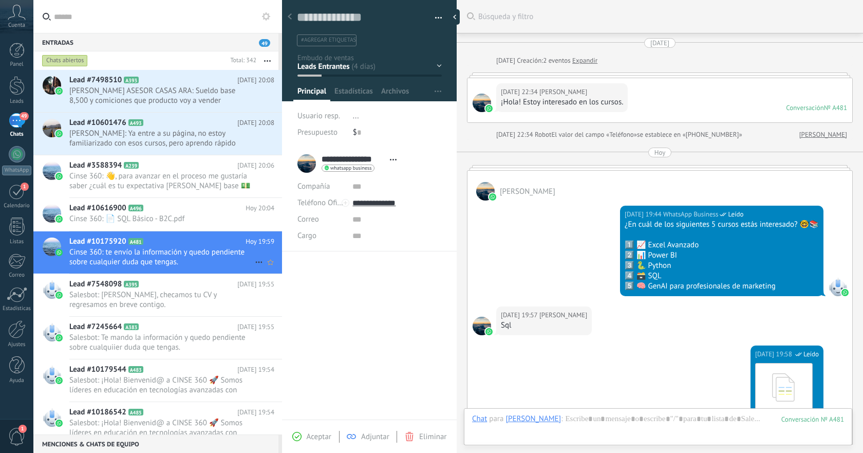
scroll to position [386, 0]
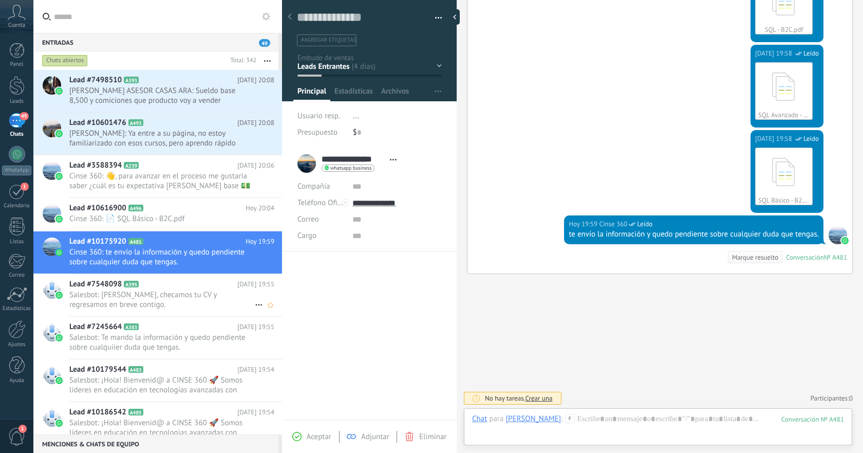
click at [179, 290] on span "Salesbot: Brenda, checamos tu CV y regresamos en breve contigo." at bounding box center [162, 300] width 186 height 20
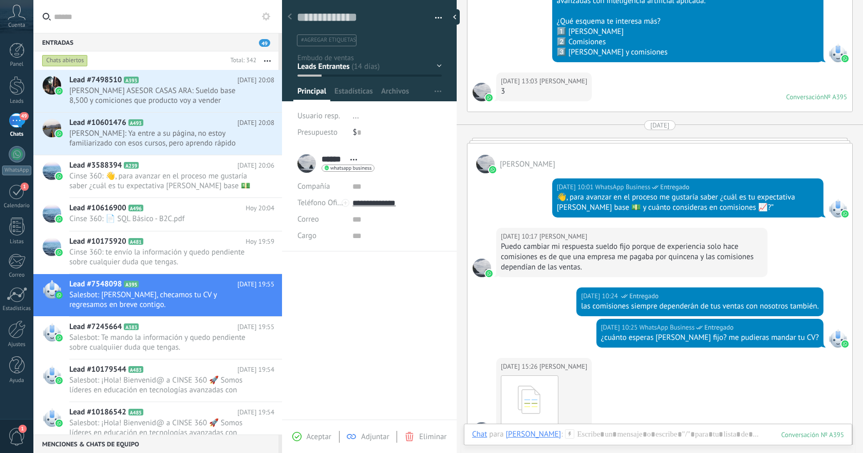
scroll to position [231, 0]
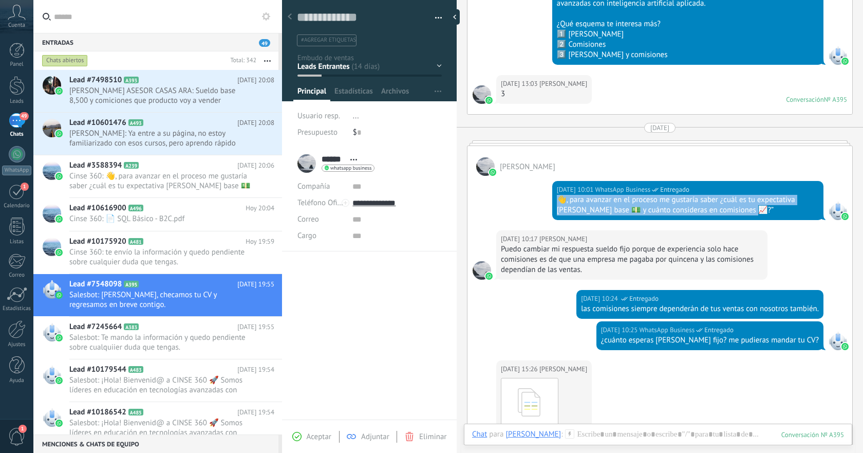
drag, startPoint x: 555, startPoint y: 198, endPoint x: 740, endPoint y: 215, distance: 186.3
click at [740, 215] on div "27.08.2025 10:01 WhatsApp Business Entregado 👋, para avanzar en el proceso me g…" at bounding box center [688, 200] width 271 height 39
copy div "👋, para avanzar en el proceso me gustaría saber ¿cuál es tu expectativa de suel…"
click at [184, 138] on span "Jorge: Ya entre a su página, no estoy familiarizado con esos cursos, pero apren…" at bounding box center [162, 138] width 186 height 20
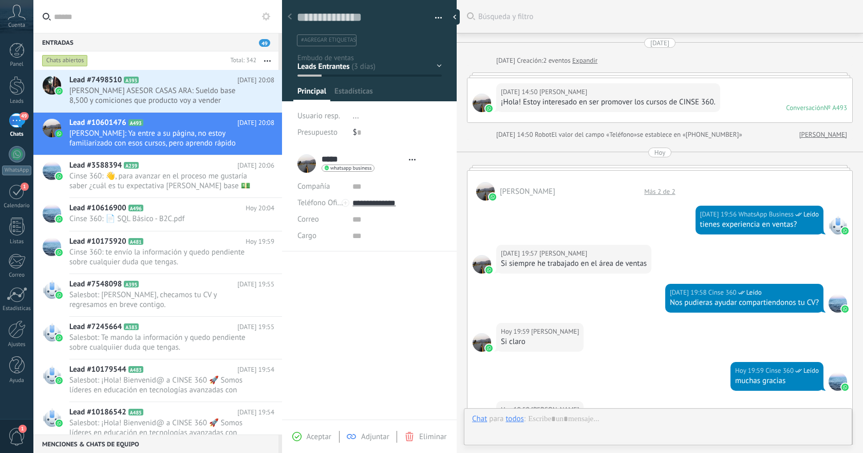
type textarea "**********"
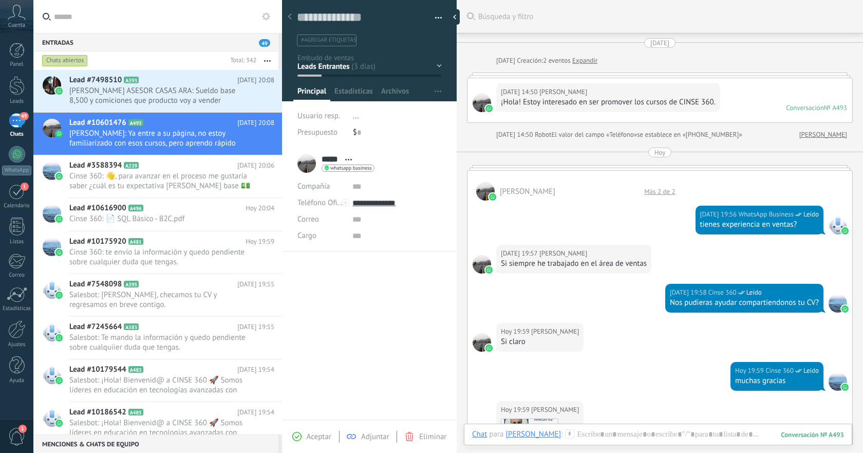
click at [594, 60] on link "Expandir" at bounding box center [585, 61] width 25 height 10
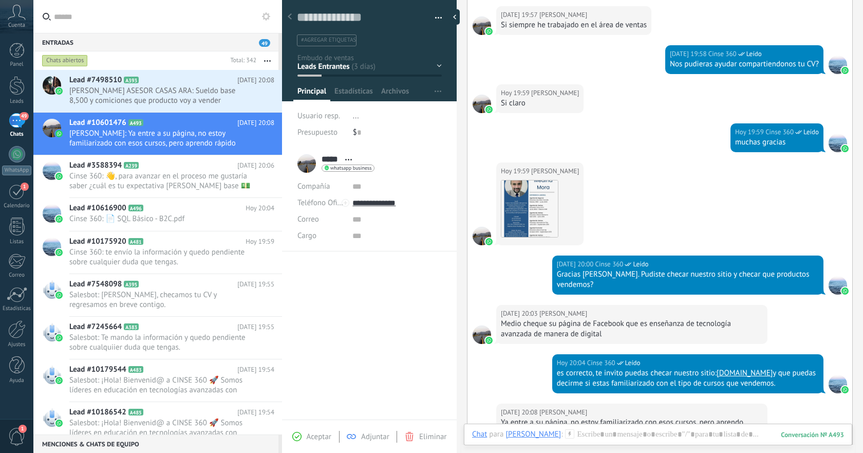
scroll to position [444, 0]
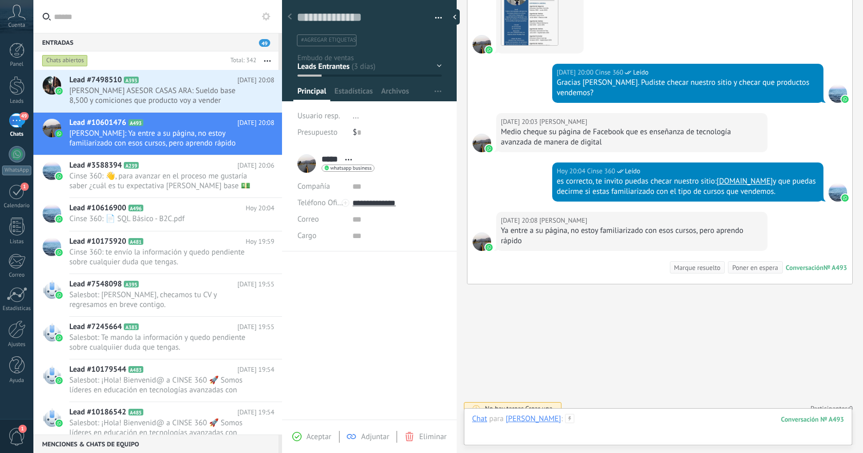
click at [652, 418] on div at bounding box center [658, 429] width 372 height 31
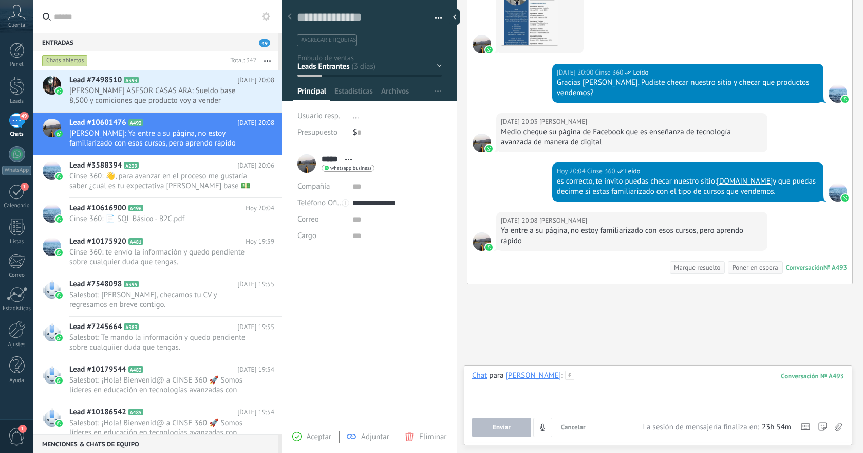
paste div
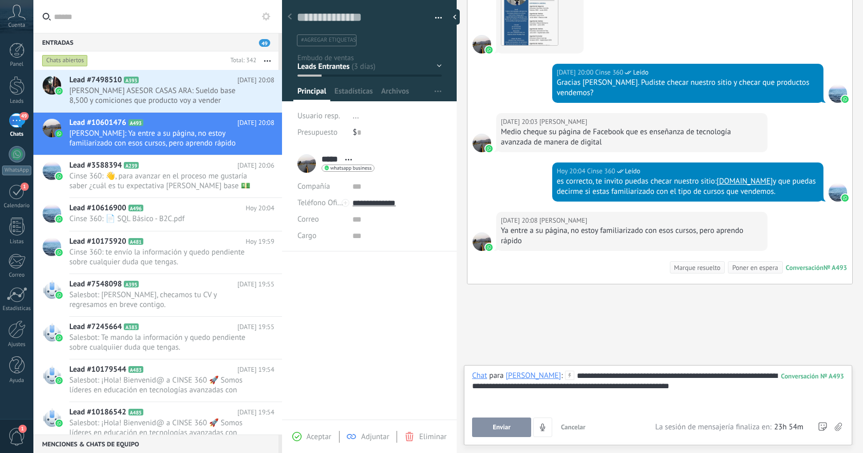
click at [511, 426] on button "Enviar" at bounding box center [501, 427] width 59 height 20
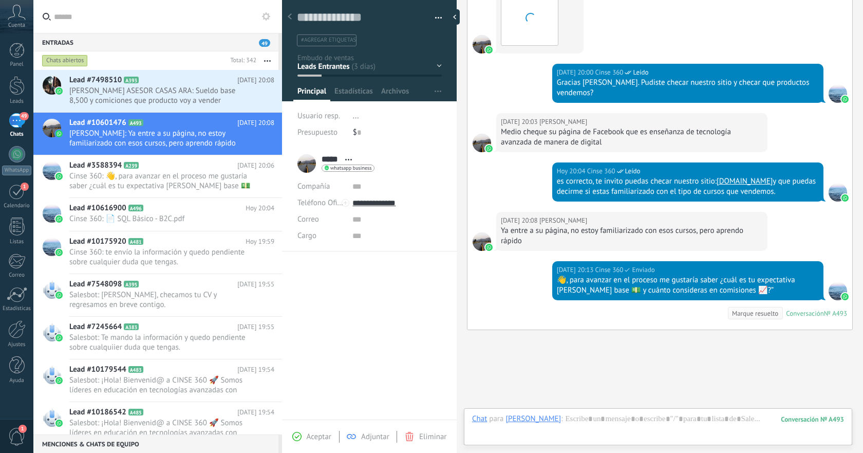
scroll to position [490, 0]
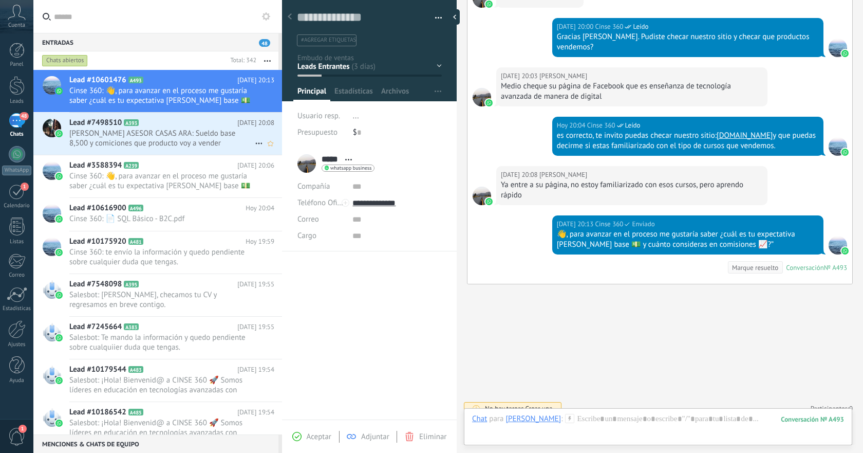
click at [195, 144] on span "MARISOL MALDONADO ASESOR CASAS ARA: Sueldo base 8,500 y comiciones que producto…" at bounding box center [162, 138] width 186 height 20
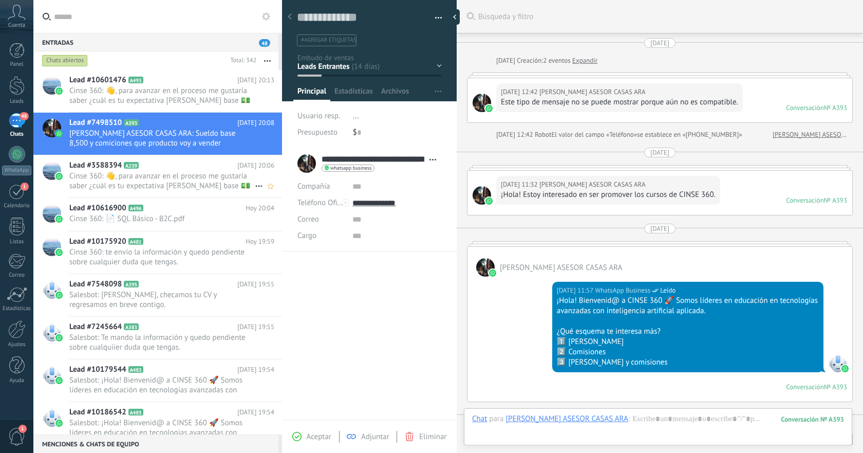
scroll to position [521, 0]
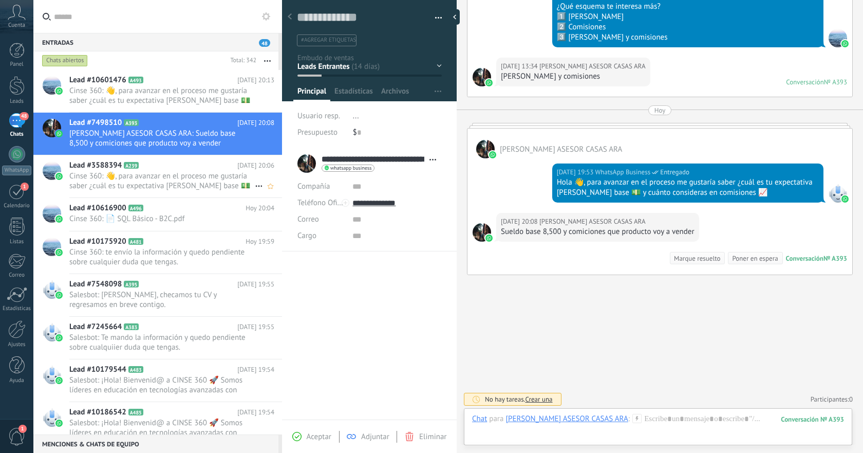
click at [178, 177] on span "Cinse 360: 👋, para avanzar en el proceso me gustaría saber ¿cuál es tu expectat…" at bounding box center [162, 181] width 186 height 20
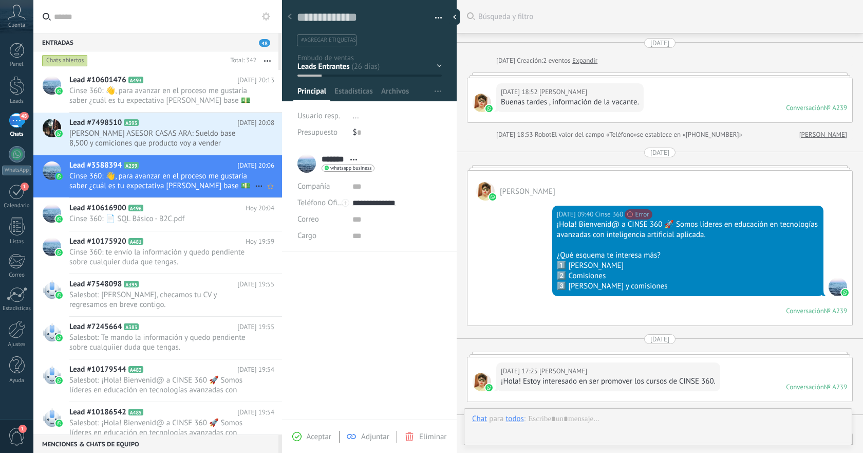
scroll to position [15, 0]
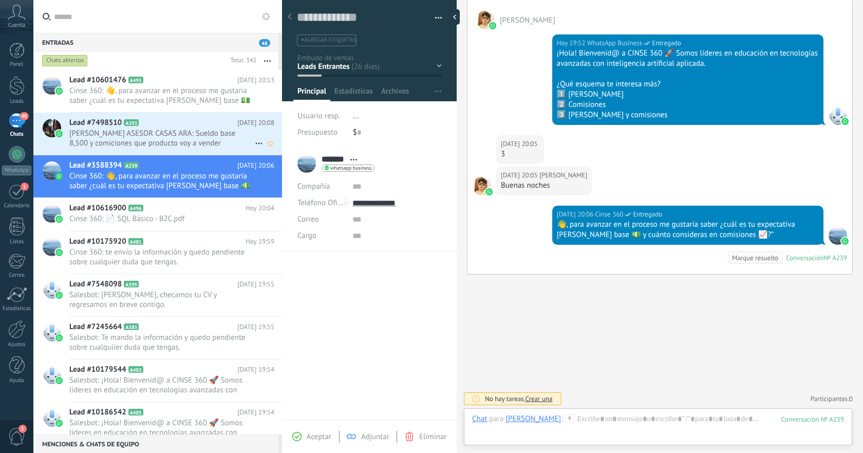
click at [192, 142] on span "MARISOL MALDONADO ASESOR CASAS ARA: Sueldo base 8,500 y comiciones que producto…" at bounding box center [162, 138] width 186 height 20
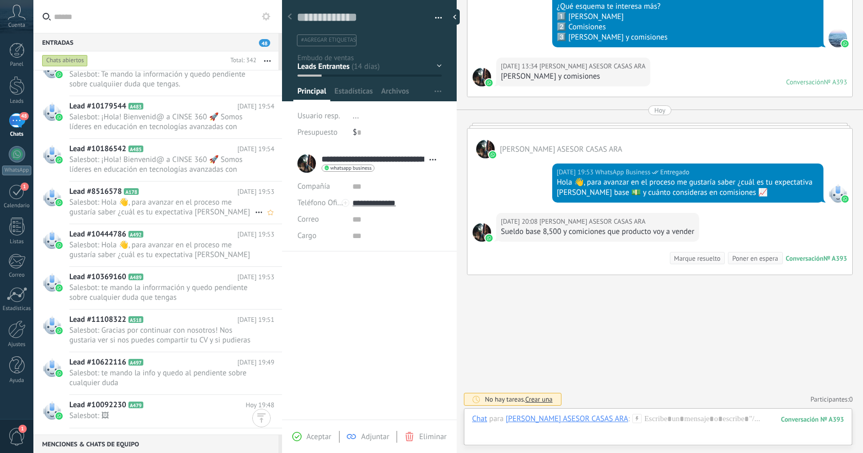
scroll to position [252, 0]
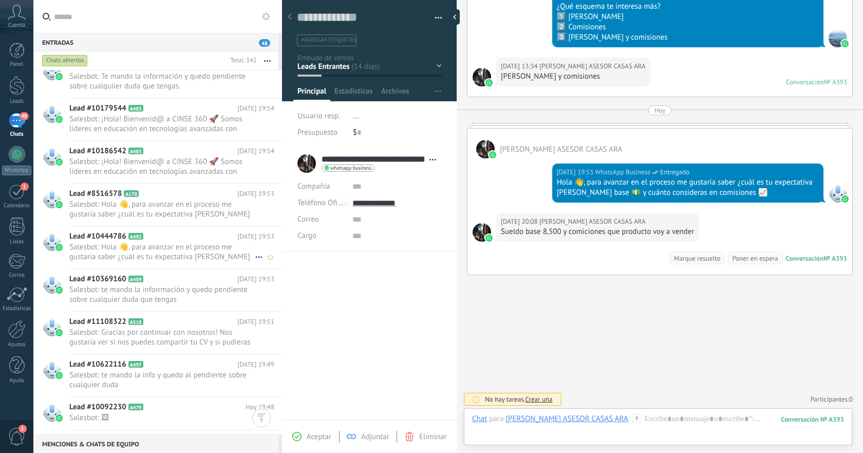
click at [202, 259] on span "Salesbot: Hola 👋, para avanzar en el proceso me gustaría saber ¿cuál es tu expe…" at bounding box center [162, 252] width 186 height 20
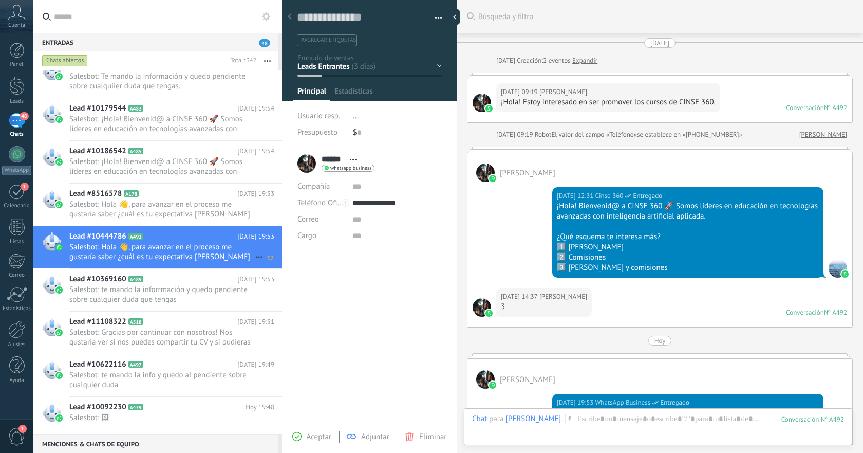
scroll to position [189, 0]
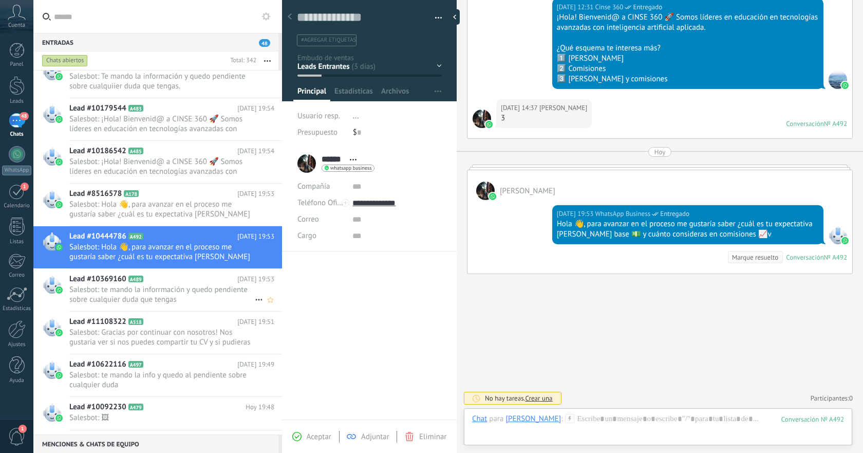
click at [189, 289] on span "Salesbot: te mando la inforrmación y quedo pendiente sobre cualquier duda que t…" at bounding box center [162, 295] width 186 height 20
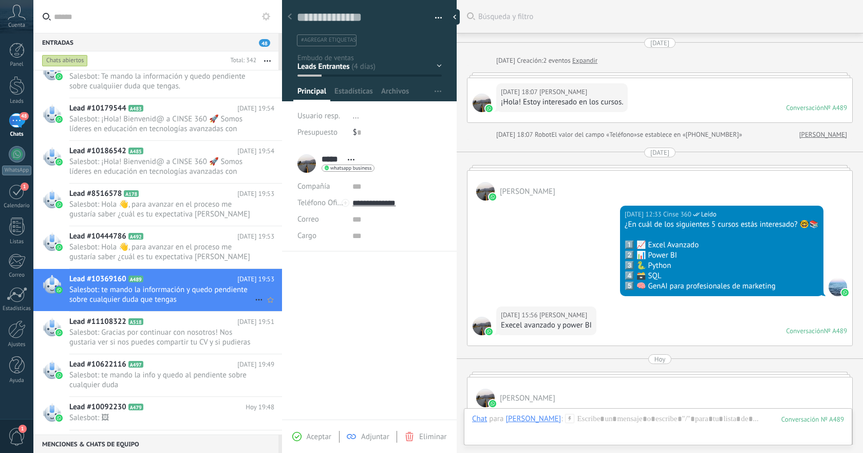
scroll to position [312, 0]
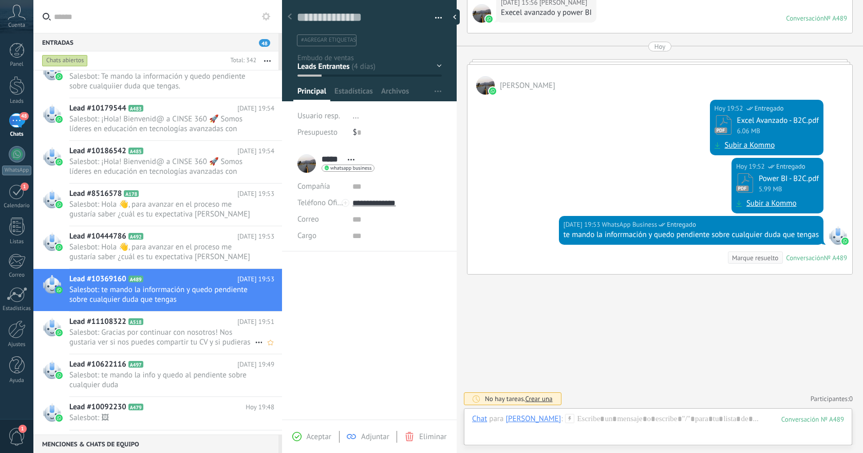
click at [178, 325] on h2 "Lead #11108322 A518" at bounding box center [153, 322] width 168 height 10
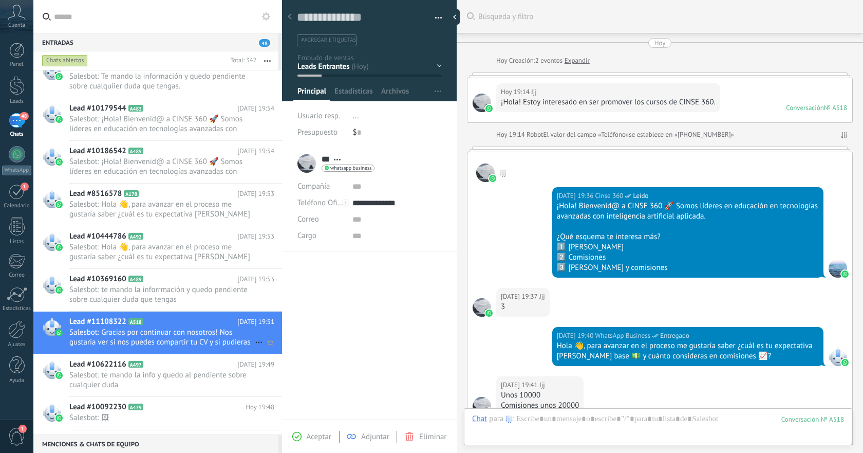
scroll to position [340, 0]
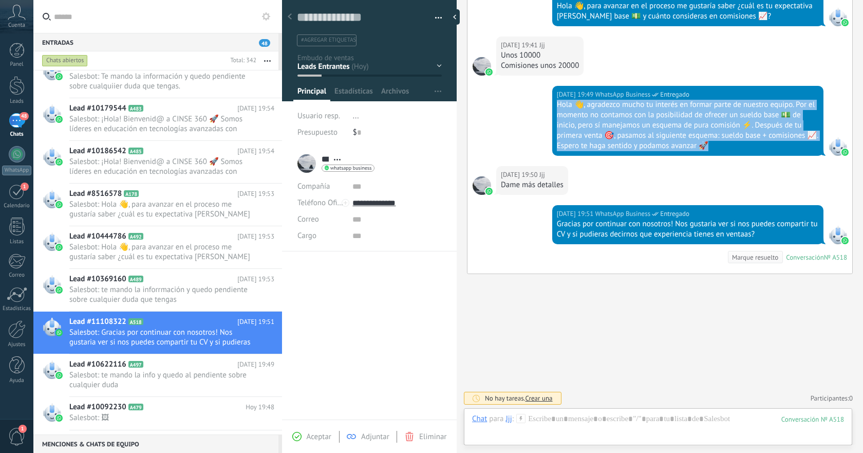
drag, startPoint x: 556, startPoint y: 105, endPoint x: 713, endPoint y: 148, distance: 163.0
click at [713, 148] on div "Hola 👋, agradezco mucho tu interés en formar parte de nuestro equipo. Por el mo…" at bounding box center [688, 125] width 262 height 51
copy div "Hola 👋, agradezco mucho tu interés en formar parte de nuestro equipo. Por el mo…"
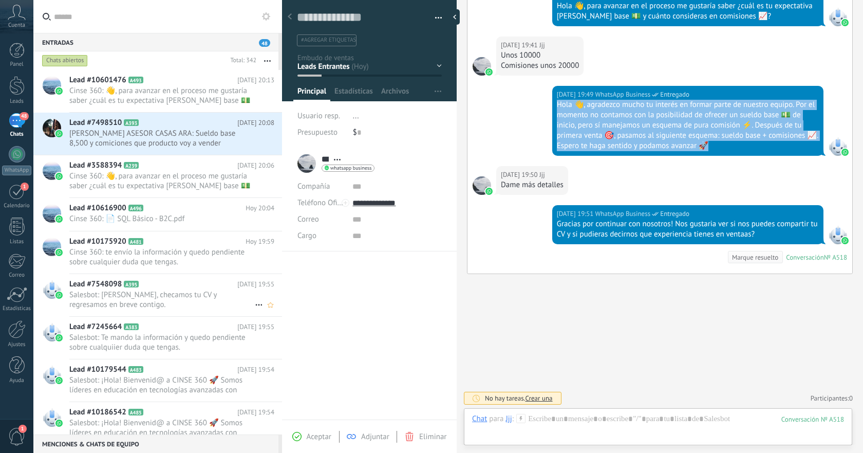
click at [206, 144] on span "MARISOL MALDONADO ASESOR CASAS ARA: Sueldo base 8,500 y comiciones que producto…" at bounding box center [162, 138] width 186 height 20
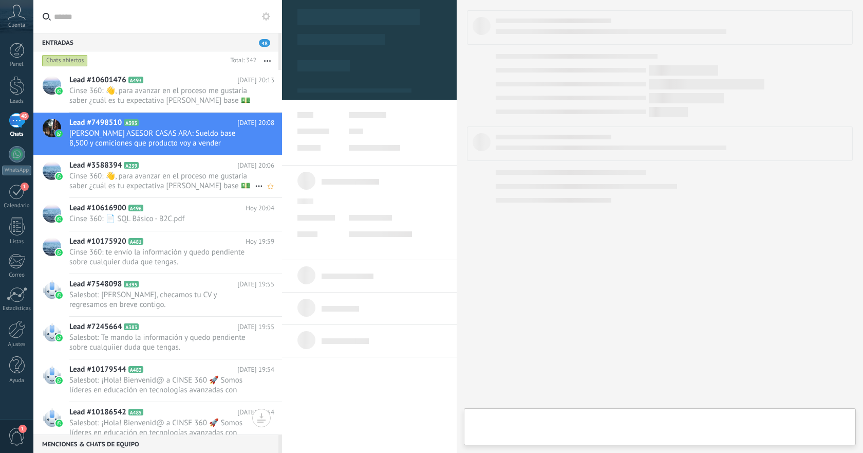
type textarea "**********"
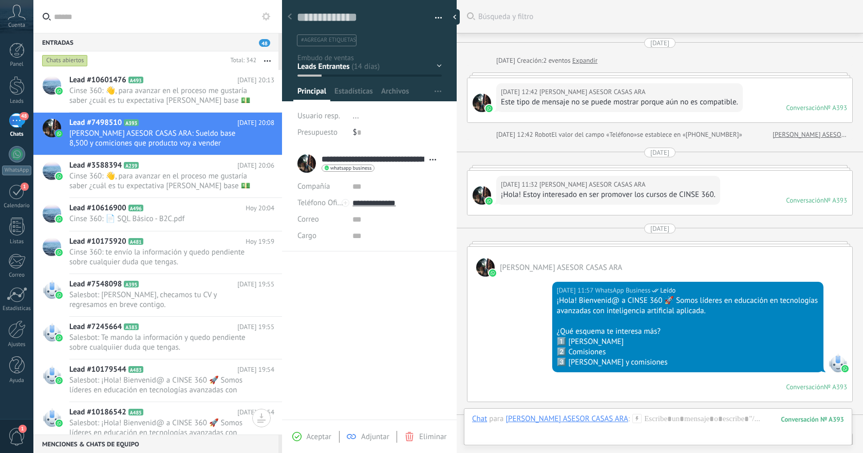
scroll to position [521, 0]
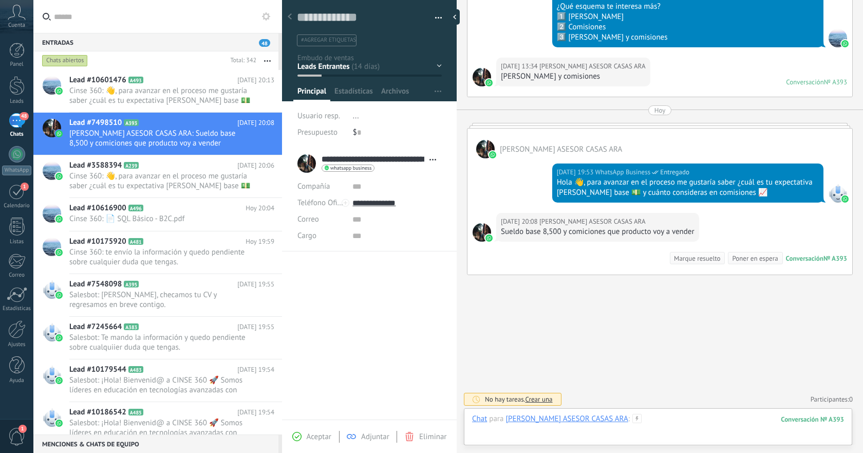
click at [710, 420] on div at bounding box center [658, 429] width 372 height 31
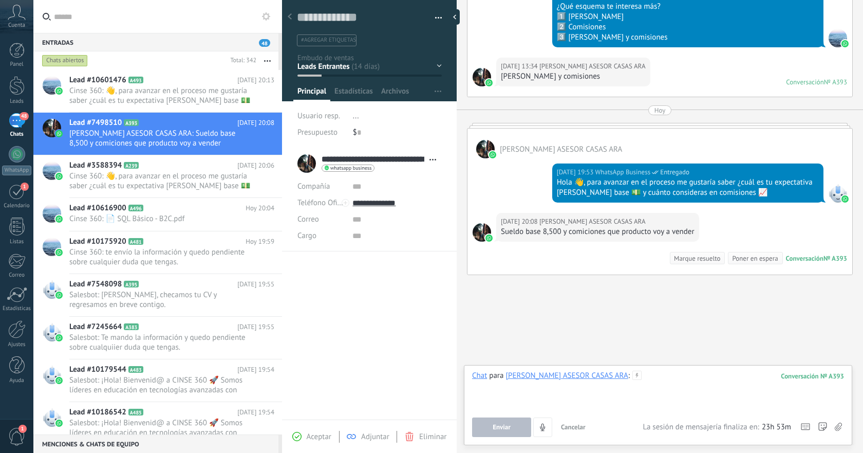
paste div
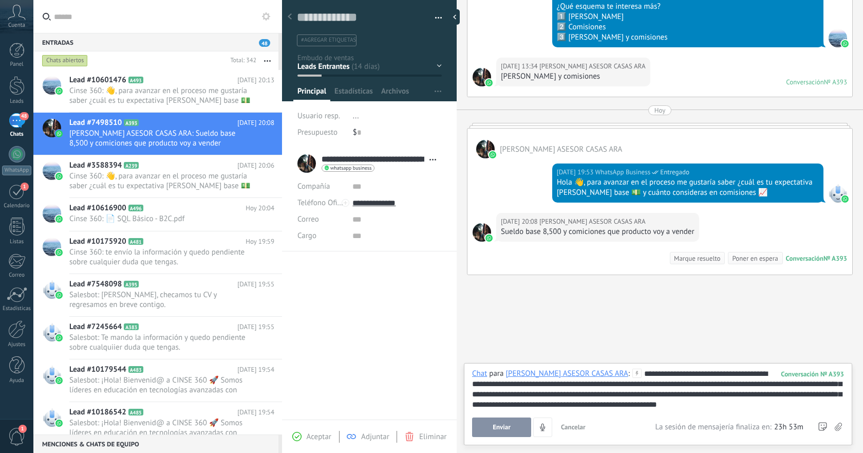
click at [509, 430] on span "Enviar" at bounding box center [502, 427] width 18 height 7
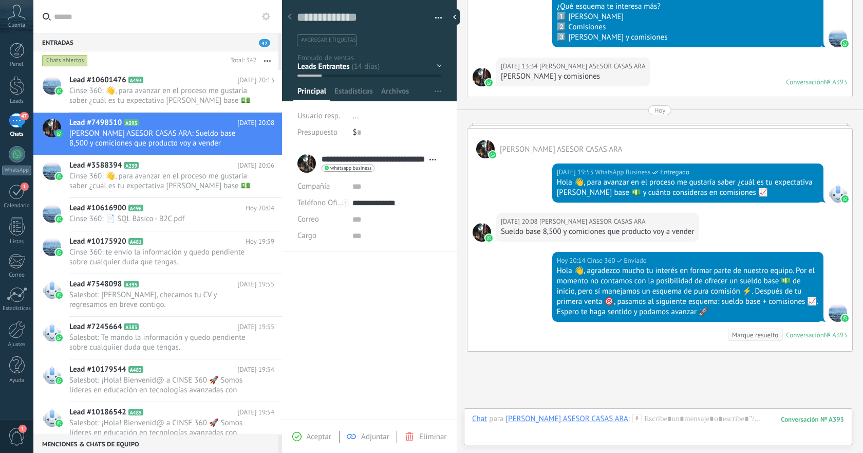
scroll to position [597, 0]
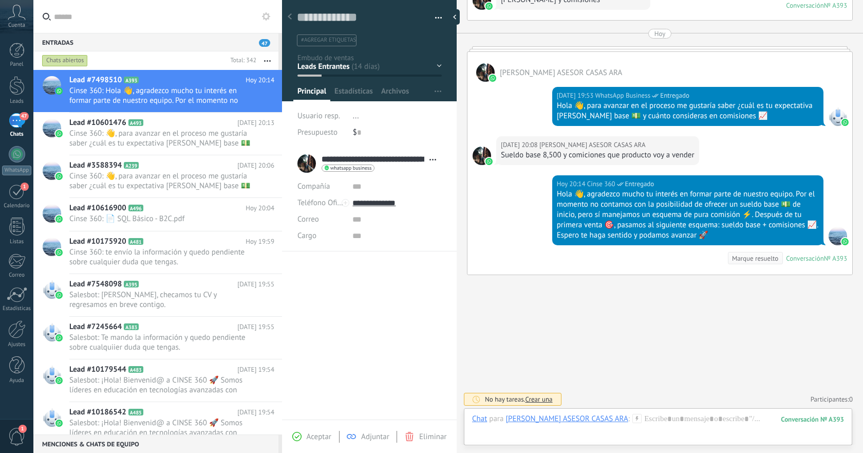
click at [266, 43] on span "47" at bounding box center [264, 43] width 11 height 8
click at [267, 60] on icon "button" at bounding box center [267, 61] width 7 height 2
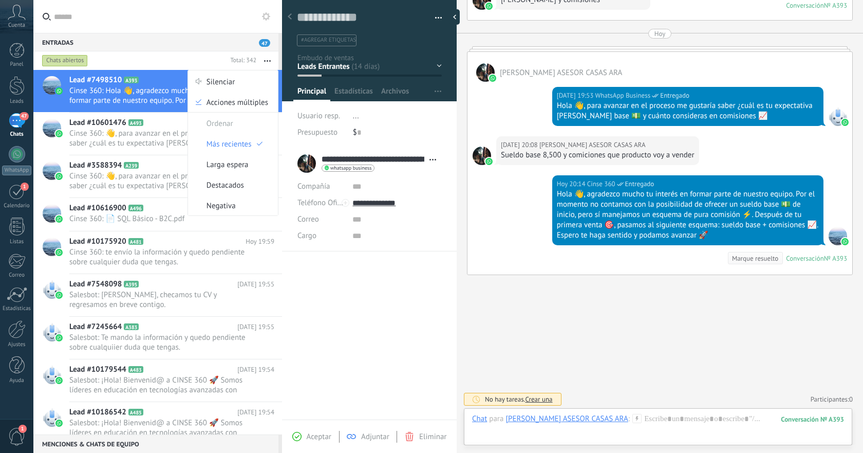
click at [267, 60] on icon "button" at bounding box center [267, 61] width 7 height 2
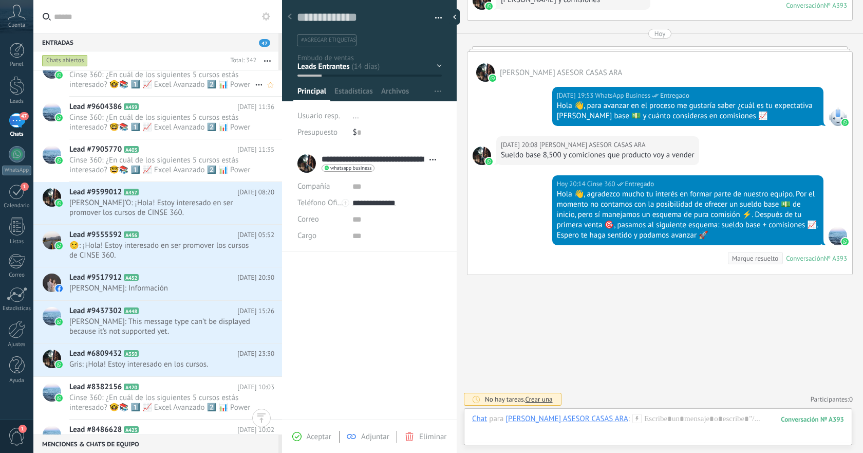
scroll to position [4693, 0]
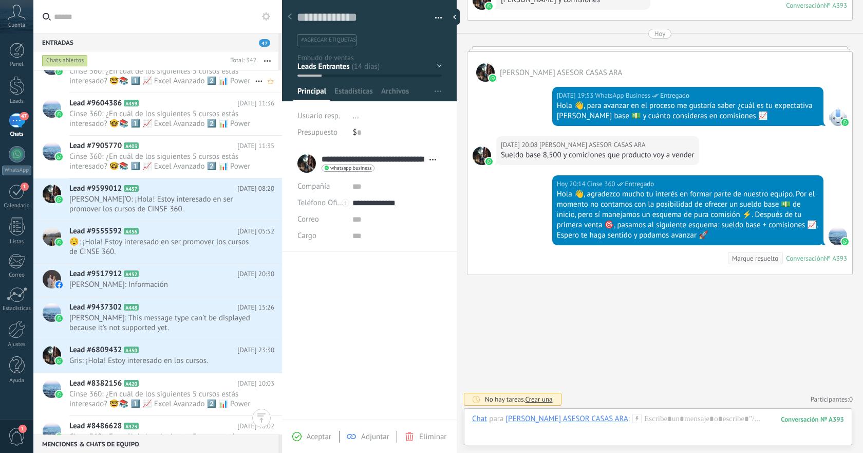
click at [222, 204] on span "Jacky’O: ¡Hola! Estoy interesado en ser promover los cursos de CINSE 360." at bounding box center [162, 204] width 186 height 20
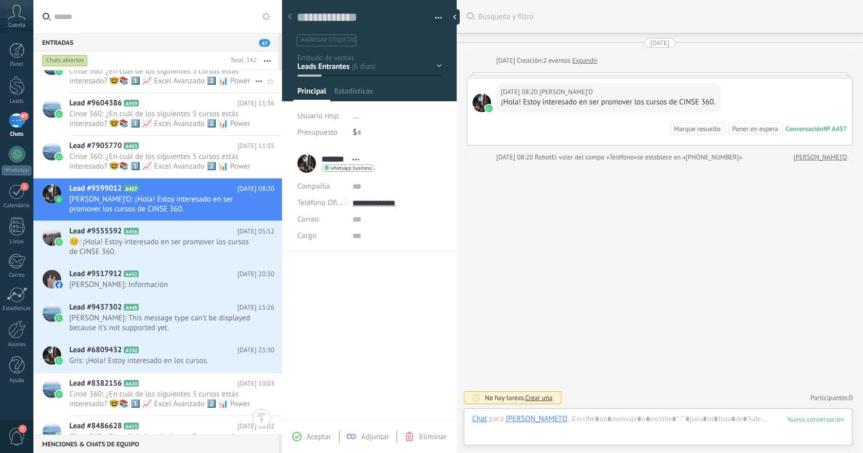
scroll to position [15, 0]
click at [416, 438] on div "Eliminar" at bounding box center [426, 436] width 42 height 9
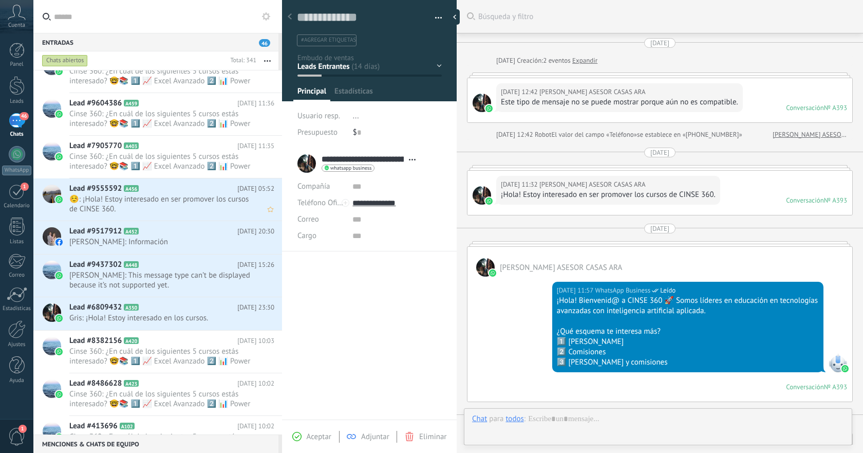
type textarea "**********"
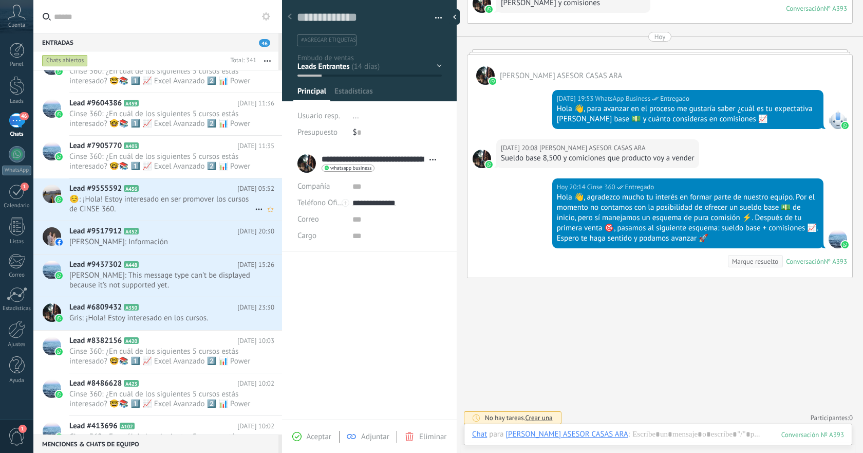
click at [219, 200] on span "☺️: ¡Hola! Estoy interesado en ser promover los cursos de CINSE 360." at bounding box center [162, 204] width 186 height 20
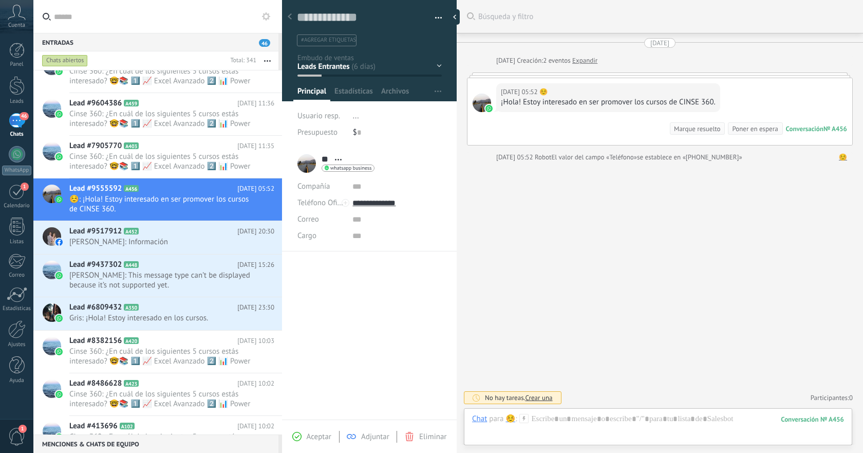
click at [419, 433] on span "Eliminar" at bounding box center [432, 437] width 27 height 10
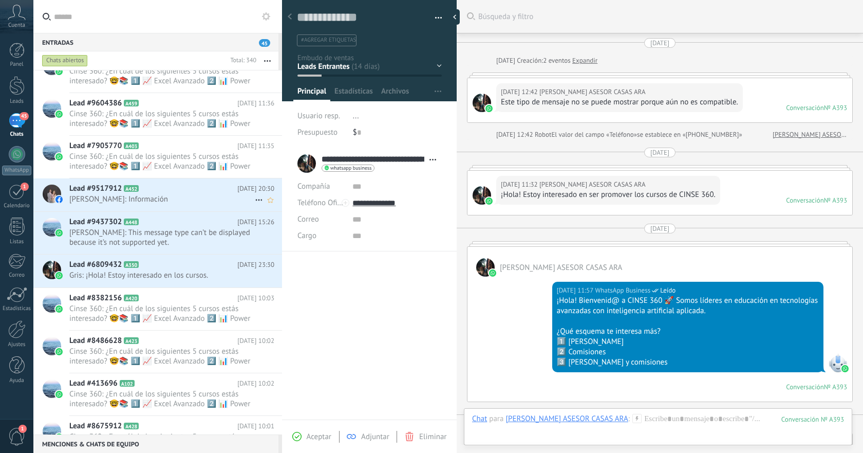
scroll to position [597, 0]
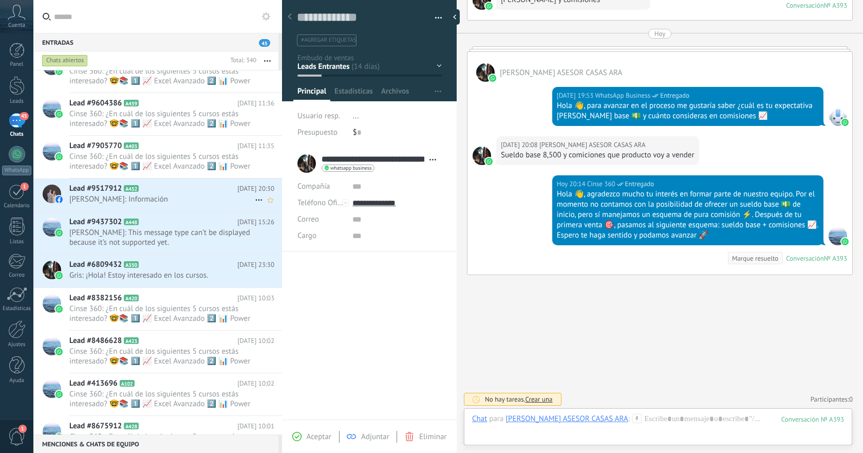
click at [217, 201] on span "Noe Esquivel: Información" at bounding box center [162, 199] width 186 height 10
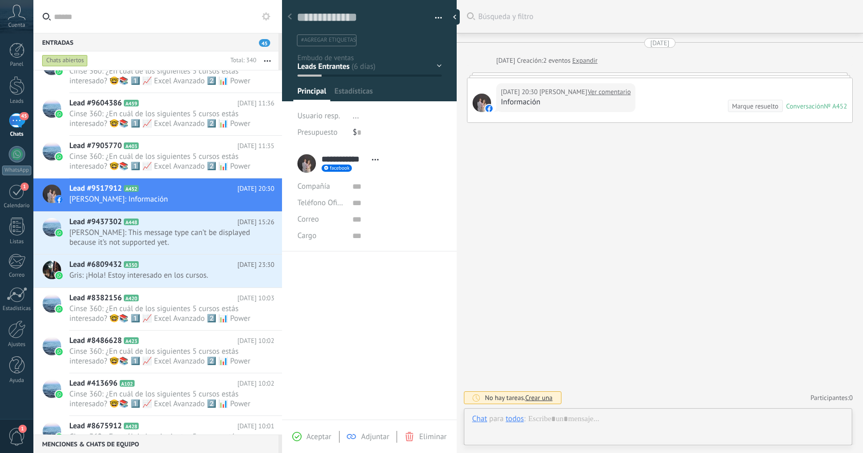
scroll to position [15, 0]
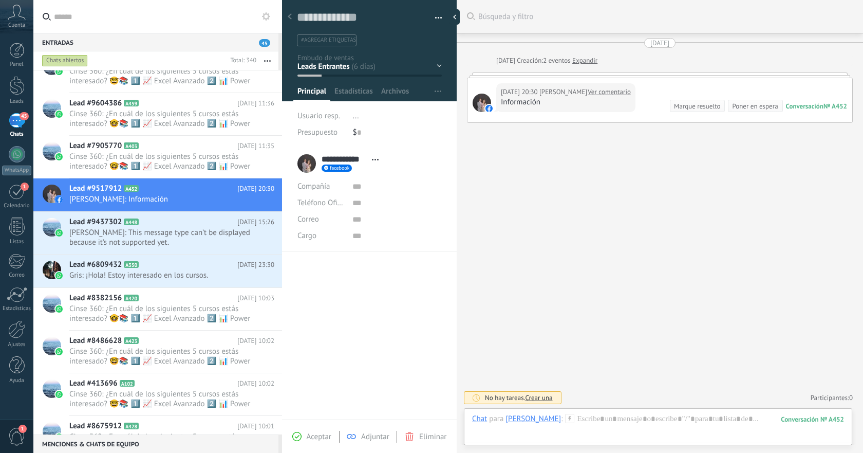
click at [425, 435] on span "Eliminar" at bounding box center [432, 437] width 27 height 10
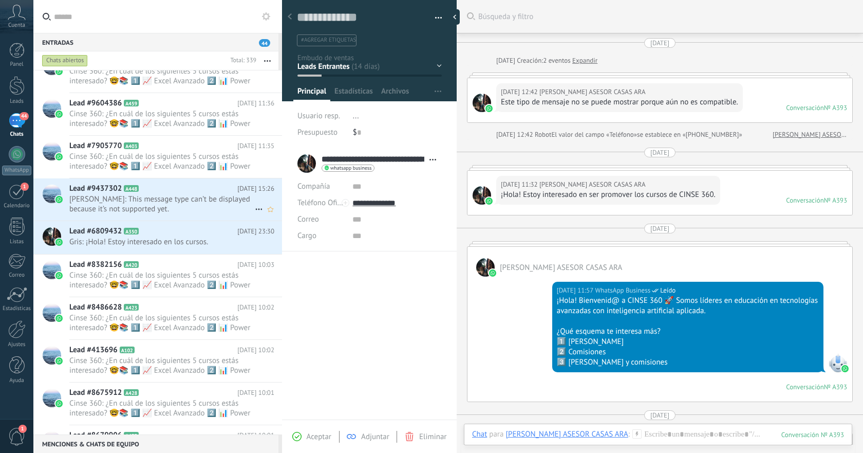
scroll to position [594, 0]
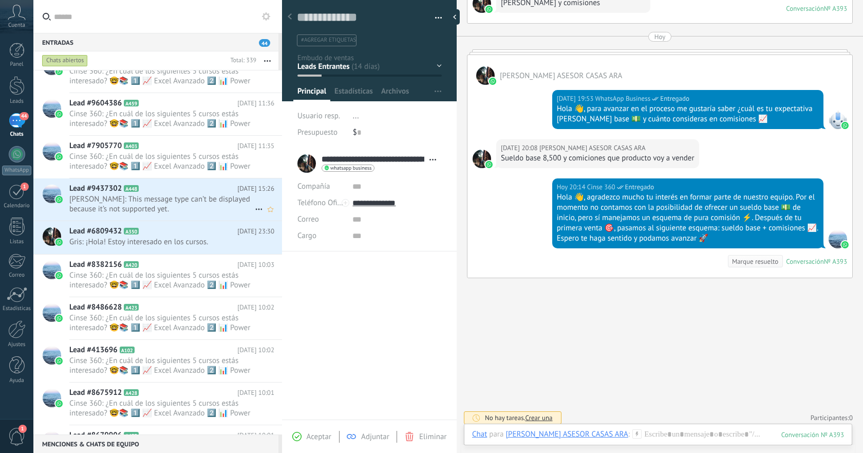
click at [218, 194] on span "Mariane: This message type can’t be displayed because it’s not supported yet." at bounding box center [162, 204] width 186 height 20
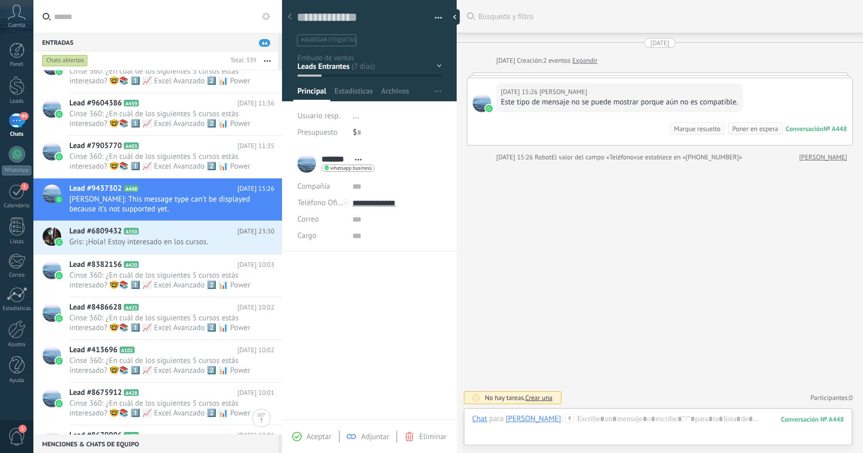
scroll to position [15, 0]
click at [421, 437] on span "Eliminar" at bounding box center [432, 437] width 27 height 10
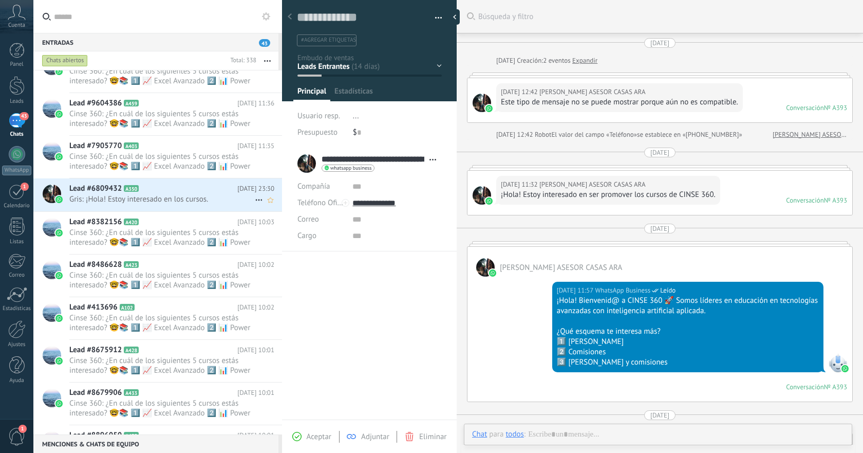
scroll to position [15, 0]
click at [191, 203] on span "Gris: ¡Hola! Estoy interesado en los cursos." at bounding box center [162, 199] width 186 height 10
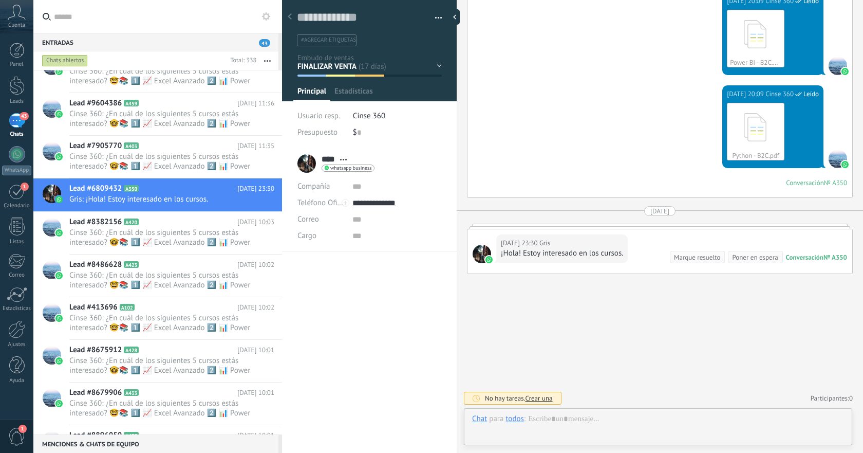
scroll to position [15, 0]
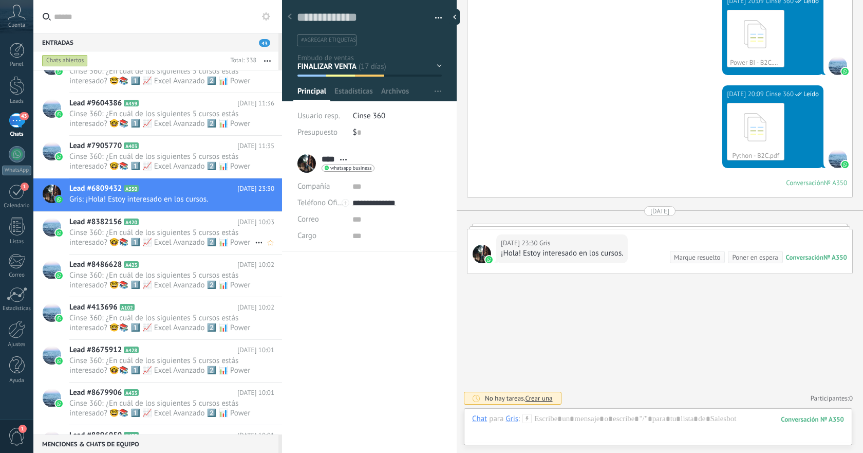
click at [220, 226] on h2 "Lead #8382156 A420" at bounding box center [153, 222] width 168 height 10
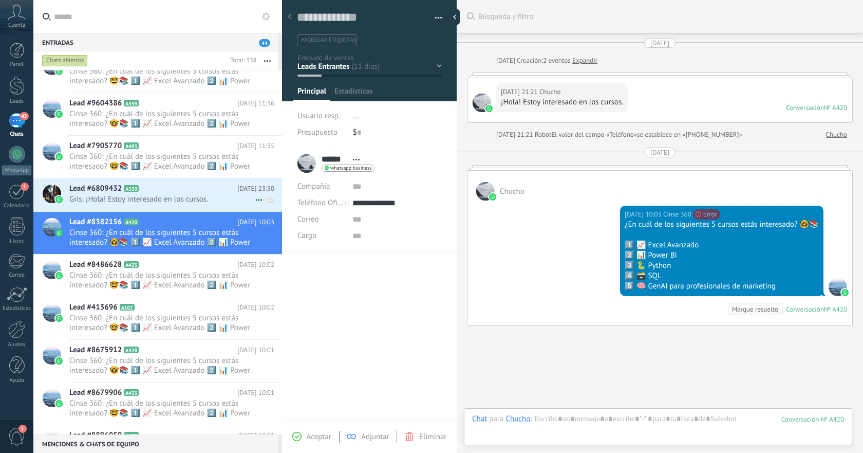
scroll to position [52, 0]
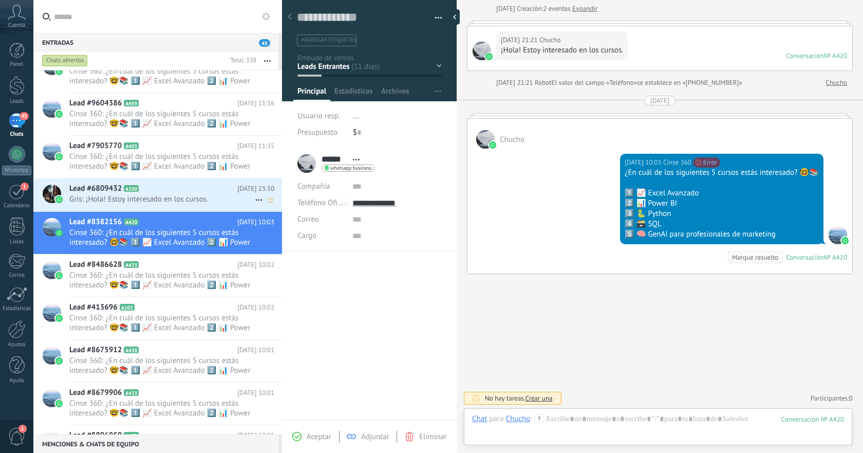
click at [216, 199] on span "Gris: ¡Hola! Estoy interesado en los cursos." at bounding box center [162, 199] width 186 height 10
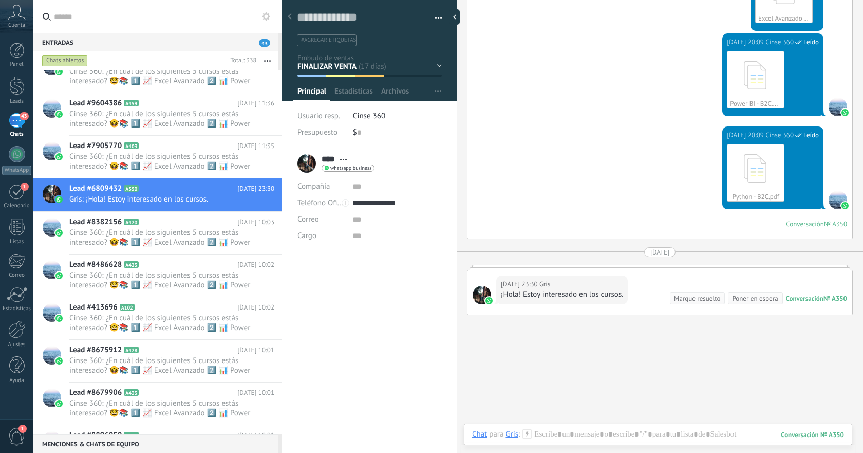
scroll to position [1073, 0]
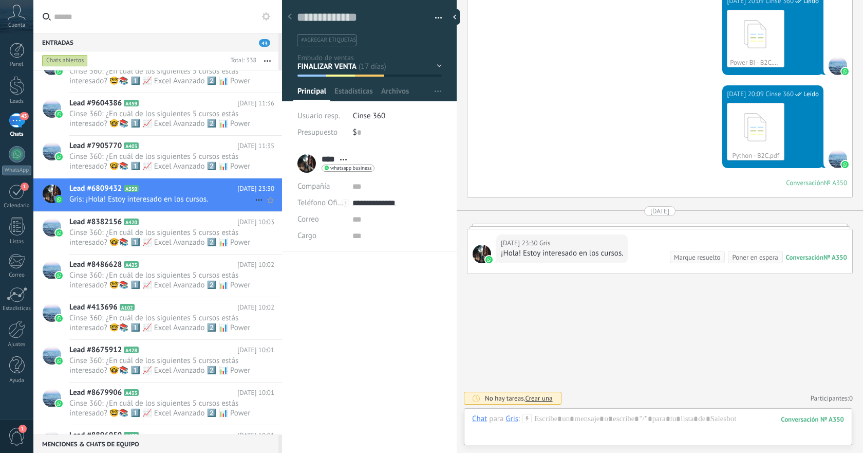
click at [203, 193] on h2 "Lead #6809432 A350" at bounding box center [153, 188] width 168 height 10
click at [257, 204] on icon at bounding box center [259, 200] width 12 height 12
click at [436, 20] on div at bounding box center [431, 226] width 863 height 453
click at [436, 20] on span "button" at bounding box center [438, 20] width 7 height 2
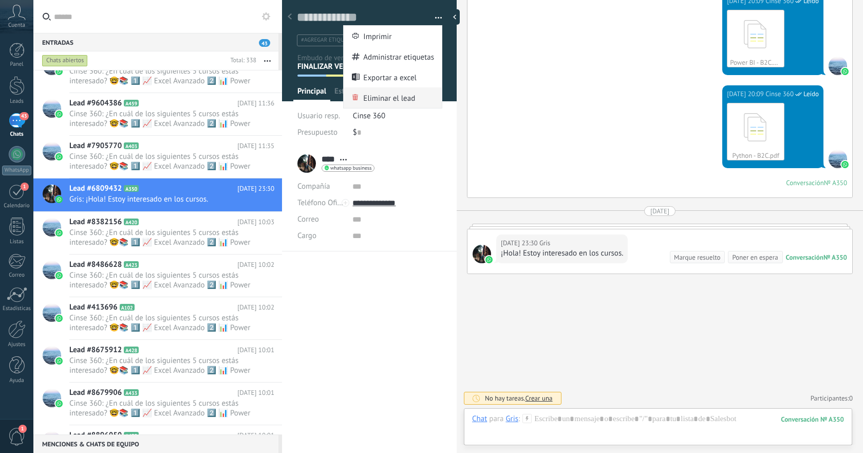
click at [393, 95] on span "Eliminar el lead" at bounding box center [389, 97] width 52 height 21
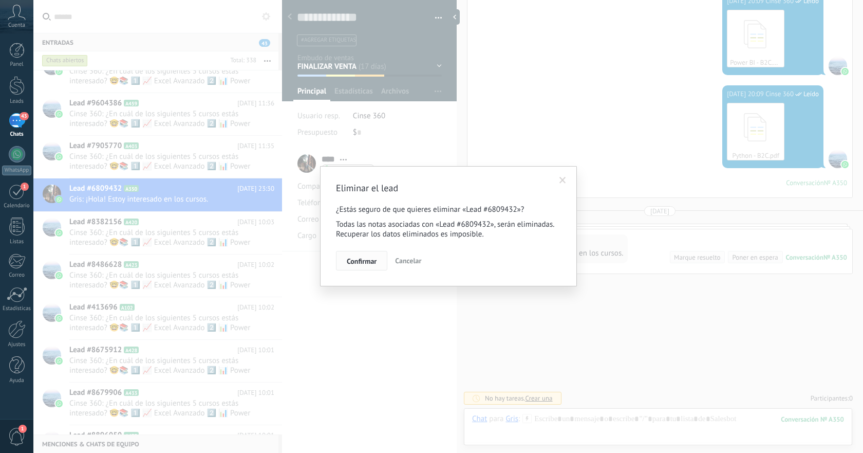
click at [353, 262] on span "Confirmar" at bounding box center [362, 260] width 30 height 7
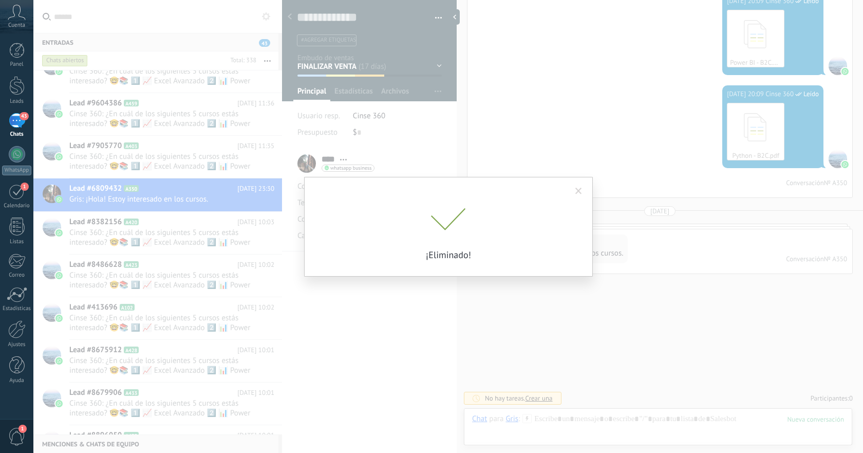
scroll to position [1108, 0]
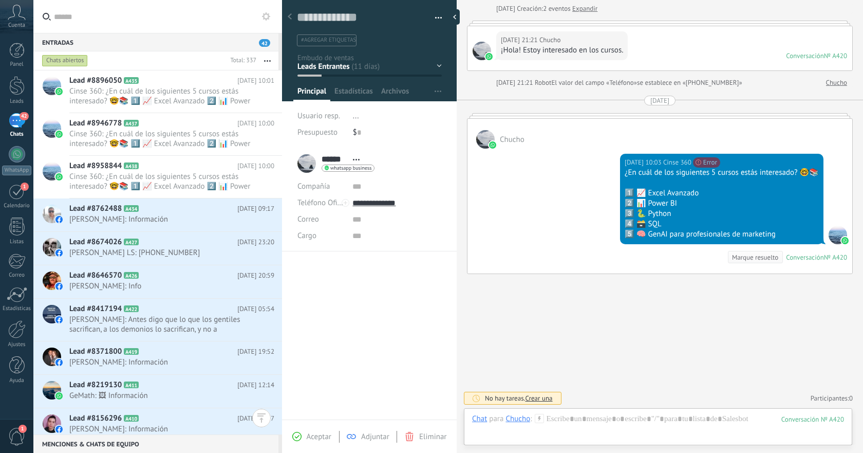
scroll to position [5014, 0]
click at [221, 214] on span "Edgar Mendez Calderon: Información" at bounding box center [162, 219] width 186 height 10
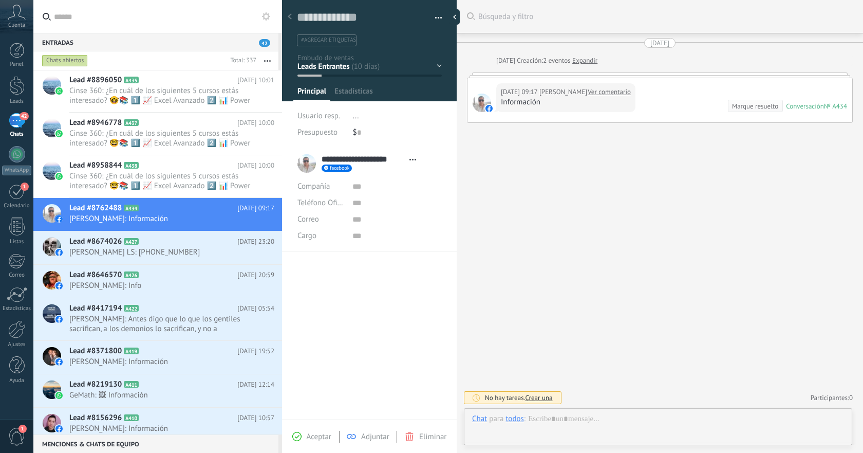
scroll to position [15, 0]
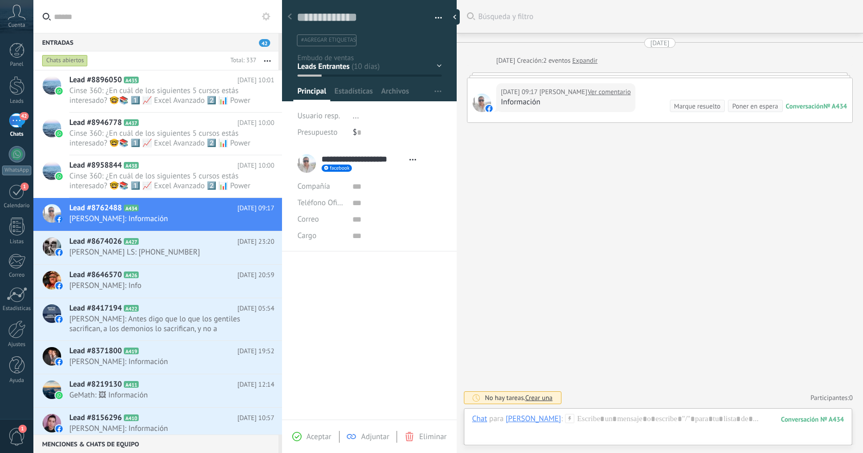
click at [425, 438] on span "Eliminar" at bounding box center [432, 437] width 27 height 10
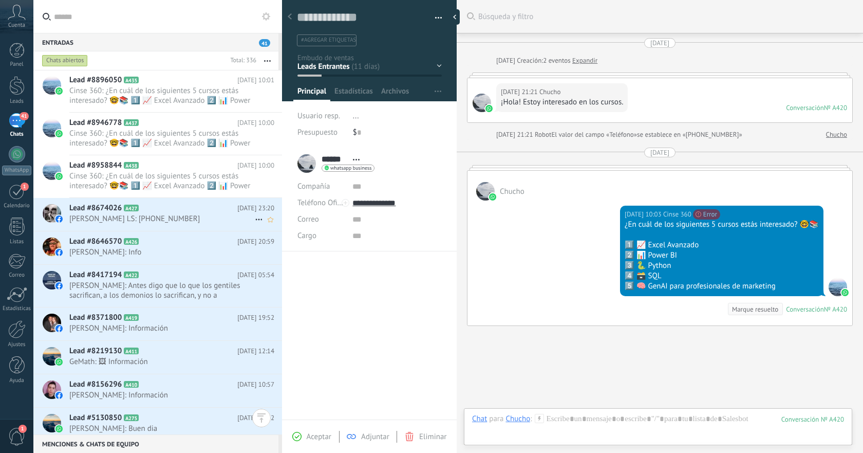
scroll to position [52, 0]
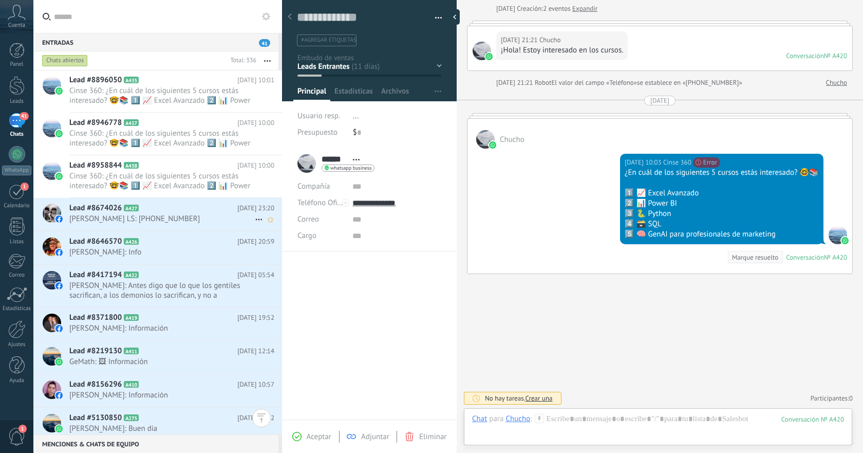
click at [207, 214] on span "Hector LS: +525566002958" at bounding box center [162, 219] width 186 height 10
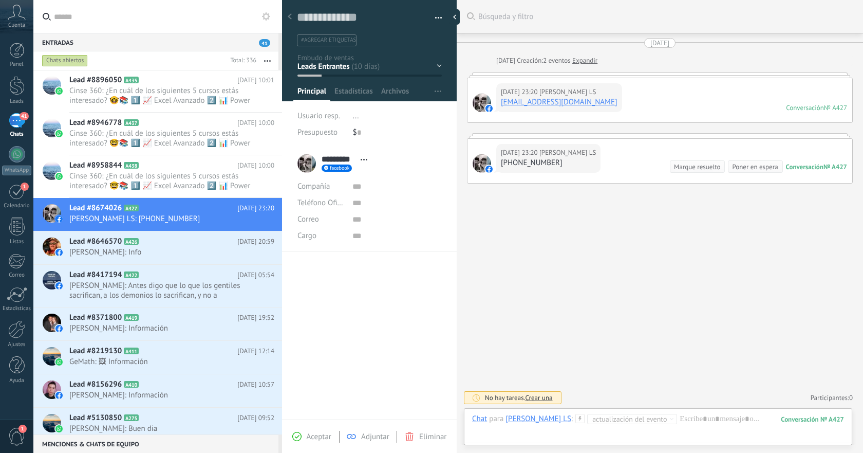
click at [424, 437] on span "Eliminar" at bounding box center [432, 437] width 27 height 10
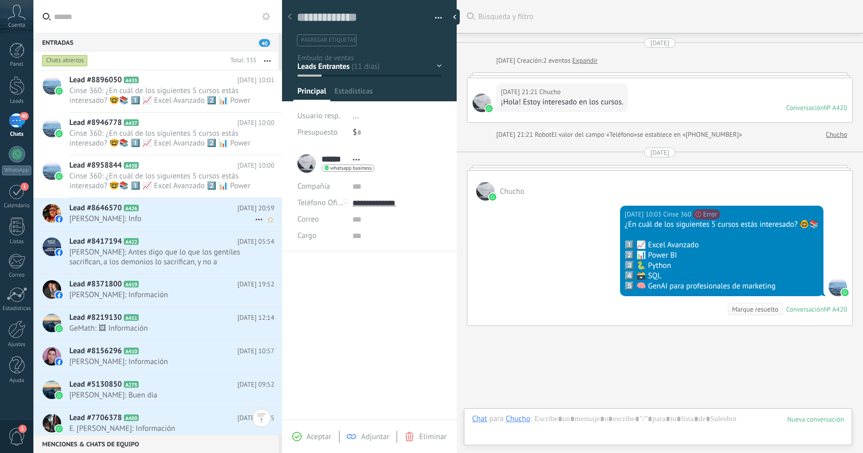
click at [197, 214] on span "Jose Ramirez: Info" at bounding box center [162, 219] width 186 height 10
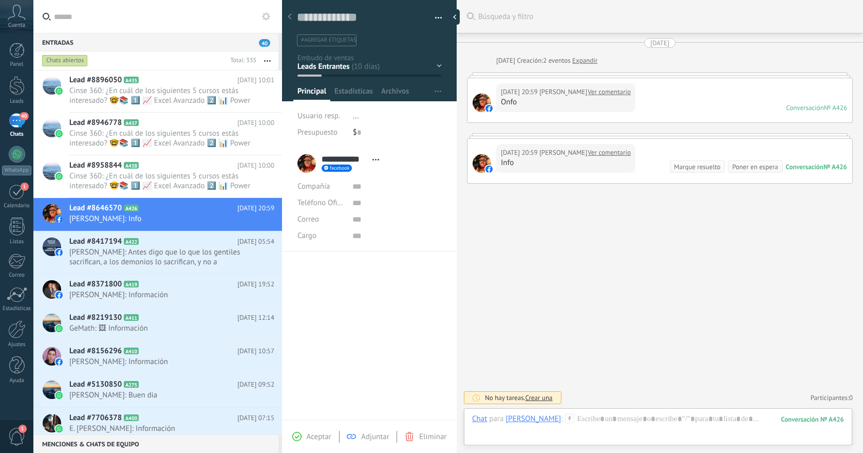
click at [417, 434] on div "Eliminar" at bounding box center [426, 436] width 42 height 9
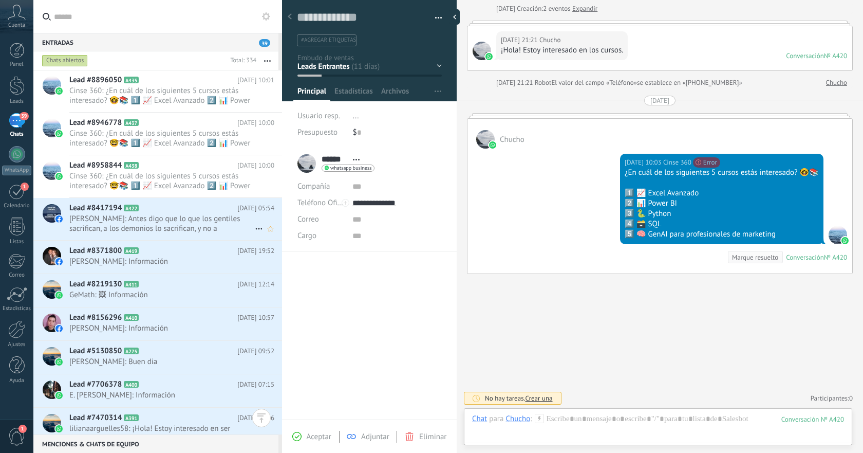
click at [206, 222] on span "Jose Manuel Silva Lopez: Antes digo que lo que los gentiles sacrifican, a los d…" at bounding box center [162, 224] width 186 height 20
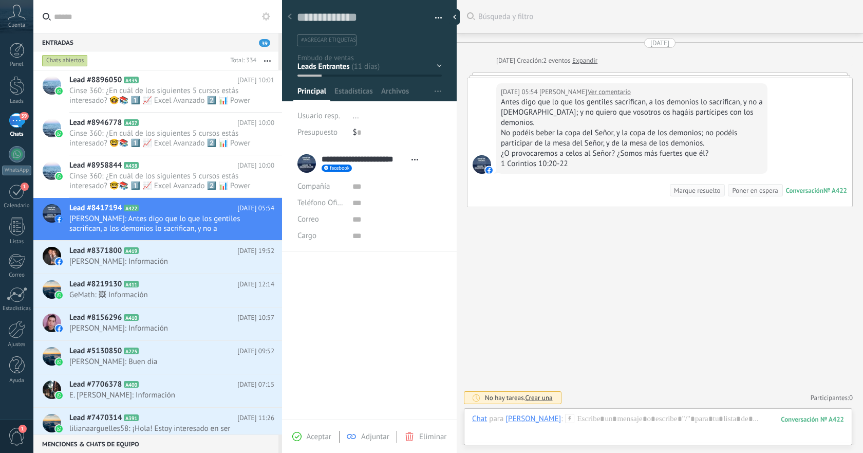
click at [422, 438] on span "Eliminar" at bounding box center [432, 437] width 27 height 10
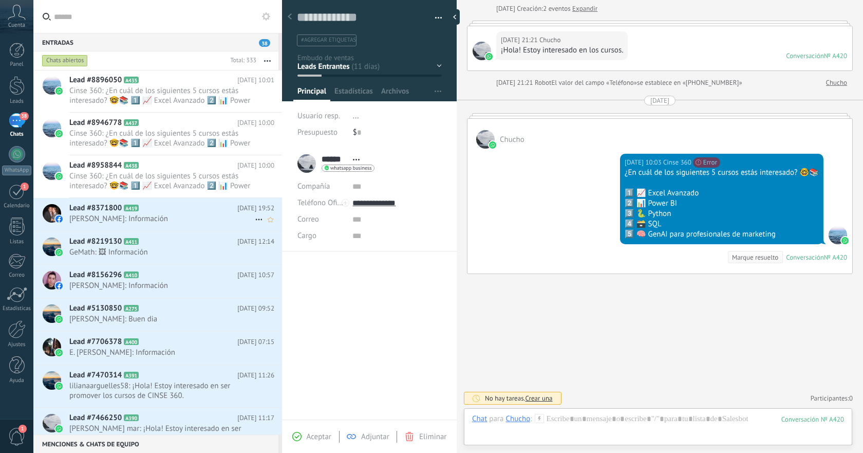
click at [174, 216] on span "Mario Gonzalez: Información" at bounding box center [162, 219] width 186 height 10
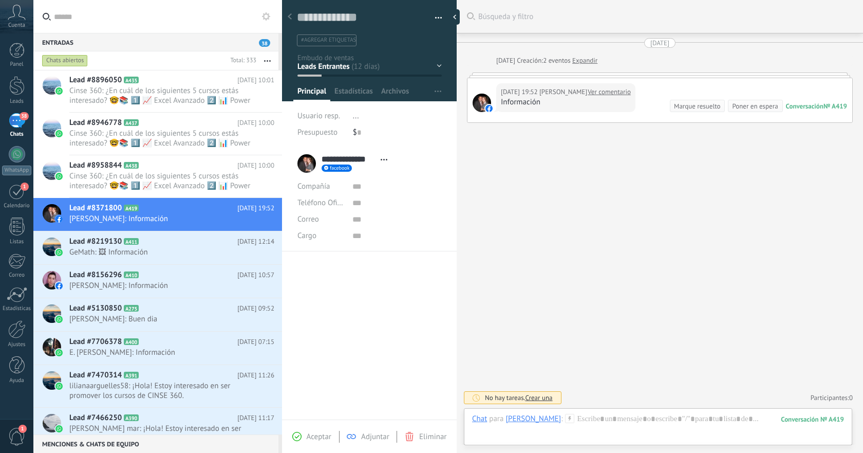
click at [425, 439] on span "Eliminar" at bounding box center [432, 437] width 27 height 10
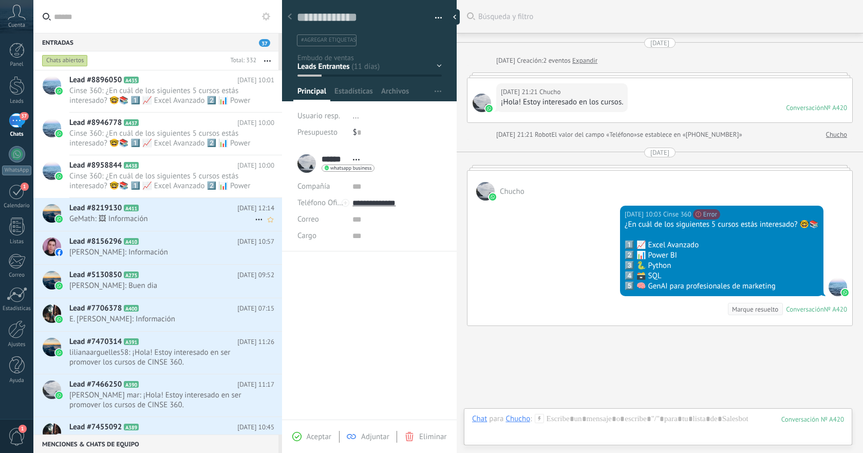
click at [203, 222] on span "GeMath: 🖼 Información" at bounding box center [162, 219] width 186 height 10
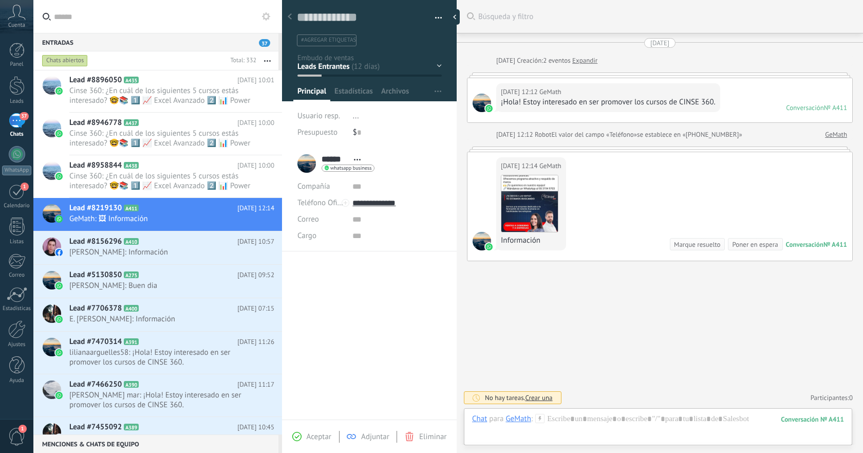
click at [421, 429] on div "Aceptar Adjuntar Eliminar" at bounding box center [369, 435] width 175 height 33
click at [412, 434] on icon at bounding box center [409, 436] width 9 height 9
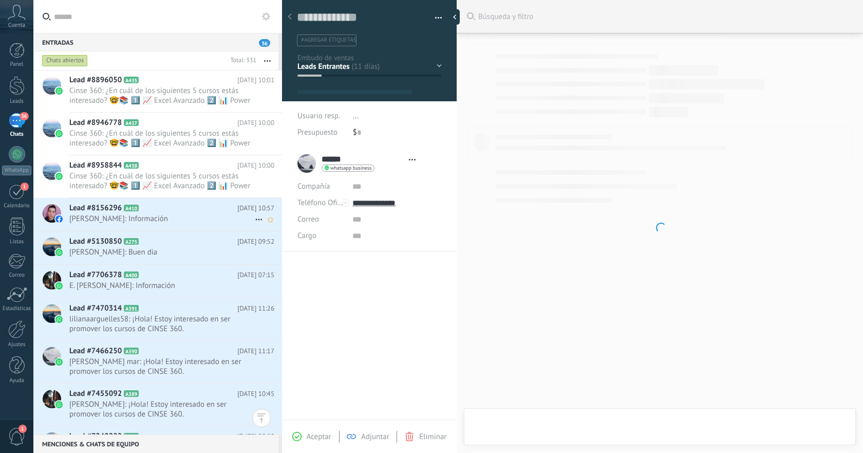
click at [211, 210] on h2 "Lead #8156296 A410" at bounding box center [153, 208] width 168 height 10
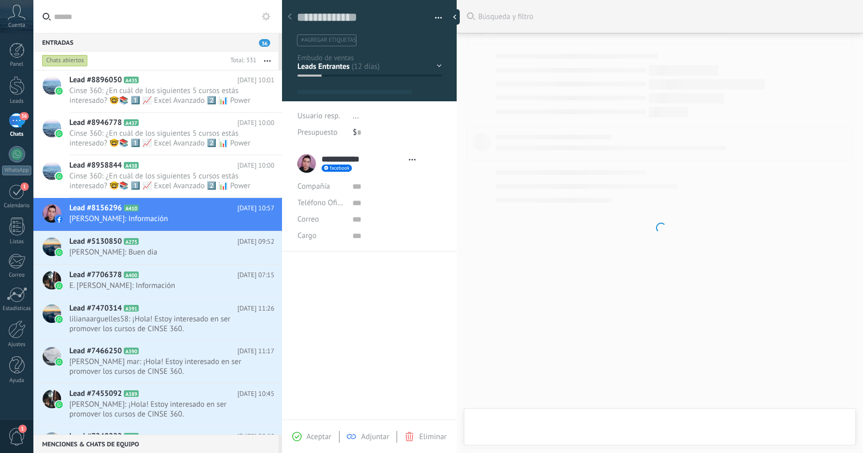
click at [423, 431] on div "Aceptar Adjuntar Eliminar" at bounding box center [370, 437] width 170 height 12
click at [422, 439] on span "Eliminar" at bounding box center [432, 437] width 27 height 10
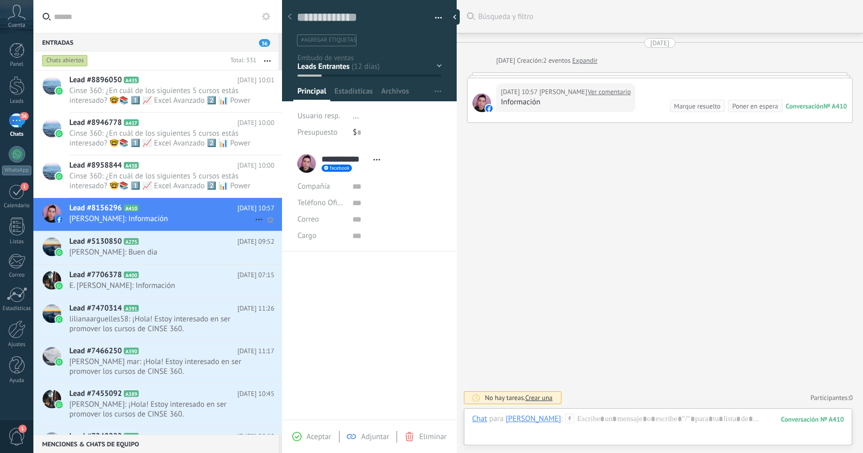
click at [204, 219] on span "Miranda Ozkr: Información" at bounding box center [162, 219] width 186 height 10
click at [426, 437] on span "Eliminar" at bounding box center [432, 437] width 27 height 10
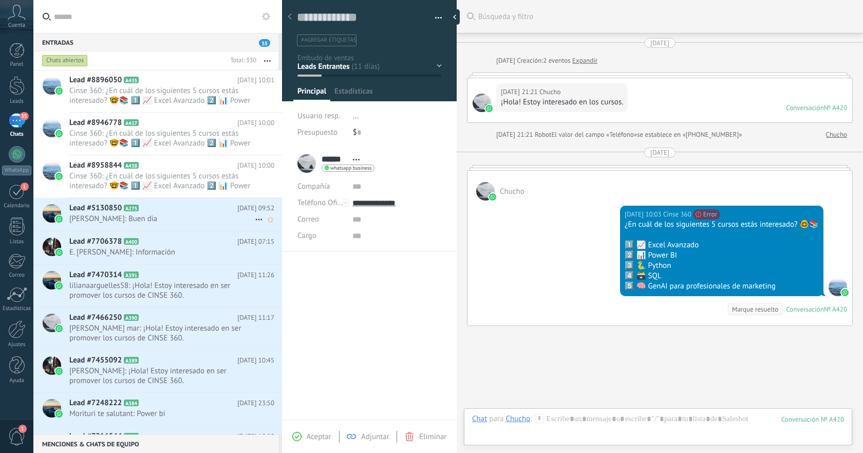
click at [204, 224] on div "Lead #5130850 A275 19.08.2025 09:52 Eva: Buen dia" at bounding box center [175, 214] width 213 height 32
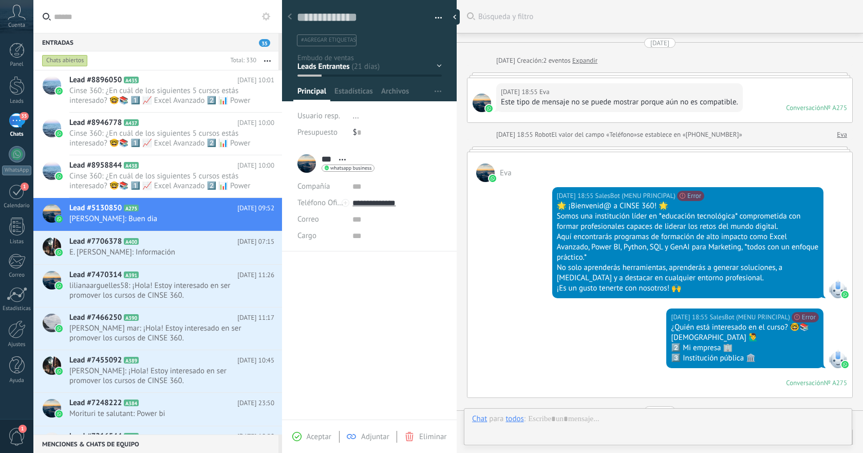
scroll to position [200, 0]
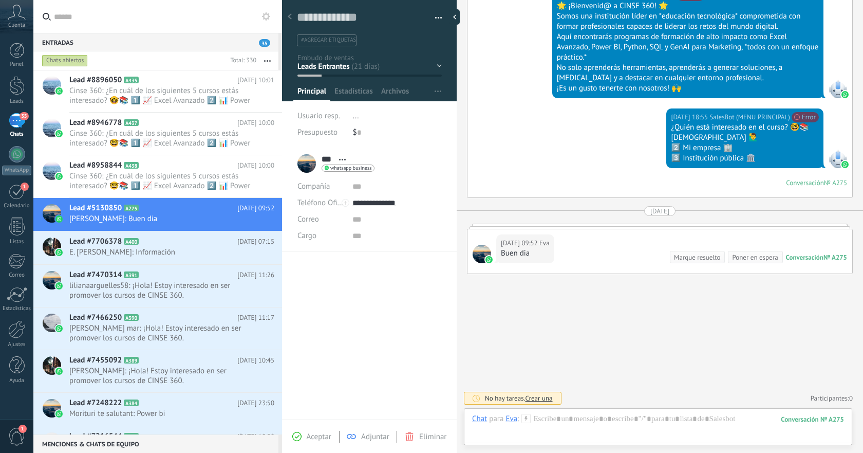
click at [426, 438] on span "Eliminar" at bounding box center [432, 437] width 27 height 10
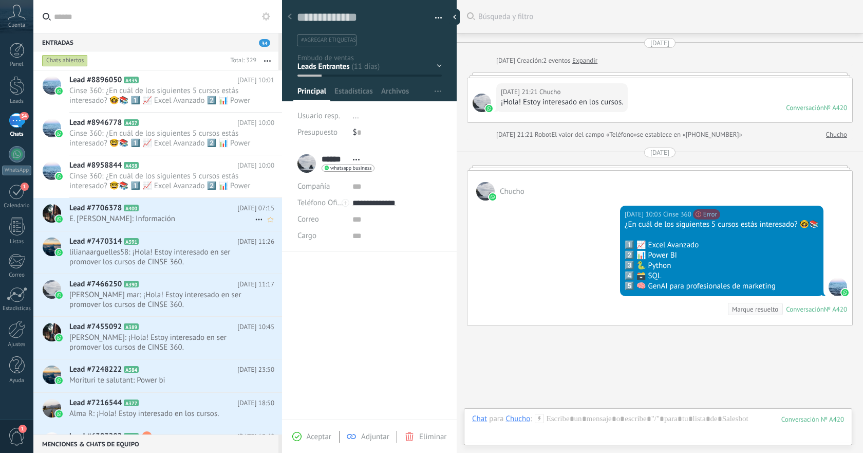
scroll to position [52, 0]
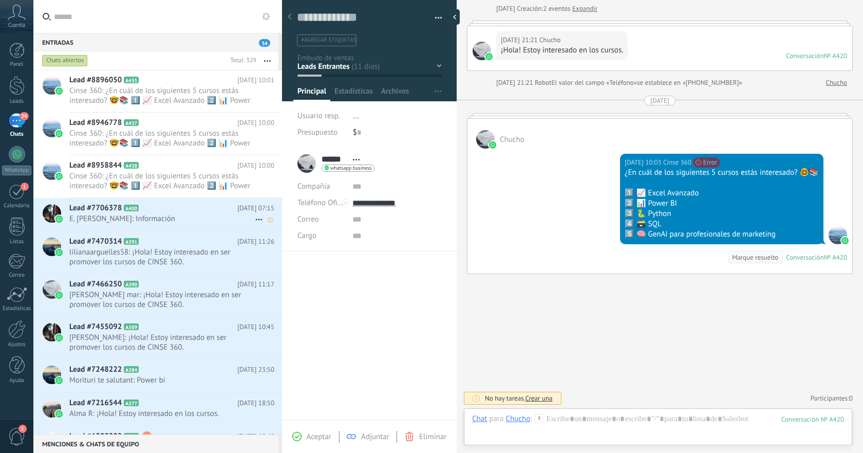
click at [206, 225] on div "Lead #7706378 A400 19.08.2025 07:15 E. Arturo Mejia Gutierrez: Información" at bounding box center [175, 214] width 213 height 32
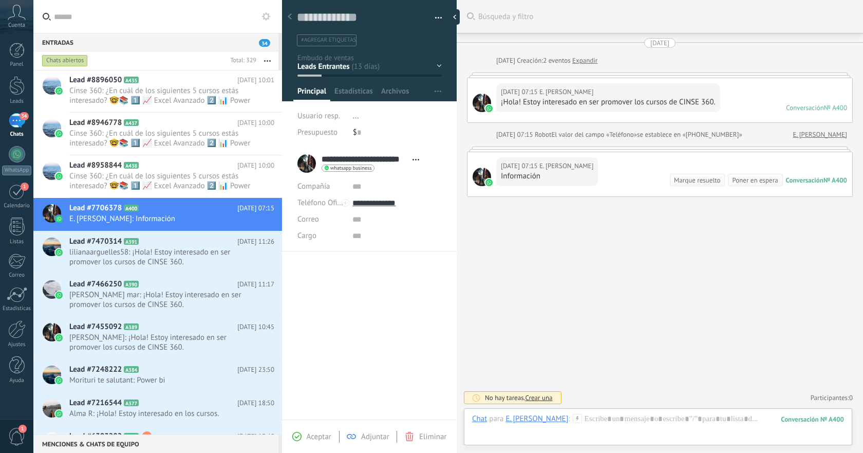
click at [418, 438] on div "Eliminar" at bounding box center [426, 436] width 42 height 9
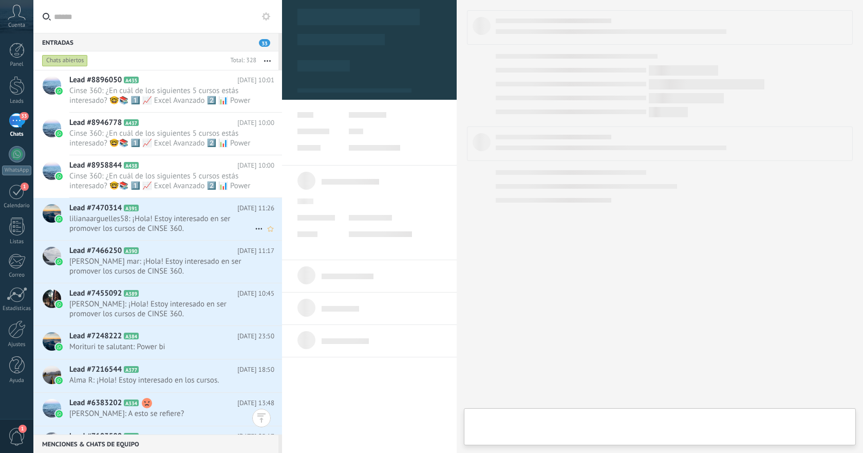
click at [202, 219] on span "lilianaarguelles58: ¡Hola! Estoy interesado en ser promover los cursos de CINSE…" at bounding box center [162, 224] width 186 height 20
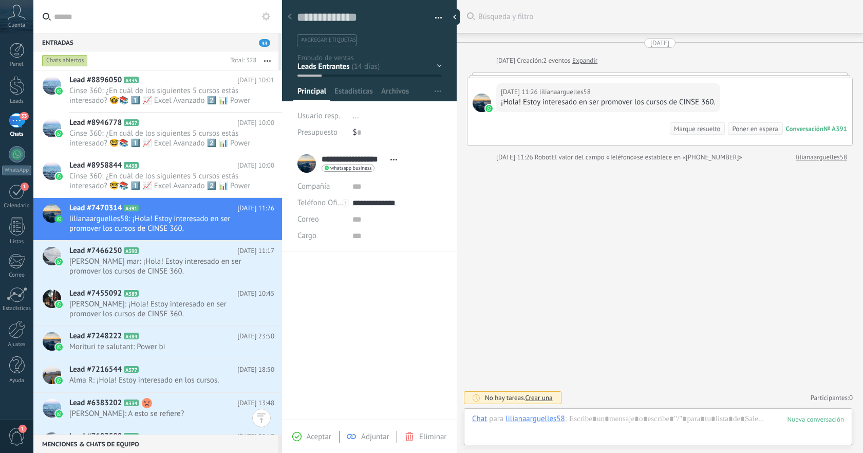
scroll to position [15, 0]
click at [425, 435] on span "Eliminar" at bounding box center [432, 437] width 27 height 10
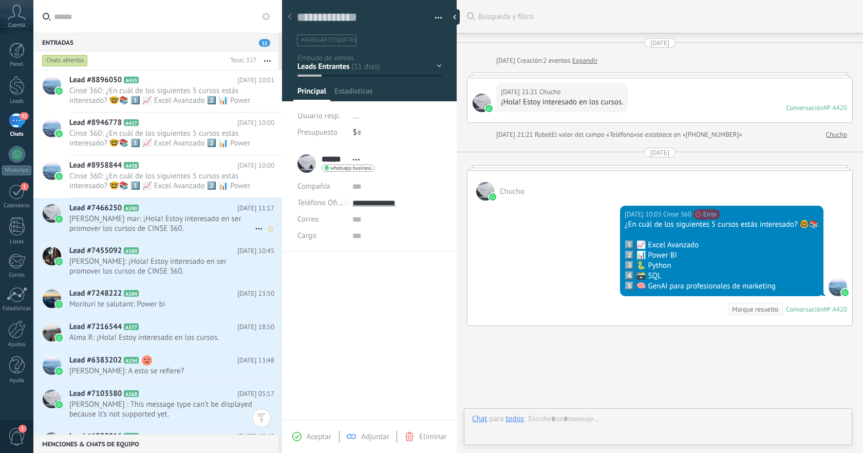
scroll to position [15, 0]
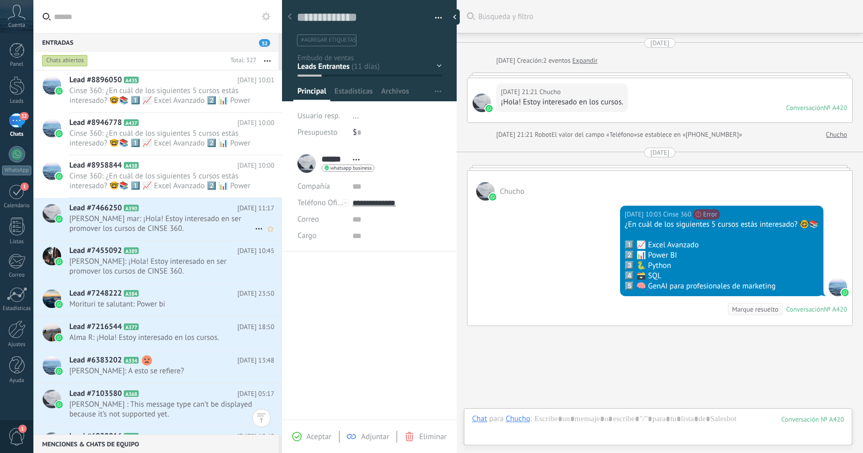
click at [223, 222] on span "edw roj mar: ¡Hola! Estoy interesado en ser promover los cursos de CINSE 360." at bounding box center [162, 224] width 186 height 20
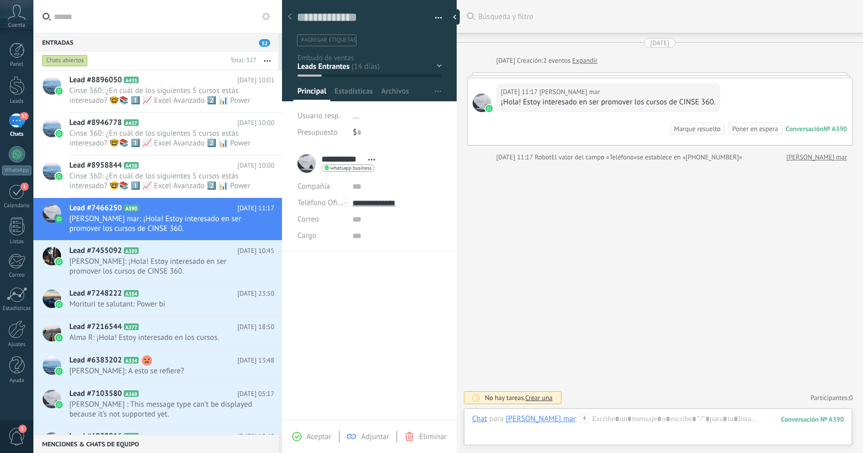
click at [421, 434] on span "Eliminar" at bounding box center [432, 437] width 27 height 10
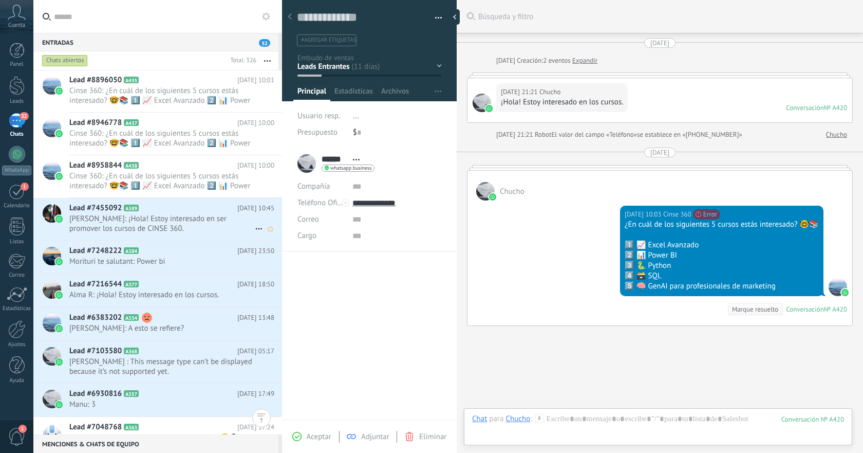
click at [205, 225] on span "Jmberber: ¡Hola! Estoy interesado en ser promover los cursos de CINSE 360." at bounding box center [162, 224] width 186 height 20
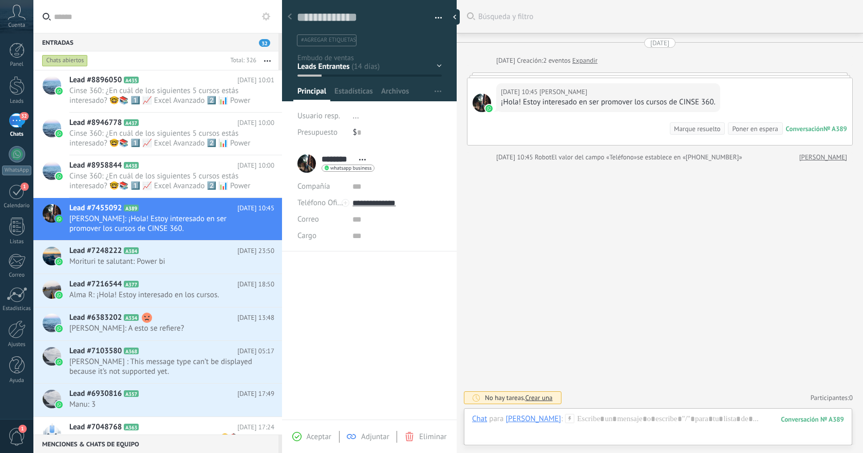
click at [430, 438] on span "Eliminar" at bounding box center [432, 437] width 27 height 10
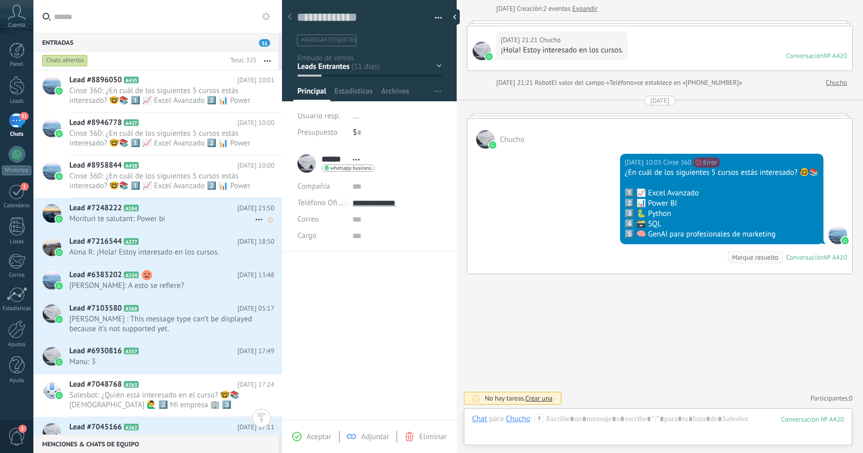
click at [212, 217] on span "Morituri te salutant: Power bi" at bounding box center [162, 219] width 186 height 10
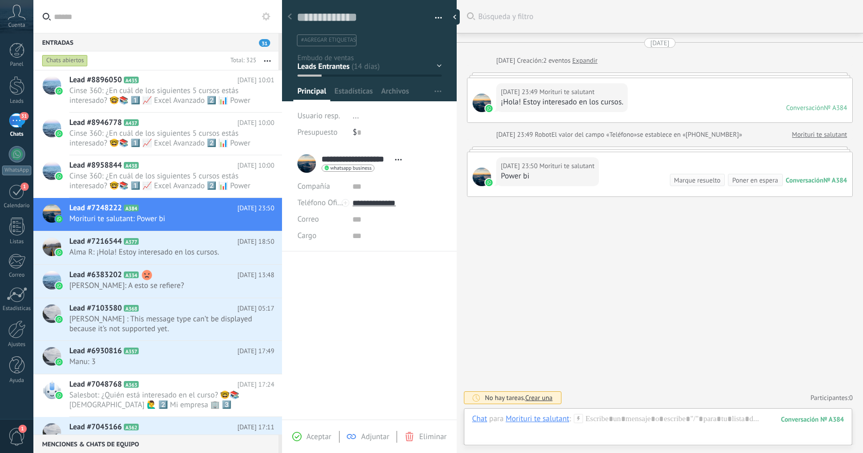
click at [424, 436] on span "Eliminar" at bounding box center [432, 437] width 27 height 10
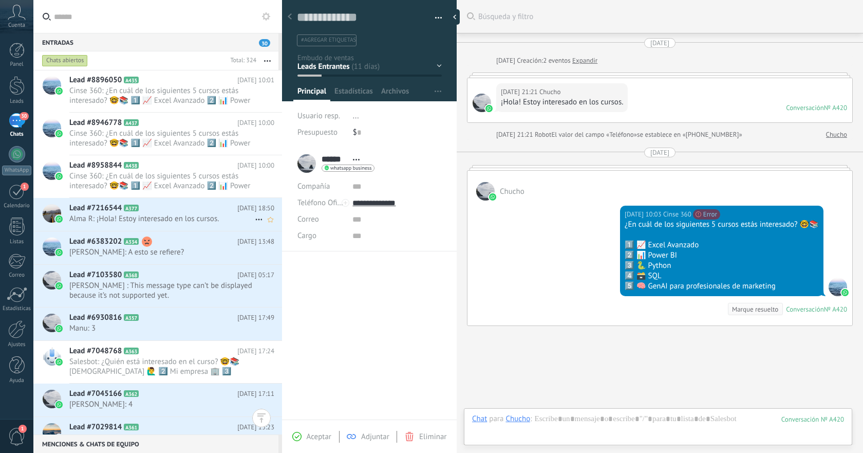
click at [199, 217] on span "Alma R: ¡Hola! Estoy interesado en los cursos." at bounding box center [162, 219] width 186 height 10
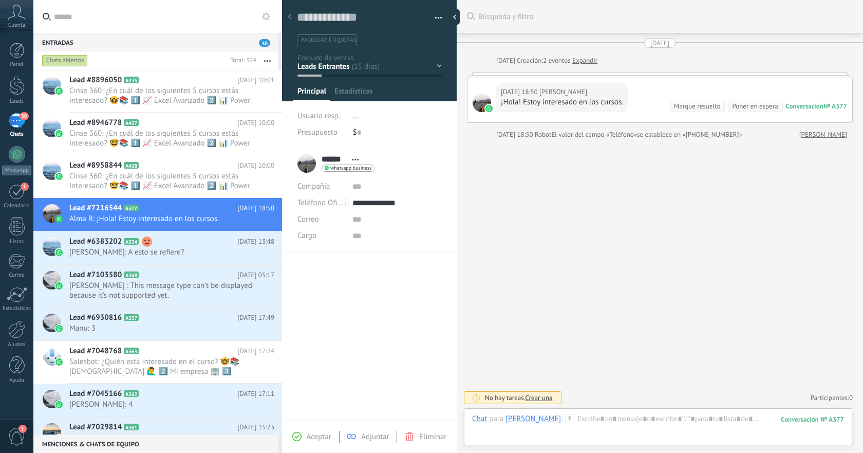
click at [423, 436] on span "Eliminar" at bounding box center [432, 437] width 27 height 10
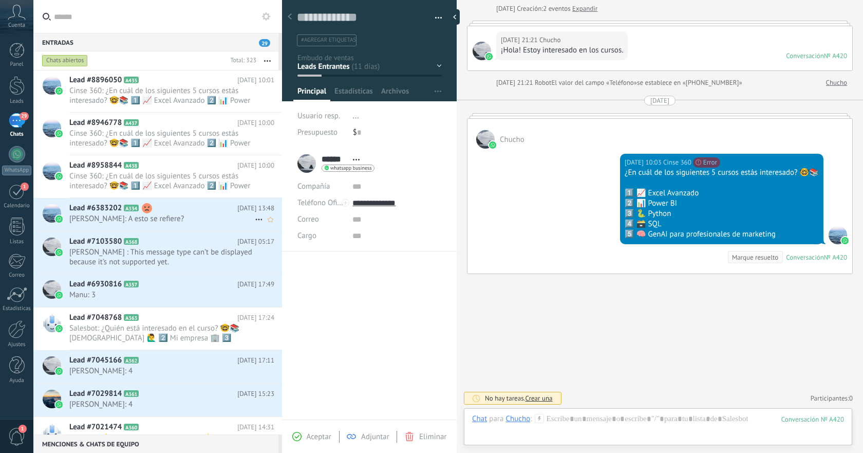
click at [190, 219] on span "Angélica: A esto se refiere?" at bounding box center [162, 219] width 186 height 10
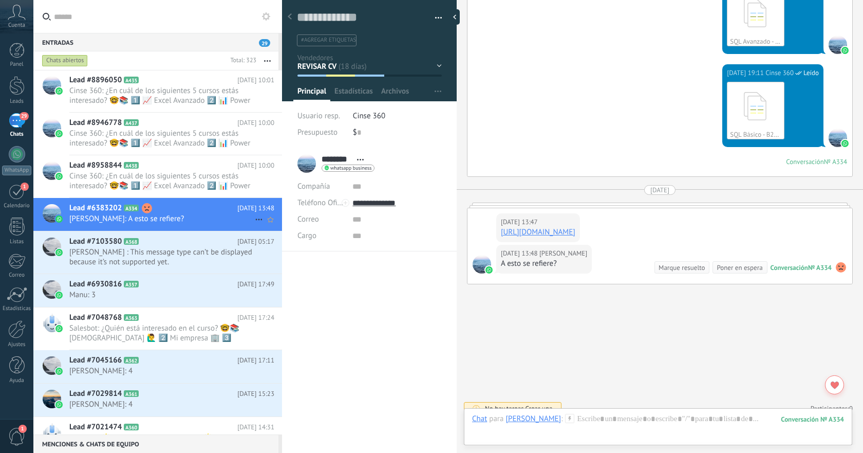
click at [216, 218] on span "Angélica: A esto se refiere?" at bounding box center [162, 219] width 186 height 10
click at [434, 21] on button "button" at bounding box center [435, 17] width 15 height 15
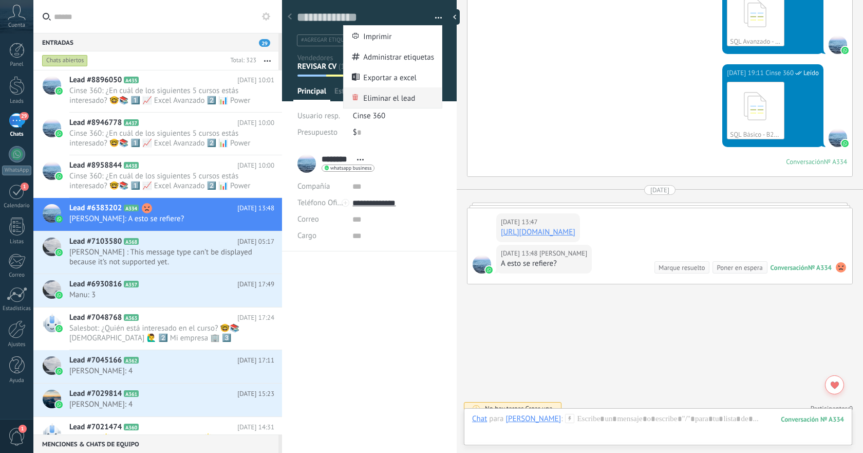
click at [395, 101] on span "Eliminar el lead" at bounding box center [389, 97] width 52 height 21
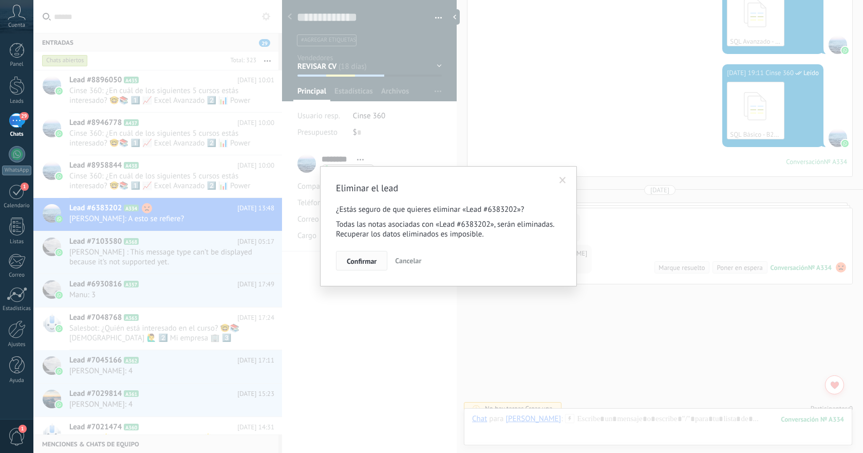
click at [365, 262] on span "Confirmar" at bounding box center [362, 260] width 30 height 7
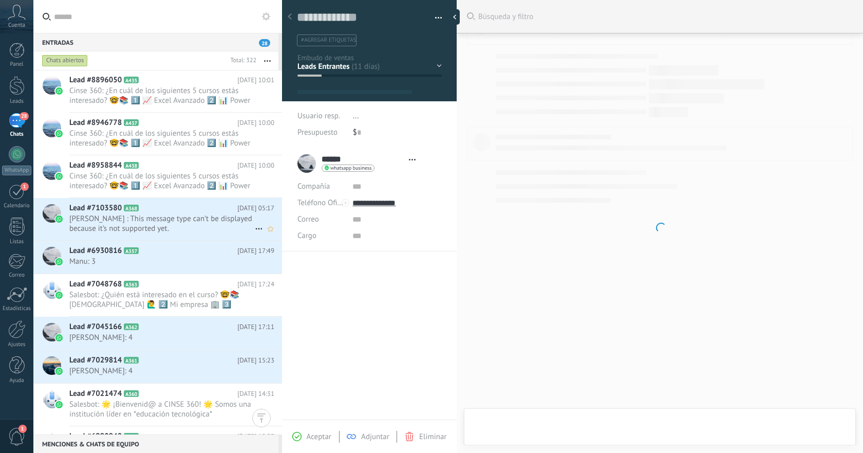
click at [223, 226] on span "Kenna Fénix ‍: This message type can’t be displayed because it’s not supported …" at bounding box center [162, 224] width 186 height 20
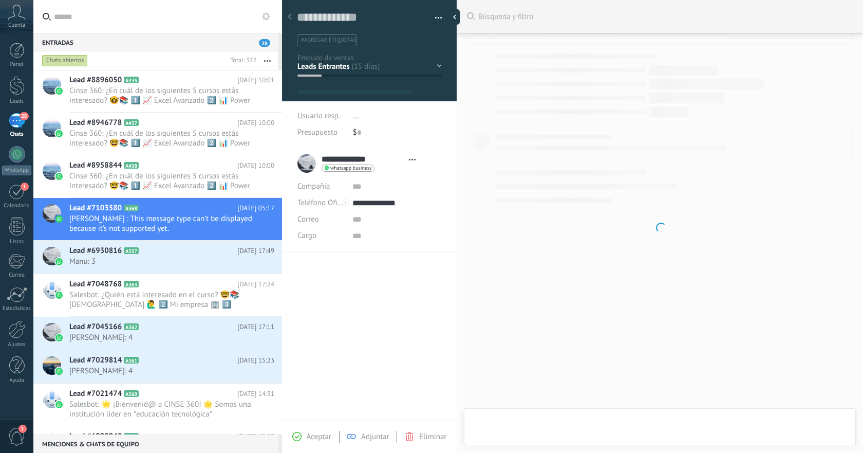
click at [426, 439] on span "Eliminar" at bounding box center [432, 437] width 27 height 10
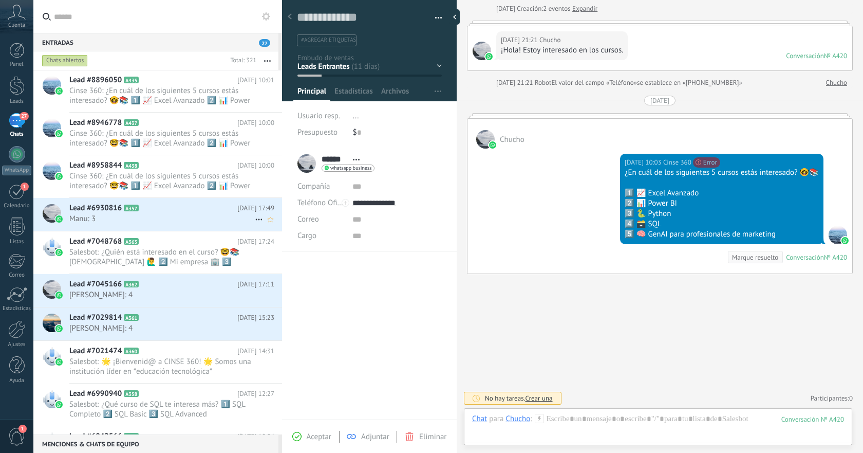
click at [206, 227] on div "Lead #6930816 A357 16.08.2025 17:49 Manu: 3" at bounding box center [175, 214] width 213 height 32
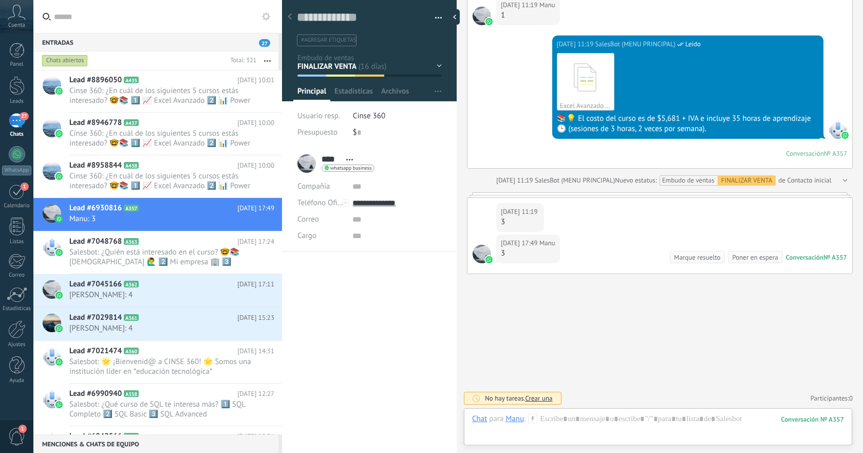
click at [437, 17] on button "button" at bounding box center [435, 17] width 15 height 15
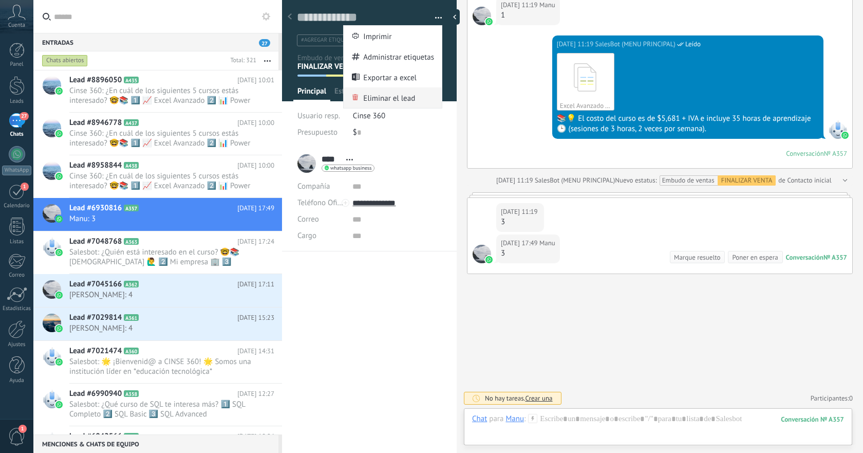
click at [387, 93] on span "Eliminar el lead" at bounding box center [389, 97] width 52 height 21
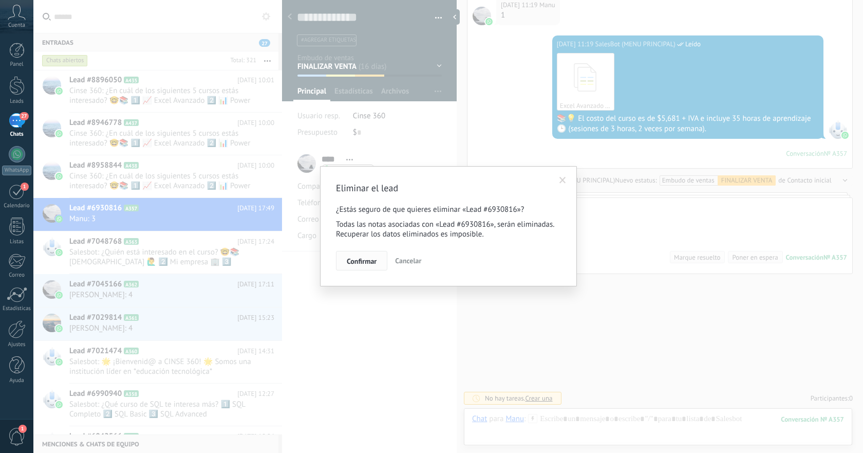
click at [353, 264] on span "Confirmar" at bounding box center [362, 260] width 30 height 7
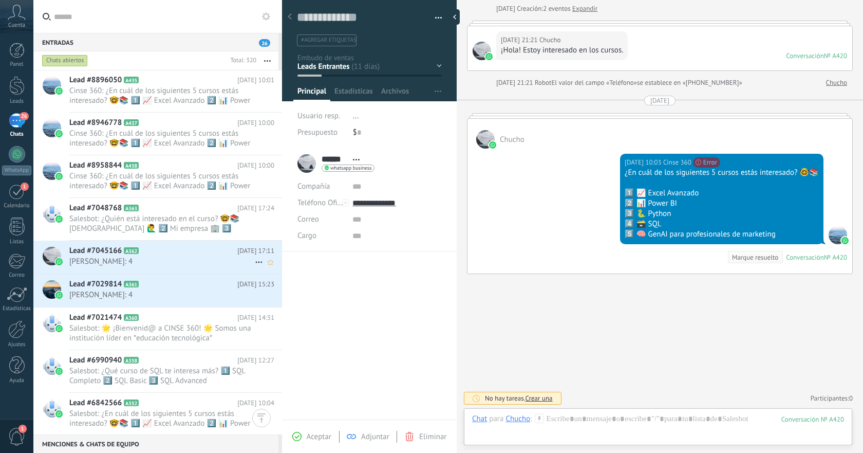
click at [228, 263] on span "Alejandro Olivares: 4" at bounding box center [162, 261] width 186 height 10
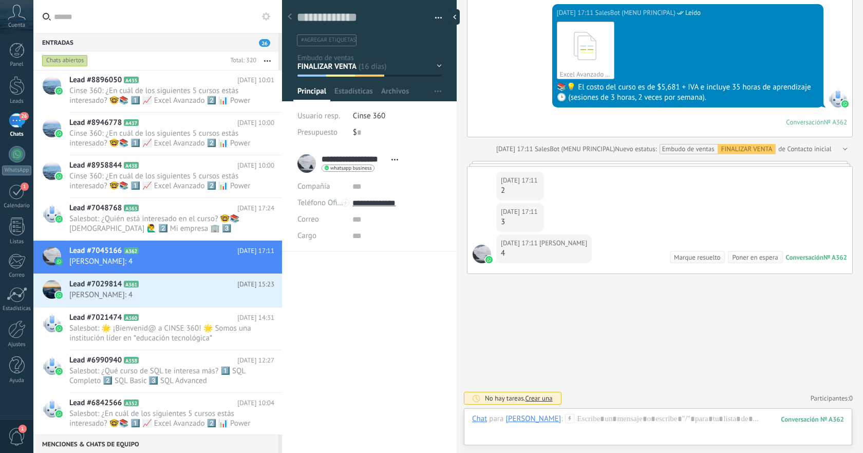
click at [436, 18] on button "button" at bounding box center [435, 17] width 15 height 15
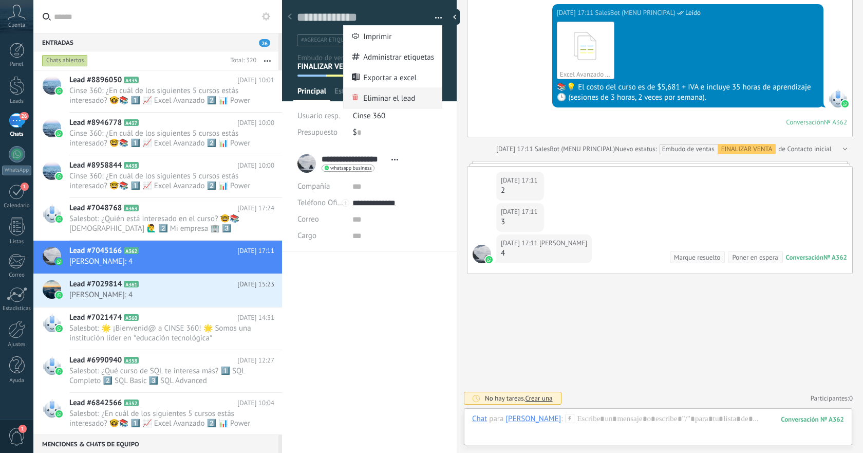
click at [380, 101] on span "Eliminar el lead" at bounding box center [389, 97] width 52 height 21
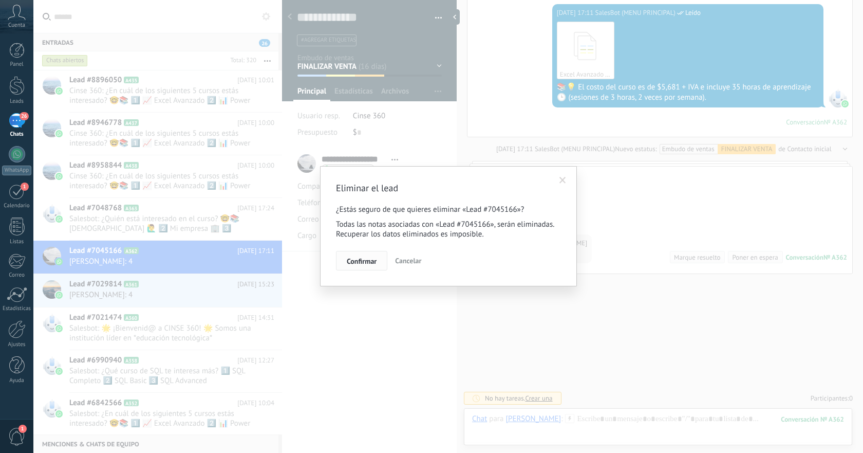
click at [353, 261] on span "Confirmar" at bounding box center [362, 260] width 30 height 7
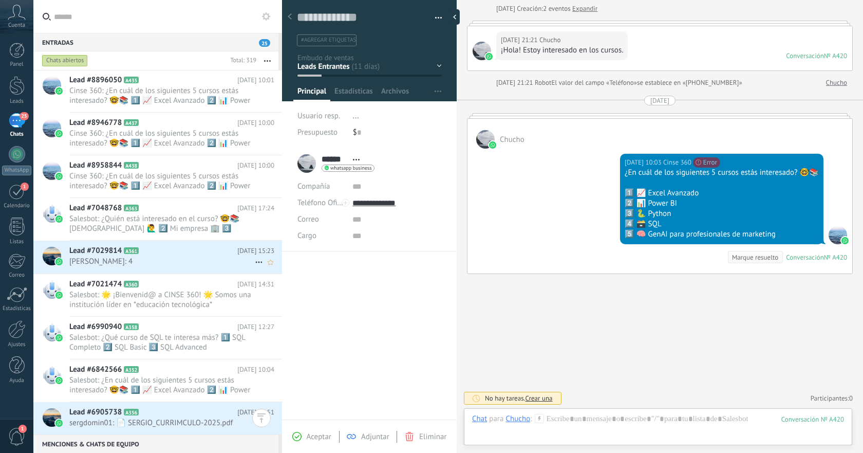
click at [220, 257] on span "Diego: 4" at bounding box center [162, 261] width 186 height 10
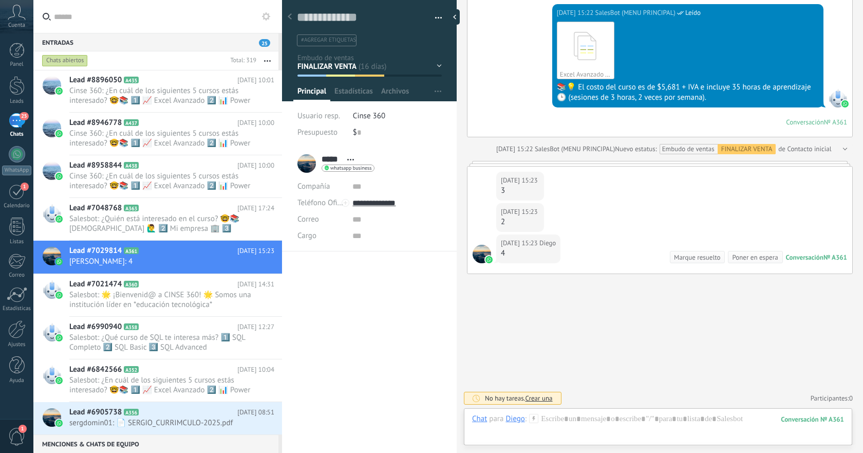
click at [435, 20] on span "button" at bounding box center [438, 20] width 7 height 2
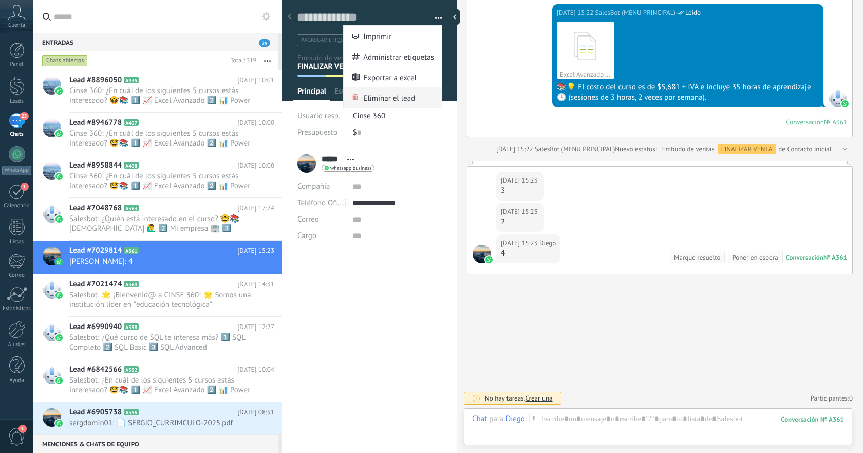
click at [399, 100] on span "Eliminar el lead" at bounding box center [389, 97] width 52 height 21
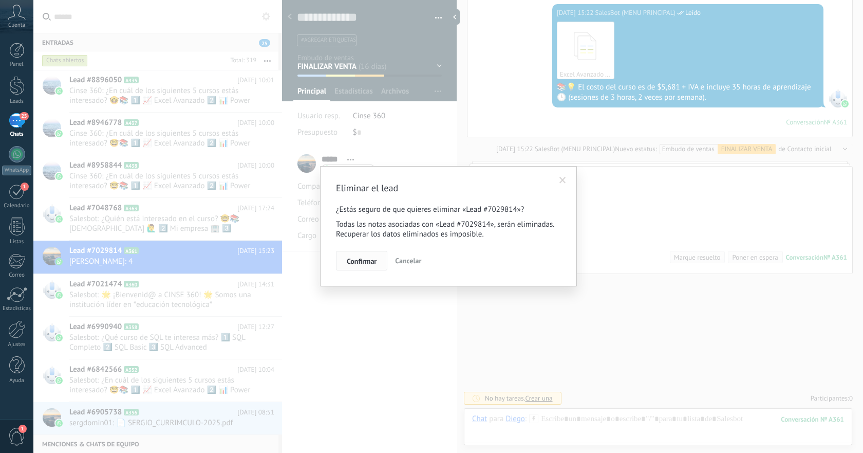
click at [355, 266] on button "Confirmar" at bounding box center [361, 261] width 51 height 20
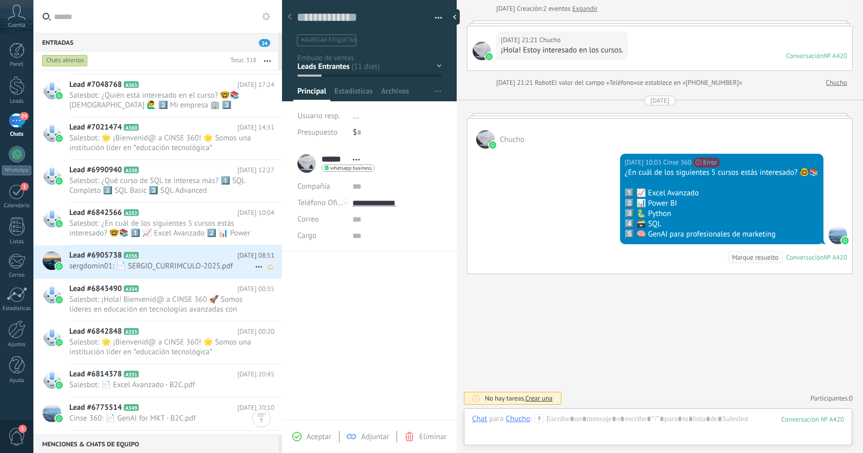
click at [224, 261] on span "sergdomin01: 📄 SERGIO_CURRIMCULO-2025.pdf" at bounding box center [162, 266] width 186 height 10
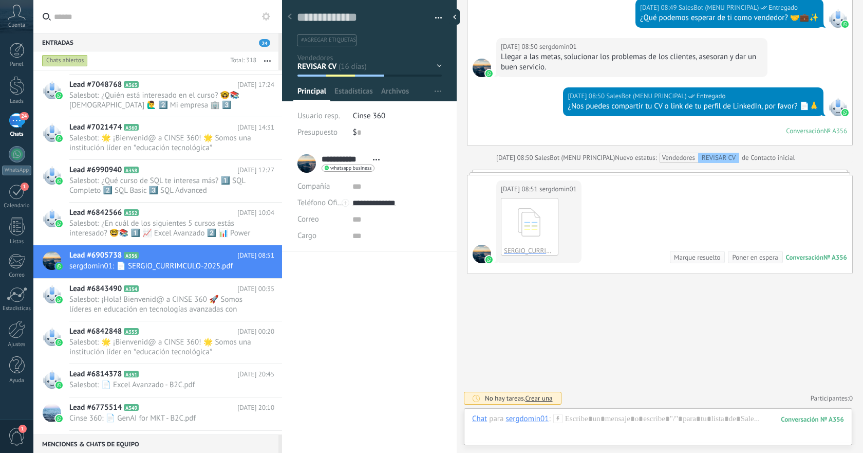
click at [436, 20] on span "button" at bounding box center [438, 20] width 7 height 2
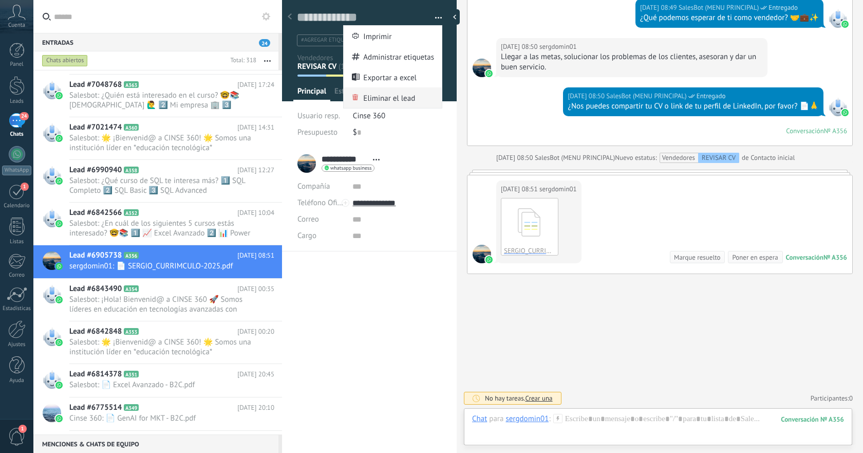
click at [388, 96] on span "Eliminar el lead" at bounding box center [389, 97] width 52 height 21
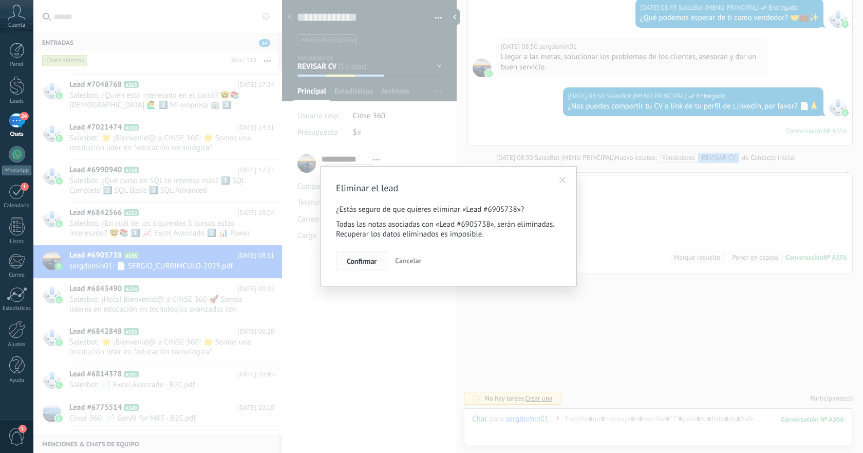
click at [355, 262] on span "Confirmar" at bounding box center [362, 260] width 30 height 7
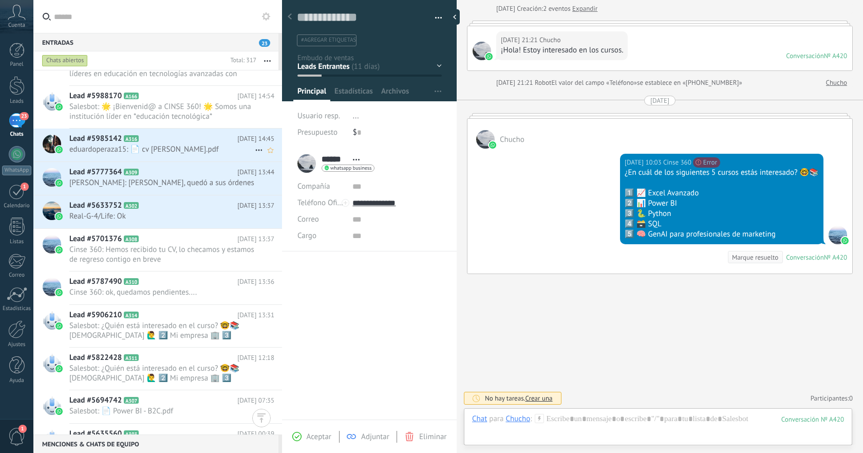
click at [234, 148] on span "eduardoperaza15: 📄 cv eduardo peraza.pdf" at bounding box center [162, 149] width 186 height 10
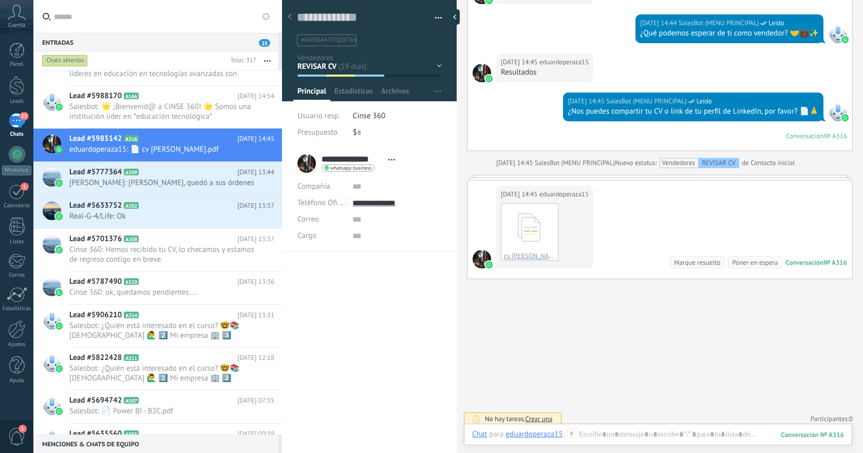
click at [435, 18] on button "button" at bounding box center [435, 17] width 15 height 15
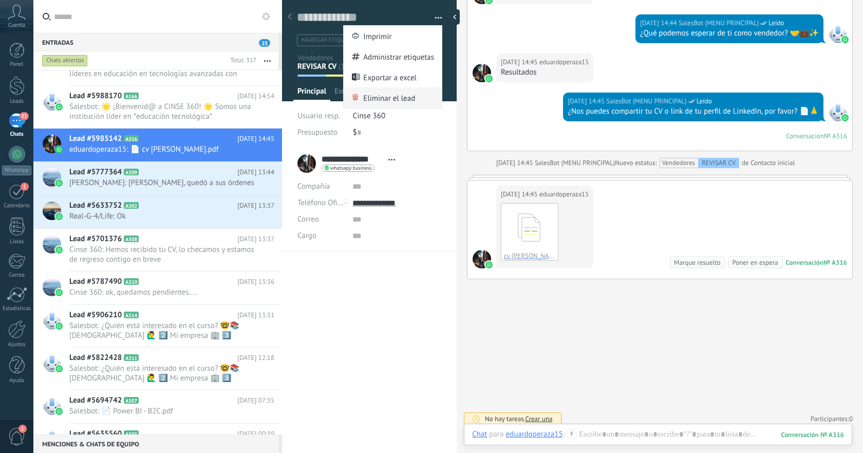
click at [387, 98] on span "Eliminar el lead" at bounding box center [389, 97] width 52 height 21
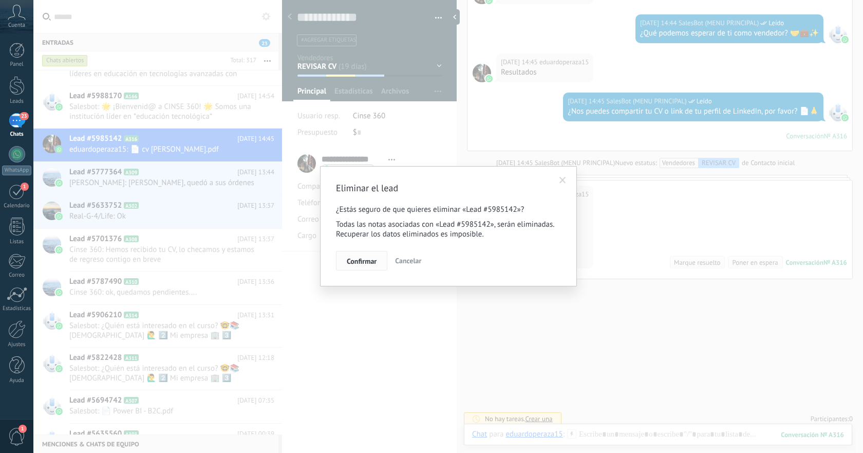
click at [360, 260] on span "Confirmar" at bounding box center [362, 260] width 30 height 7
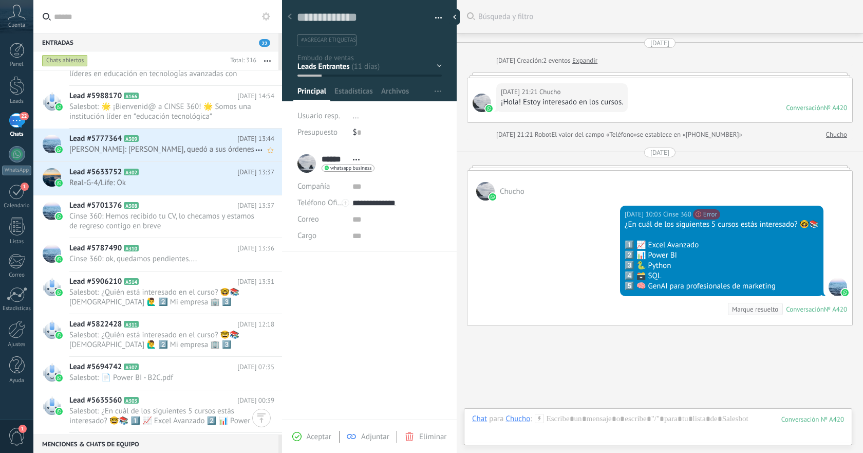
click at [223, 147] on span "Israel Galindo C.: Gracias, quedó a sus órdenes" at bounding box center [162, 149] width 186 height 10
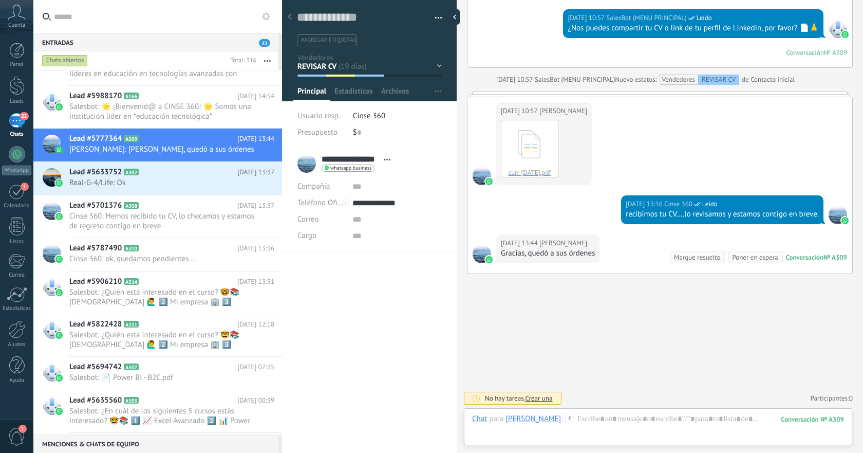
click at [432, 17] on button "button" at bounding box center [435, 17] width 15 height 15
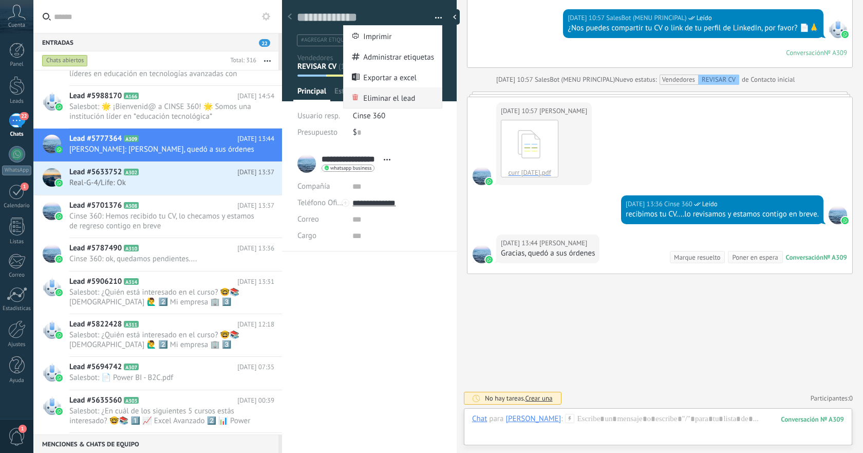
click at [394, 102] on span "Eliminar el lead" at bounding box center [389, 97] width 52 height 21
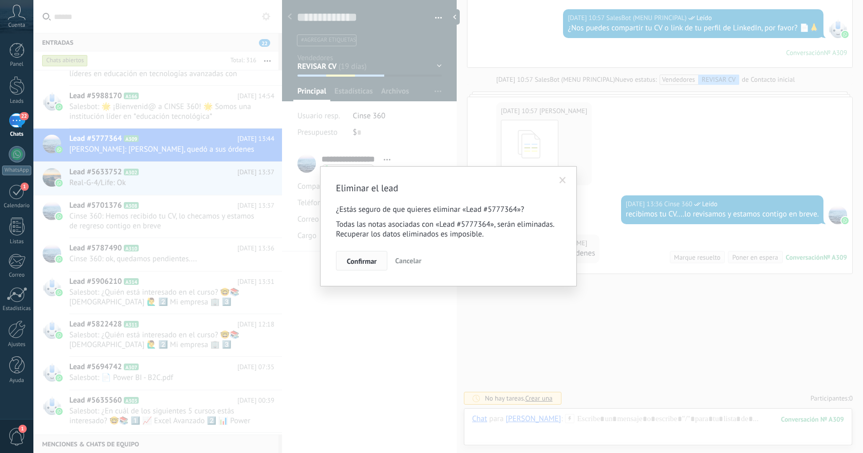
click at [362, 258] on span "Confirmar" at bounding box center [362, 260] width 30 height 7
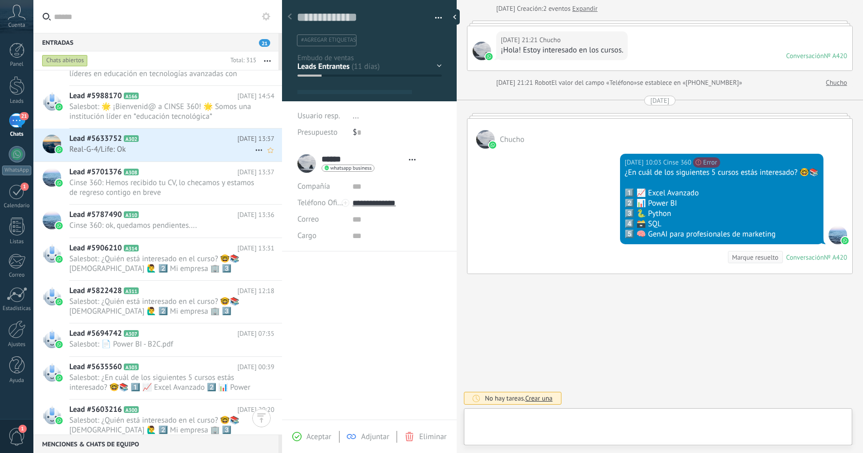
click at [224, 148] on span "Real-G-4/Life: Ok" at bounding box center [162, 149] width 186 height 10
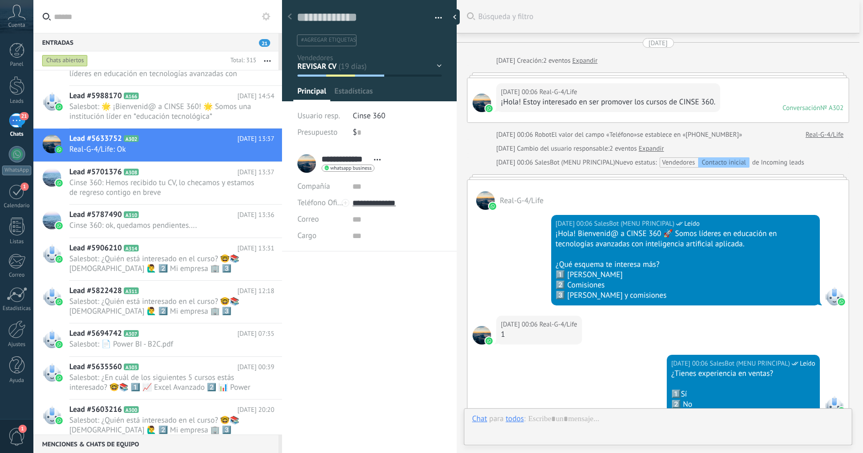
click at [435, 18] on button "button" at bounding box center [435, 17] width 15 height 15
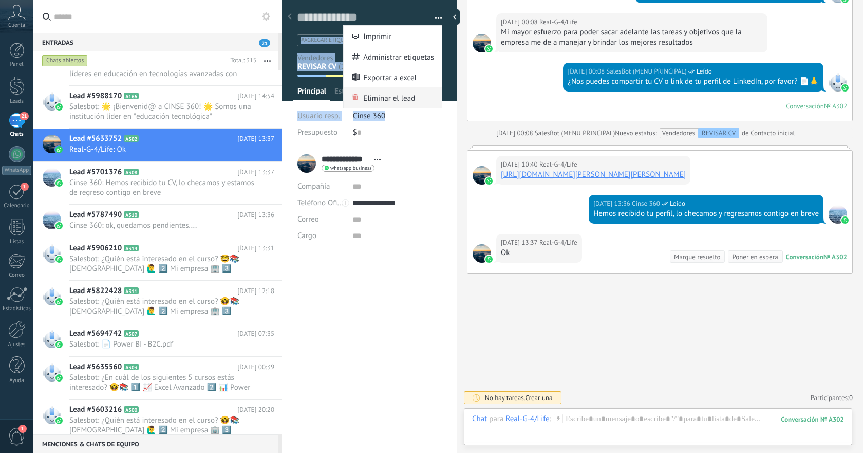
drag, startPoint x: 383, startPoint y: 117, endPoint x: 398, endPoint y: 95, distance: 26.2
click at [398, 95] on div "Guardar y crear Imprimir Administrar etiquetas Exportar a excel" at bounding box center [369, 70] width 175 height 154
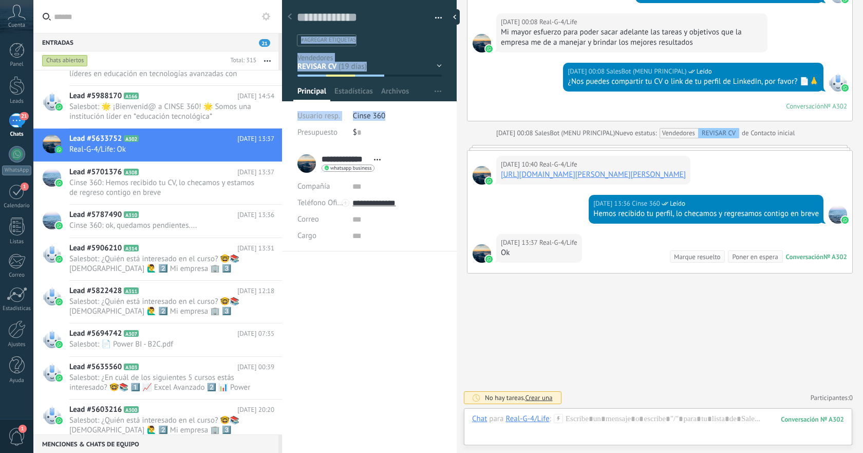
click at [435, 20] on span "button" at bounding box center [438, 20] width 7 height 2
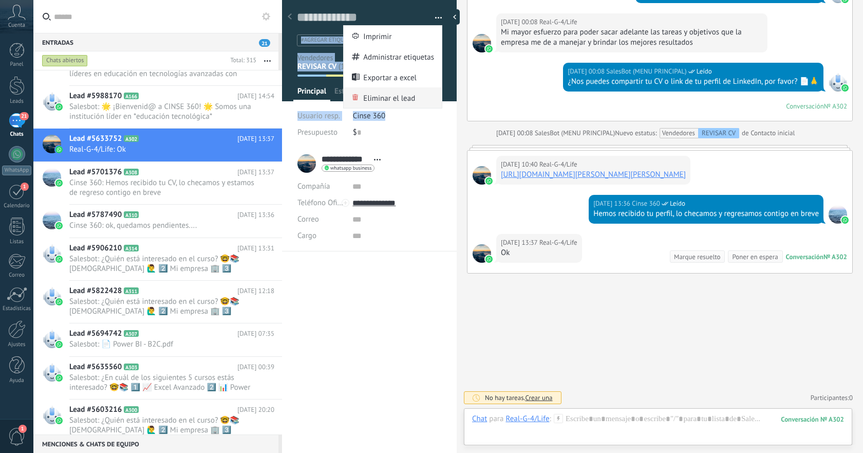
click at [388, 96] on span "Eliminar el lead" at bounding box center [389, 97] width 52 height 21
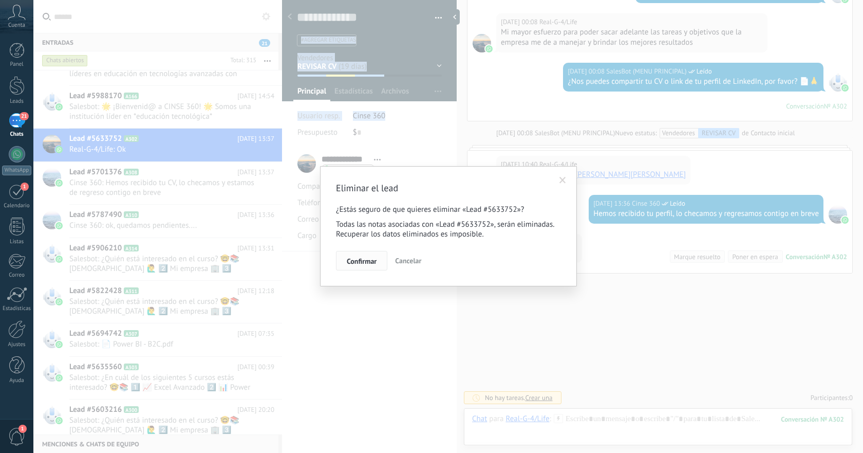
click at [357, 262] on span "Confirmar" at bounding box center [362, 260] width 30 height 7
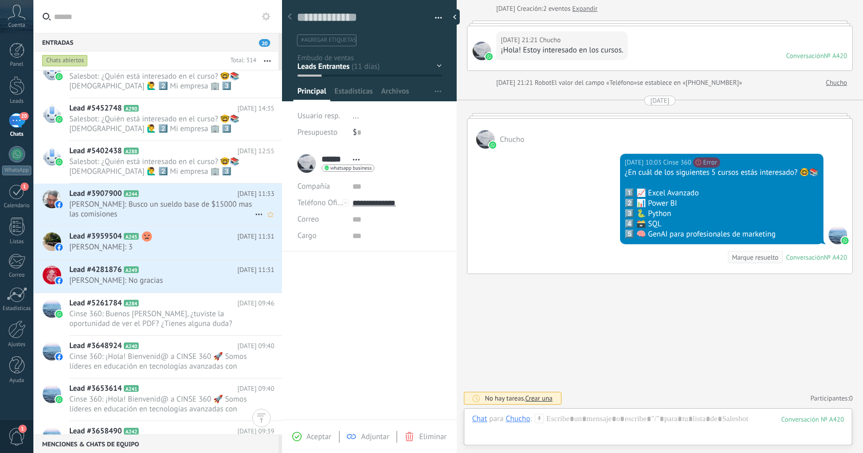
click at [215, 205] on span "Isaac Montesinos: Busco un sueldo base de $15000 mas las comisiones" at bounding box center [162, 209] width 186 height 20
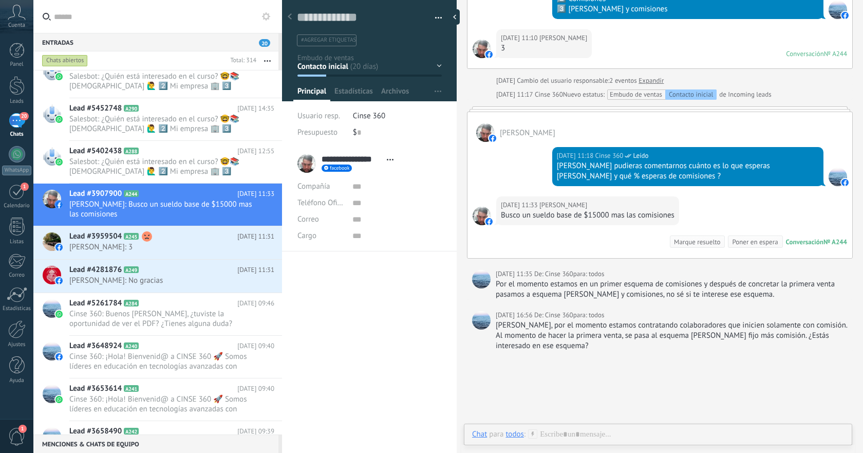
click at [435, 21] on button "button" at bounding box center [435, 17] width 15 height 15
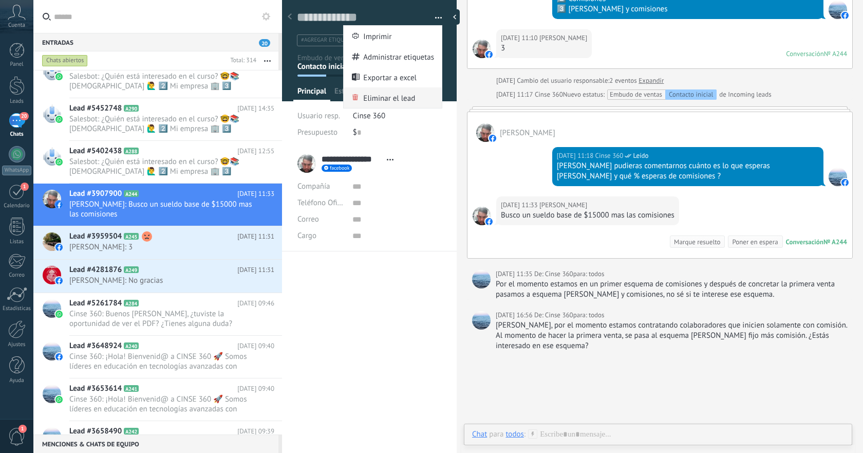
click at [375, 101] on span "Eliminar el lead" at bounding box center [389, 97] width 52 height 21
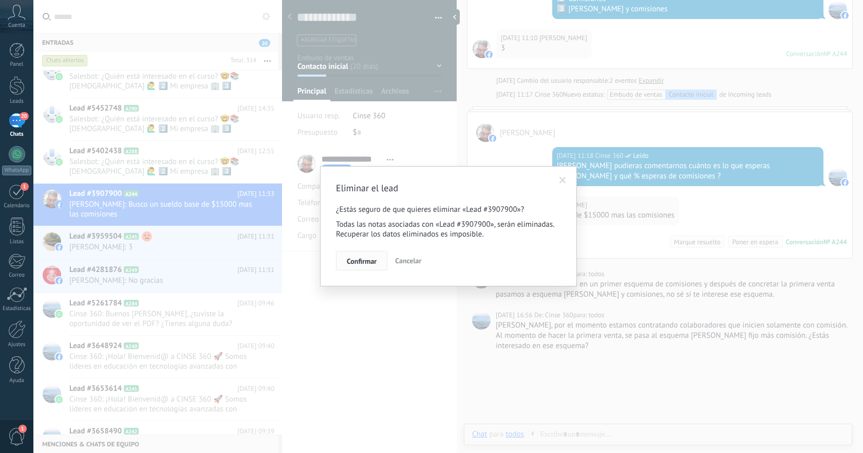
click at [356, 263] on span "Confirmar" at bounding box center [362, 260] width 30 height 7
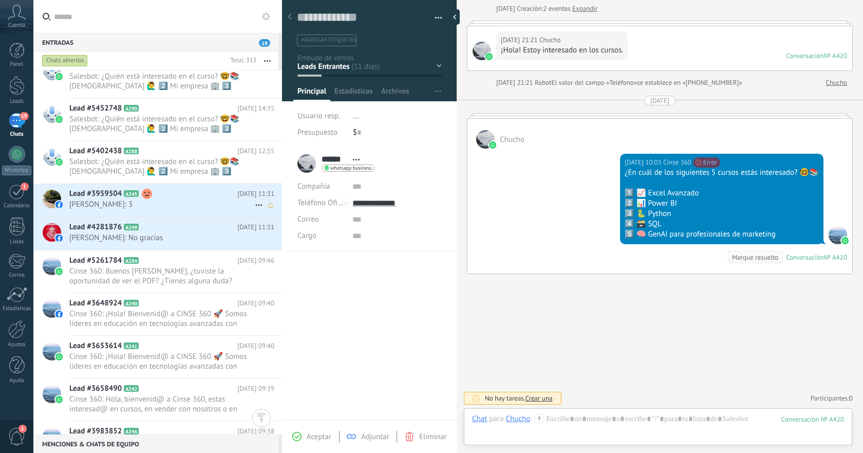
click at [210, 202] on span "JCarlos Zarate: 3" at bounding box center [162, 204] width 186 height 10
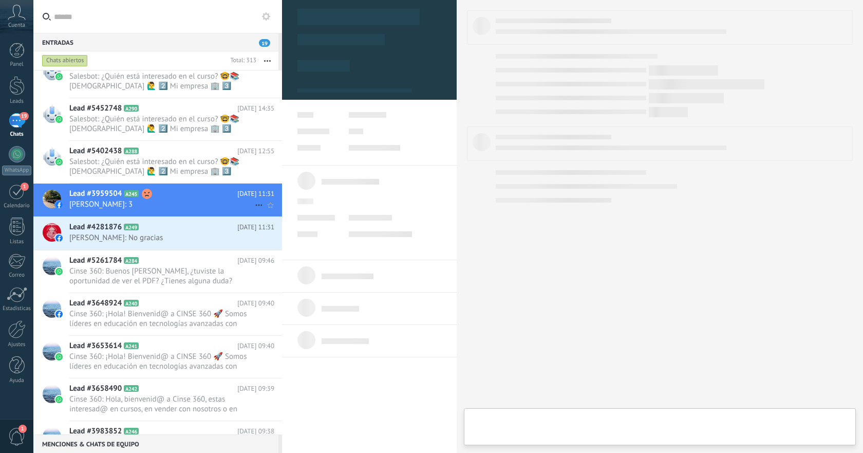
click at [212, 198] on h2 "Lead #3959504 A245" at bounding box center [153, 194] width 168 height 10
click at [197, 235] on span "Juan Enrique Soto Martinez: No gracias" at bounding box center [162, 238] width 186 height 10
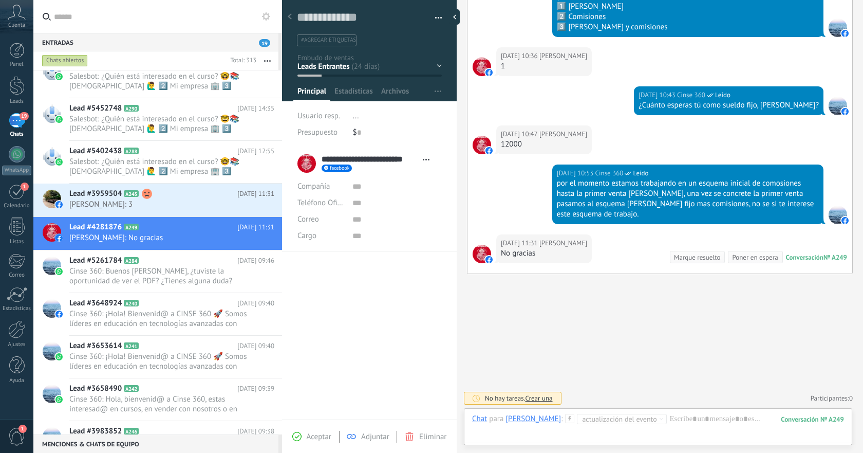
click at [434, 18] on button "button" at bounding box center [435, 17] width 15 height 15
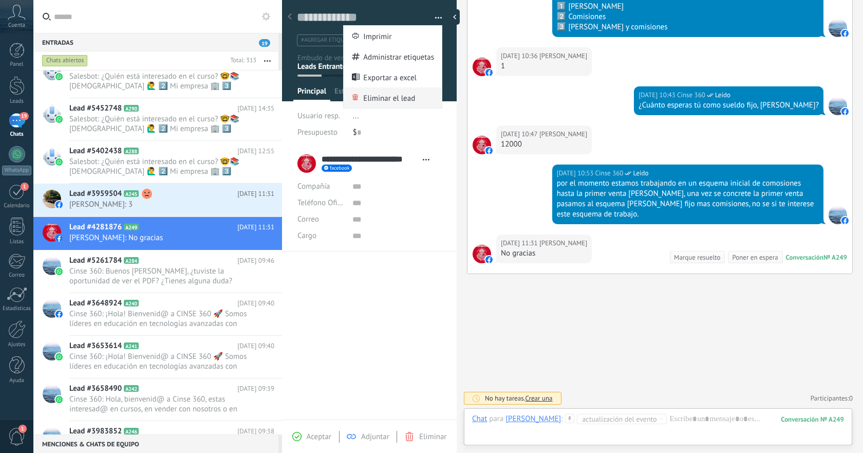
click at [390, 97] on span "Eliminar el lead" at bounding box center [389, 97] width 52 height 21
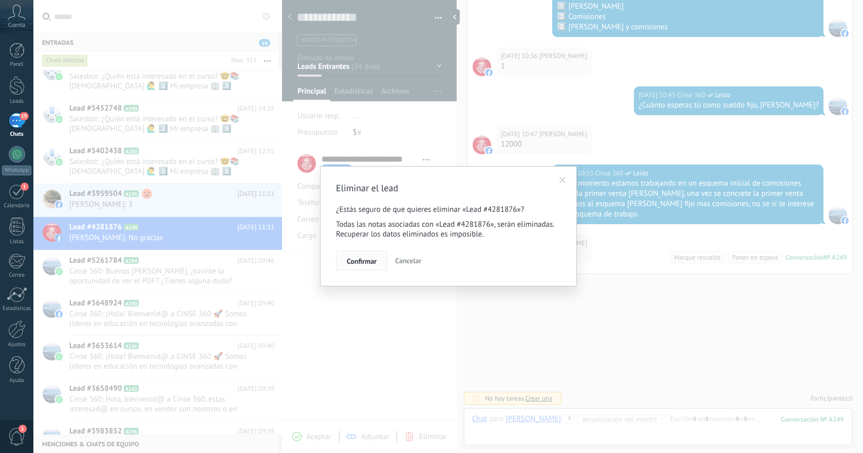
click at [349, 256] on button "Confirmar" at bounding box center [361, 261] width 51 height 20
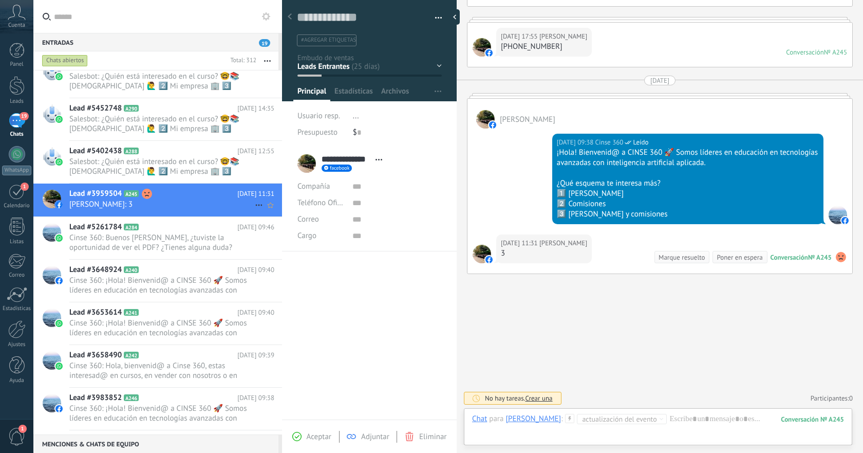
click at [187, 199] on span "JCarlos Zarate: 3" at bounding box center [162, 204] width 186 height 10
click at [437, 15] on button "button" at bounding box center [435, 17] width 15 height 15
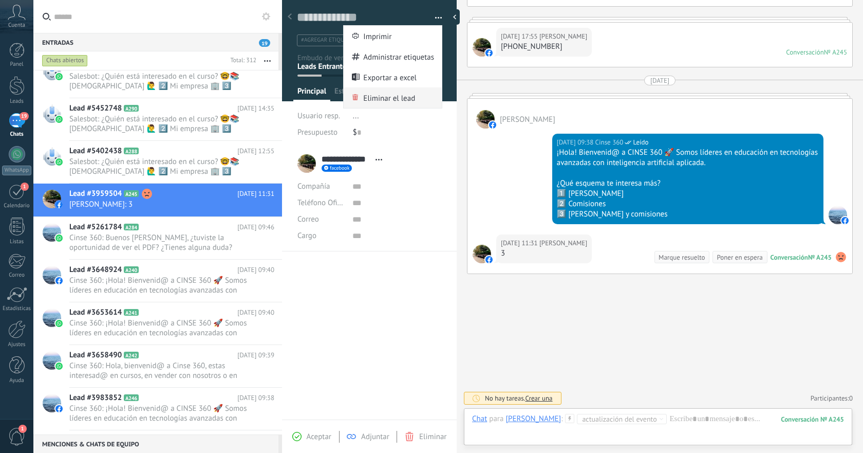
click at [389, 95] on span "Eliminar el lead" at bounding box center [389, 97] width 52 height 21
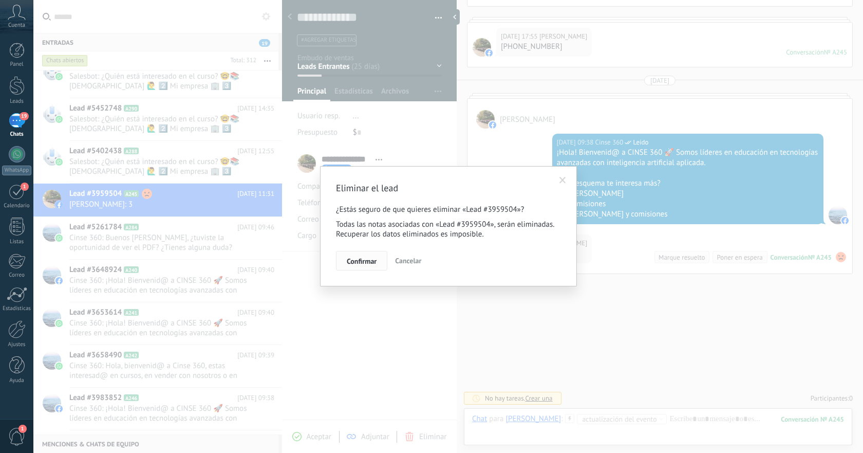
click at [355, 257] on span "Confirmar" at bounding box center [362, 260] width 30 height 7
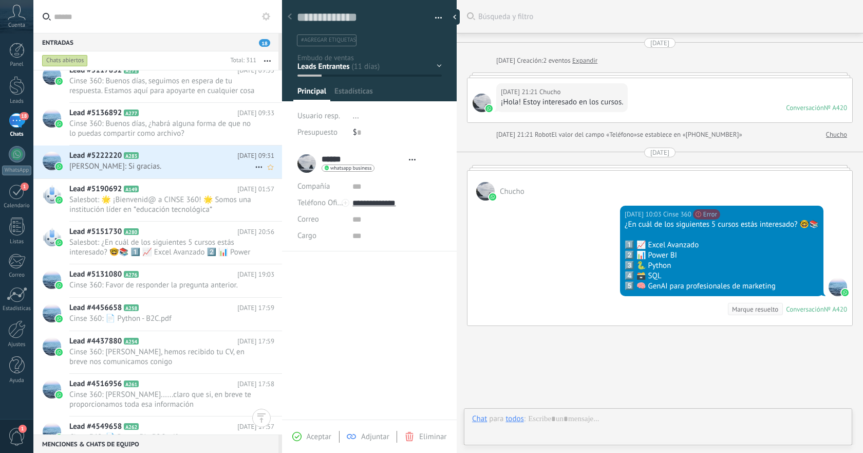
click at [213, 151] on h2 "Lead #5222220 A283" at bounding box center [153, 156] width 168 height 10
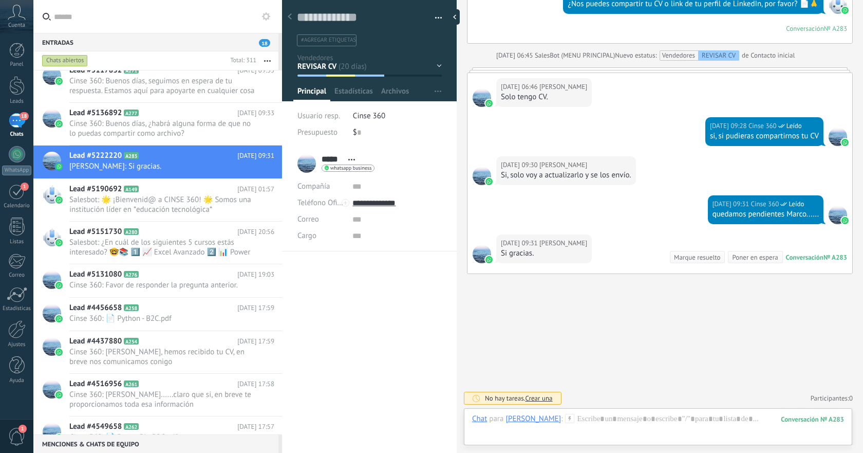
click at [435, 19] on span "button" at bounding box center [438, 20] width 7 height 2
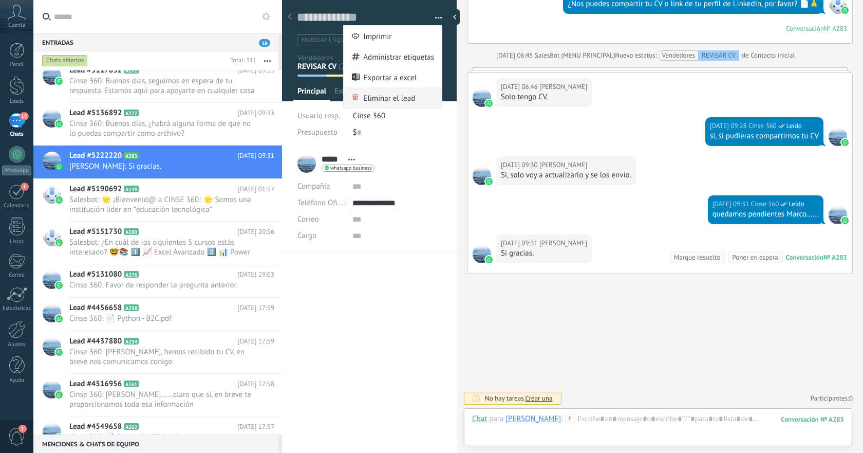
click at [399, 98] on span "Eliminar el lead" at bounding box center [389, 97] width 52 height 21
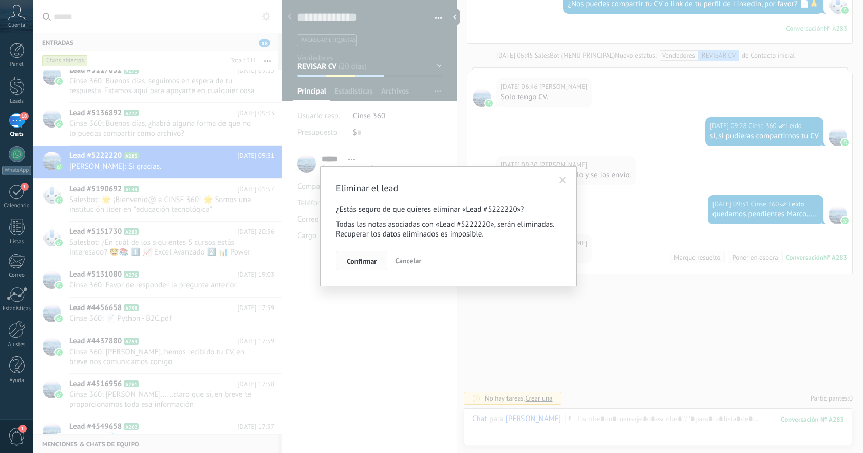
click at [362, 261] on span "Confirmar" at bounding box center [362, 260] width 30 height 7
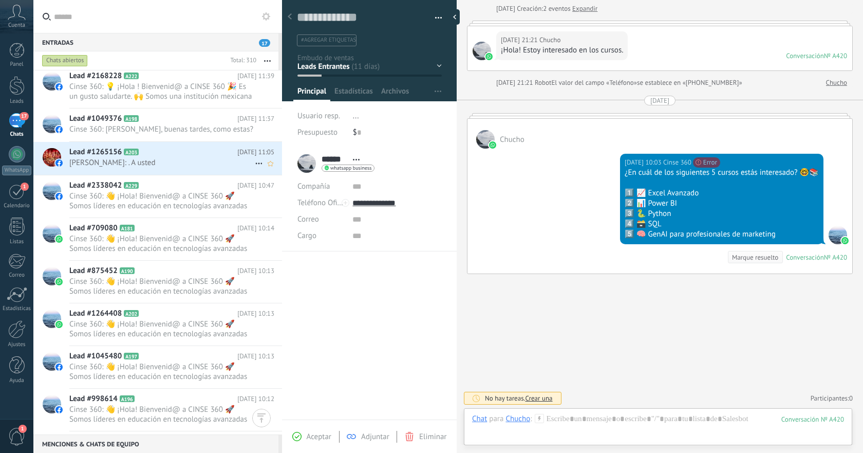
click at [238, 162] on span "Alessandro Kroos: . A usted" at bounding box center [162, 163] width 186 height 10
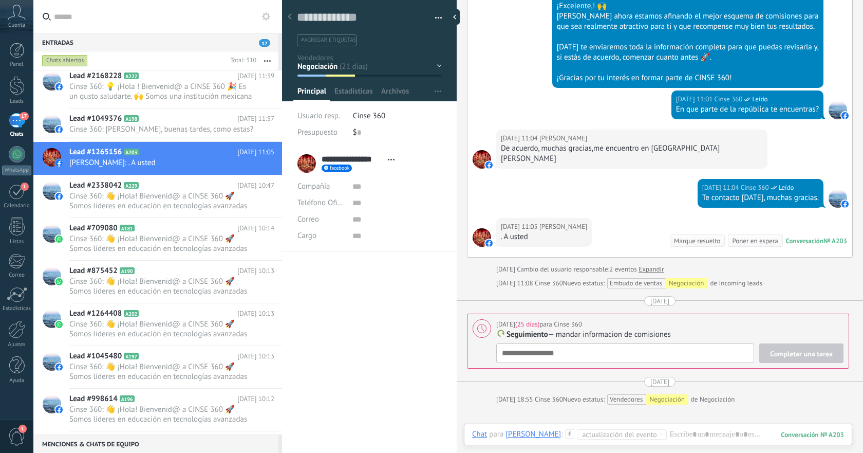
click at [433, 17] on button "button" at bounding box center [435, 17] width 15 height 15
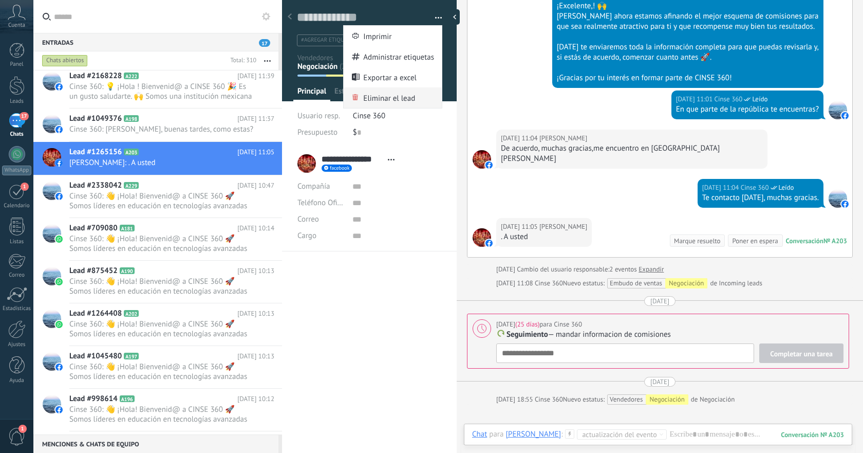
click at [389, 95] on span "Eliminar el lead" at bounding box center [389, 97] width 52 height 21
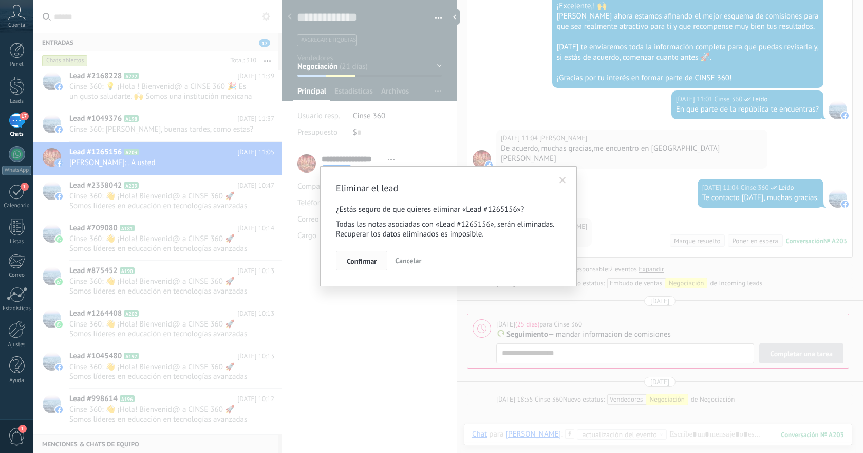
click at [359, 263] on span "Confirmar" at bounding box center [362, 260] width 30 height 7
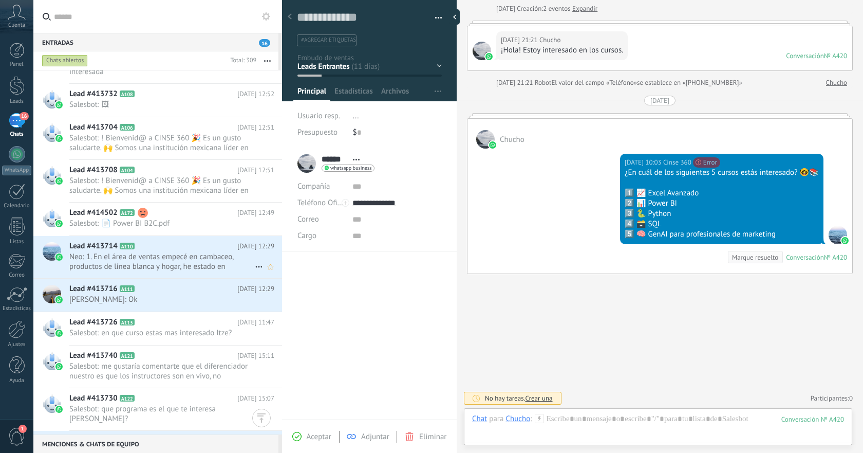
click at [199, 249] on h2 "Lead #413714 A110" at bounding box center [153, 246] width 168 height 10
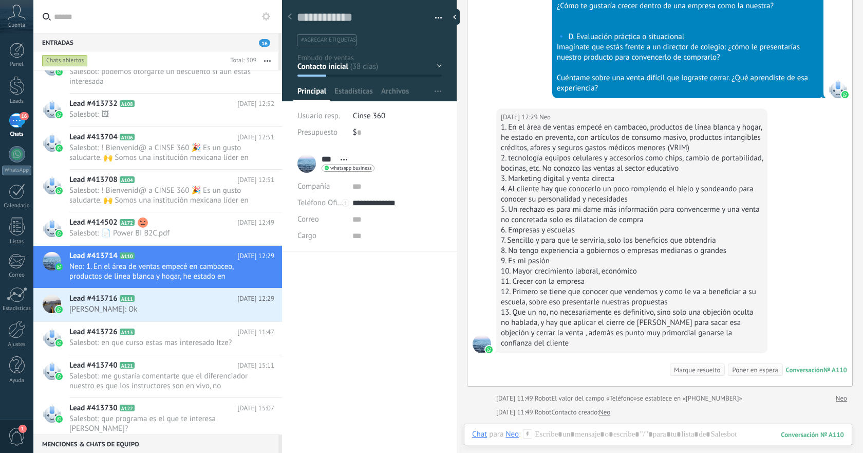
click at [437, 12] on button "button" at bounding box center [435, 17] width 15 height 15
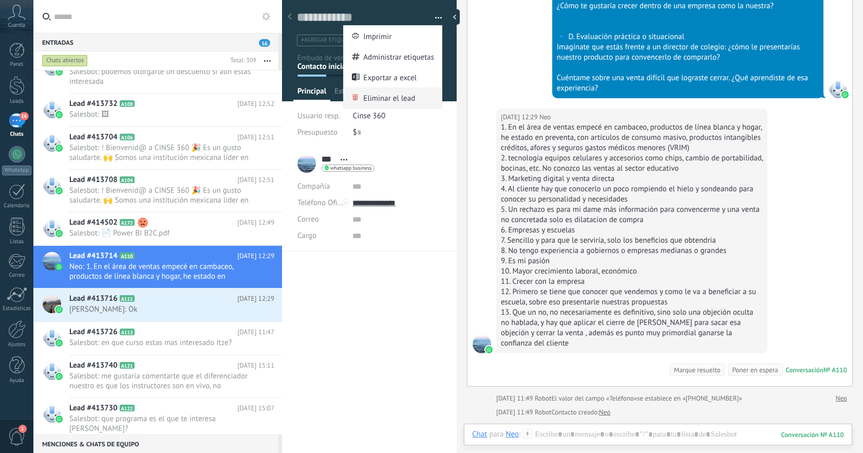
click at [392, 97] on span "Eliminar el lead" at bounding box center [389, 97] width 52 height 21
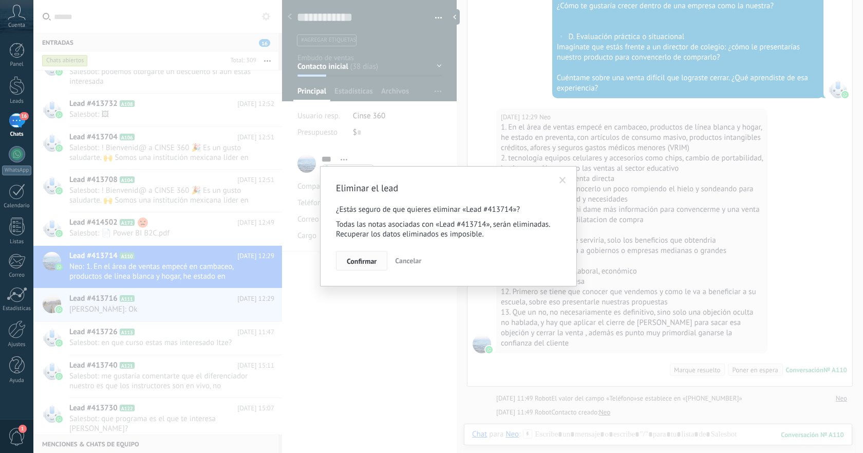
click at [372, 257] on span "Confirmar" at bounding box center [362, 260] width 30 height 7
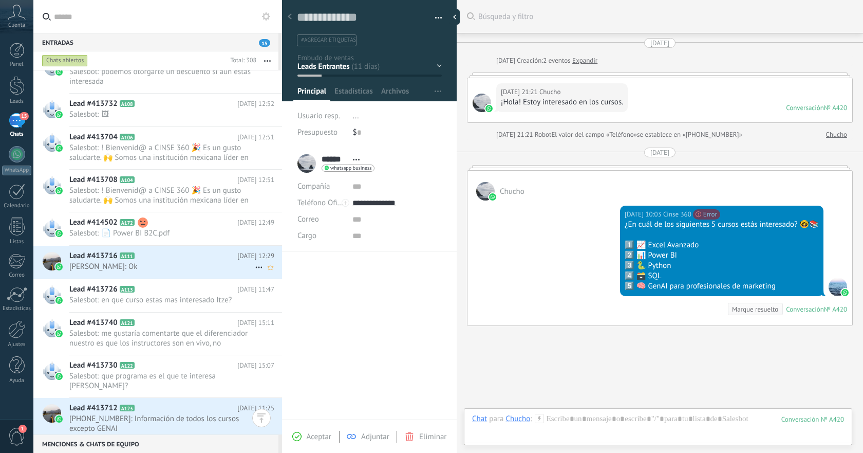
click at [229, 262] on span "Ángel León: Ok" at bounding box center [162, 267] width 186 height 10
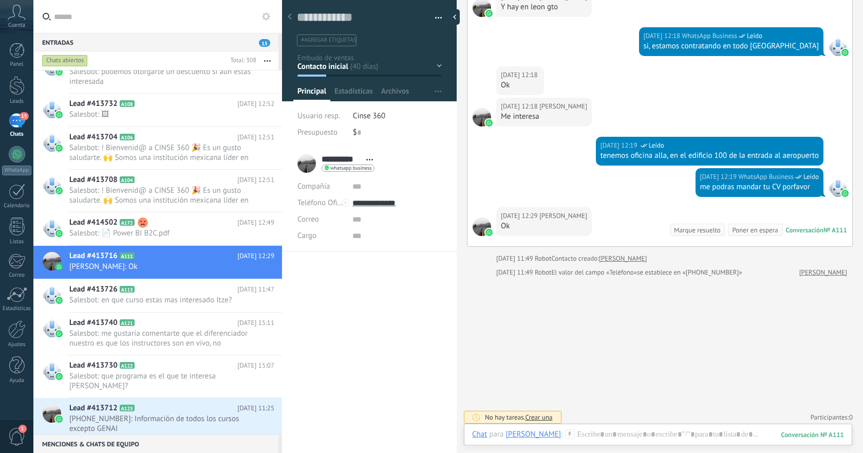
click at [435, 19] on span "button" at bounding box center [438, 20] width 7 height 2
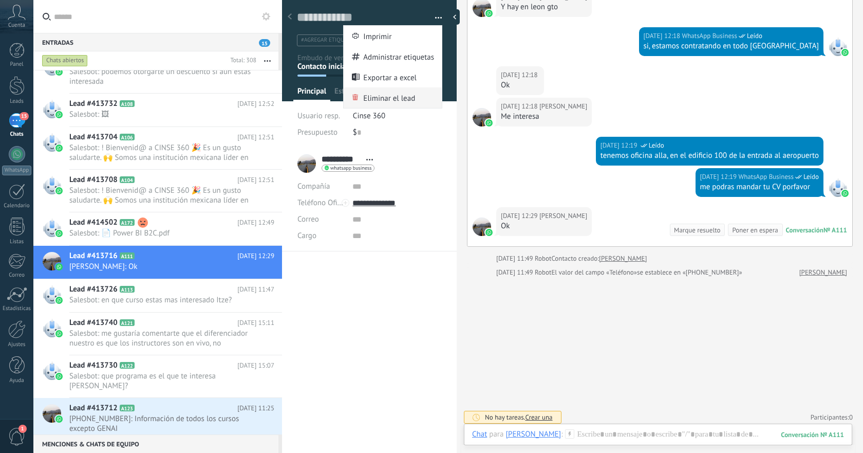
click at [383, 105] on span "Eliminar el lead" at bounding box center [389, 97] width 52 height 21
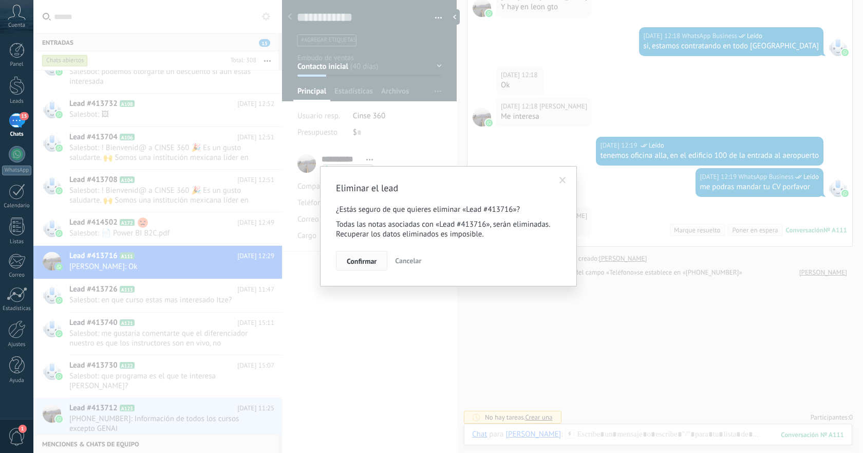
click at [357, 263] on span "Confirmar" at bounding box center [362, 260] width 30 height 7
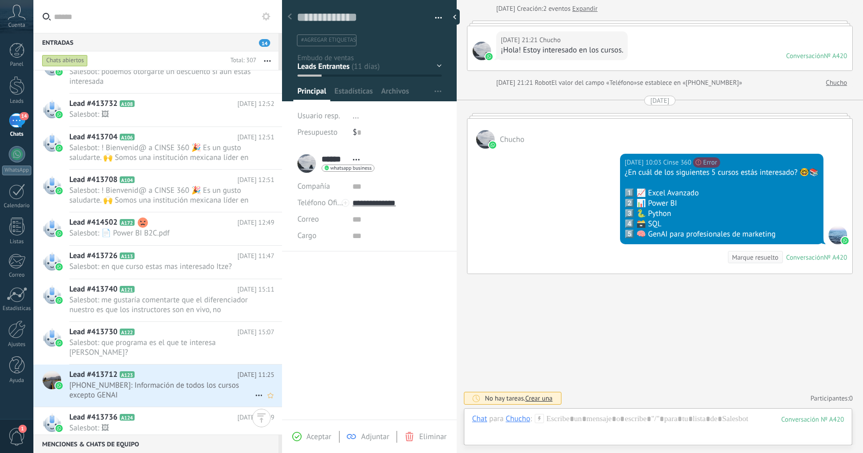
click at [253, 380] on span "+5216568554503: Información de todos los cursos excepto GENAI" at bounding box center [171, 390] width 205 height 20
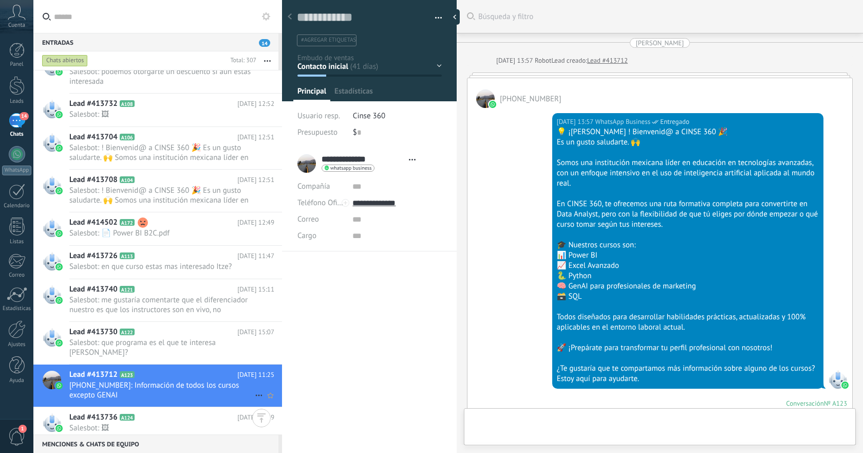
type textarea "**********"
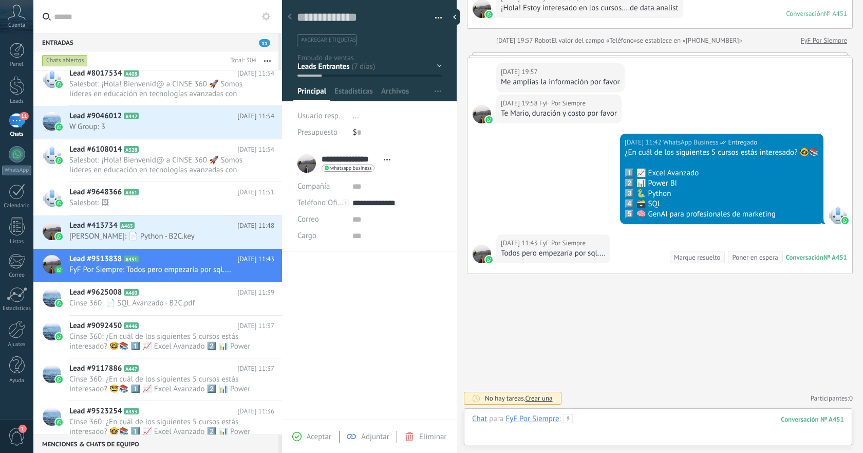
click at [660, 417] on div at bounding box center [658, 429] width 372 height 31
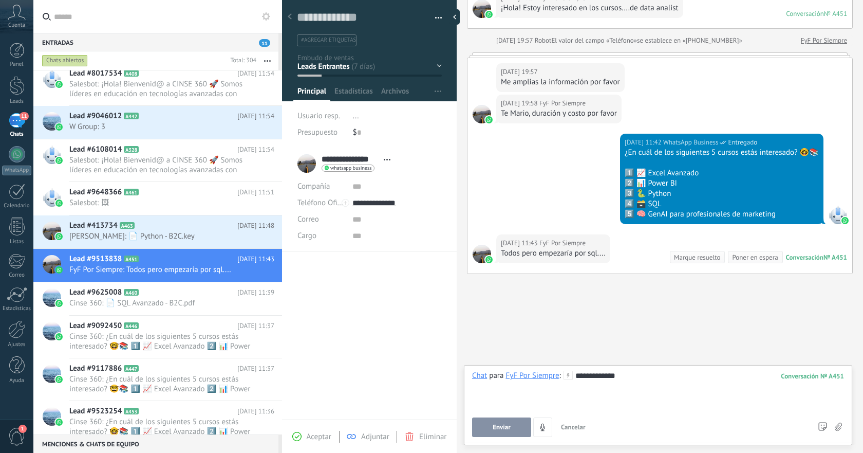
click at [519, 425] on button "Enviar" at bounding box center [501, 427] width 59 height 20
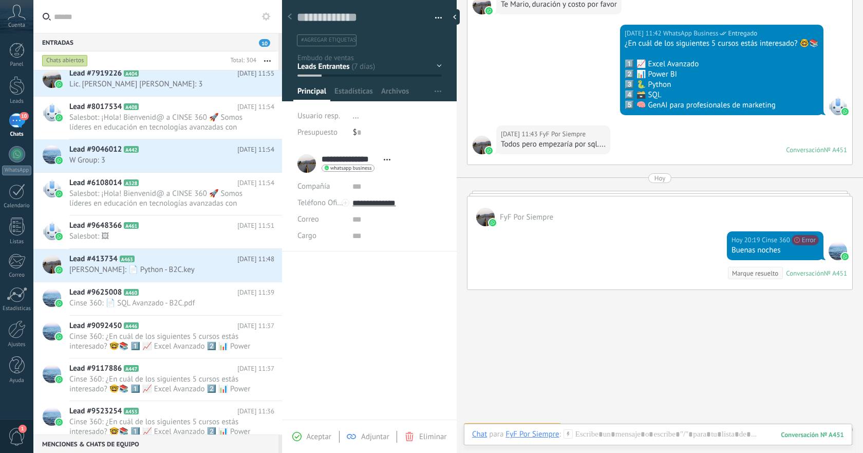
scroll to position [113, 0]
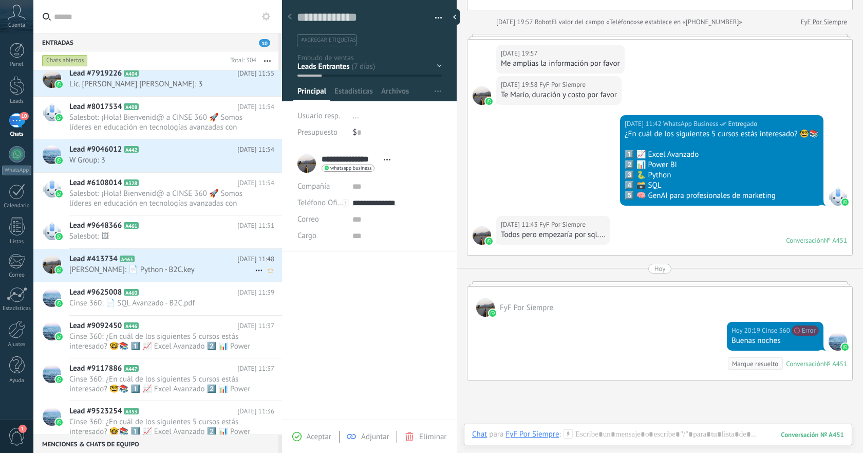
click at [253, 269] on icon at bounding box center [259, 270] width 12 height 12
click at [220, 269] on div at bounding box center [431, 226] width 863 height 453
click at [211, 269] on span "[PERSON_NAME]: 📄 Python - B2C.key" at bounding box center [162, 270] width 186 height 10
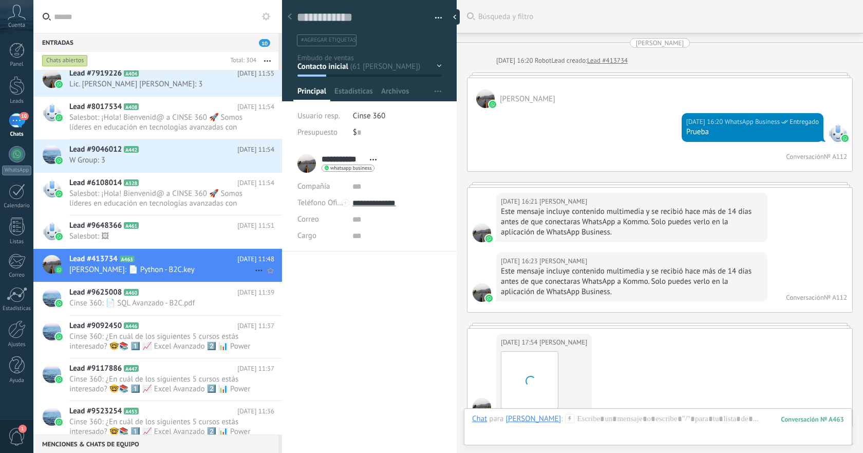
scroll to position [3178, 0]
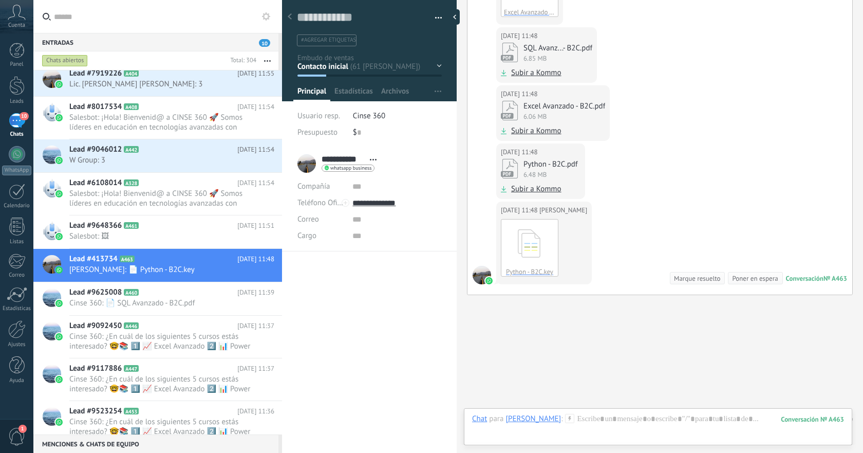
click at [435, 19] on span "button" at bounding box center [438, 20] width 7 height 2
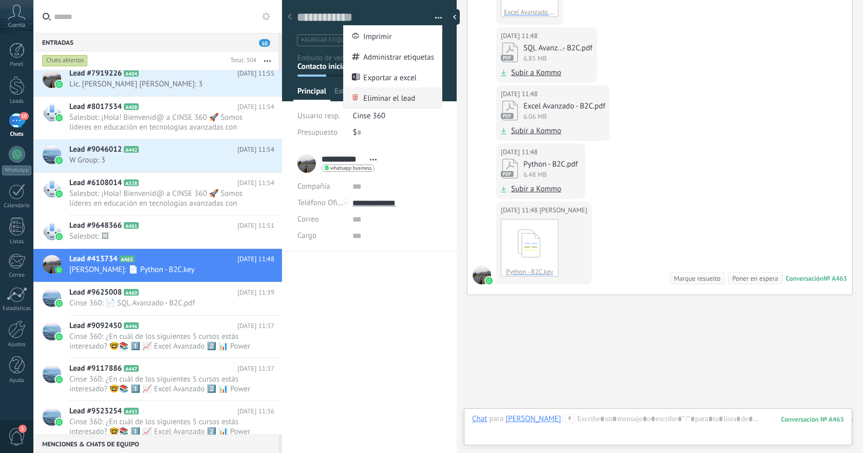
click at [379, 96] on span "Eliminar el lead" at bounding box center [389, 97] width 52 height 21
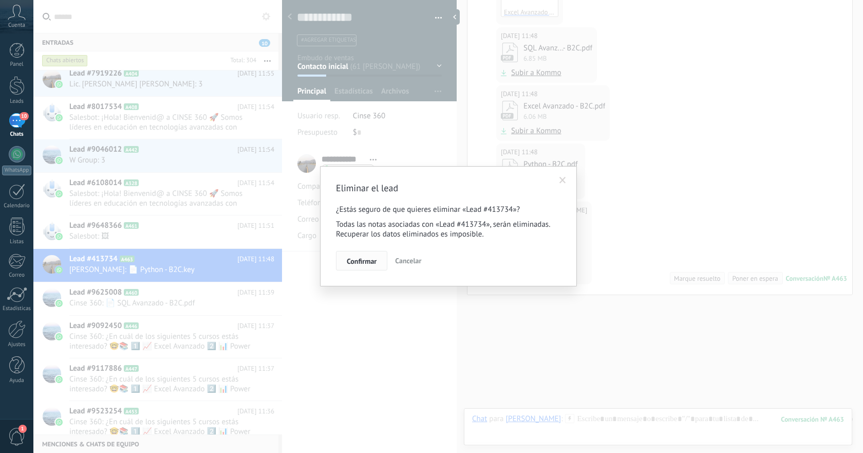
click at [365, 261] on span "Confirmar" at bounding box center [362, 260] width 30 height 7
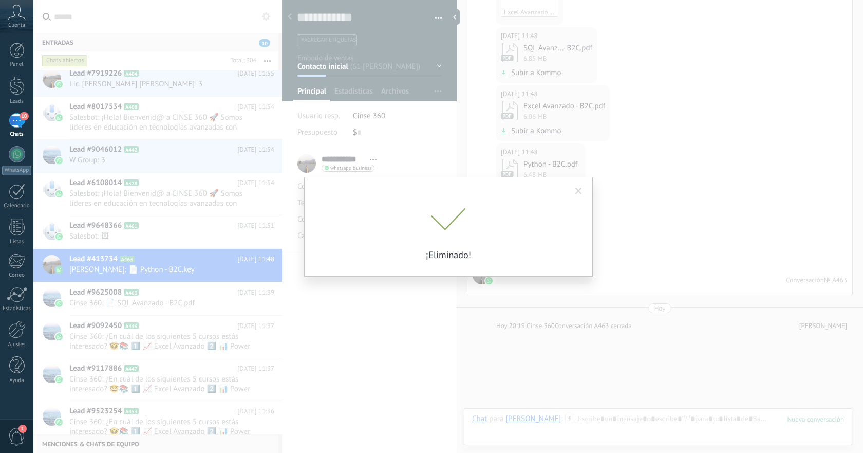
scroll to position [3214, 0]
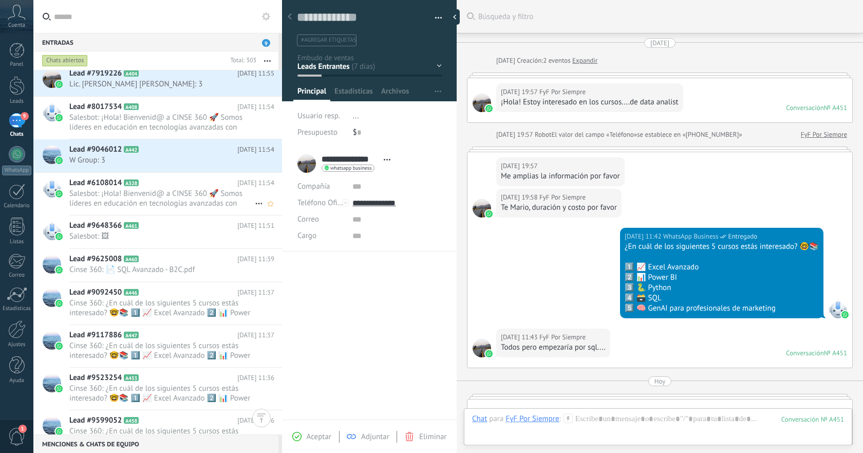
scroll to position [219, 0]
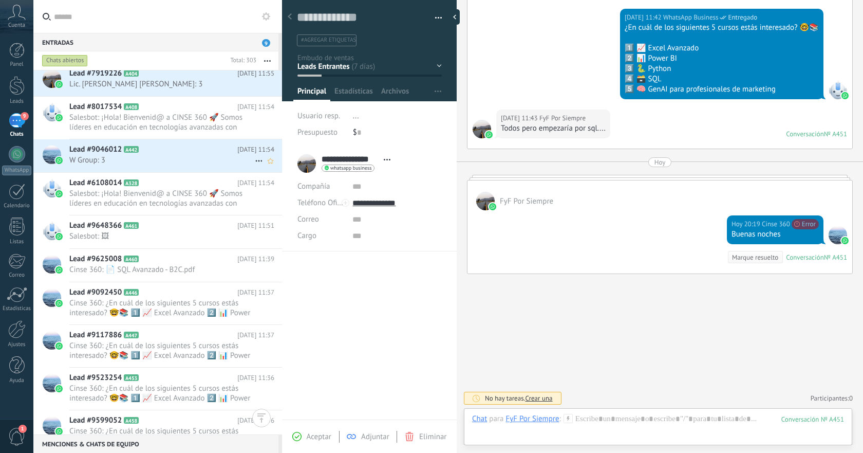
click at [223, 160] on span "W Group: 3" at bounding box center [162, 160] width 186 height 10
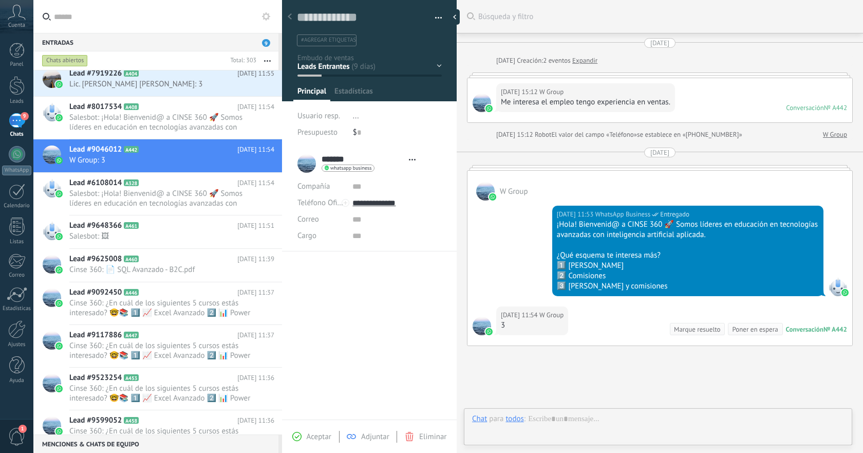
scroll to position [15, 0]
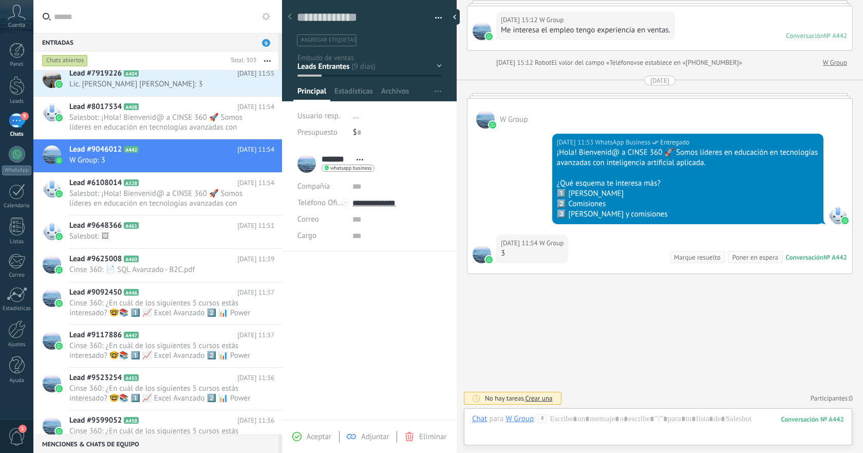
click at [435, 19] on span "button" at bounding box center [438, 20] width 7 height 2
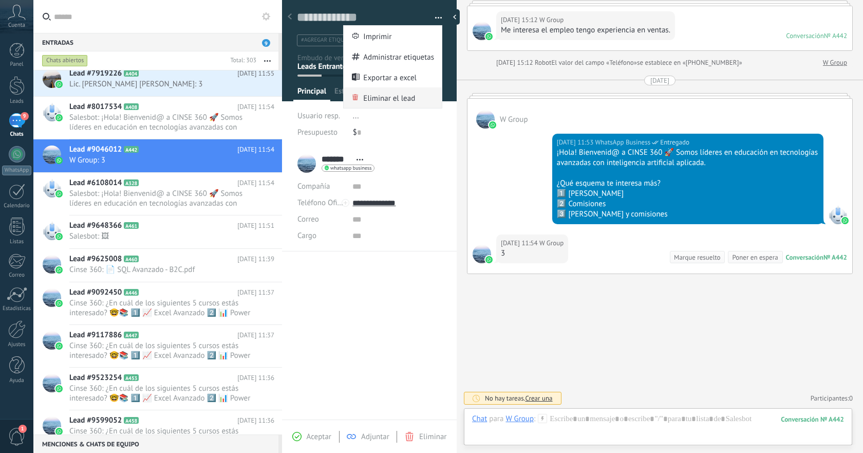
click at [384, 98] on span "Eliminar el lead" at bounding box center [389, 97] width 52 height 21
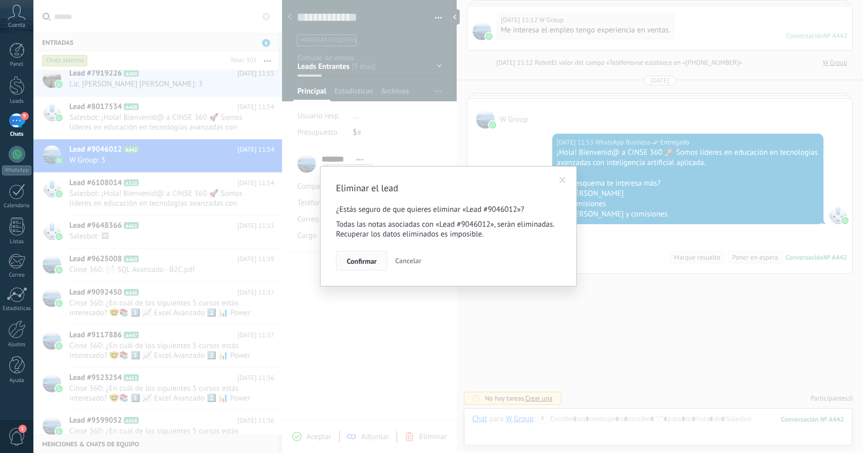
click at [356, 267] on button "Confirmar" at bounding box center [361, 261] width 51 height 20
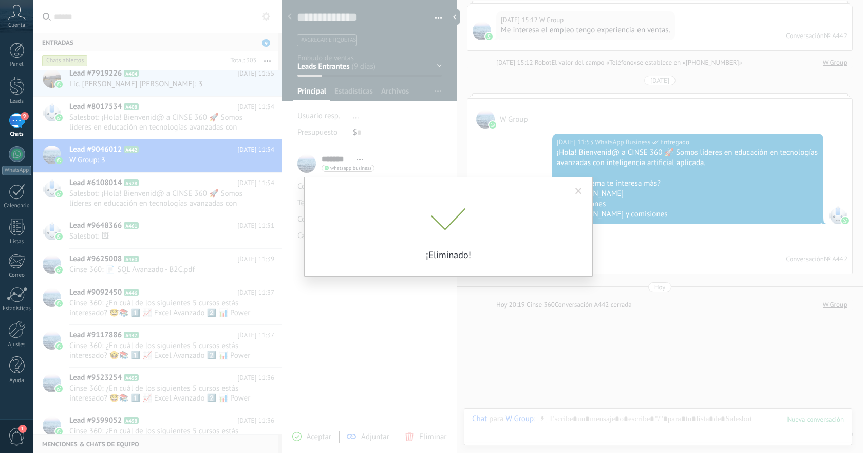
scroll to position [107, 0]
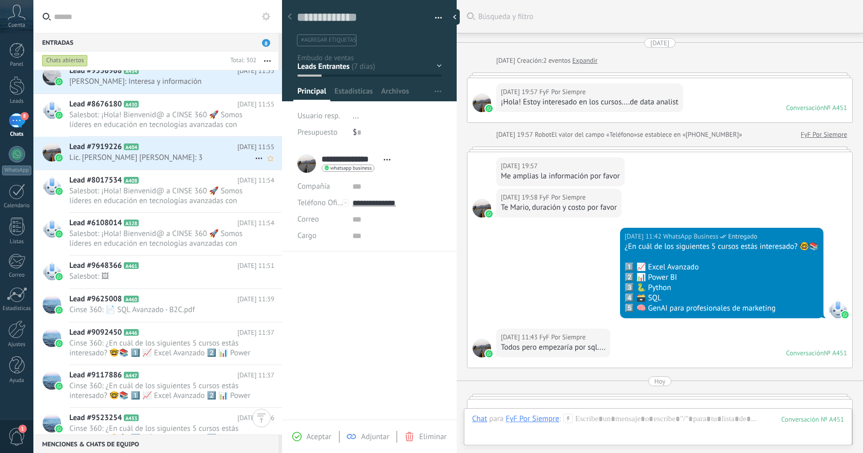
scroll to position [4224, 0]
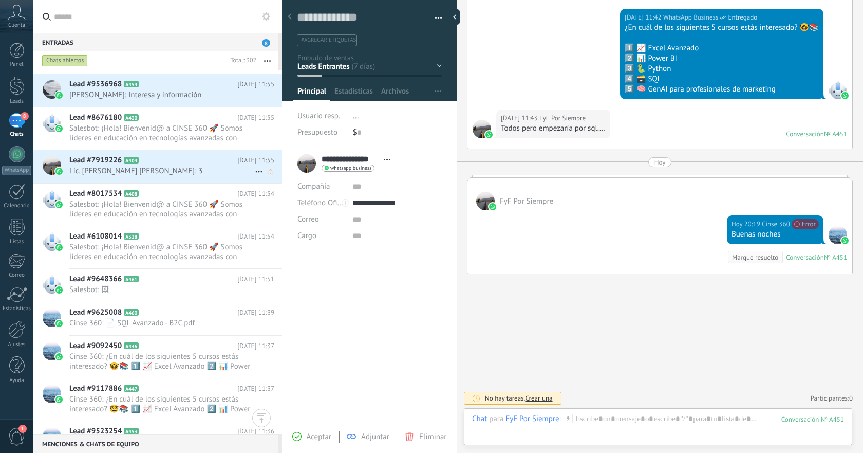
click at [210, 172] on span "Lic. [PERSON_NAME] [PERSON_NAME]: 3" at bounding box center [162, 171] width 186 height 10
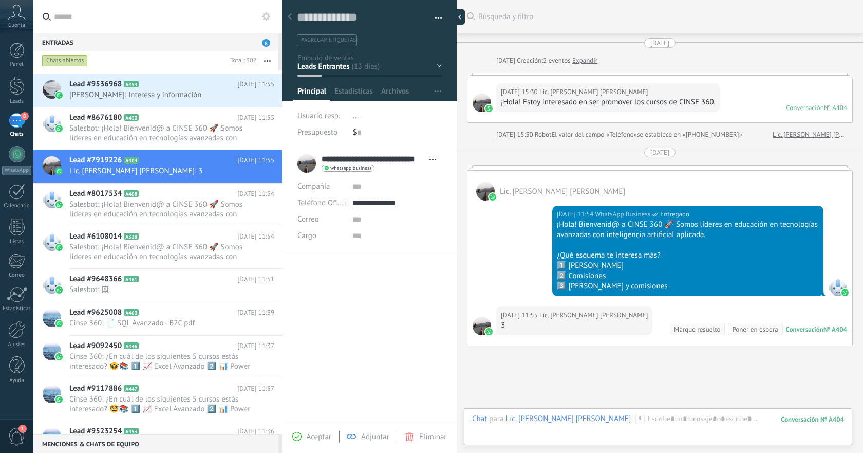
scroll to position [72, 0]
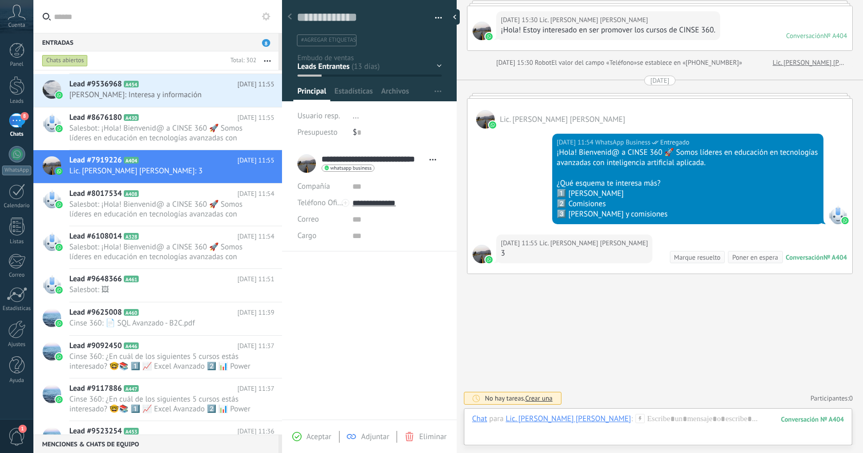
click at [435, 19] on span "button" at bounding box center [438, 20] width 7 height 2
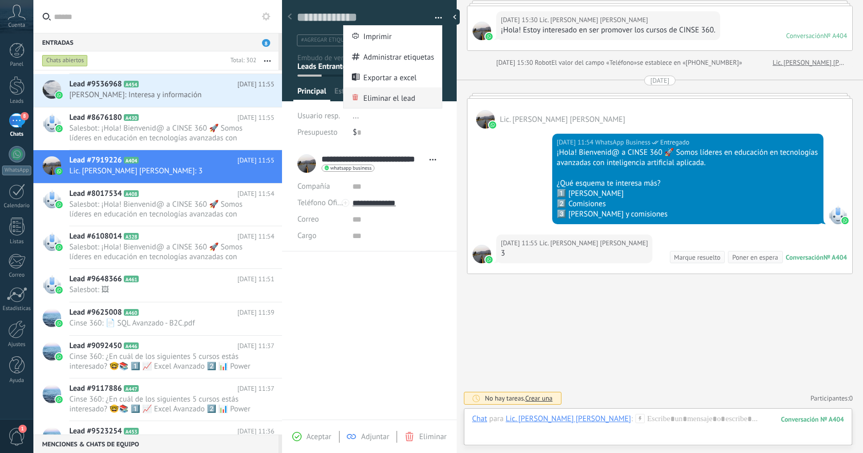
click at [385, 98] on span "Eliminar el lead" at bounding box center [389, 97] width 52 height 21
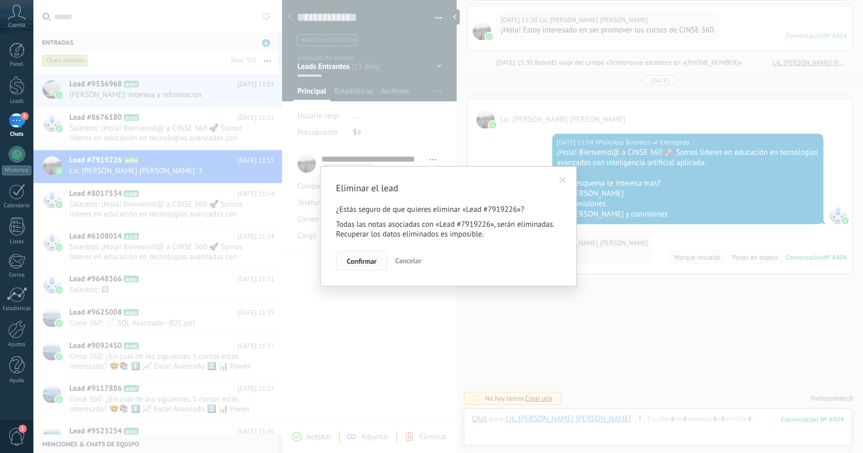
click at [356, 263] on span "Confirmar" at bounding box center [362, 260] width 30 height 7
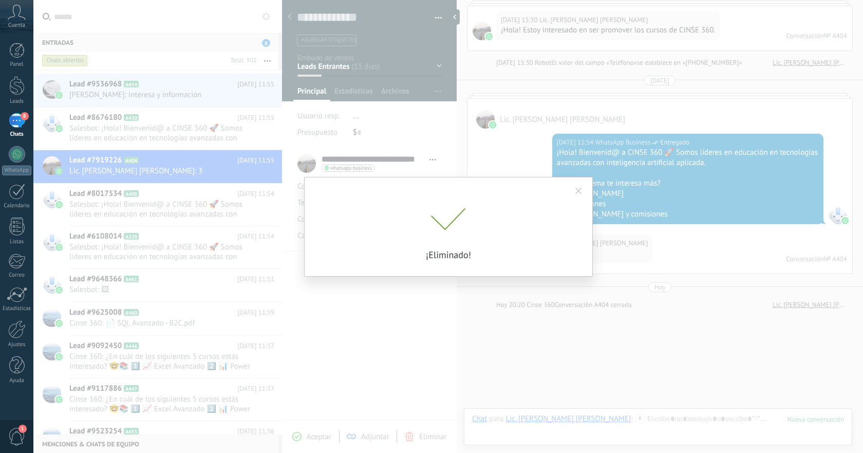
scroll to position [107, 0]
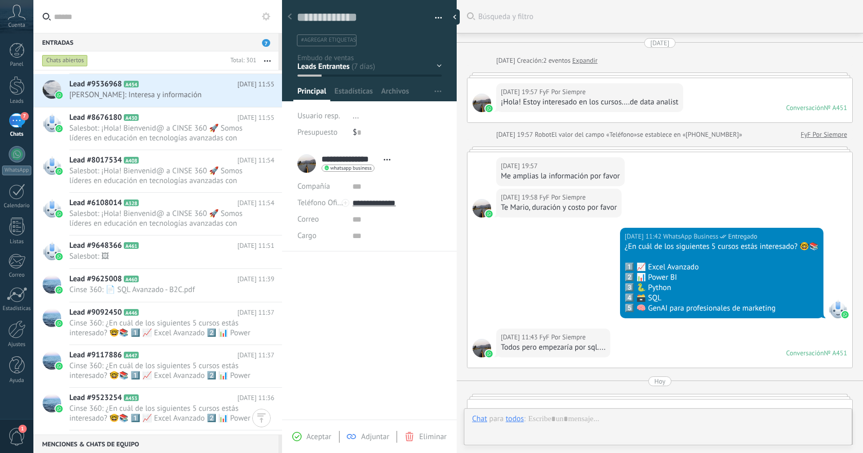
scroll to position [4142, 0]
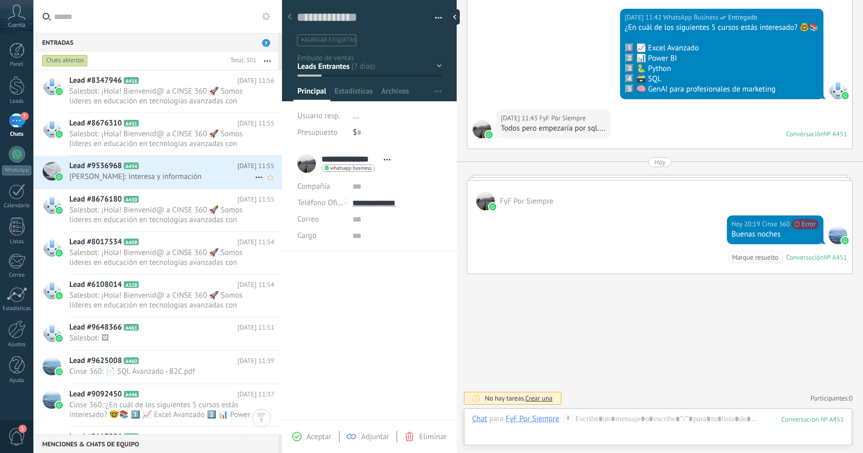
click at [228, 185] on div "Lead #9536968 A454 [DATE] 11:55 [PERSON_NAME]: Interesa y información" at bounding box center [175, 172] width 213 height 32
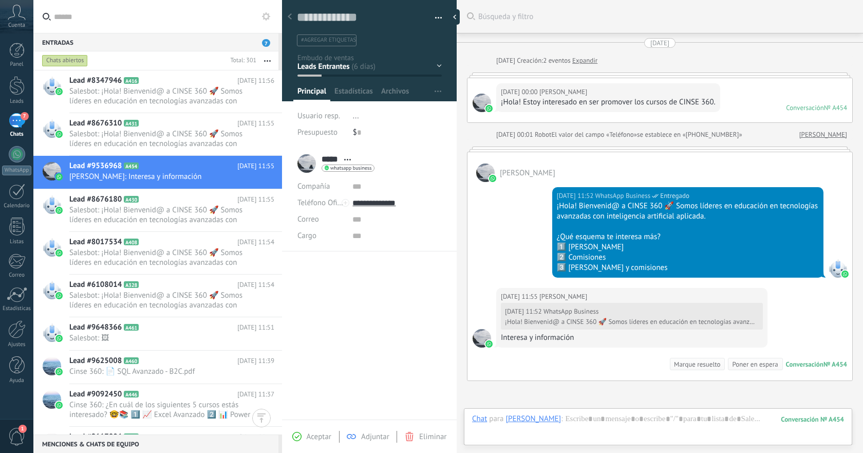
scroll to position [107, 0]
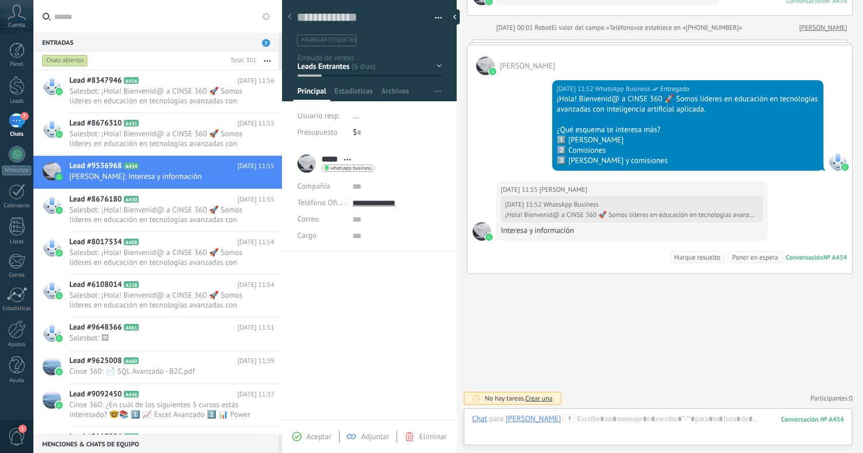
click at [435, 15] on button "button" at bounding box center [435, 17] width 15 height 15
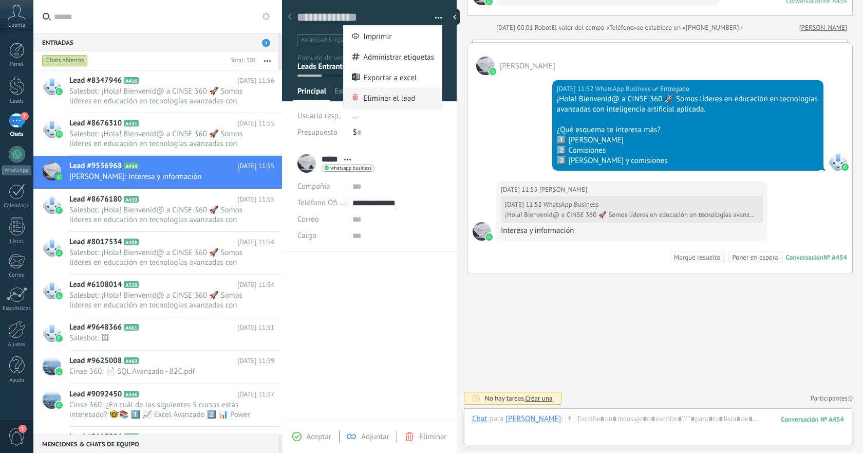
click at [382, 95] on span "Eliminar el lead" at bounding box center [389, 97] width 52 height 21
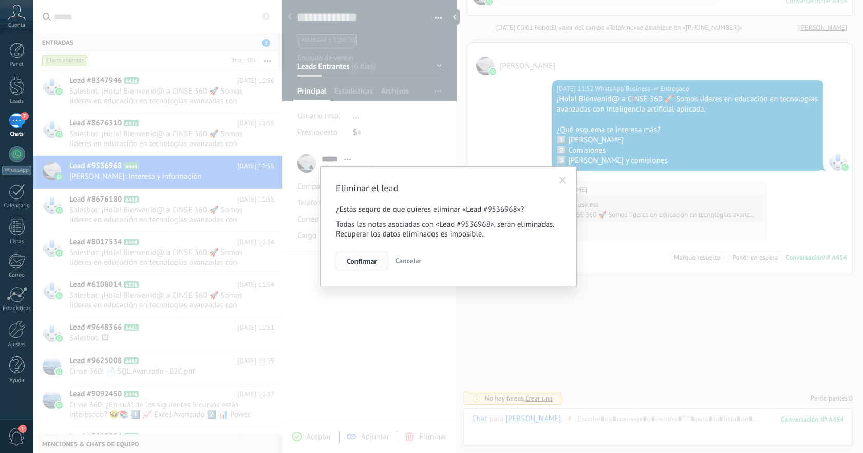
click at [361, 261] on span "Confirmar" at bounding box center [362, 260] width 30 height 7
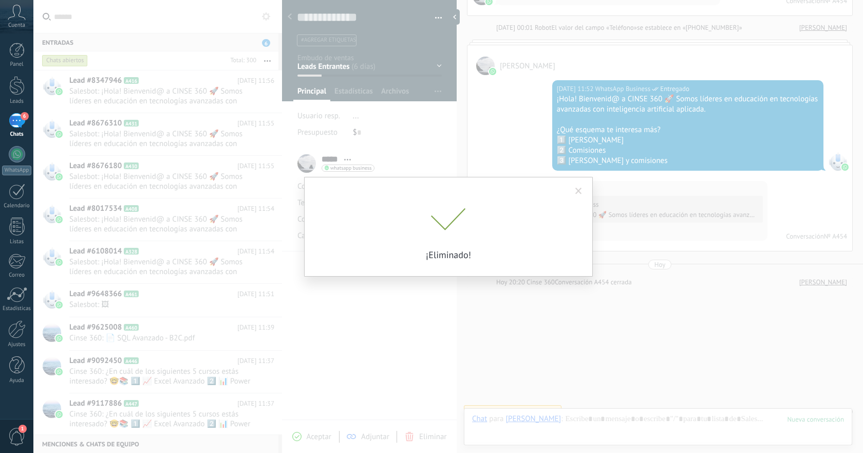
scroll to position [0, 0]
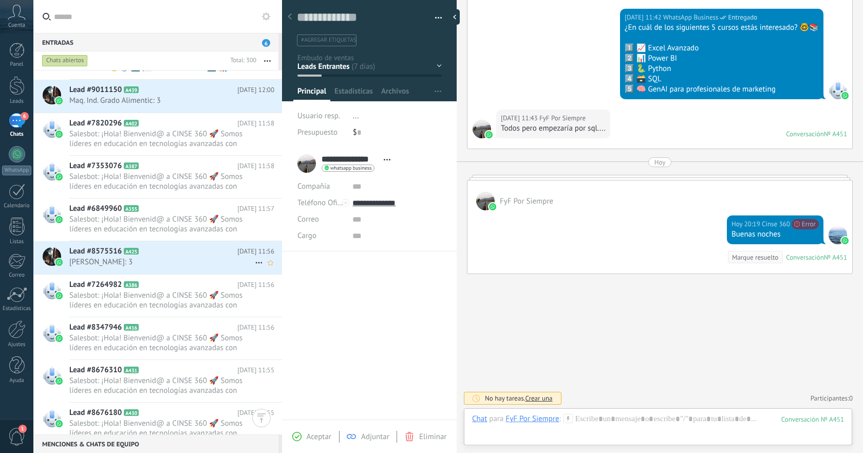
click at [206, 267] on div "Lead #8575516 A425 [DATE] 11:56 [PERSON_NAME]: 3" at bounding box center [175, 257] width 213 height 32
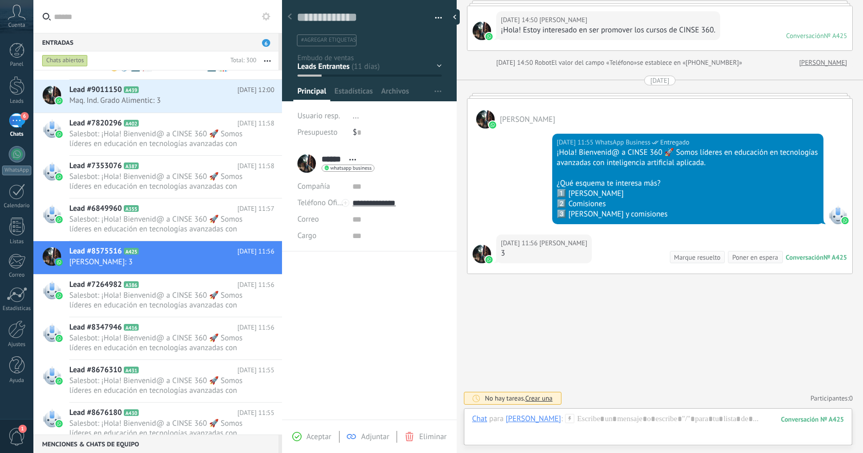
click at [432, 14] on button "button" at bounding box center [435, 17] width 15 height 15
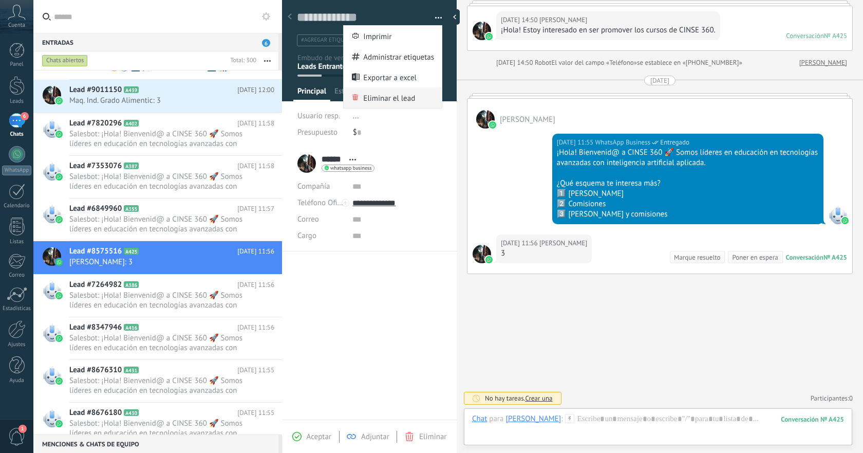
click at [385, 96] on span "Eliminar el lead" at bounding box center [389, 97] width 52 height 21
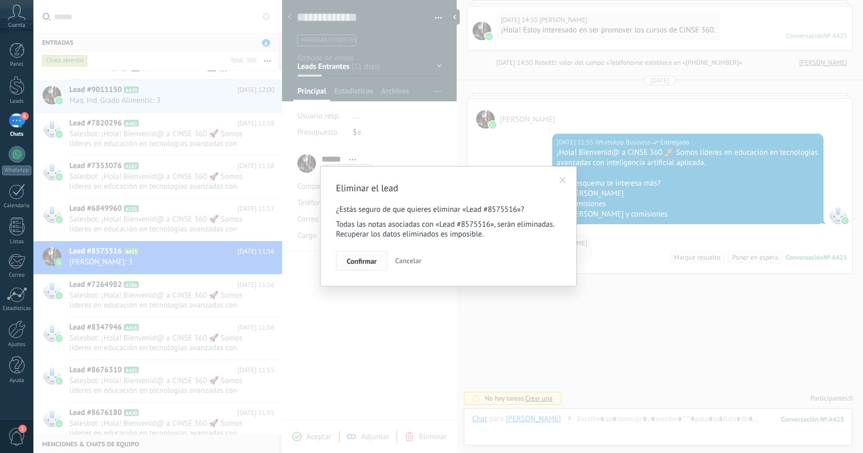
click at [359, 264] on span "Confirmar" at bounding box center [362, 260] width 30 height 7
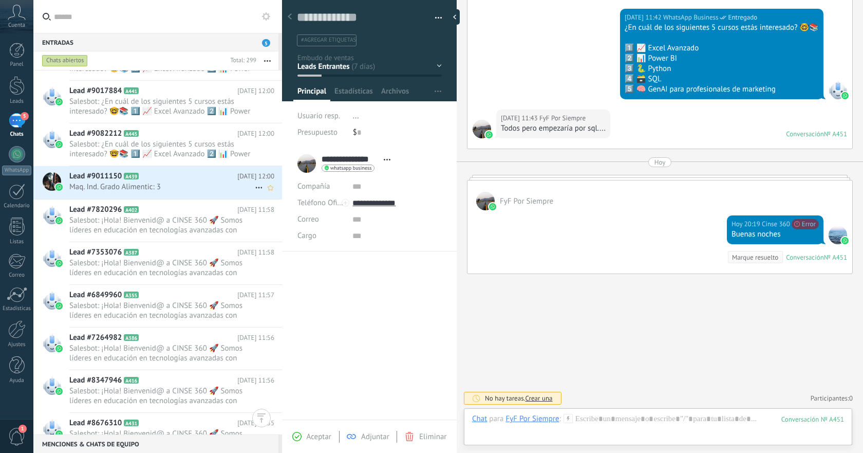
click at [238, 197] on div "Lead #9011150 A439 [DATE] 12:00 Maq. Ind. Grado Alimentic: 3" at bounding box center [175, 182] width 213 height 32
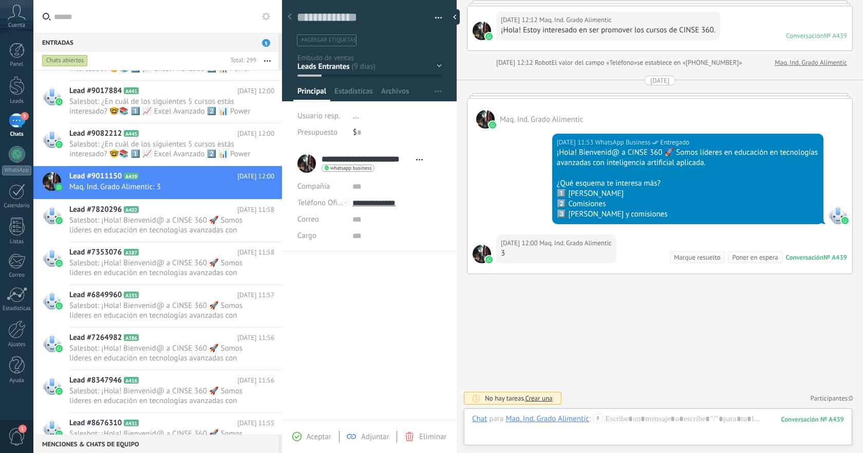
click at [435, 19] on span "button" at bounding box center [438, 20] width 7 height 2
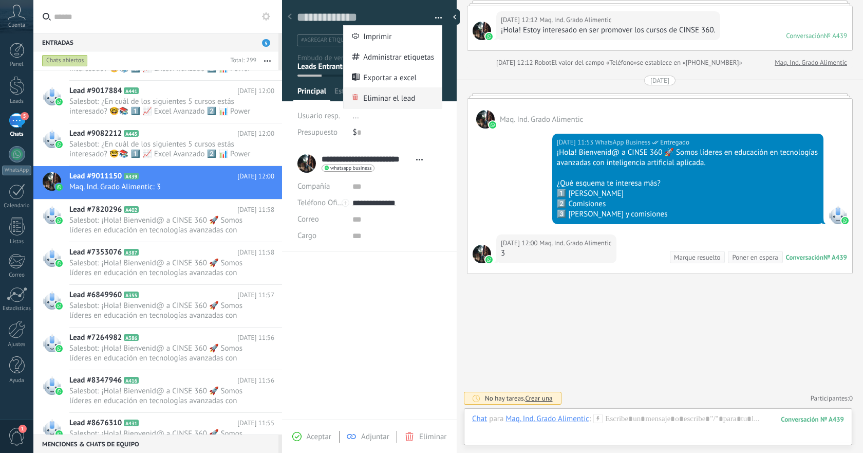
click at [382, 94] on span "Eliminar el lead" at bounding box center [389, 97] width 52 height 21
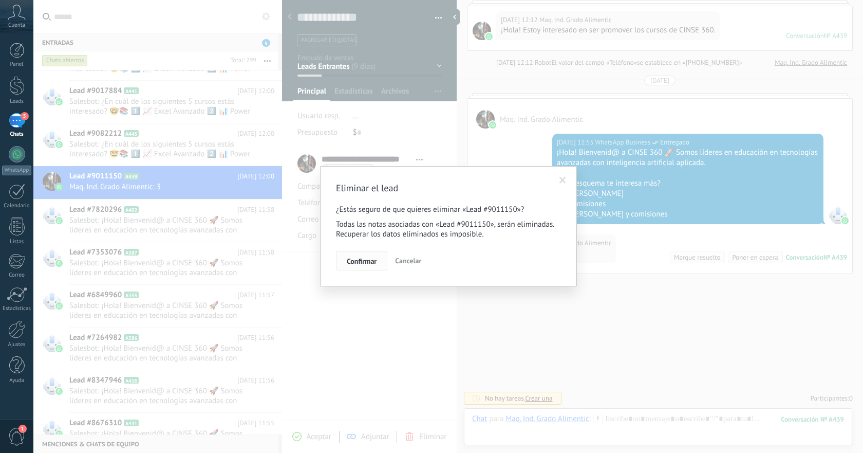
click at [362, 263] on span "Confirmar" at bounding box center [362, 260] width 30 height 7
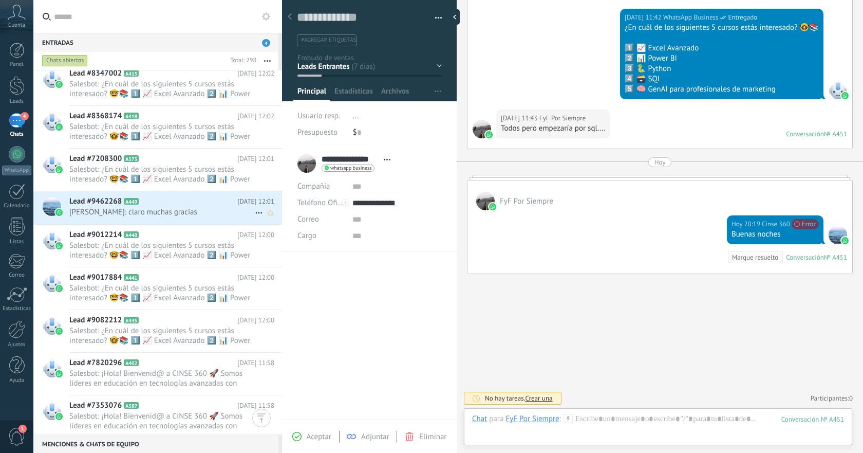
click at [220, 213] on span "[PERSON_NAME]: claro muchas gracias" at bounding box center [162, 212] width 186 height 10
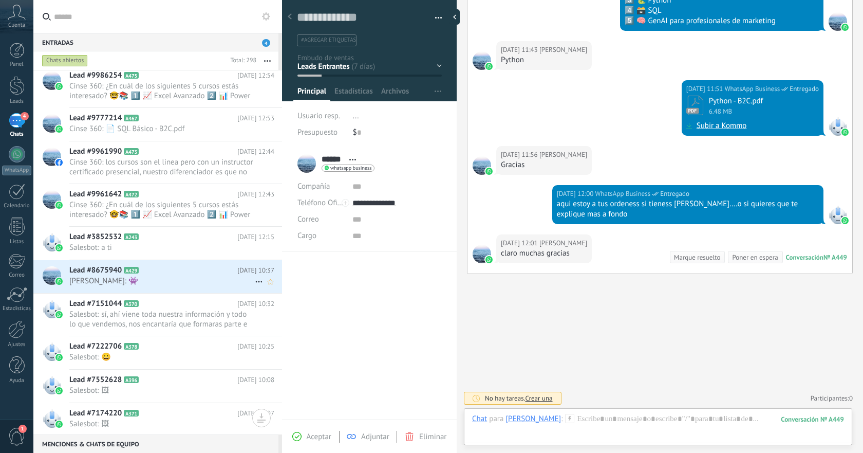
click at [211, 271] on h2 "Lead #8675940 A429" at bounding box center [153, 270] width 168 height 10
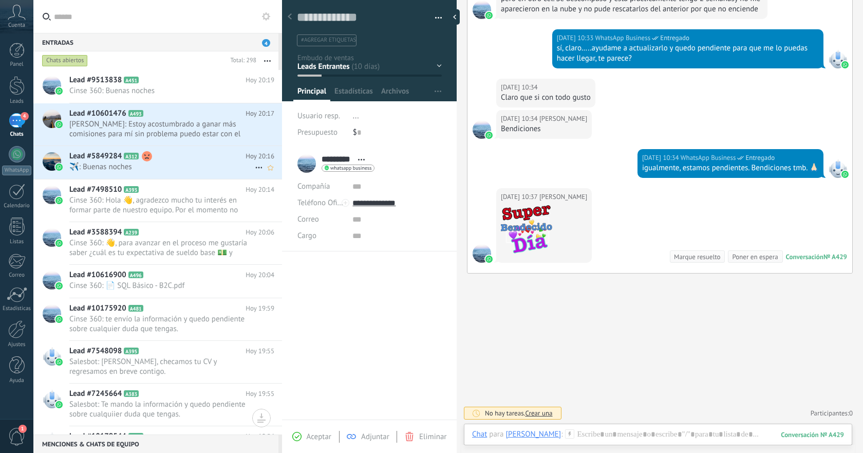
click at [215, 162] on span "️️✈️: Buenas noches" at bounding box center [162, 167] width 186 height 10
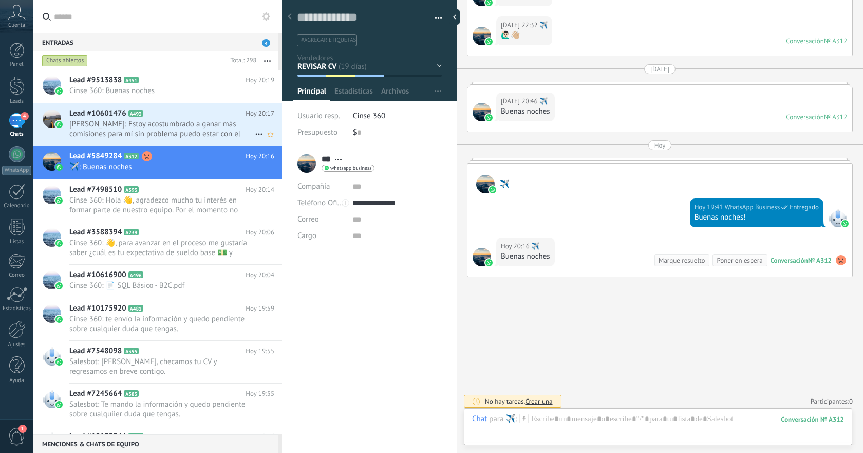
click at [198, 128] on span "[PERSON_NAME]: Estoy acostumbrado a ganar más comisiones para mí sin problema p…" at bounding box center [162, 129] width 186 height 20
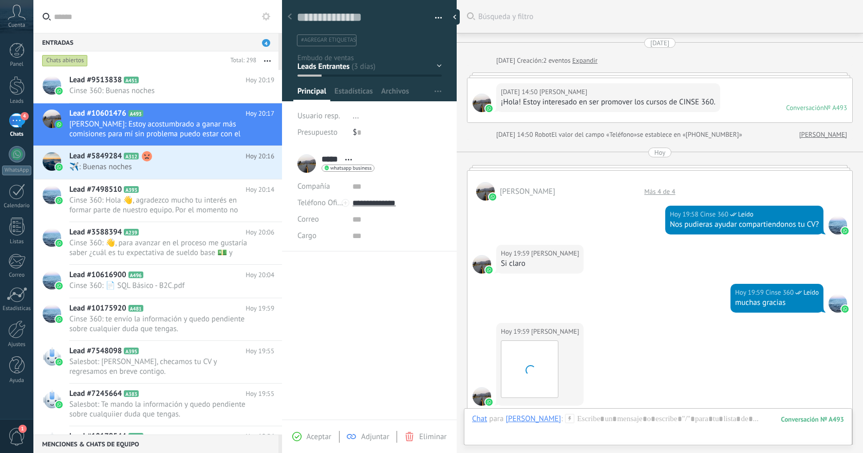
scroll to position [461, 0]
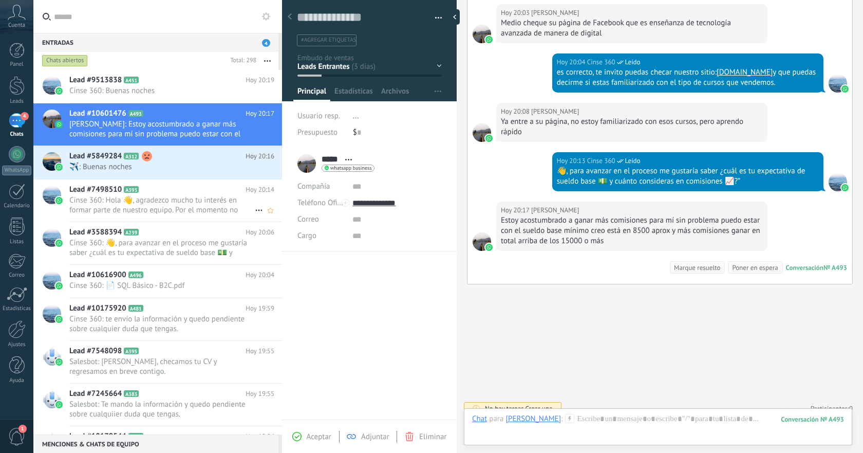
click at [183, 206] on span "Cinse 360: Hola 👋, agradezco mucho tu interés en formar parte de nuestro equipo…" at bounding box center [162, 205] width 186 height 20
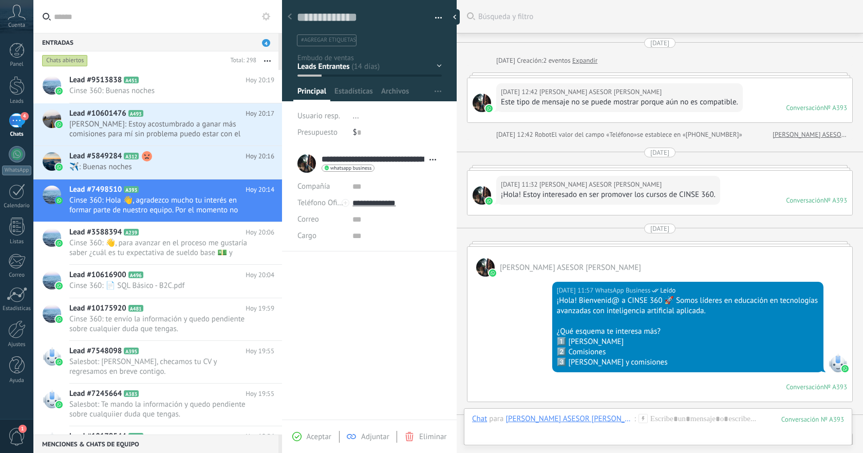
scroll to position [597, 0]
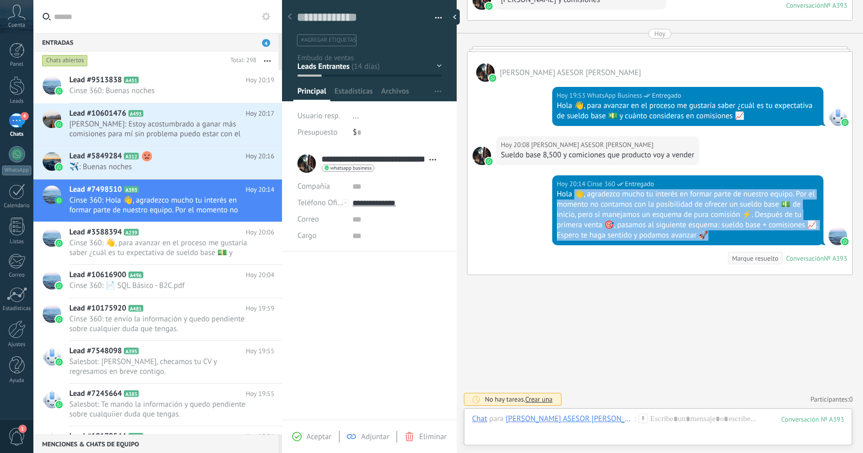
drag, startPoint x: 576, startPoint y: 194, endPoint x: 723, endPoint y: 230, distance: 151.0
click at [723, 230] on div "Hola 👋, agradezco mucho tu interés en formar parte de nuestro equipo. Por el mo…" at bounding box center [688, 214] width 262 height 51
copy div "👋, agradezco mucho tu interés en formar parte de nuestro equipo. Por el momento…"
click at [193, 126] on span "[PERSON_NAME]: Estoy acostumbrado a ganar más comisiones para mí sin problema p…" at bounding box center [162, 129] width 186 height 20
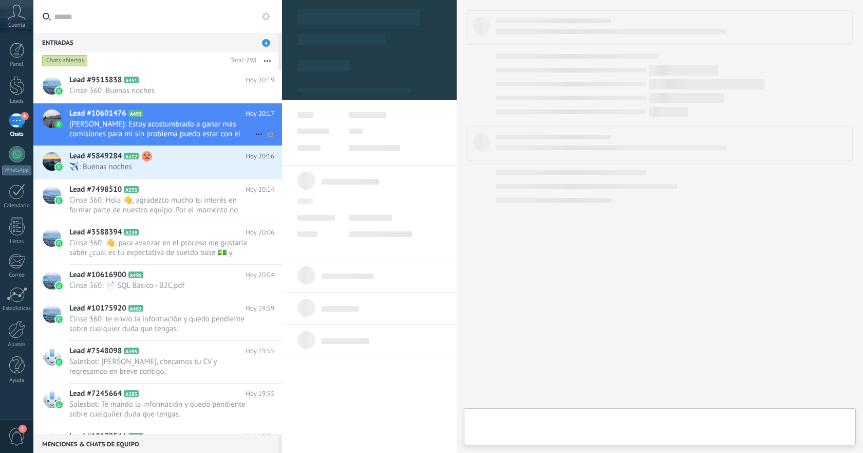
type textarea "**********"
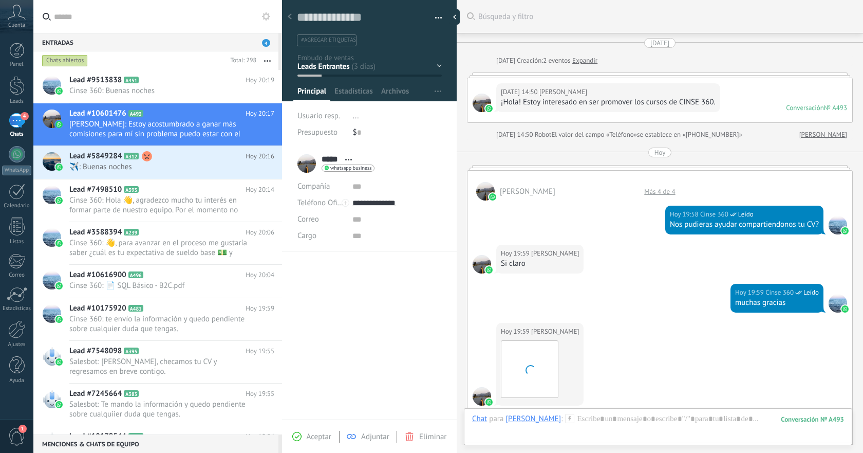
scroll to position [461, 0]
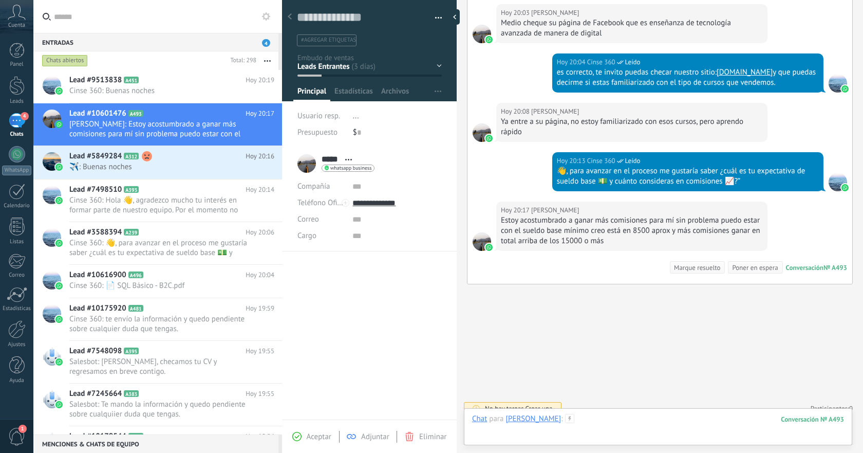
click at [660, 415] on div at bounding box center [658, 429] width 372 height 31
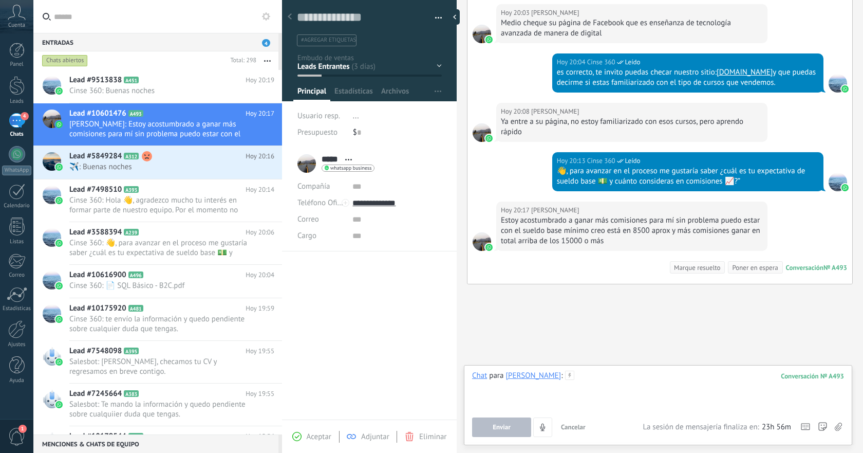
paste div
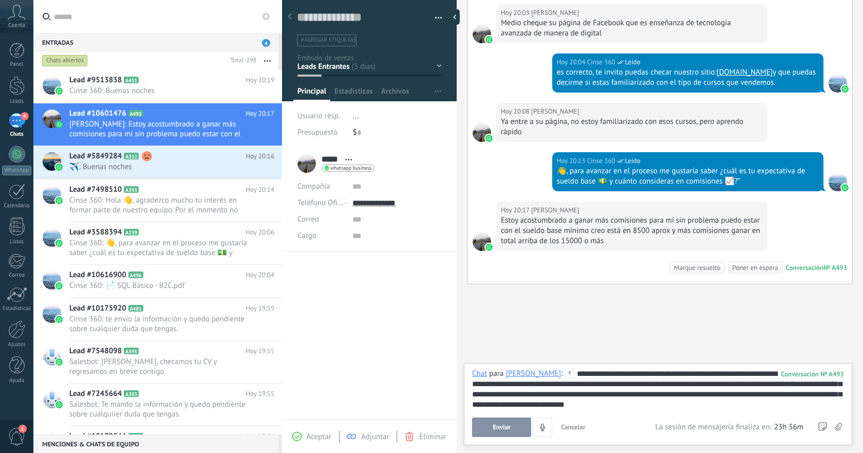
click at [501, 425] on span "Enviar" at bounding box center [502, 427] width 18 height 7
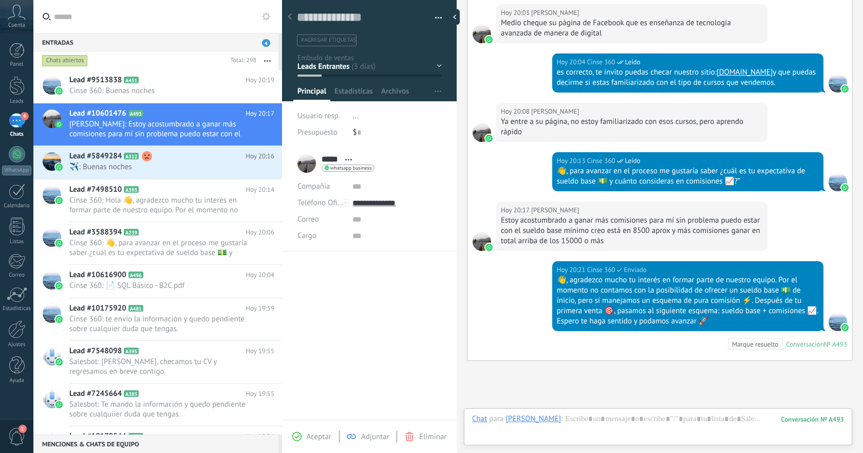
scroll to position [538, 0]
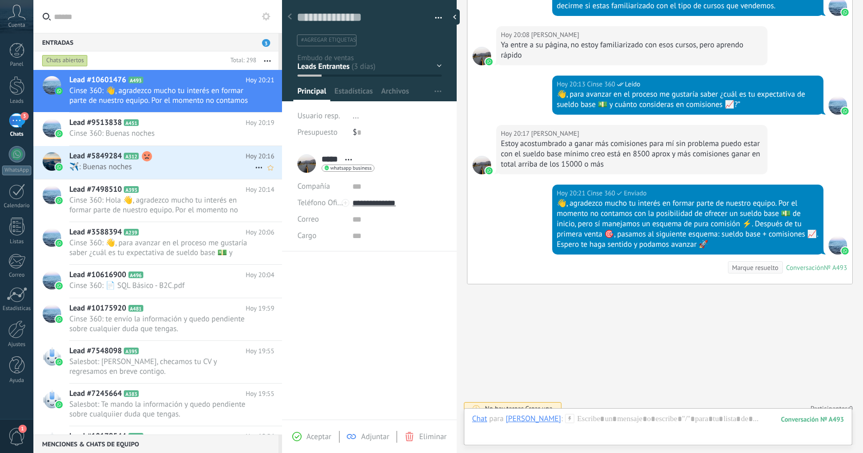
click at [200, 169] on span "️️✈️: Buenas noches" at bounding box center [162, 167] width 186 height 10
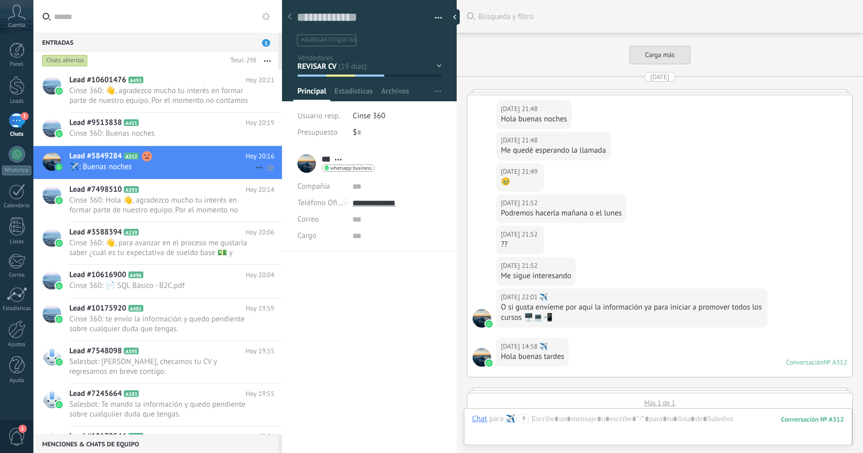
scroll to position [2035, 0]
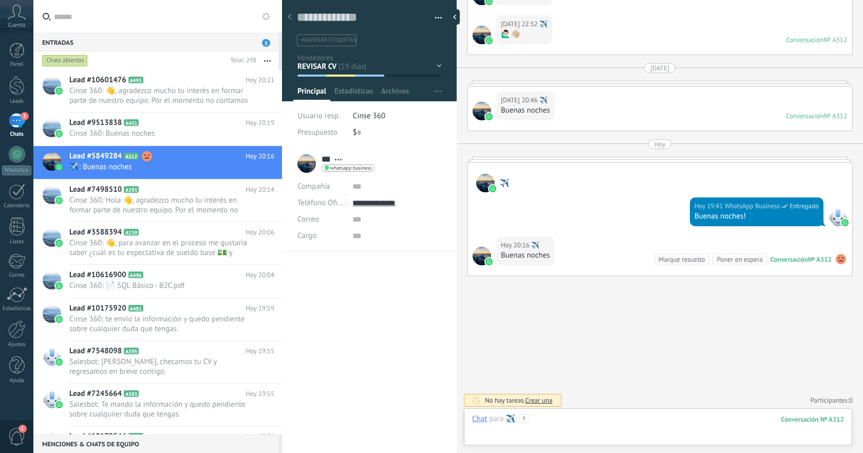
click at [670, 416] on div at bounding box center [658, 429] width 372 height 31
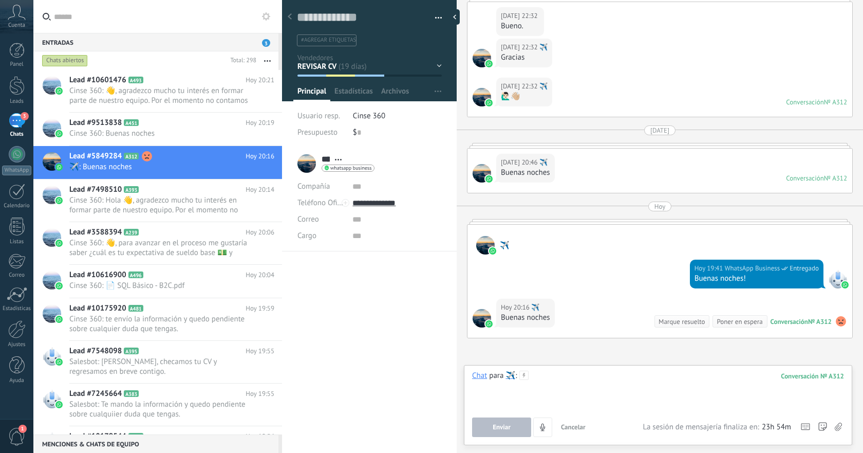
scroll to position [4036, 0]
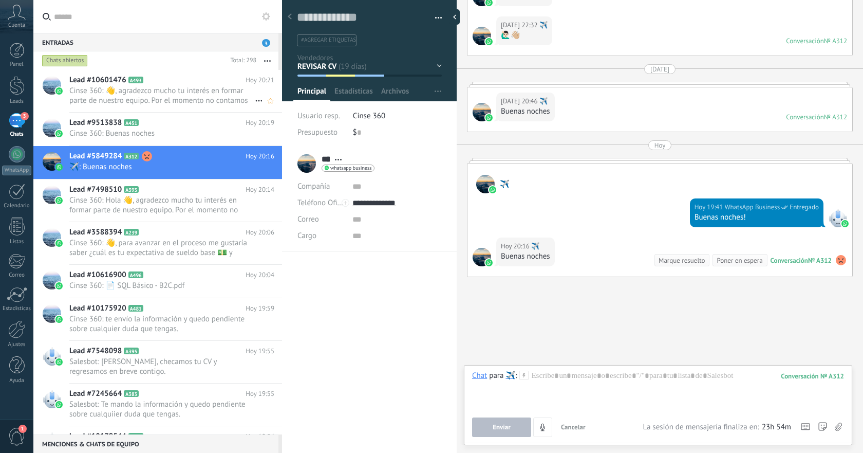
click at [181, 95] on span "Cinse 360: 👋, agradezco mucho tu interés en formar parte de nuestro equipo. Por…" at bounding box center [162, 96] width 186 height 20
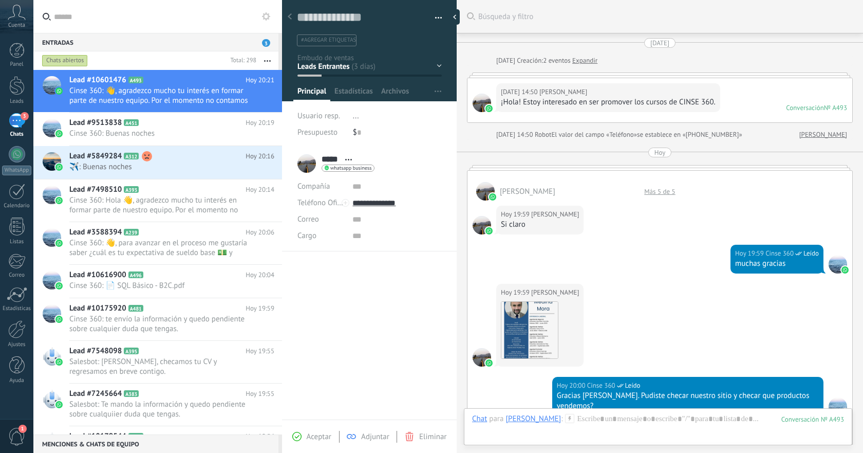
scroll to position [499, 0]
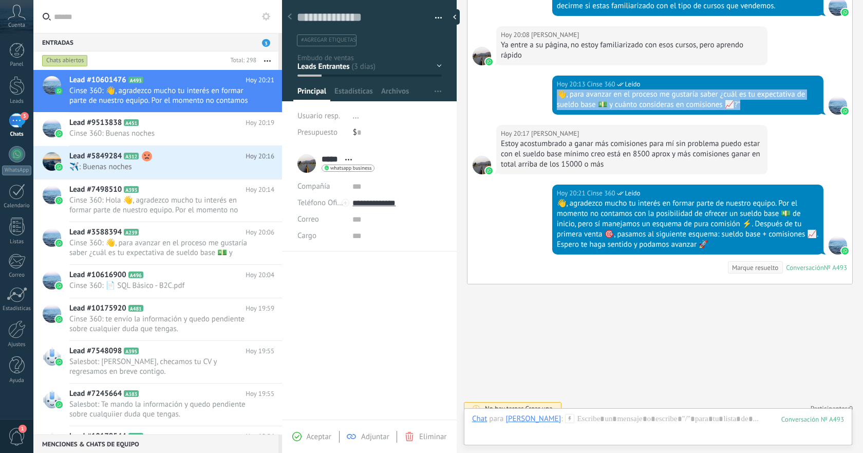
drag, startPoint x: 556, startPoint y: 83, endPoint x: 756, endPoint y: 99, distance: 200.0
click at [756, 99] on div "👋, para avanzar en el proceso me gustaría saber ¿cuál es tu expectativa de suel…" at bounding box center [688, 99] width 262 height 21
copy div "👋, para avanzar en el proceso me gustaría saber ¿cuál es tu expectativa de suel…"
click at [202, 165] on span "️️✈️: Buenas noches" at bounding box center [162, 167] width 186 height 10
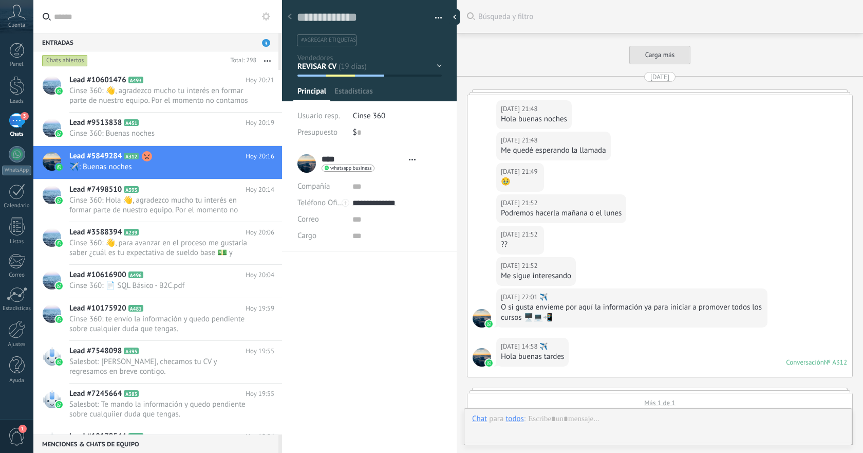
type textarea "**********"
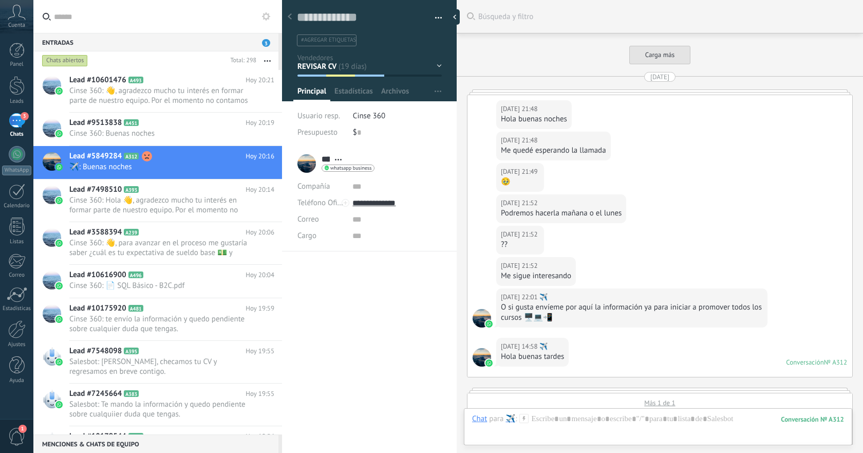
scroll to position [2035, 0]
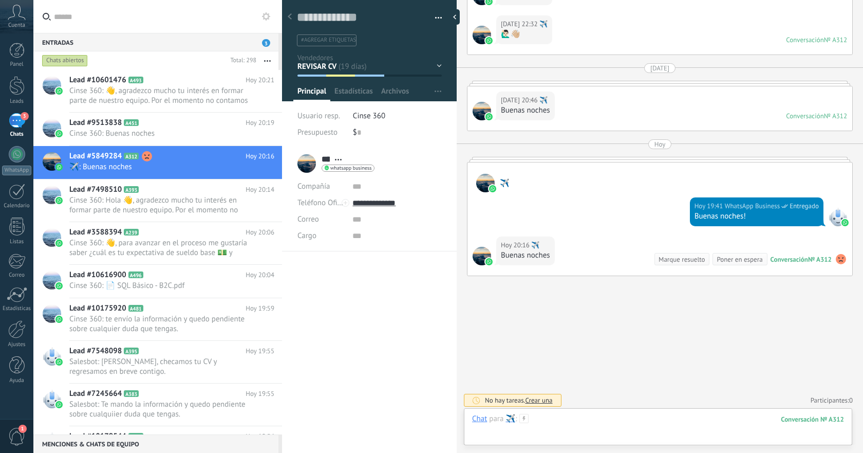
click at [679, 417] on div at bounding box center [658, 429] width 372 height 31
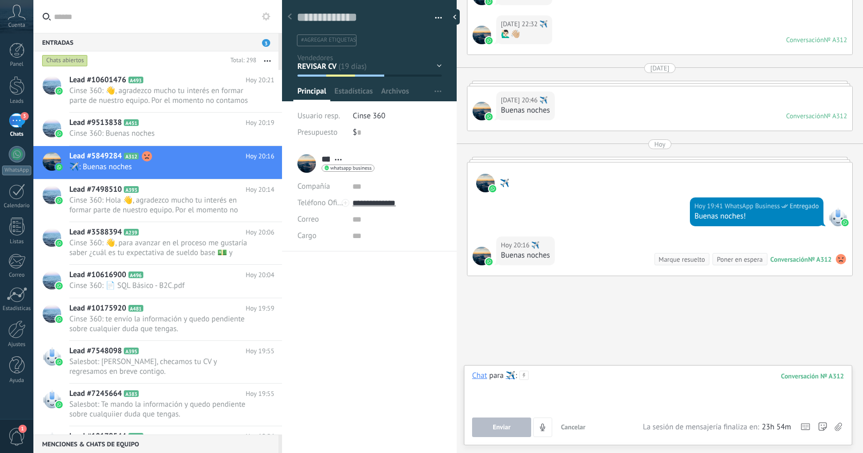
paste div
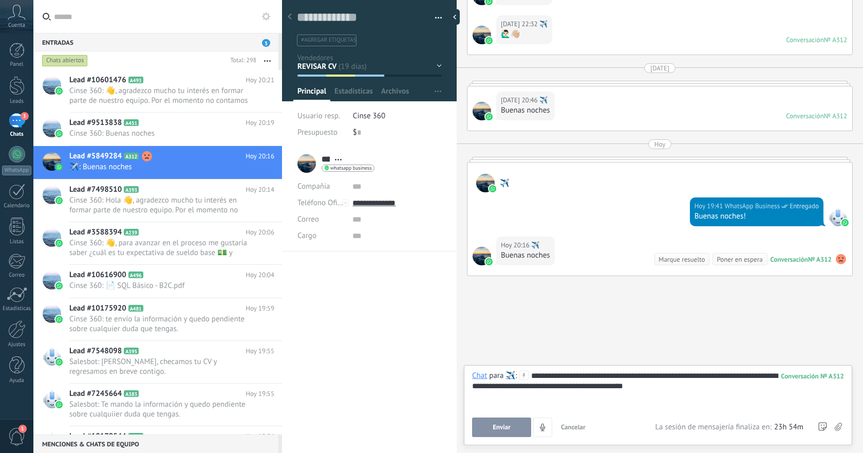
click at [503, 422] on button "Enviar" at bounding box center [501, 427] width 59 height 20
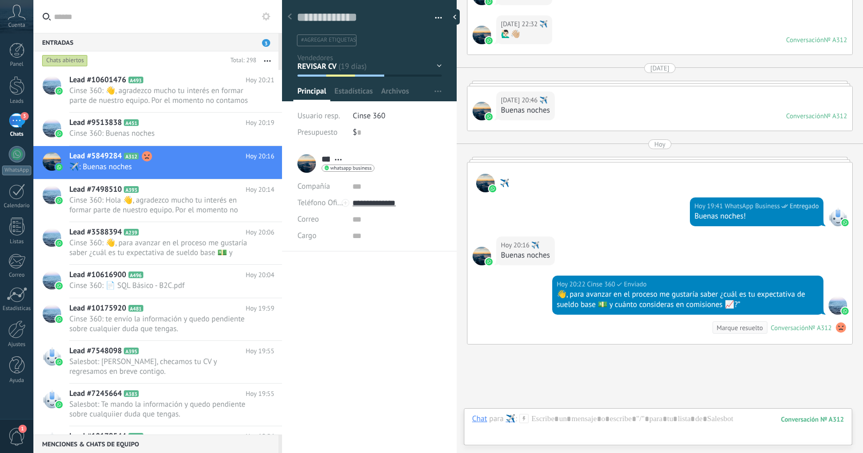
scroll to position [2103, 0]
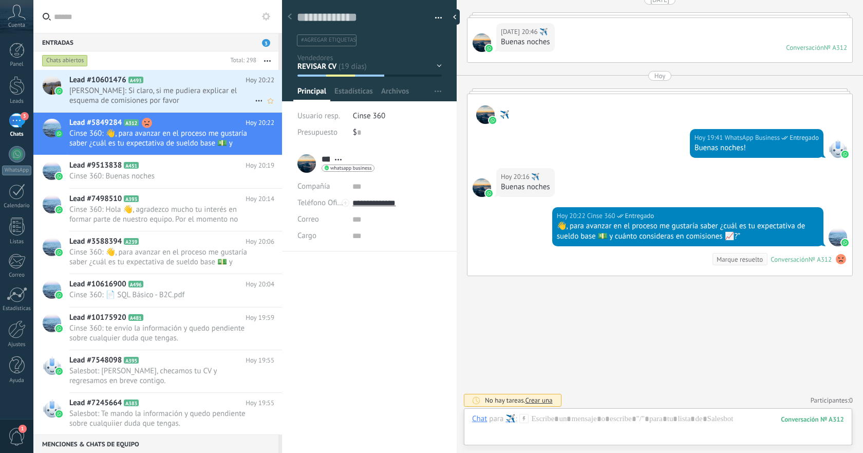
click at [172, 98] on span "[PERSON_NAME]: Si claro, si me pudiera explicar el esquema de comisiones por fa…" at bounding box center [162, 96] width 186 height 20
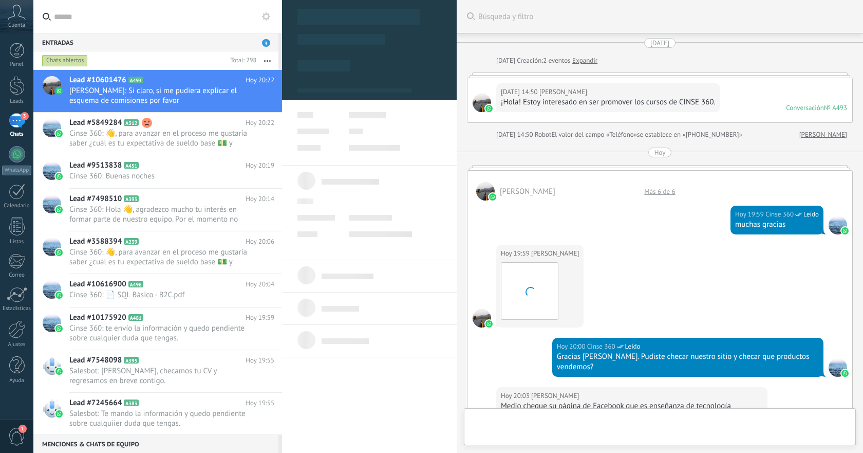
scroll to position [502, 0]
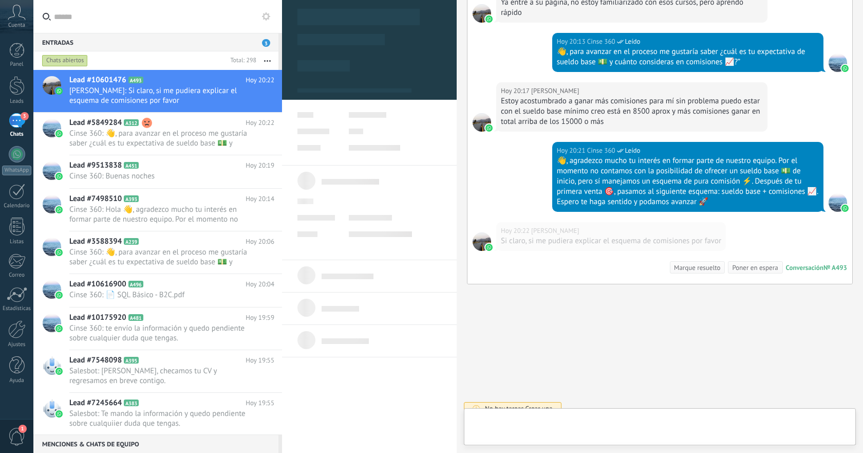
type textarea "**********"
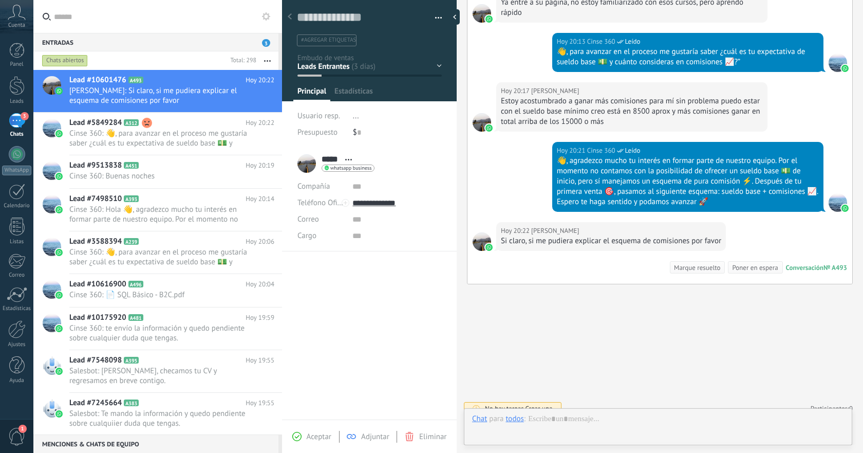
scroll to position [15, 0]
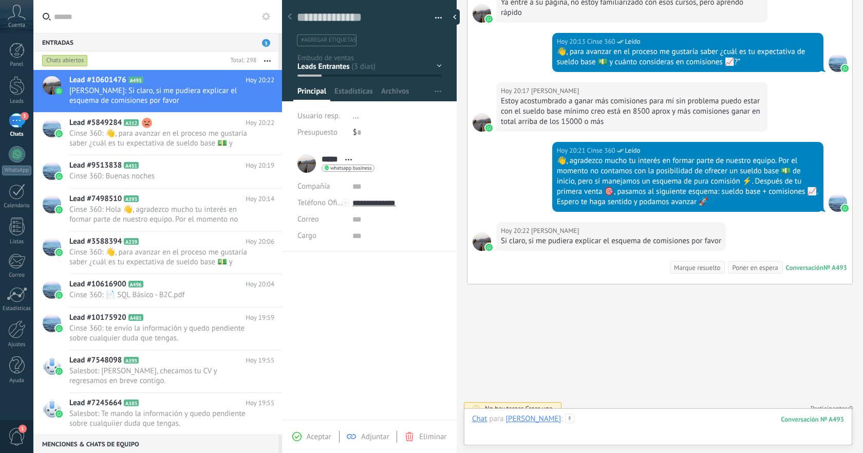
click at [656, 414] on div at bounding box center [658, 429] width 372 height 31
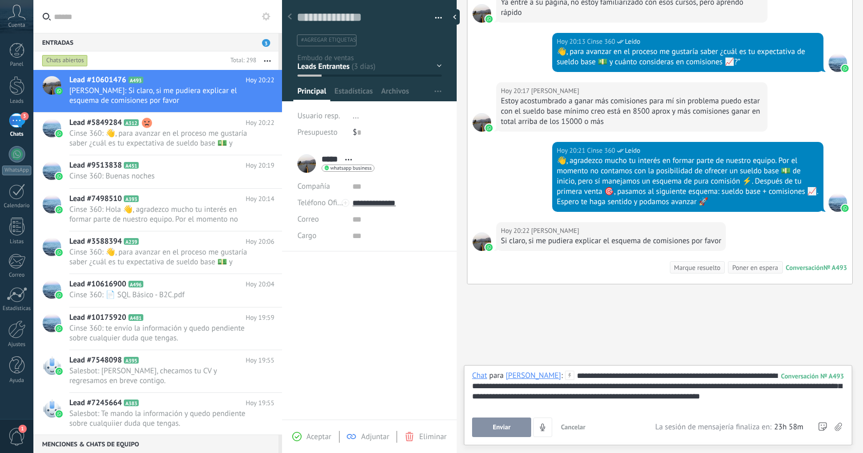
click at [507, 429] on span "Enviar" at bounding box center [502, 427] width 18 height 7
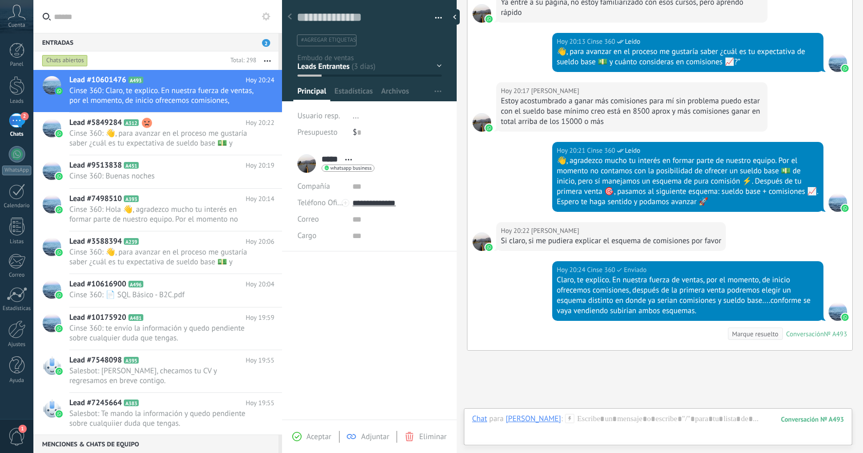
scroll to position [568, 0]
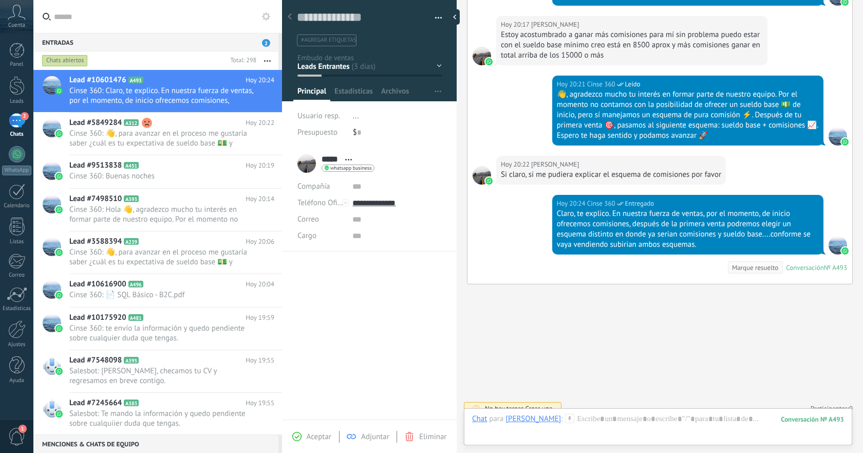
click at [21, 428] on span "1" at bounding box center [23, 429] width 8 height 8
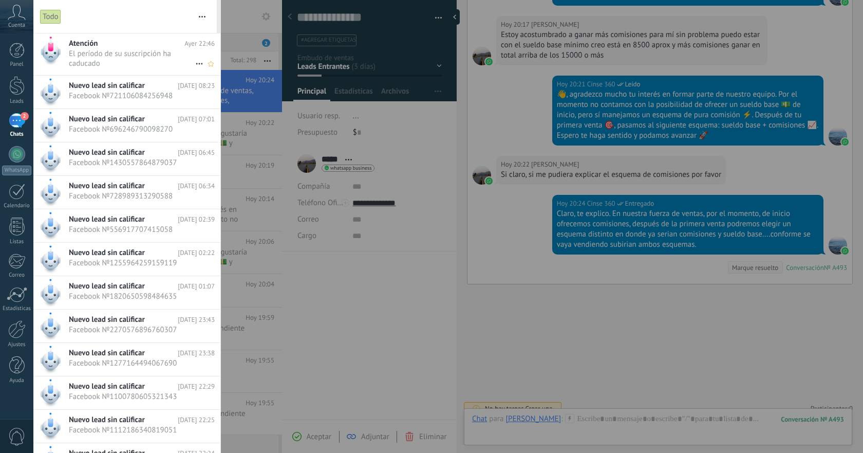
click at [141, 55] on span "El período de su suscripción ha caducado •••" at bounding box center [132, 59] width 126 height 20
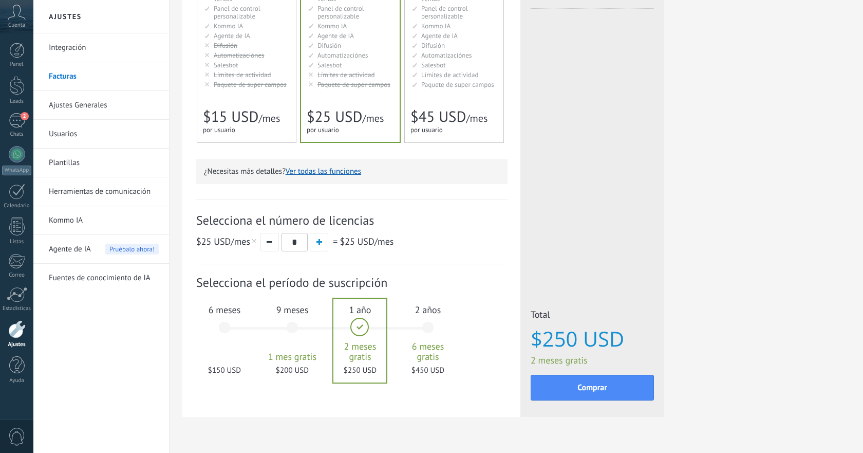
scroll to position [183, 0]
click at [225, 316] on div "6 meses $150 USD" at bounding box center [225, 331] width 56 height 72
